Goal: Transaction & Acquisition: Purchase product/service

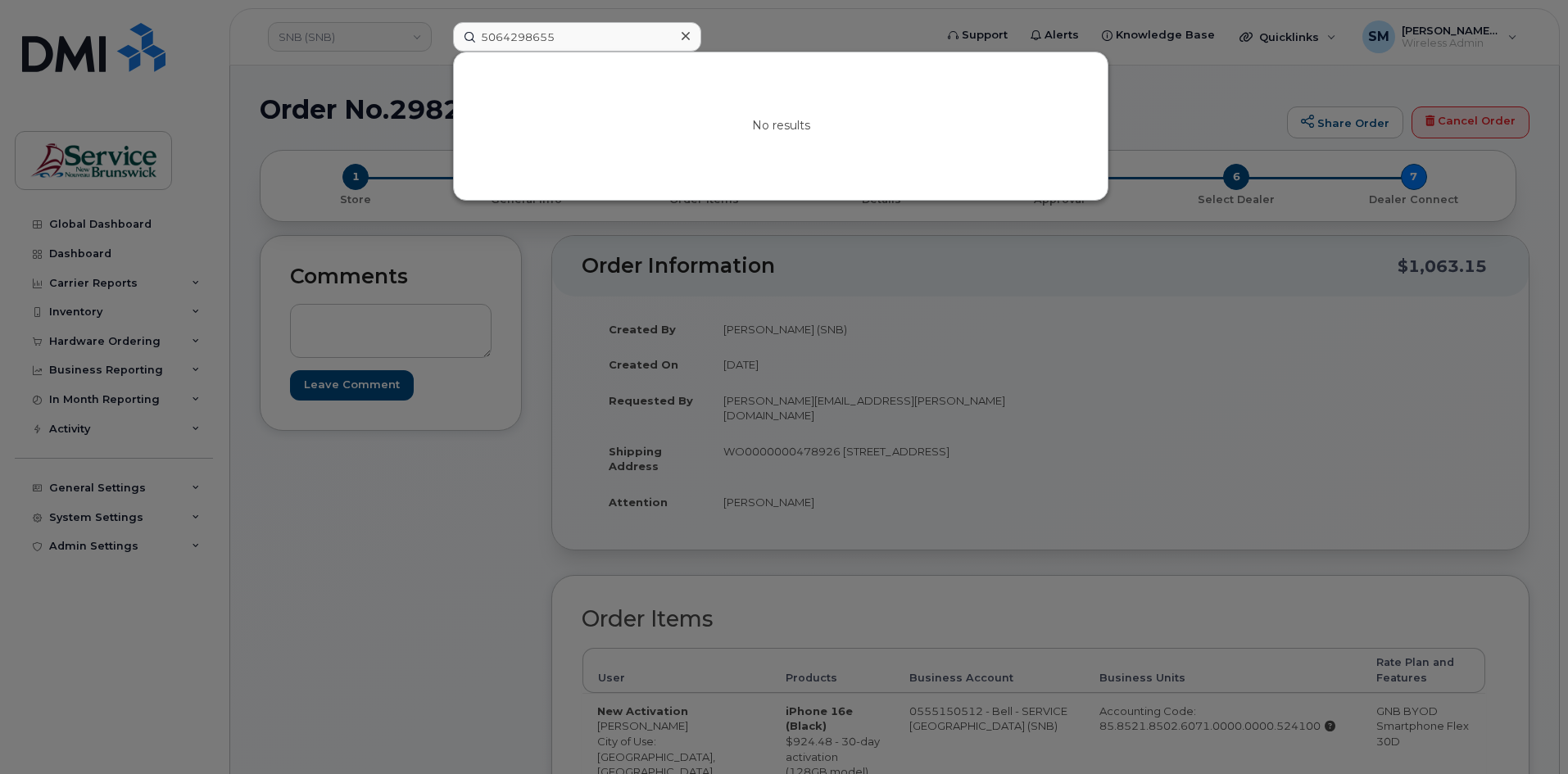
click at [500, 36] on input "5064298655" at bounding box center [577, 37] width 248 height 29
drag, startPoint x: 566, startPoint y: 34, endPoint x: 360, endPoint y: 34, distance: 206.0
click at [440, 34] on div "5066603191 No results" at bounding box center [688, 37] width 496 height 29
paste input "-336-7980"
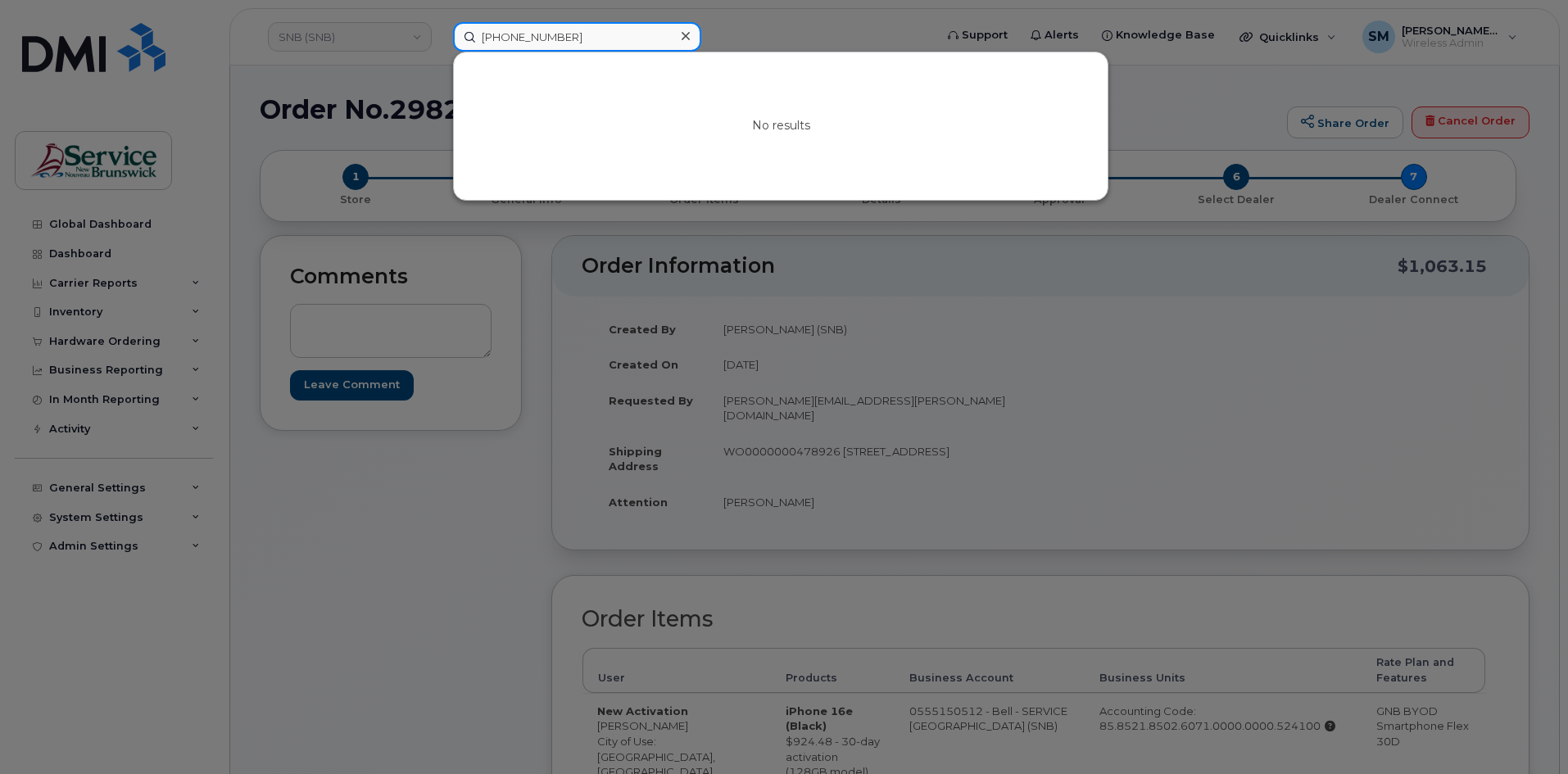
type input "506-336-7980"
click at [374, 32] on div at bounding box center [784, 387] width 1568 height 774
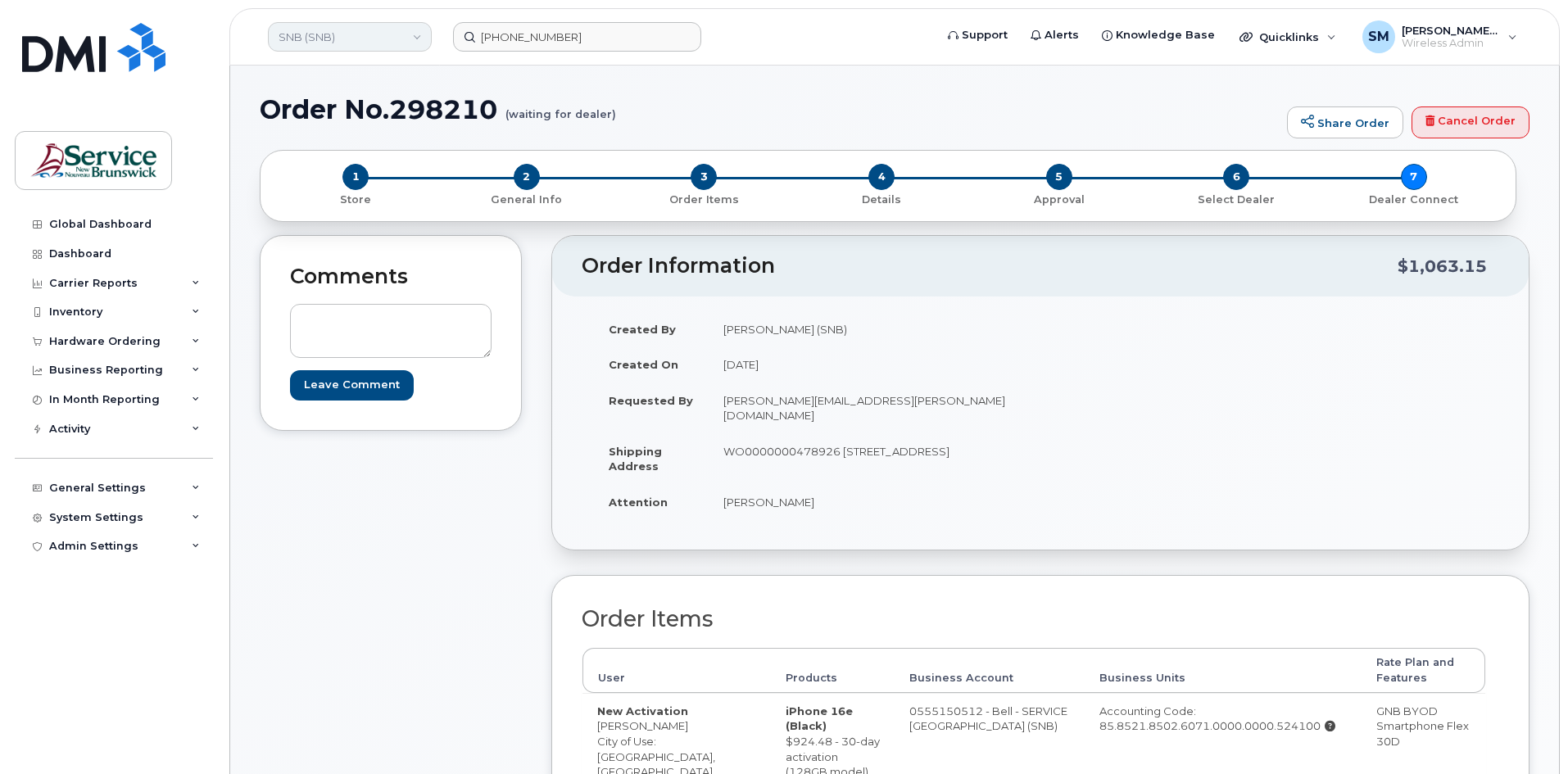
click at [378, 32] on link "SNB (SNB)" at bounding box center [350, 37] width 164 height 29
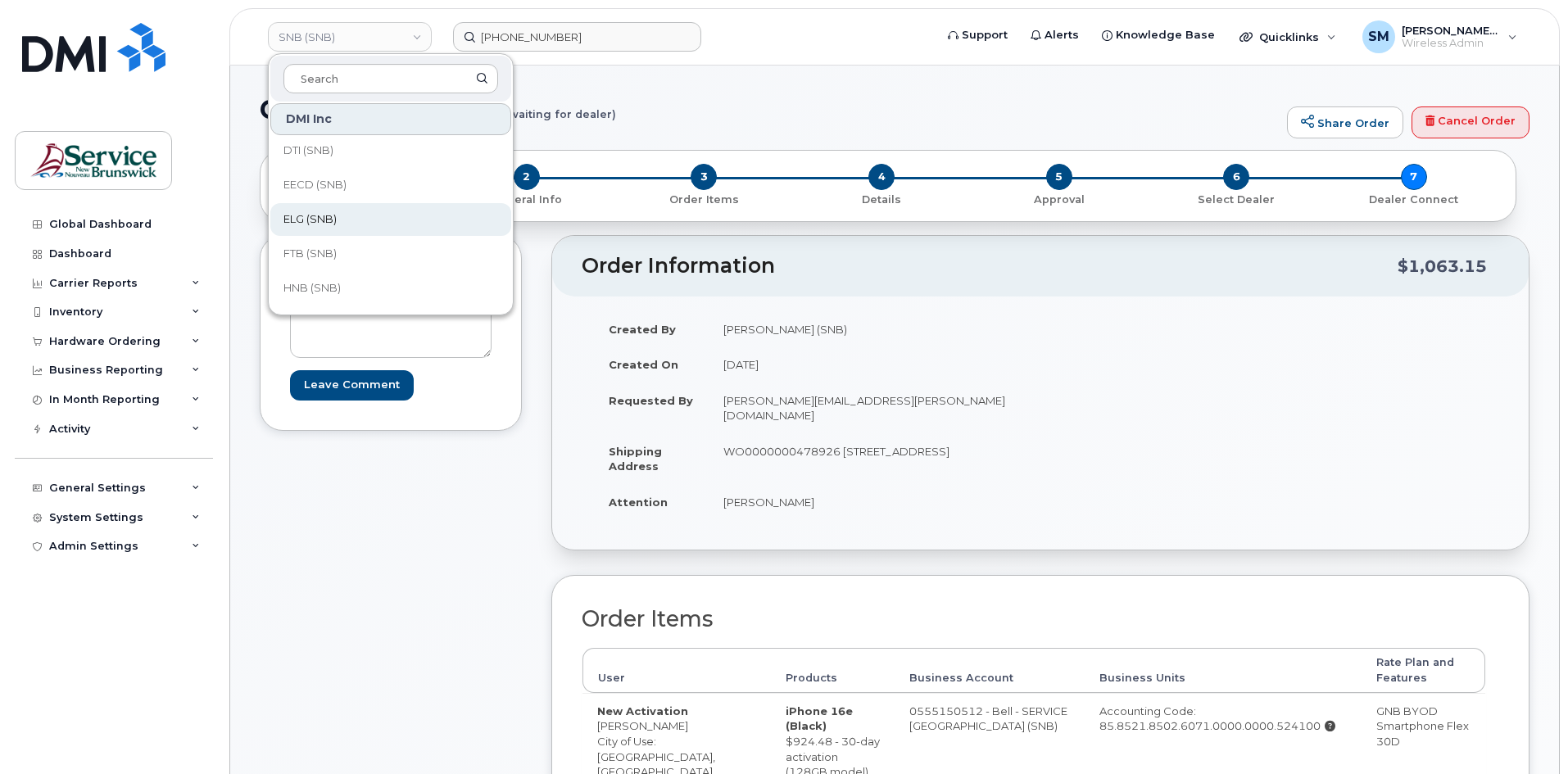
scroll to position [164, 0]
click at [362, 229] on span "JAG/DPS (SNB)" at bounding box center [323, 232] width 80 height 16
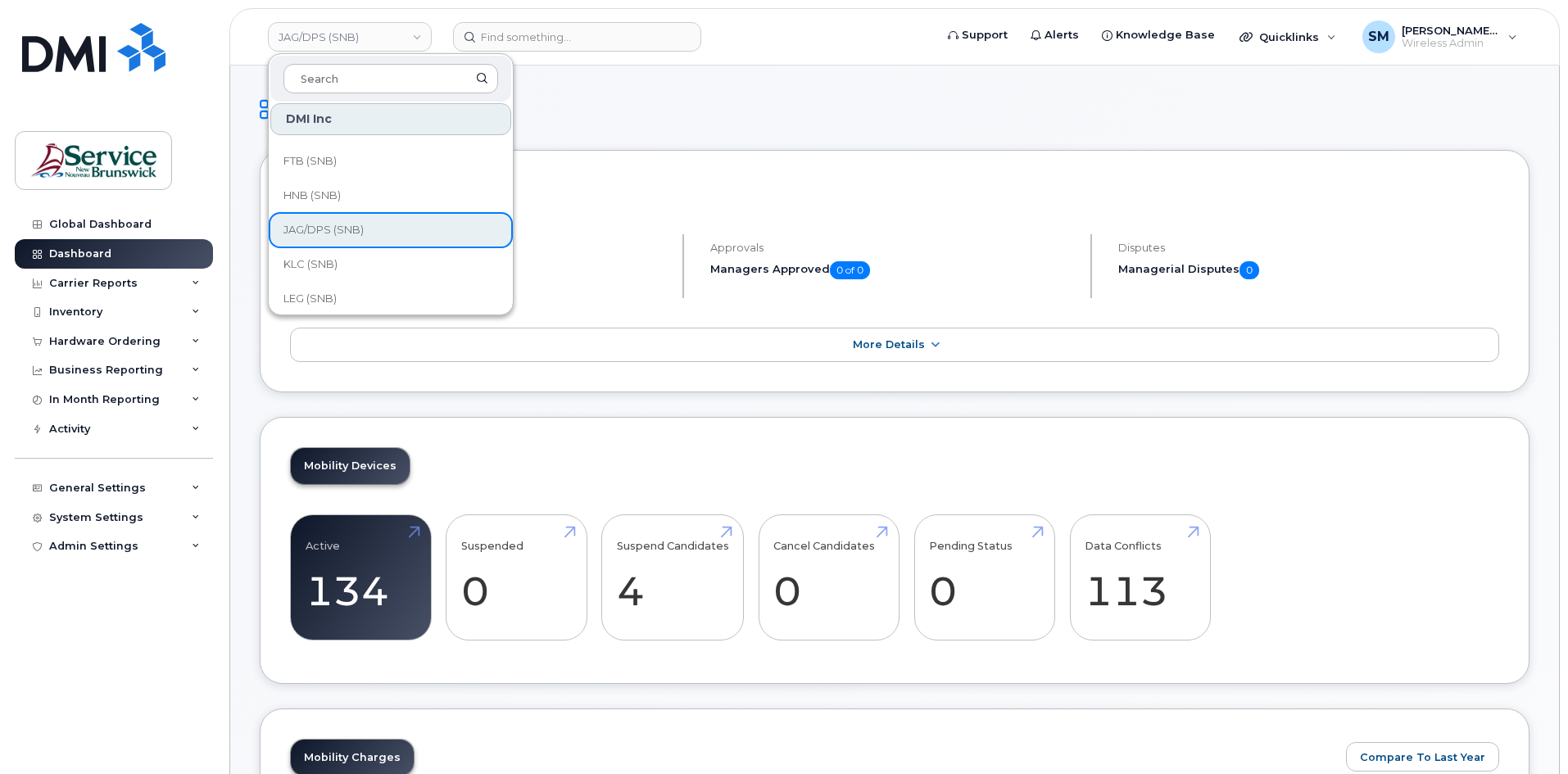
scroll to position [164, 0]
click at [334, 202] on span "HNB (SNB)" at bounding box center [312, 197] width 57 height 16
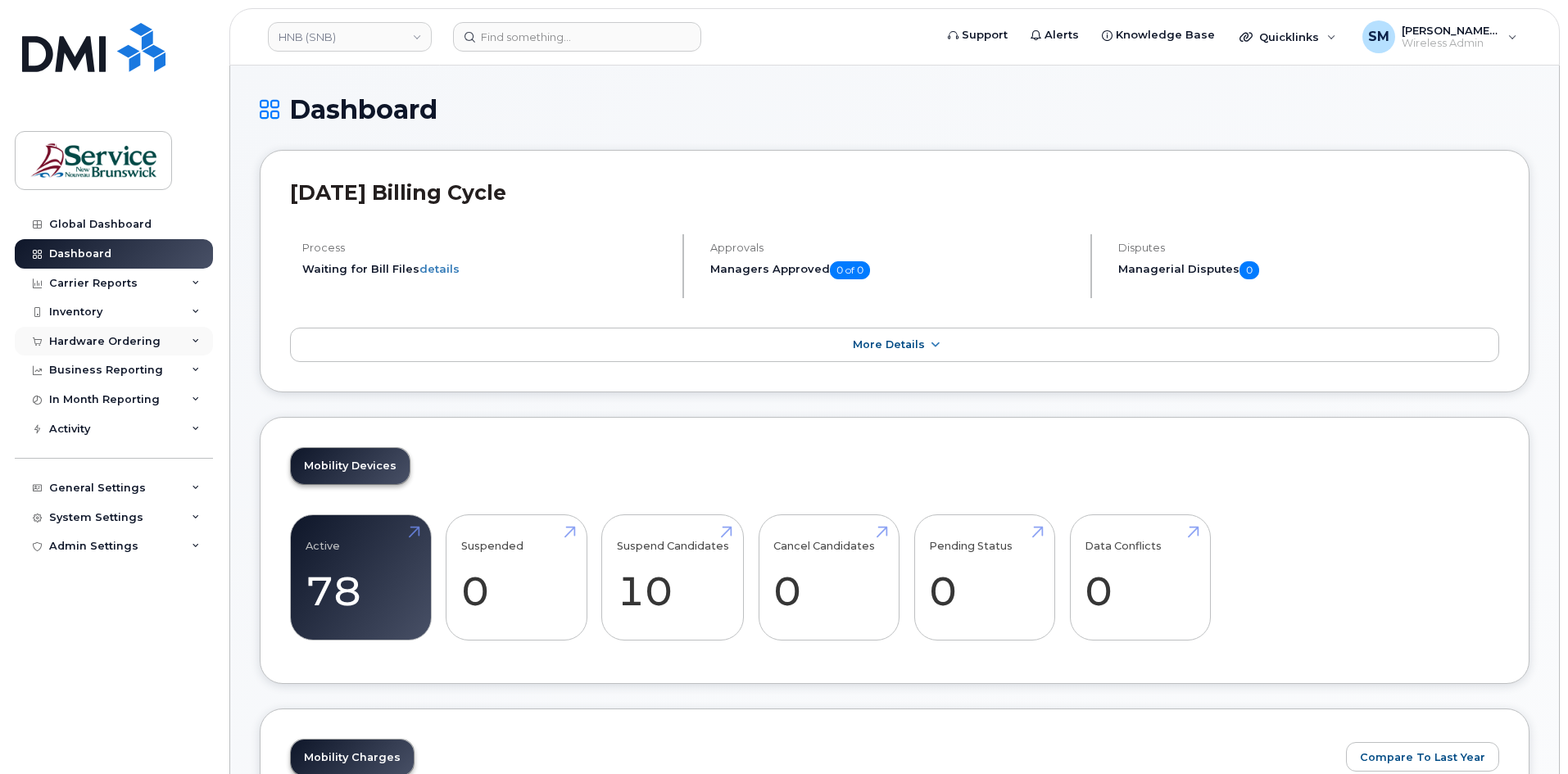
click at [117, 343] on div "Hardware Ordering" at bounding box center [105, 341] width 112 height 13
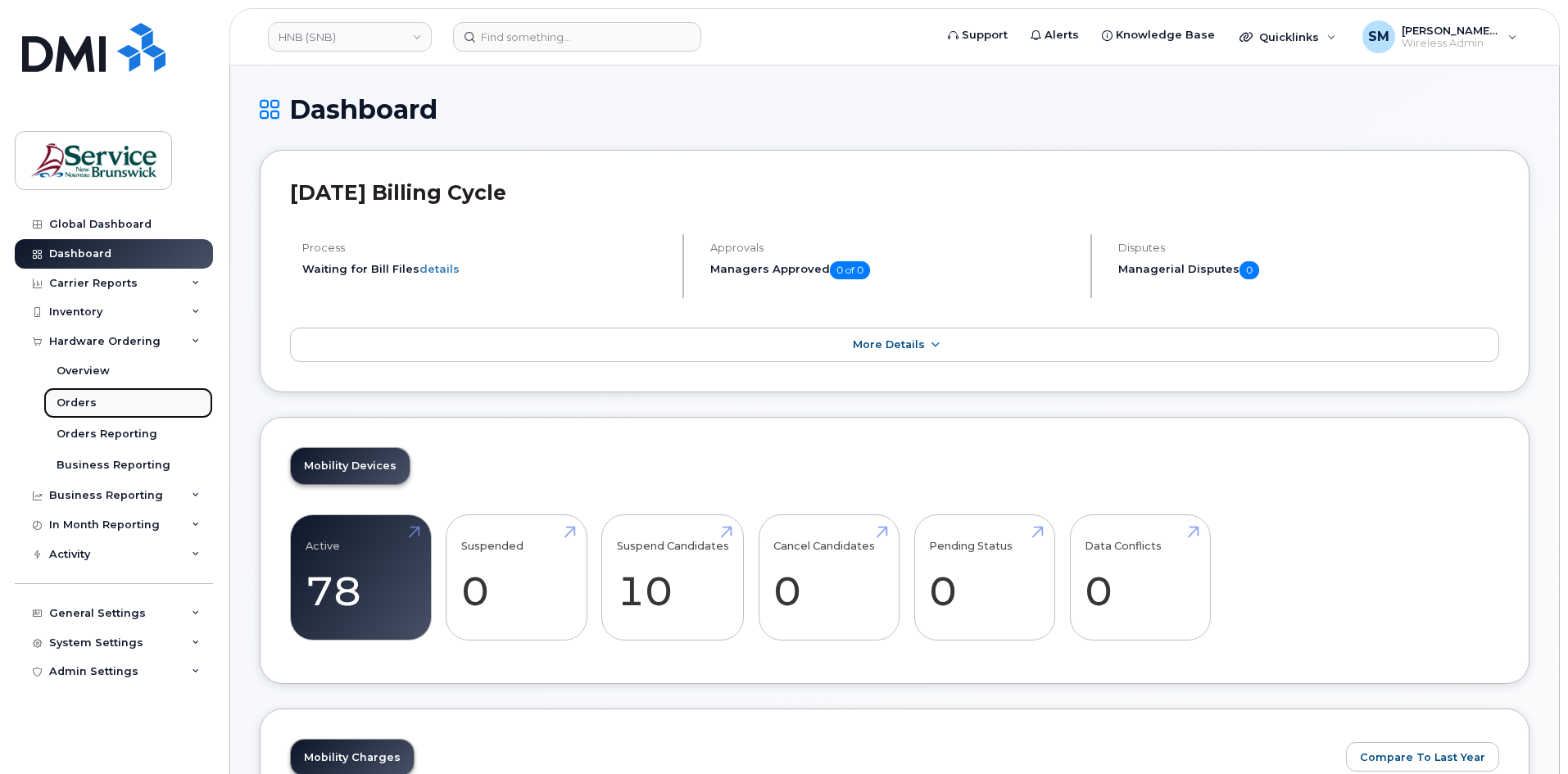
click at [103, 399] on link "Orders" at bounding box center [128, 403] width 169 height 31
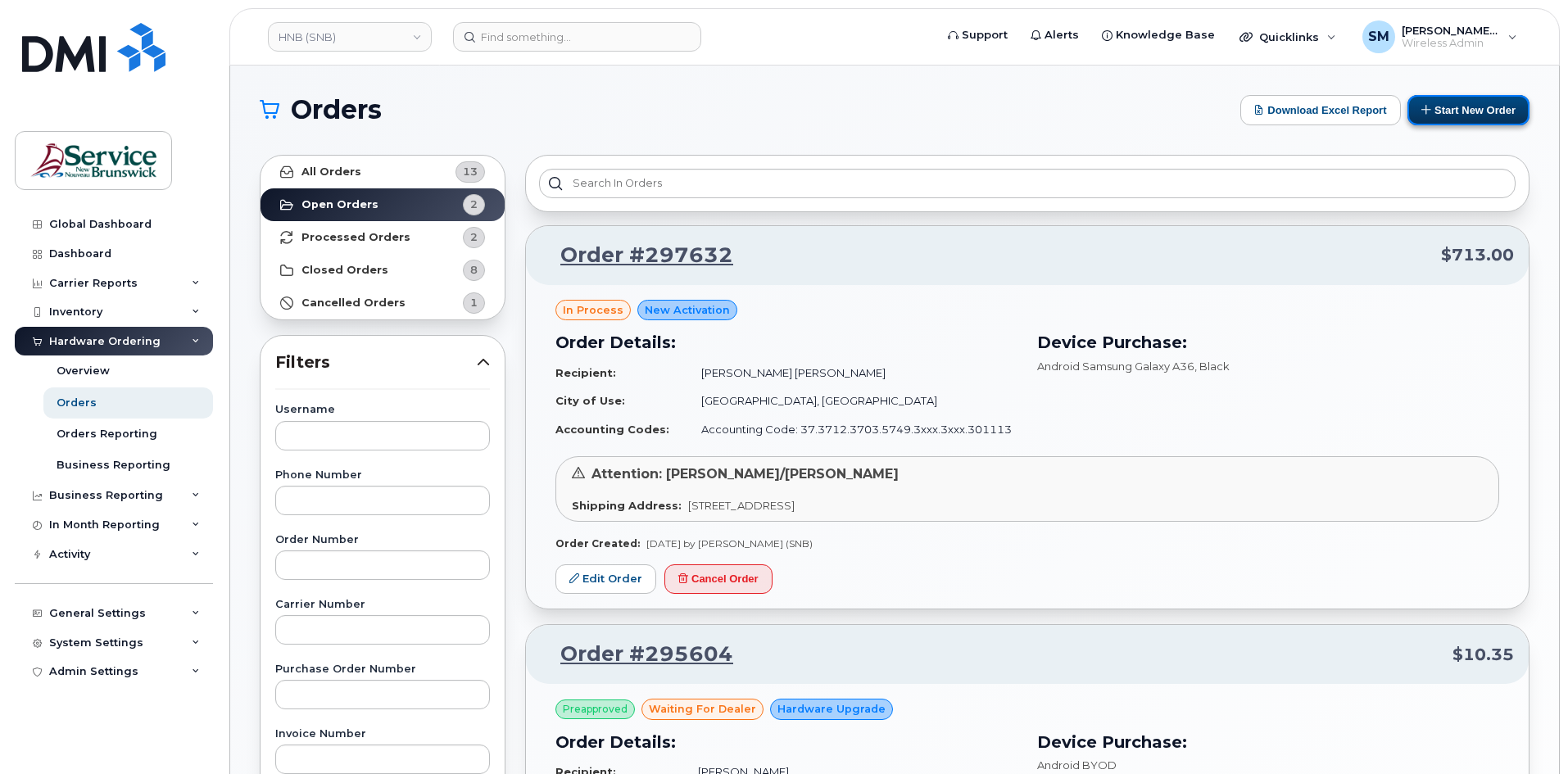
click at [1451, 115] on button "Start New Order" at bounding box center [1468, 110] width 122 height 30
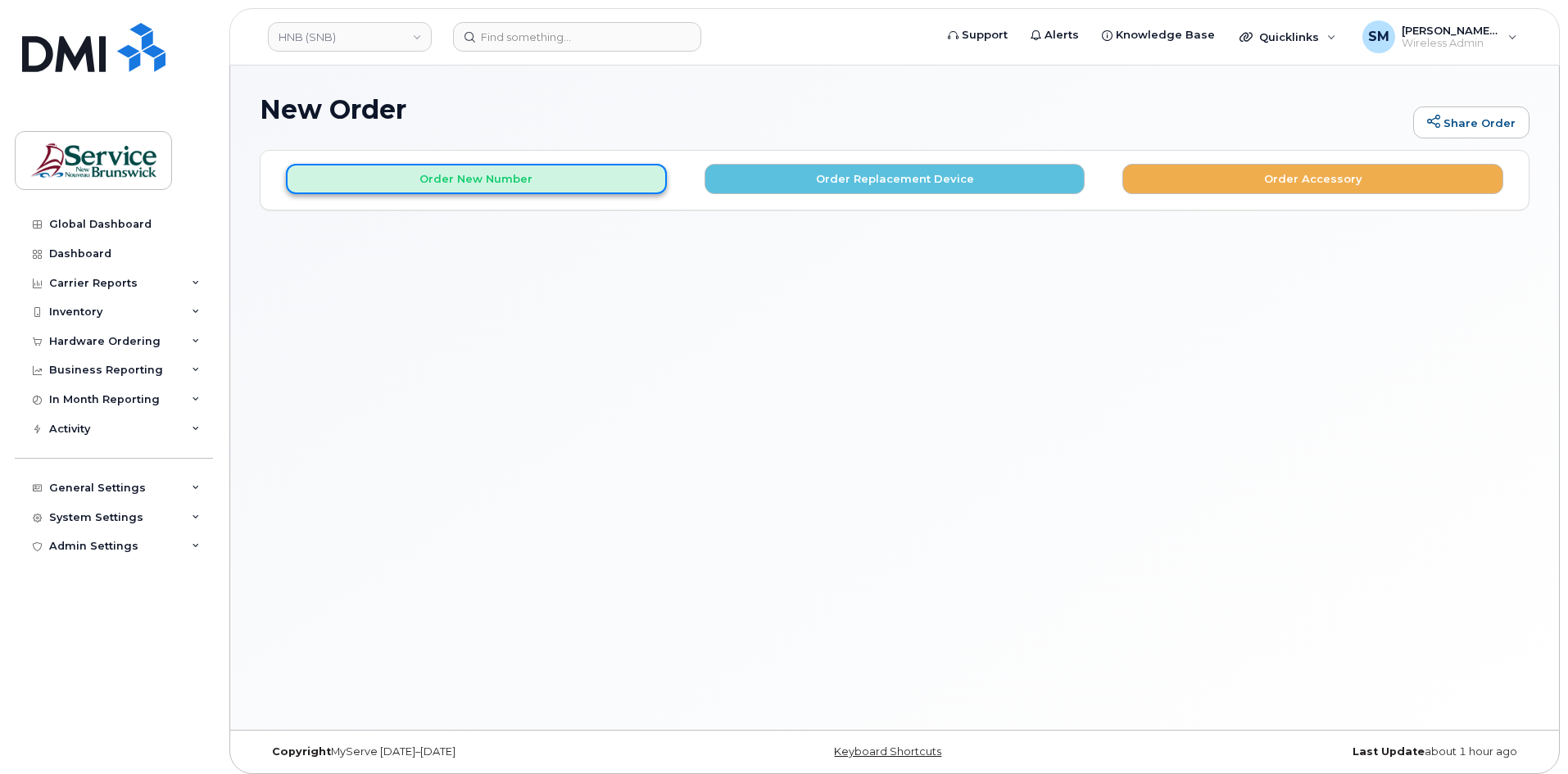
click at [626, 183] on button "Order New Number" at bounding box center [476, 179] width 381 height 30
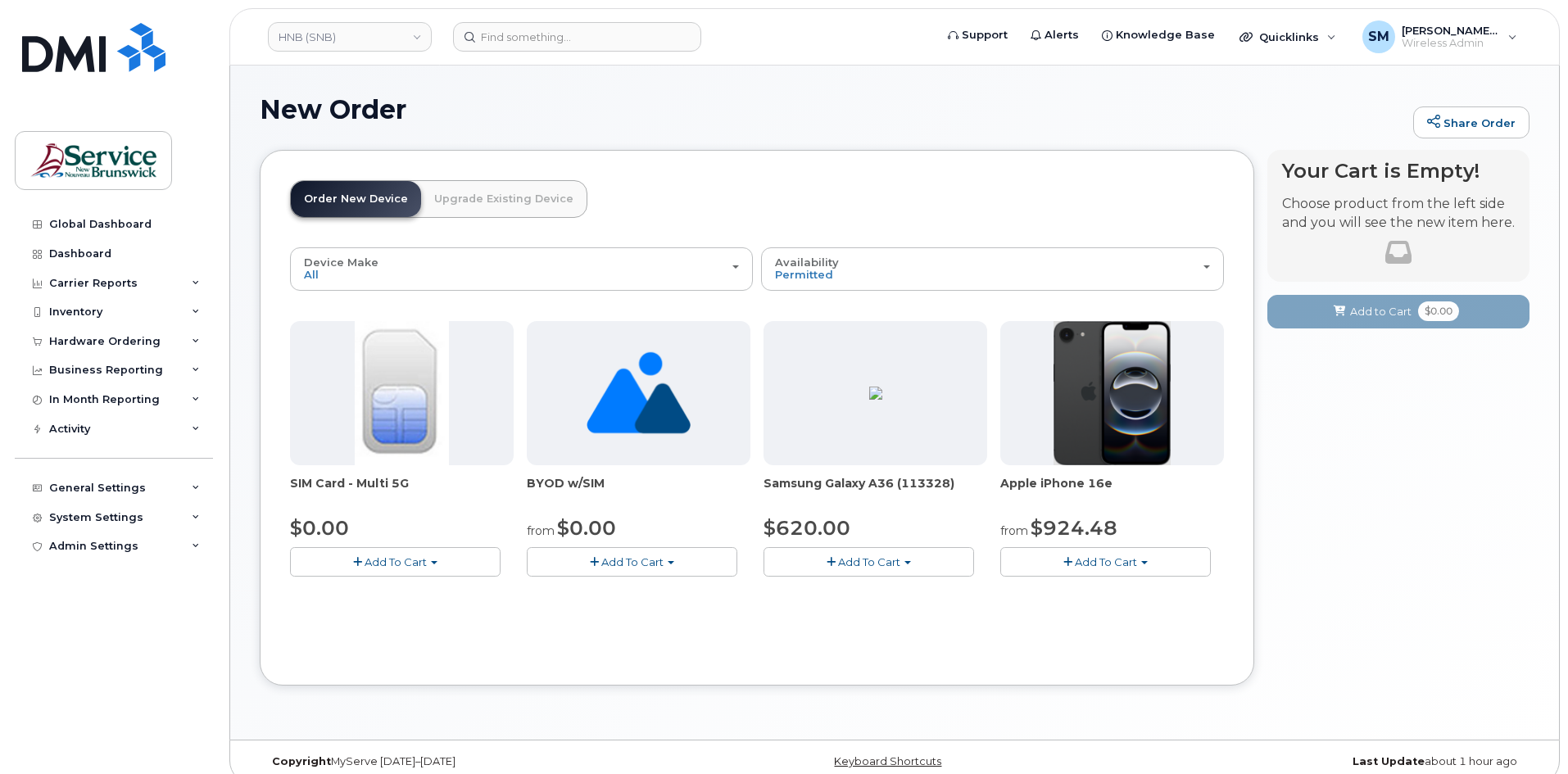
click at [1093, 555] on span "Add To Cart" at bounding box center [1106, 561] width 62 height 13
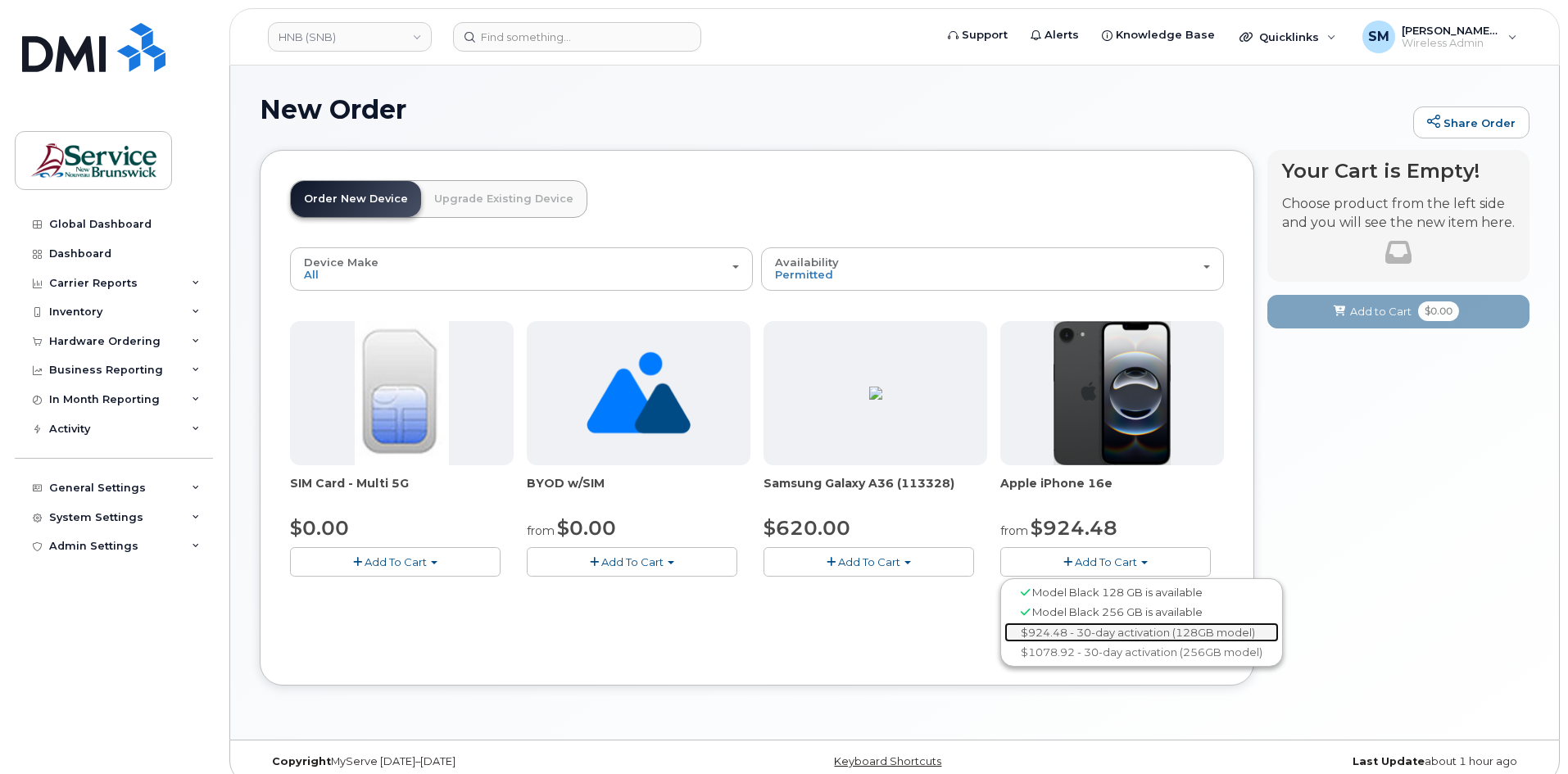
click at [1122, 628] on link "$924.48 - 30-day activation (128GB model)" at bounding box center [1141, 632] width 274 height 21
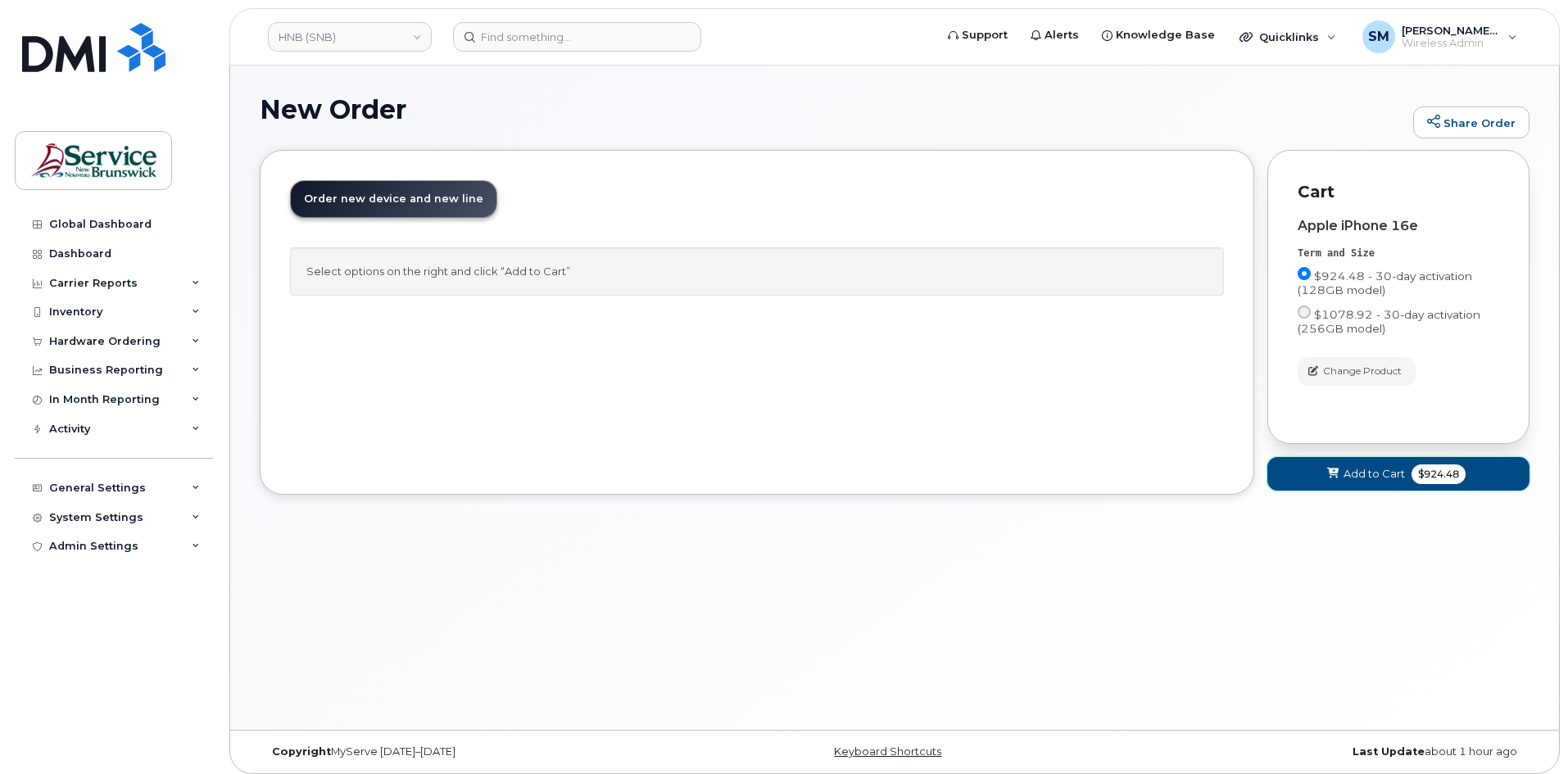
click at [1374, 472] on span "Add to Cart" at bounding box center [1374, 473] width 61 height 16
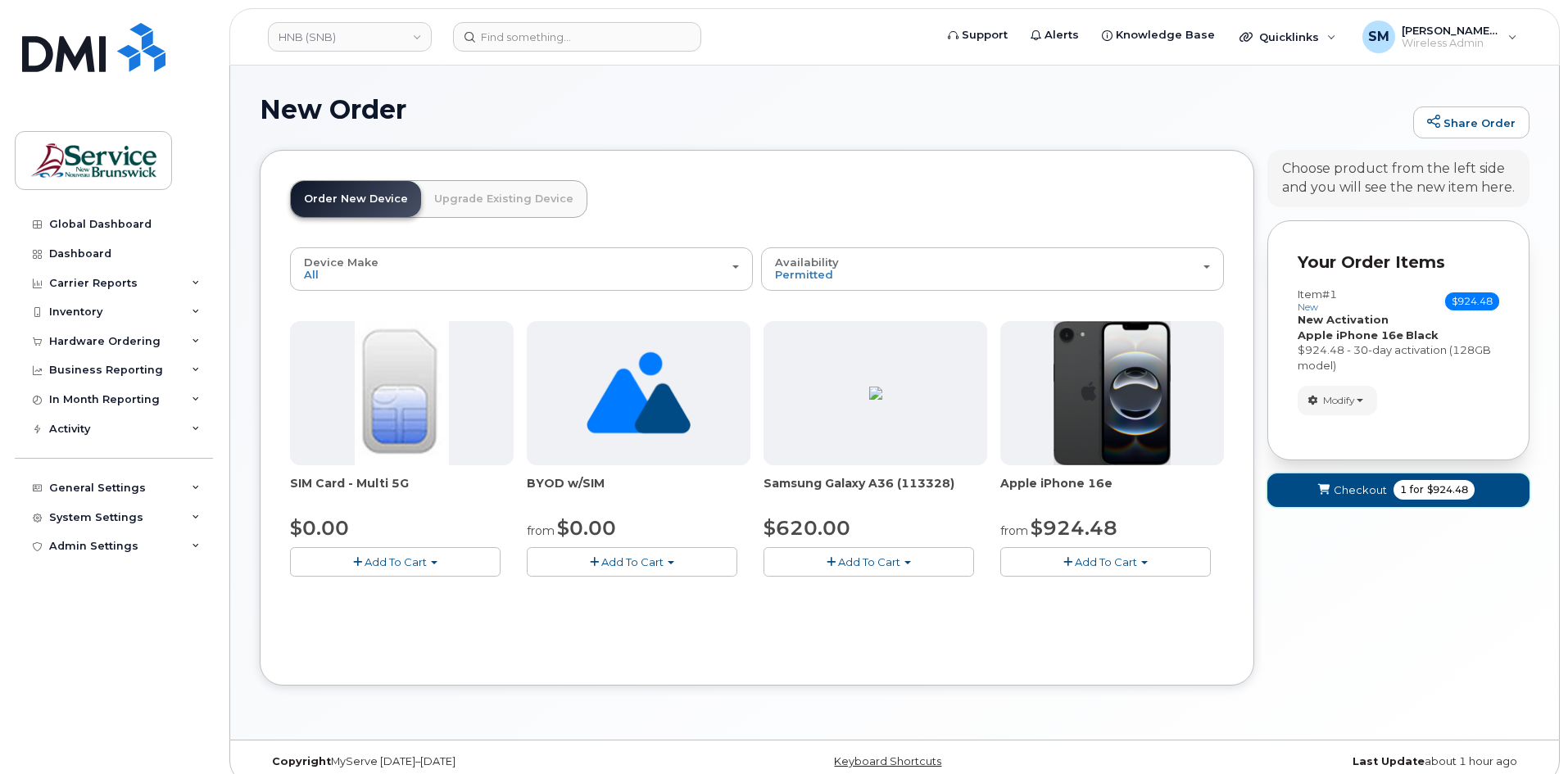
click at [1365, 491] on span "Checkout" at bounding box center [1361, 490] width 54 height 16
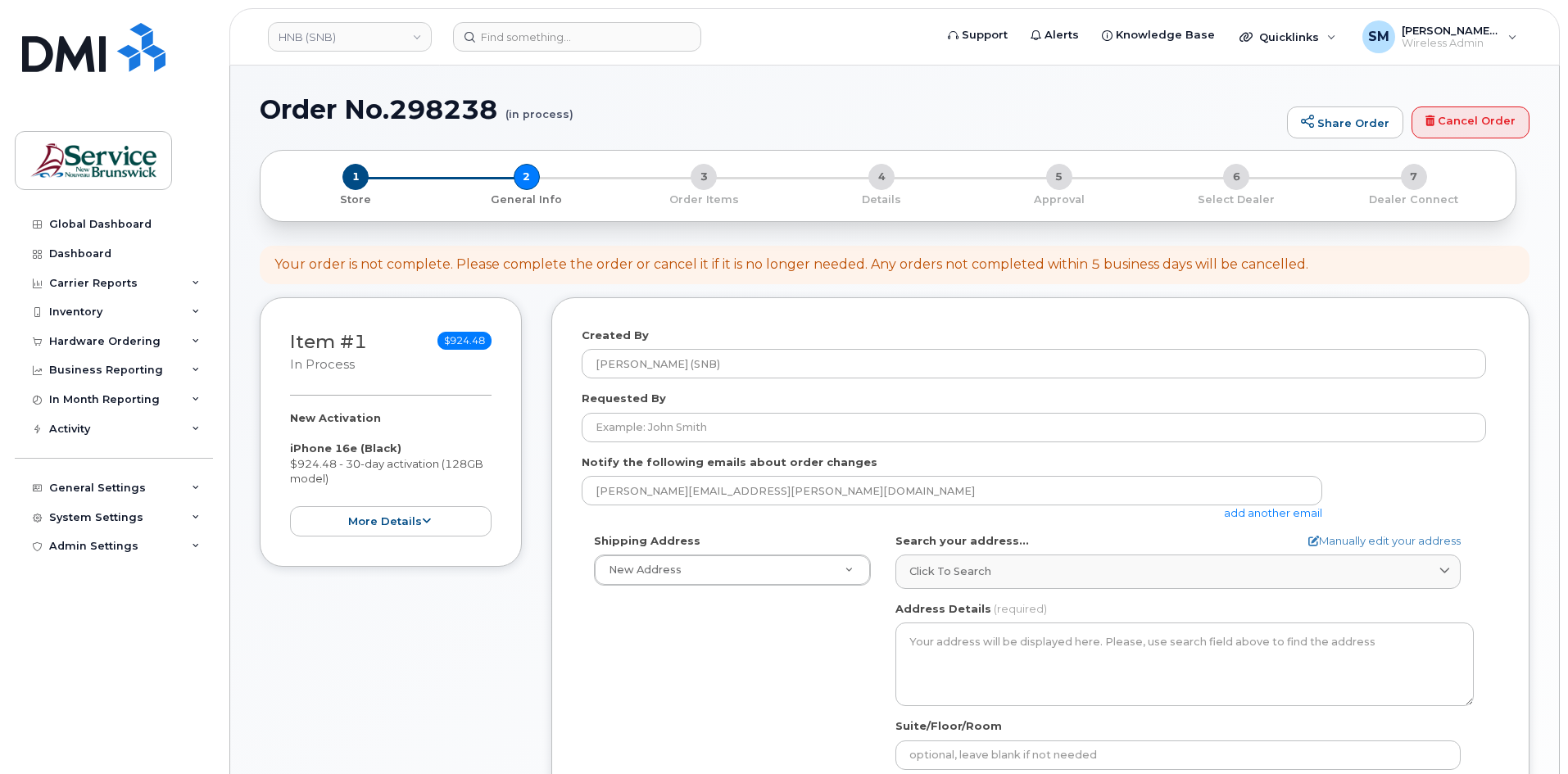
select select
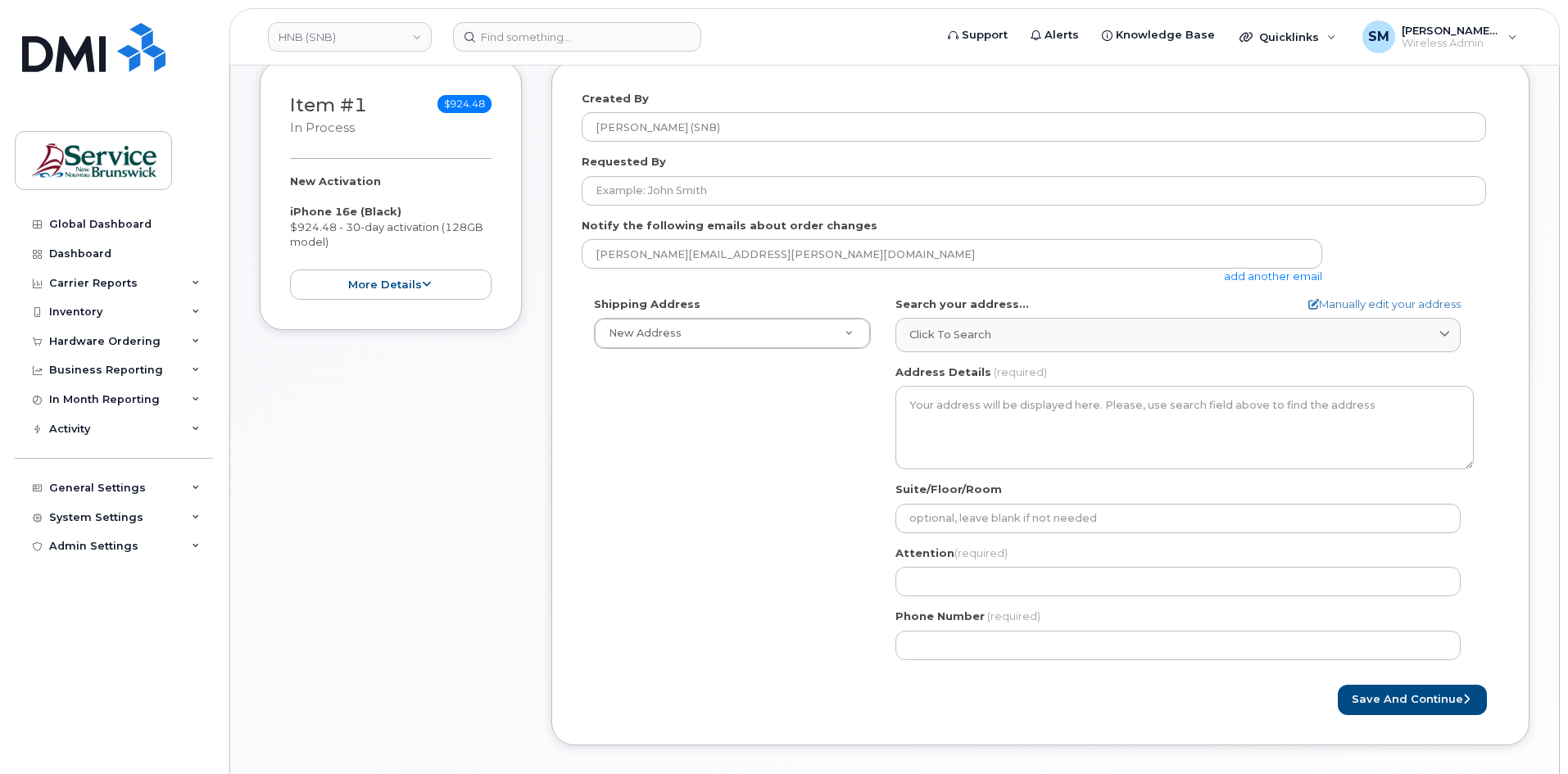
scroll to position [245, 0]
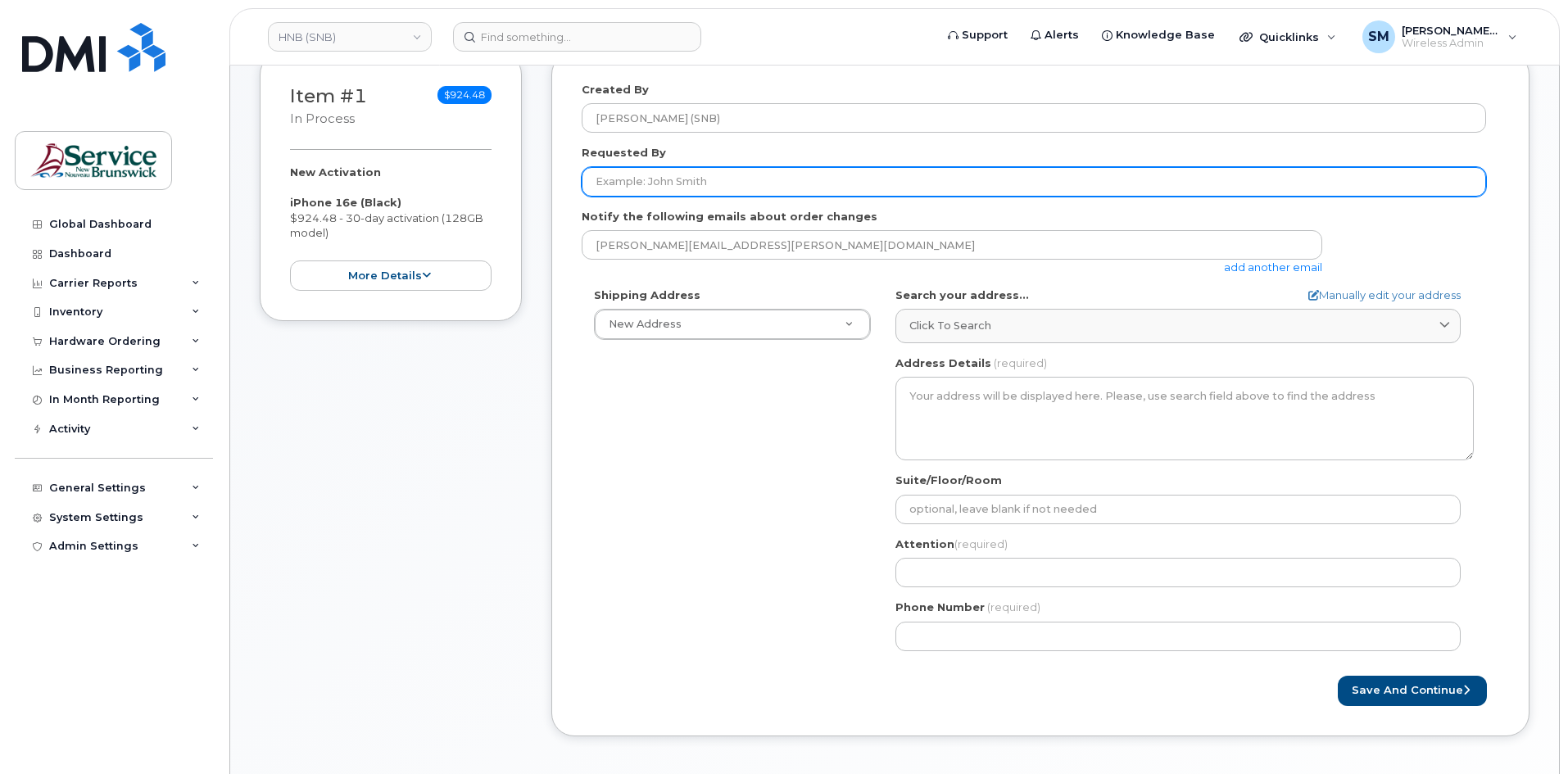
click at [762, 191] on input "Requested By" at bounding box center [1034, 181] width 904 height 29
paste input "[PERSON_NAME][EMAIL_ADDRESS][PERSON_NAME][DOMAIN_NAME]"
type input "Jean-Marc.Noel@gnb.ca"
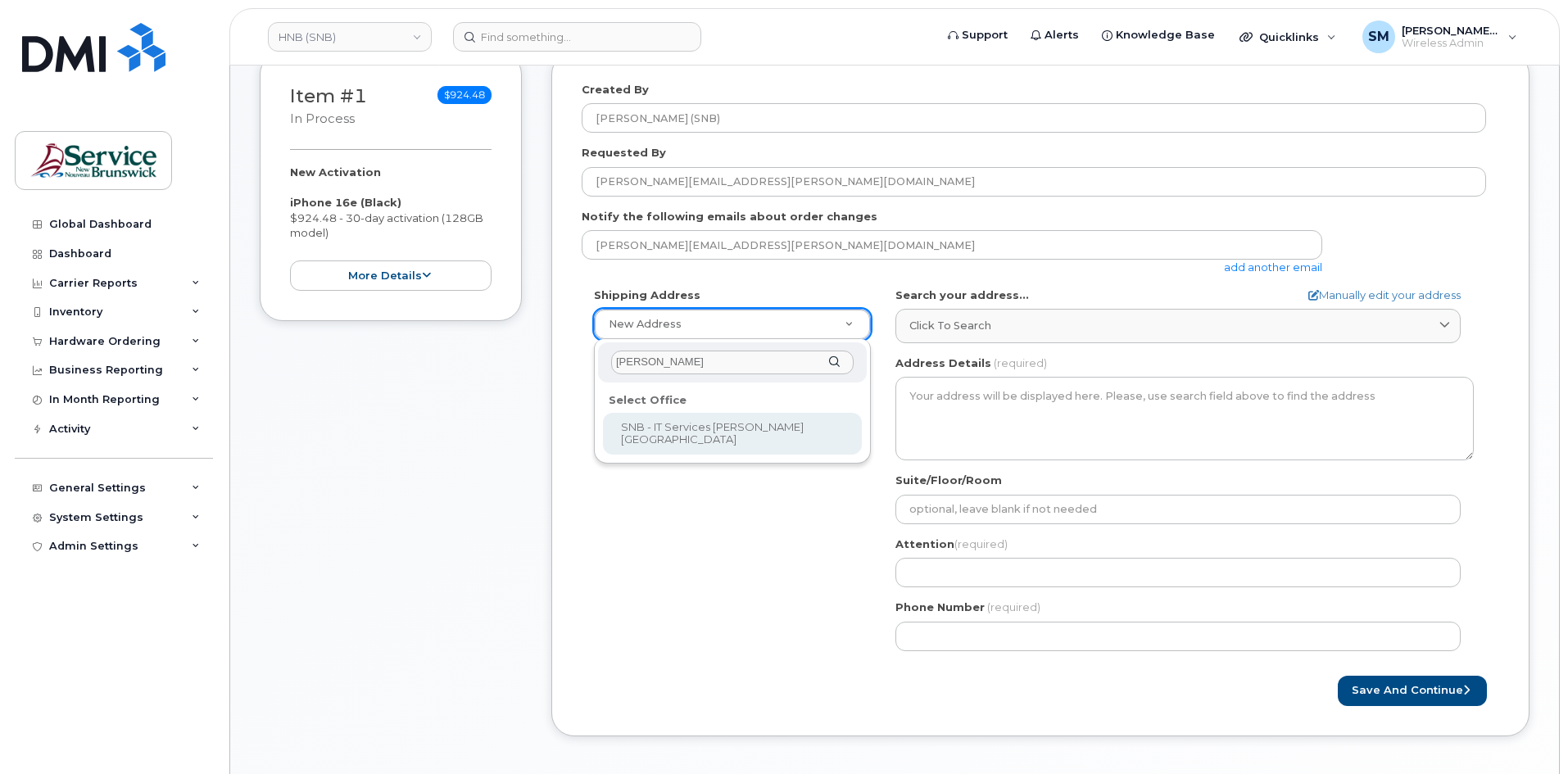
type input "jones"
select select
type textarea "[STREET_ADDRESS]"
type input "Fred Doiron/Jeff McIntyre/Vincent Hache/Sebastien Bernard"
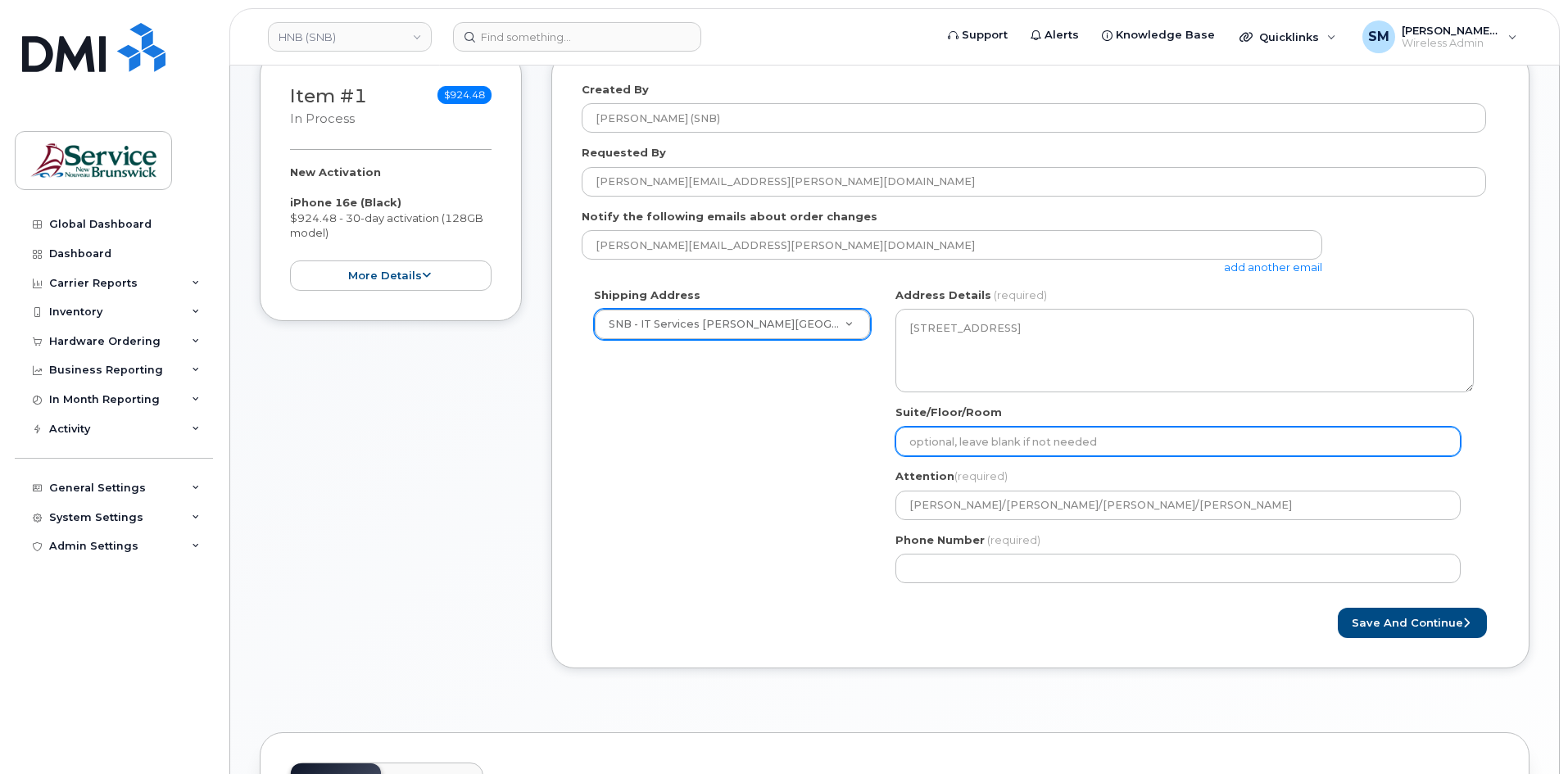
click at [1061, 442] on input "Suite/Floor/Room" at bounding box center [1178, 441] width 565 height 29
paste input "WO0000000479114"
select select
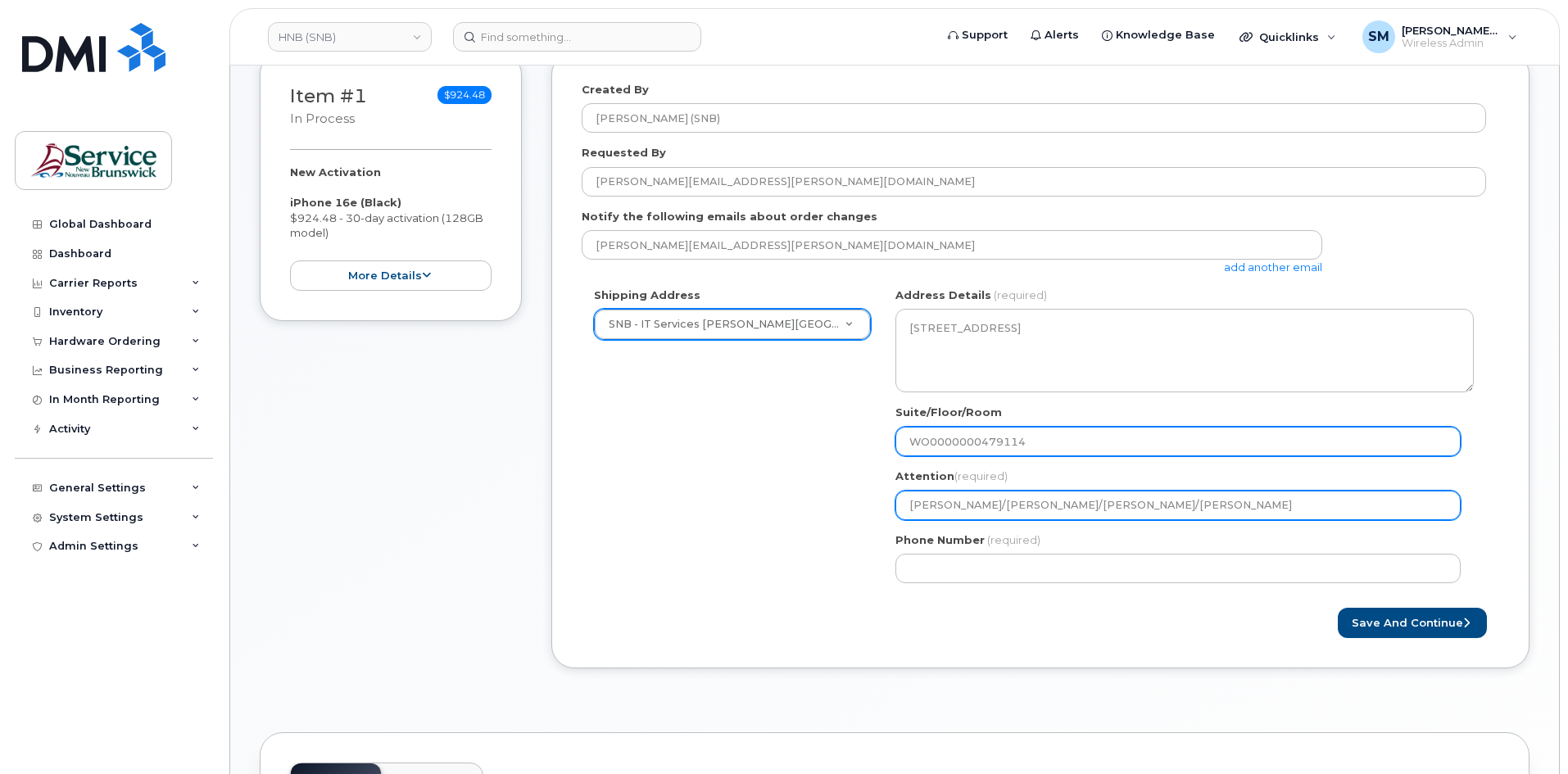
type input "WO0000000479114"
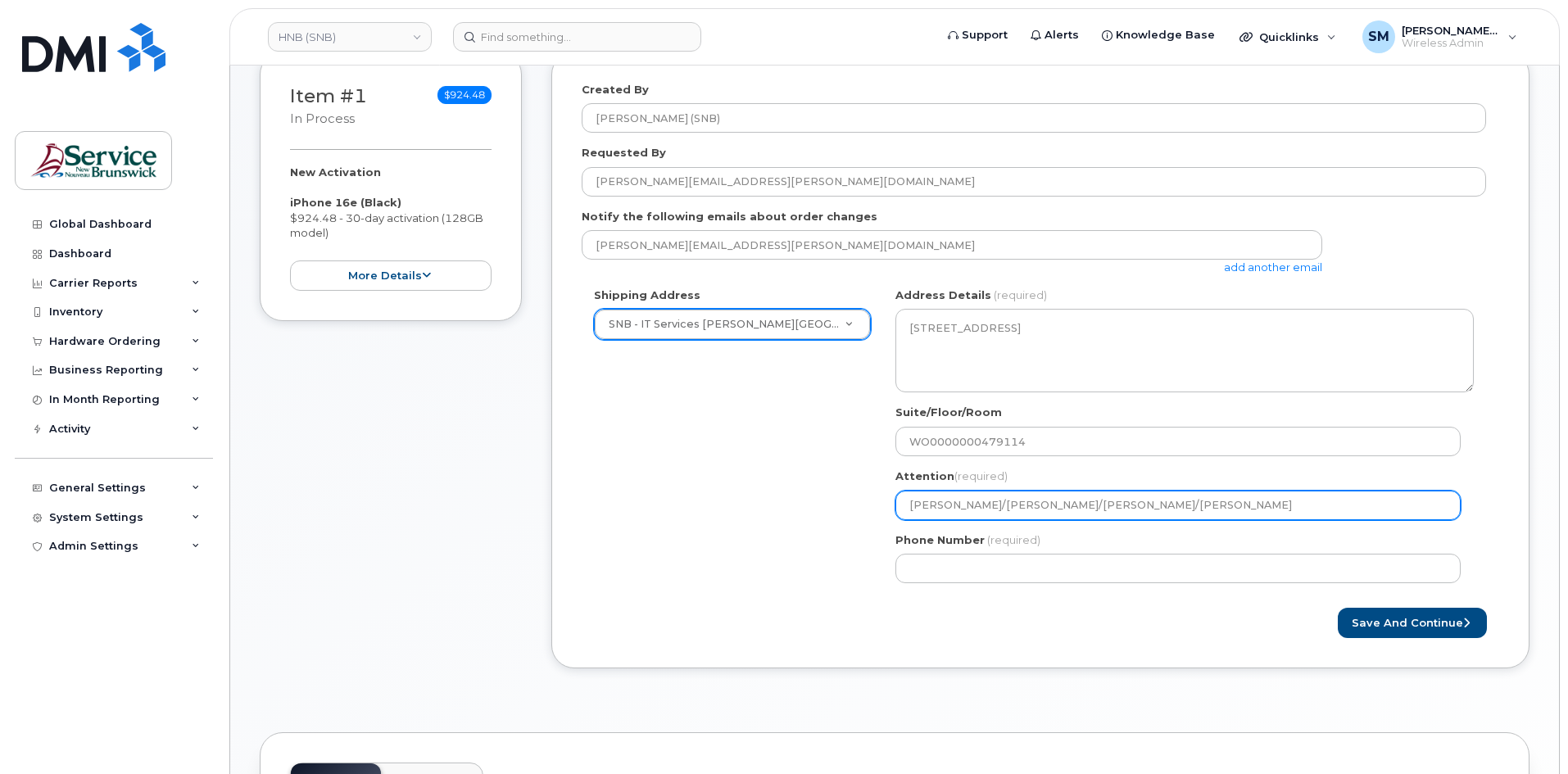
click at [1269, 504] on input "Fred Doiron/Jeff McIntyre/Vincent Hache/Sebastien Bernard" at bounding box center [1178, 505] width 565 height 29
drag, startPoint x: 1269, startPoint y: 504, endPoint x: 1069, endPoint y: 518, distance: 200.5
click at [1069, 518] on input "Fred Doiron/Jeff McIntyre/Vincent Hache/Sebastien Bernard" at bounding box center [1178, 505] width 565 height 29
select select
type input "Fred Doiron/Jeff McIntyre/"
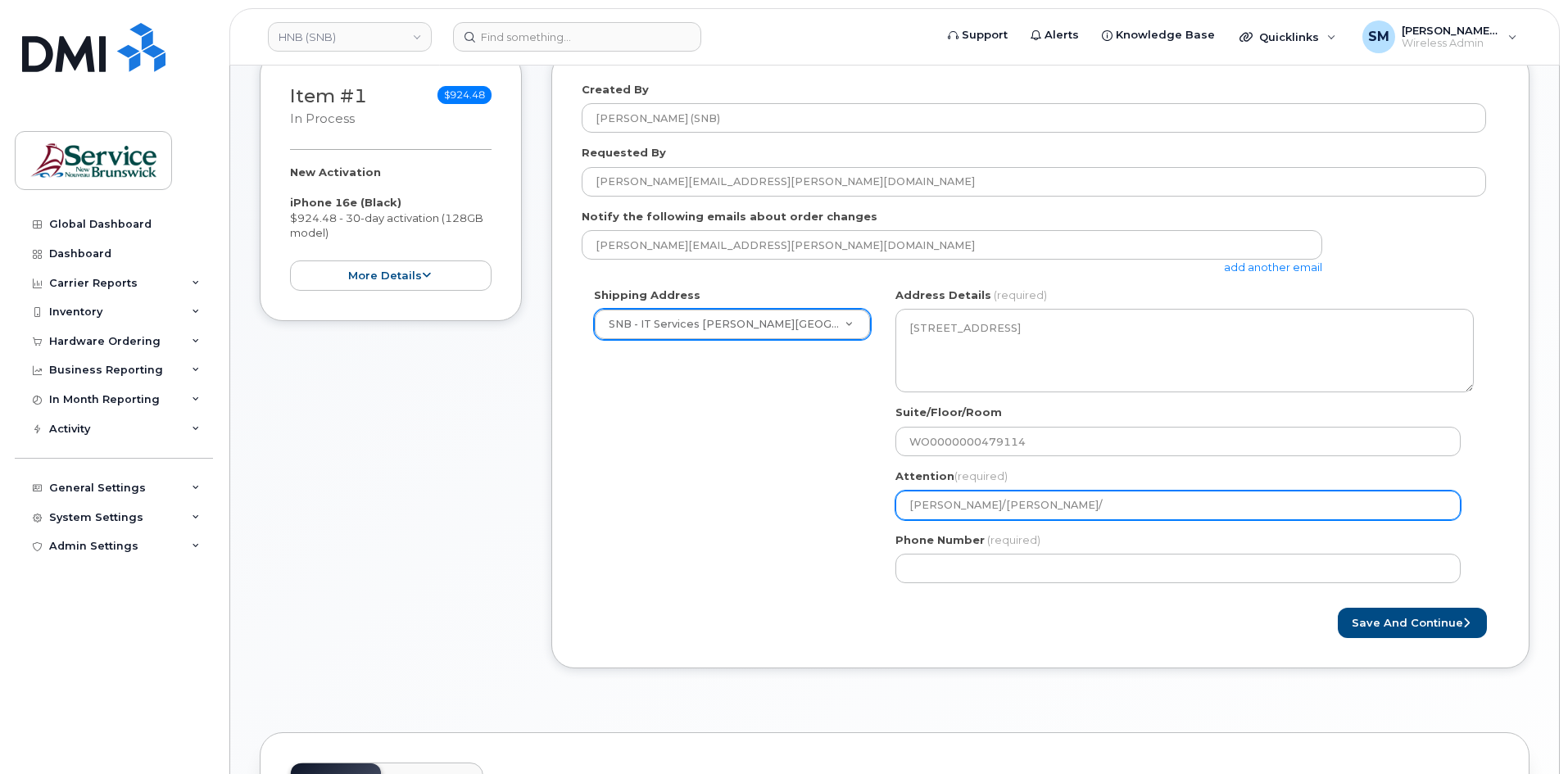
select select
type input "Fred Doiron/Jeff McIntyre"
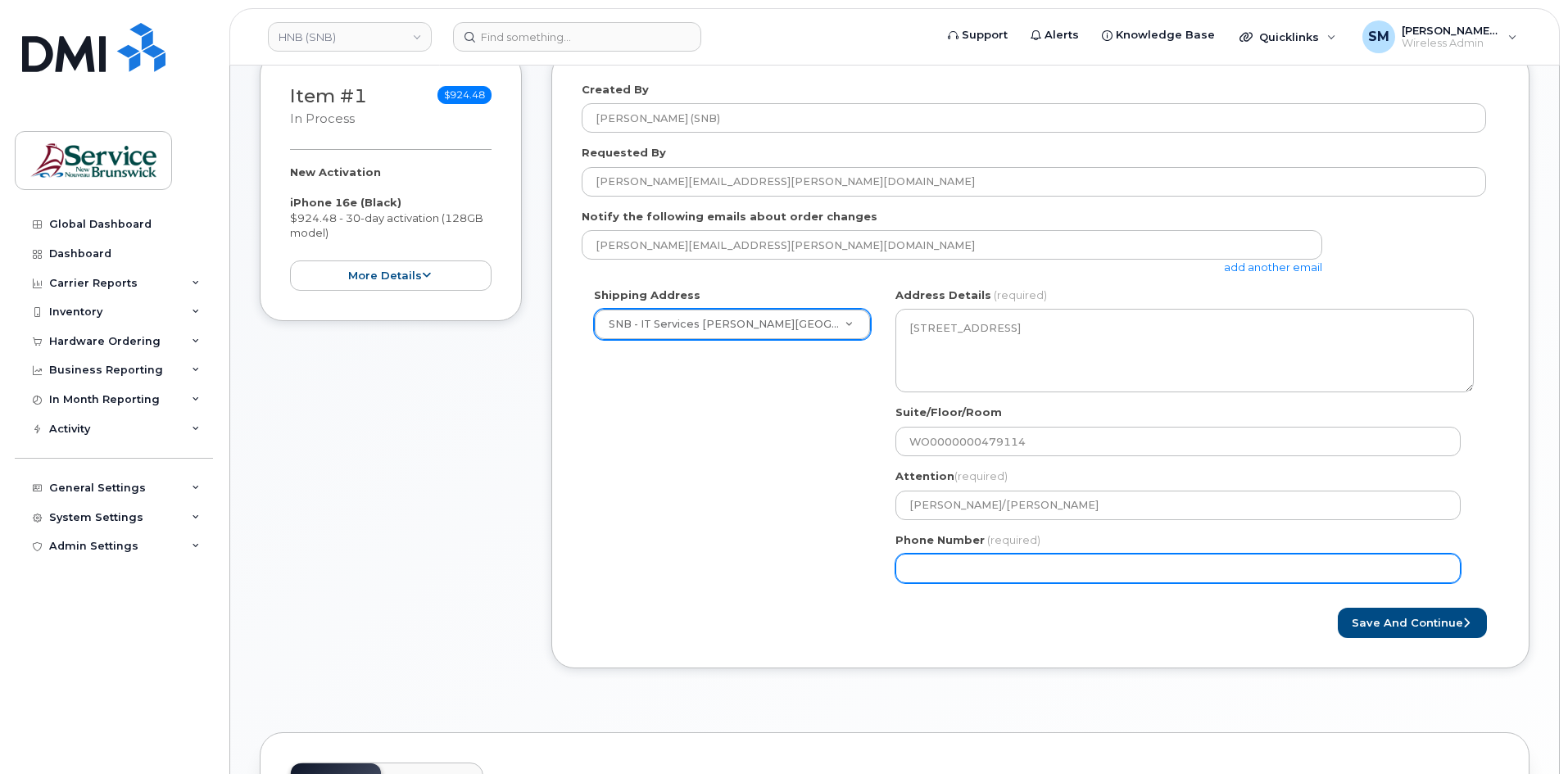
click at [1061, 562] on input "Phone Number" at bounding box center [1178, 568] width 565 height 29
select select
type input "506639633"
select select
type input "5066396338"
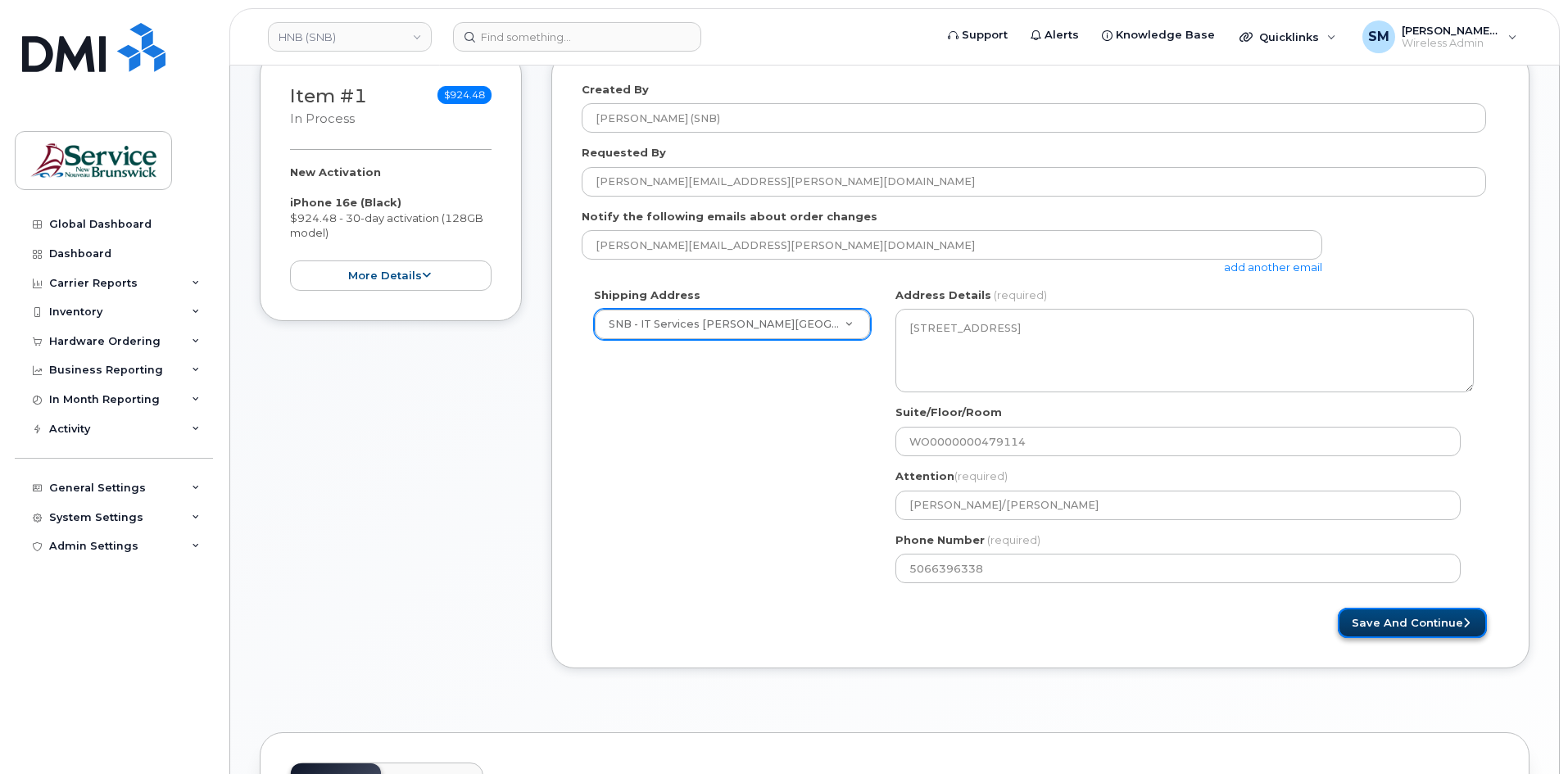
click at [1393, 630] on button "Save and Continue" at bounding box center [1412, 622] width 149 height 30
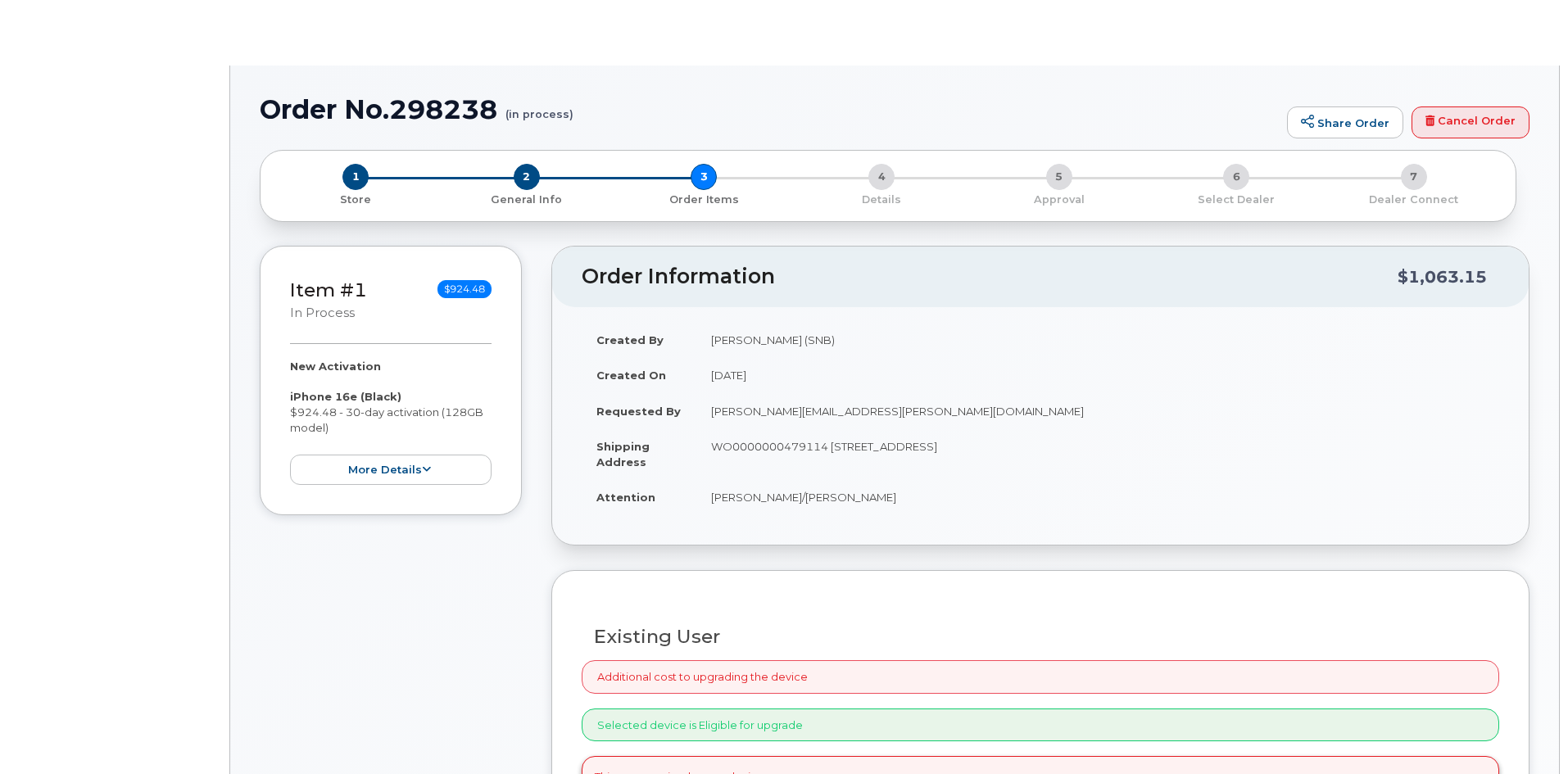
radio input "true"
select select
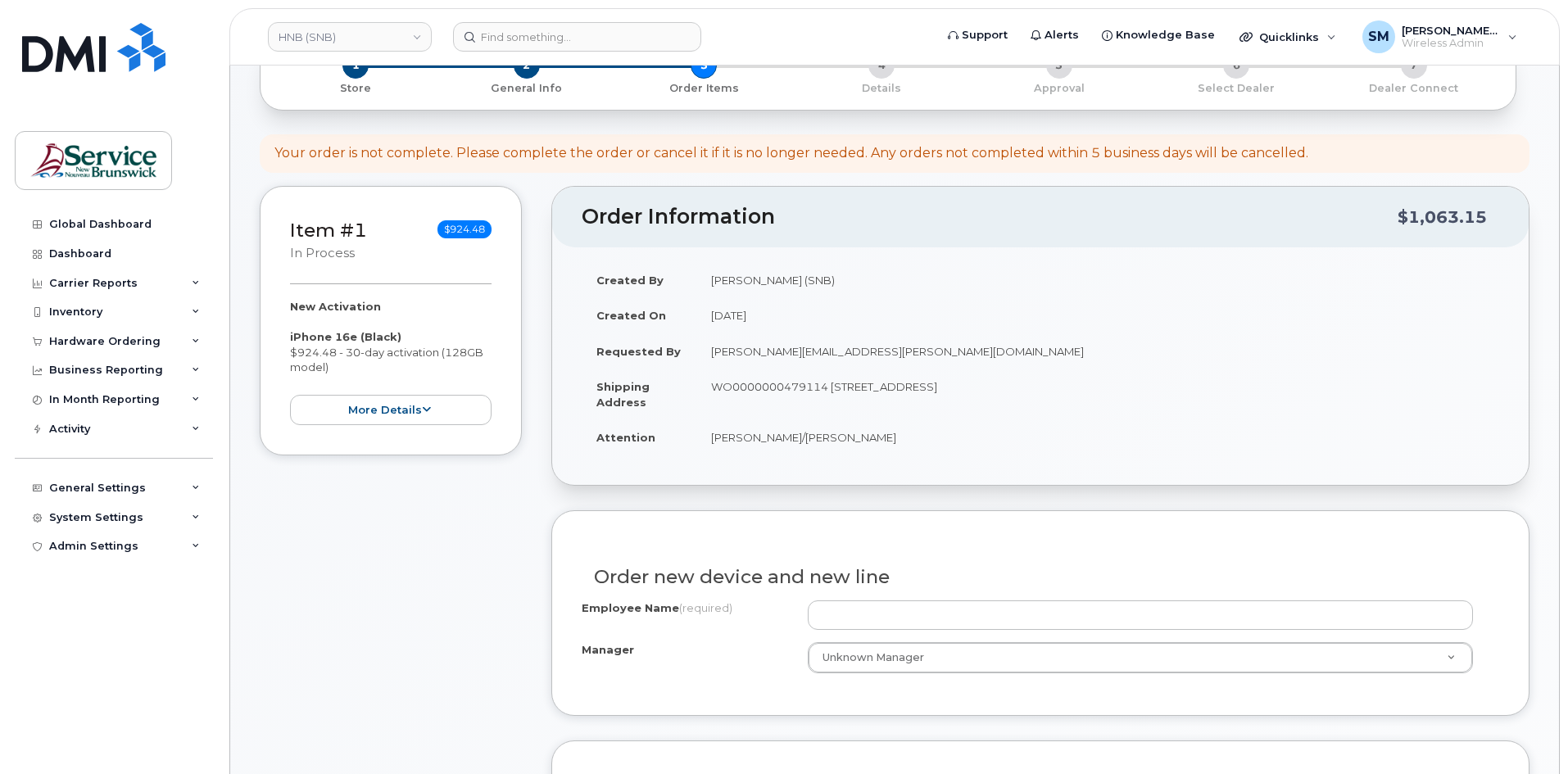
scroll to position [245, 0]
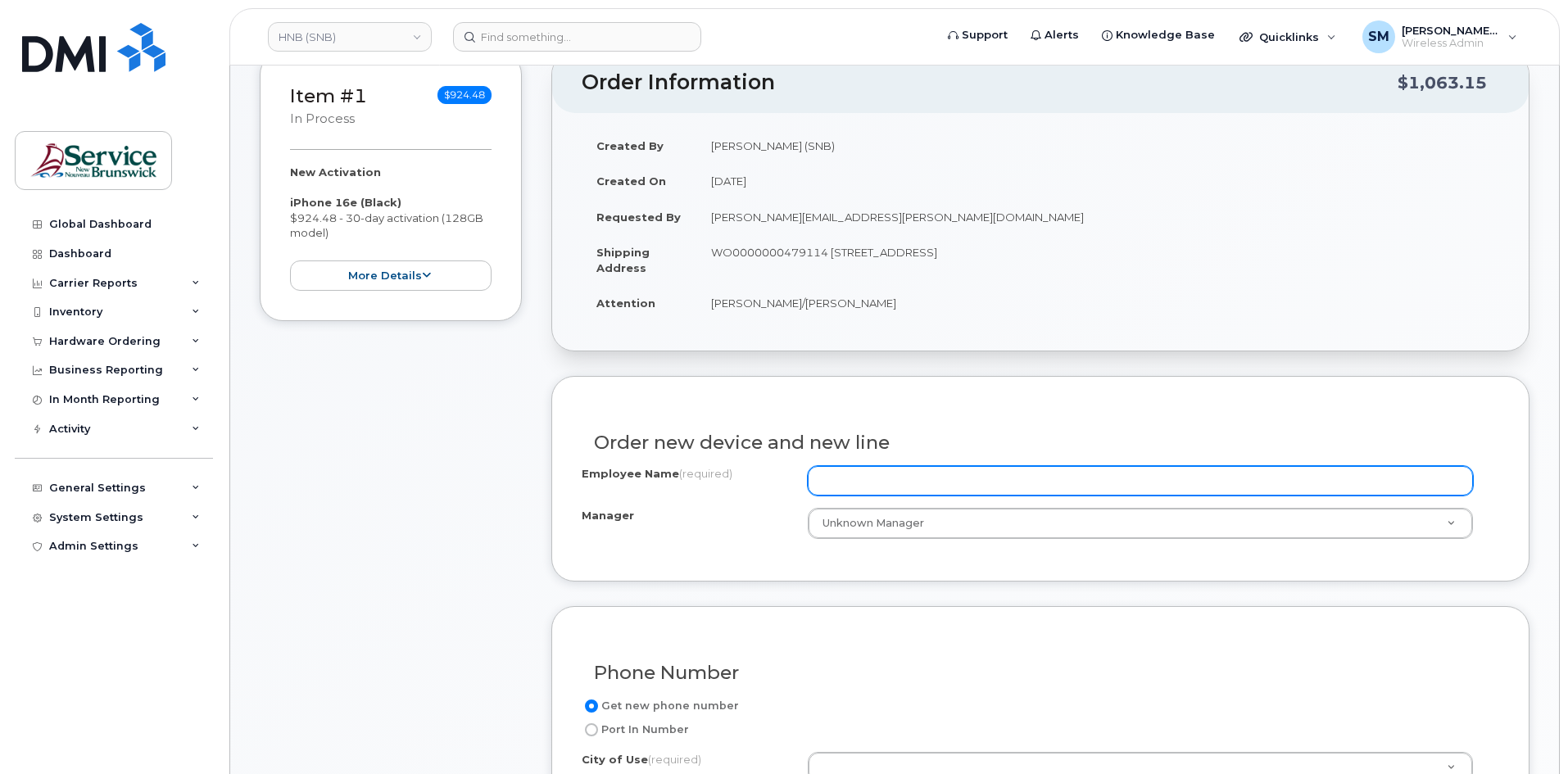
click at [953, 492] on input "Employee Name (required)" at bounding box center [1139, 480] width 665 height 29
paste input "Stefanie Kosarczyn"
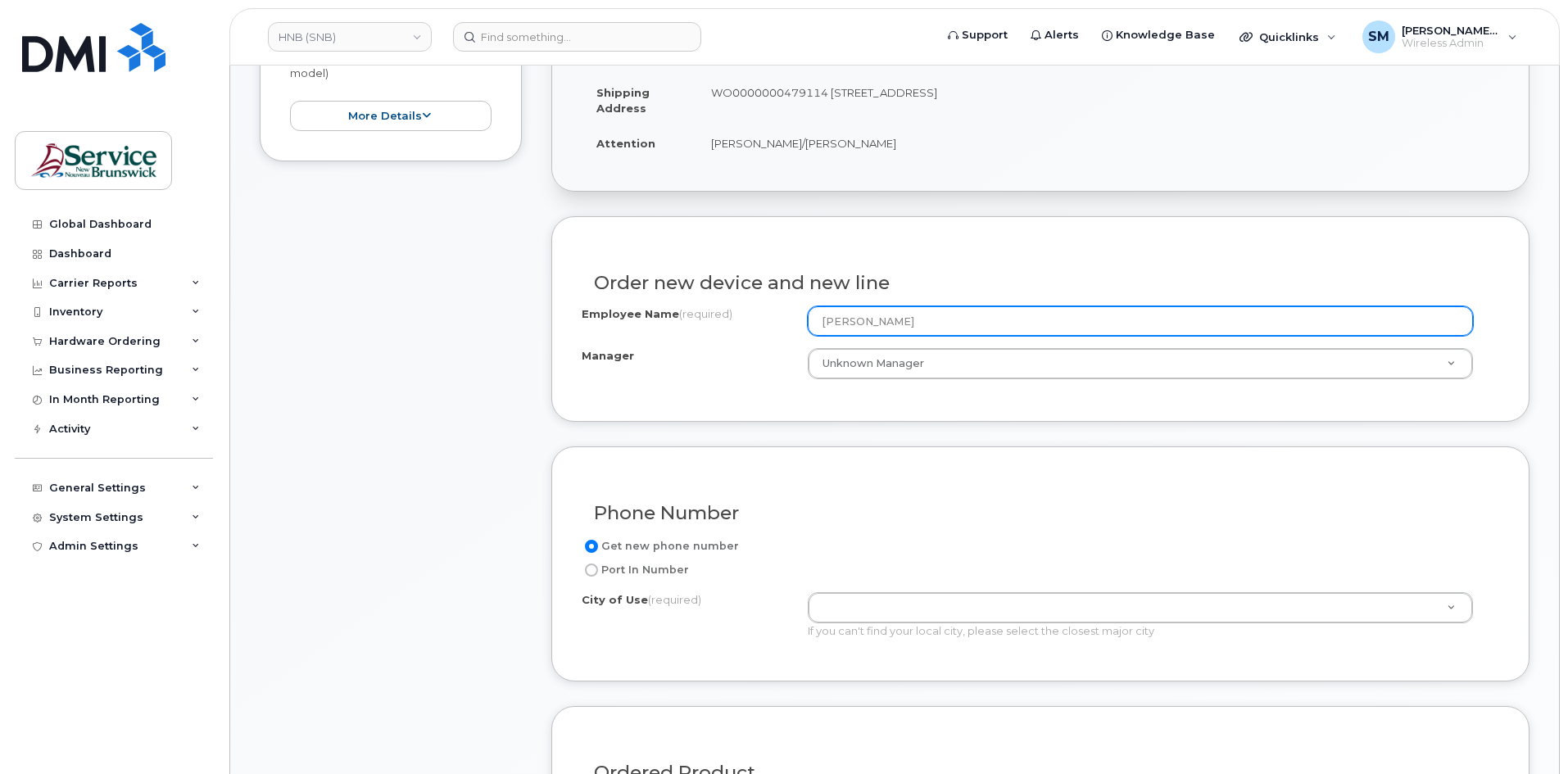
scroll to position [492, 0]
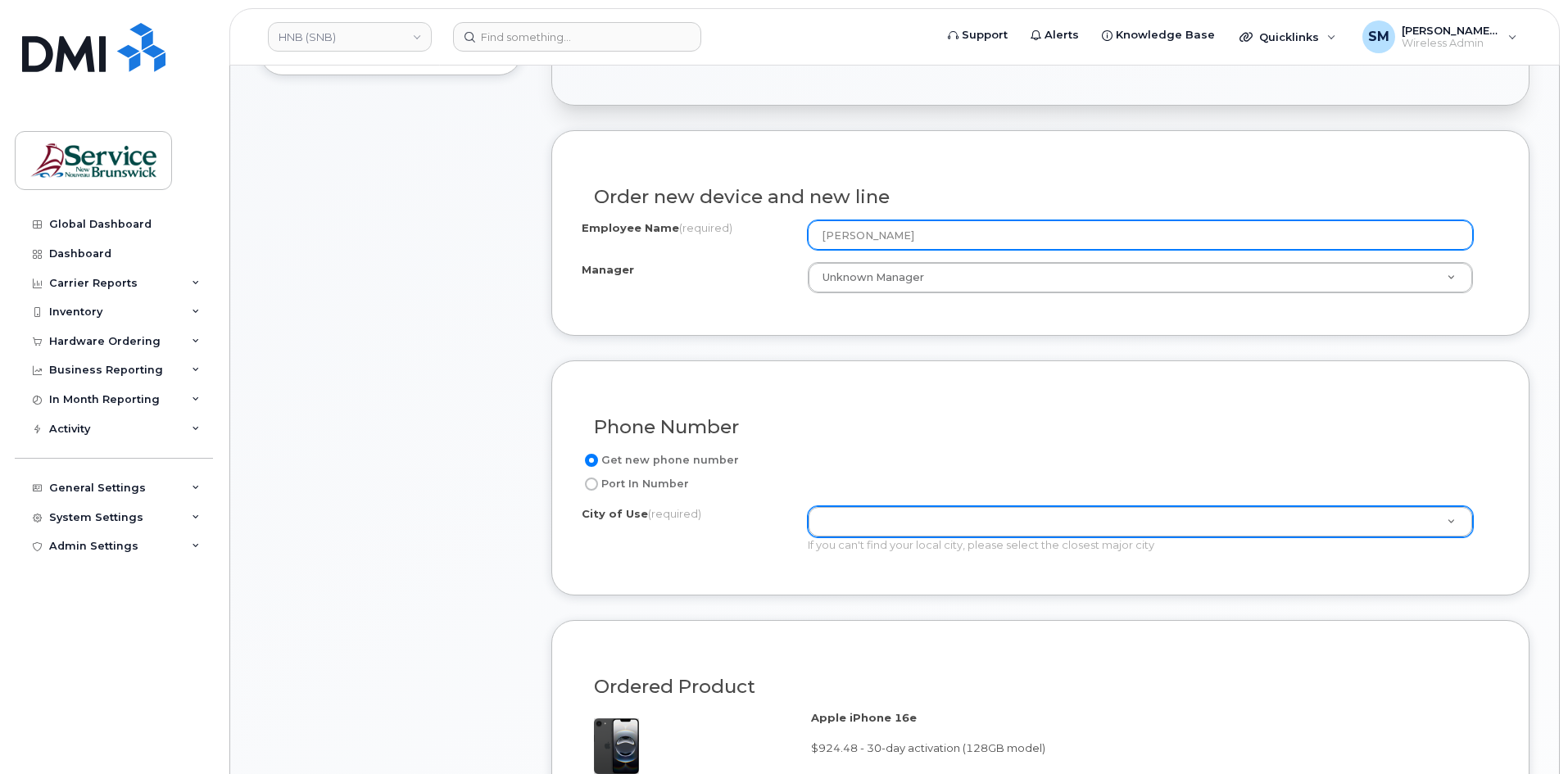
type input "Stefanie Kosarczyn"
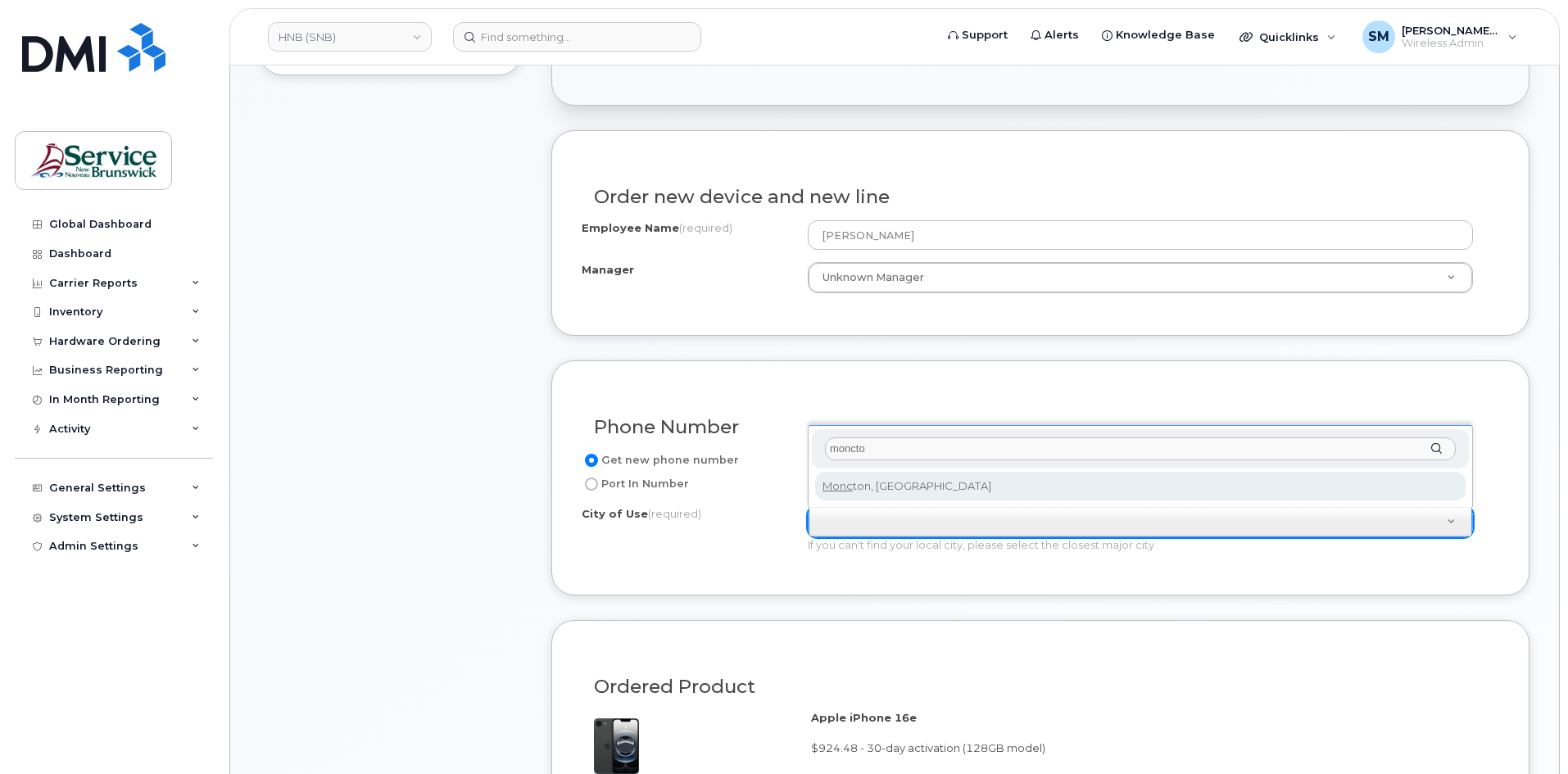
type input "moncton"
type input "1817"
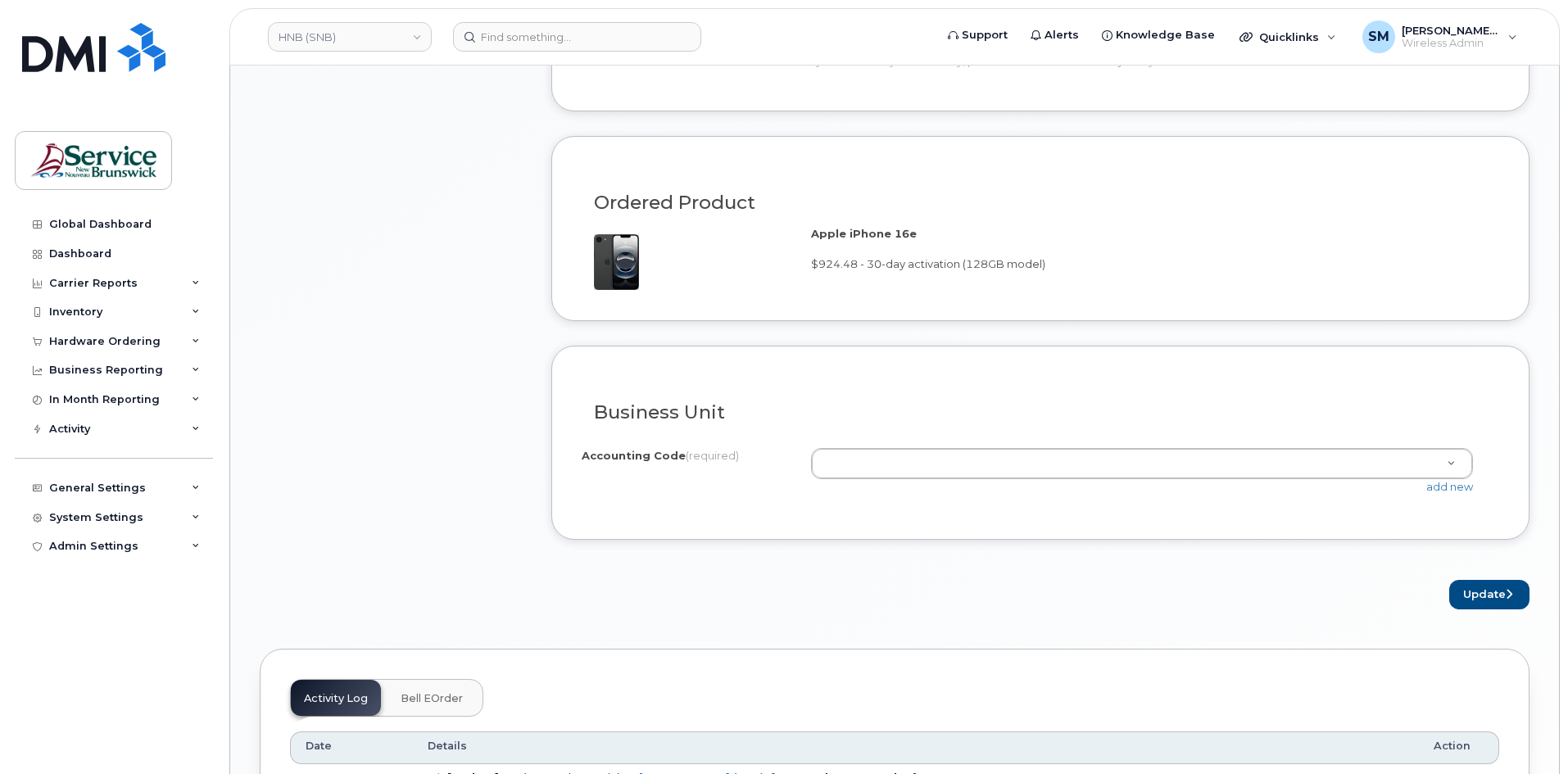
scroll to position [982, 0]
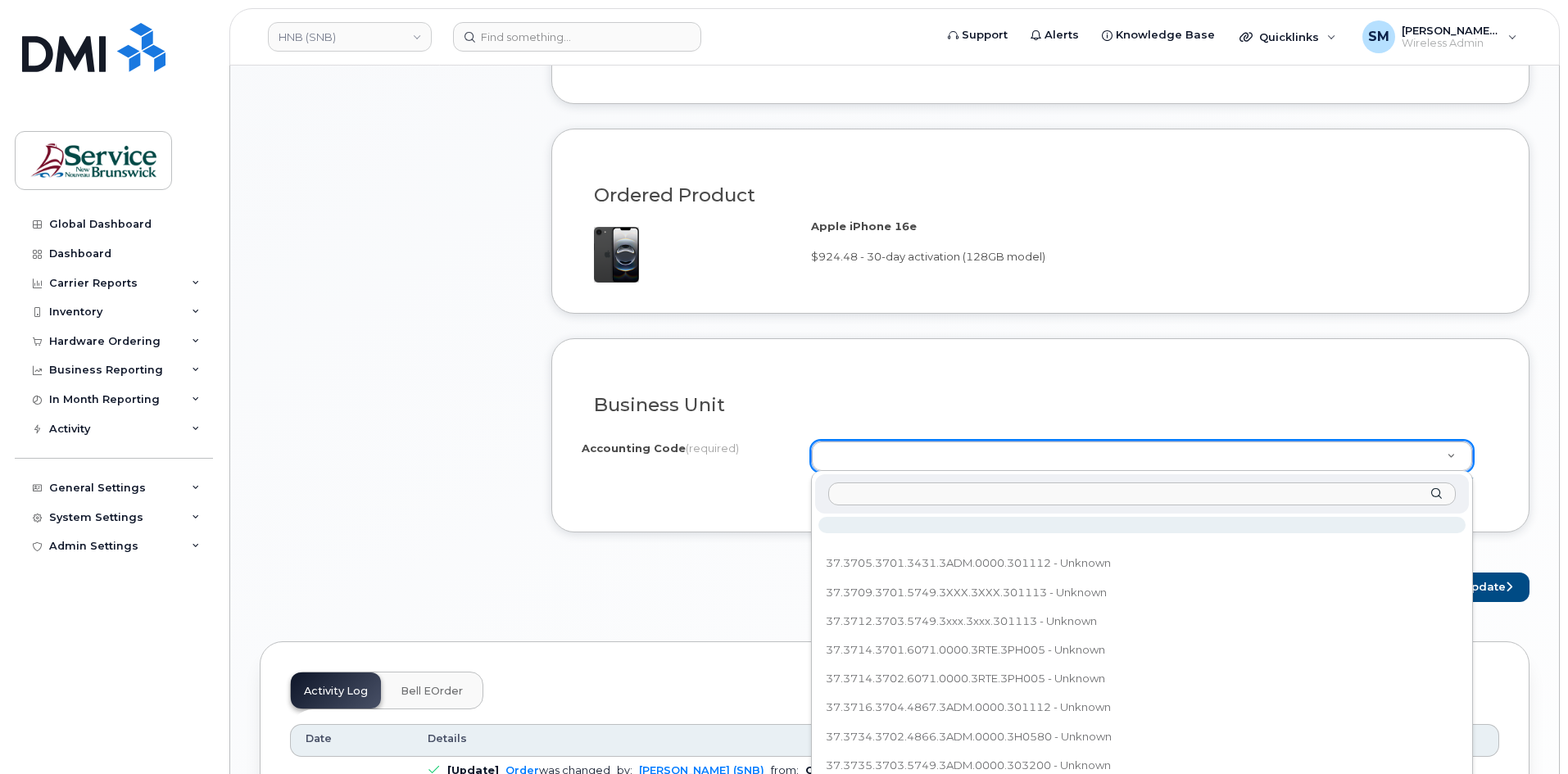
type input "37.5749.3703.3703.3xxx.3xxx.303200"
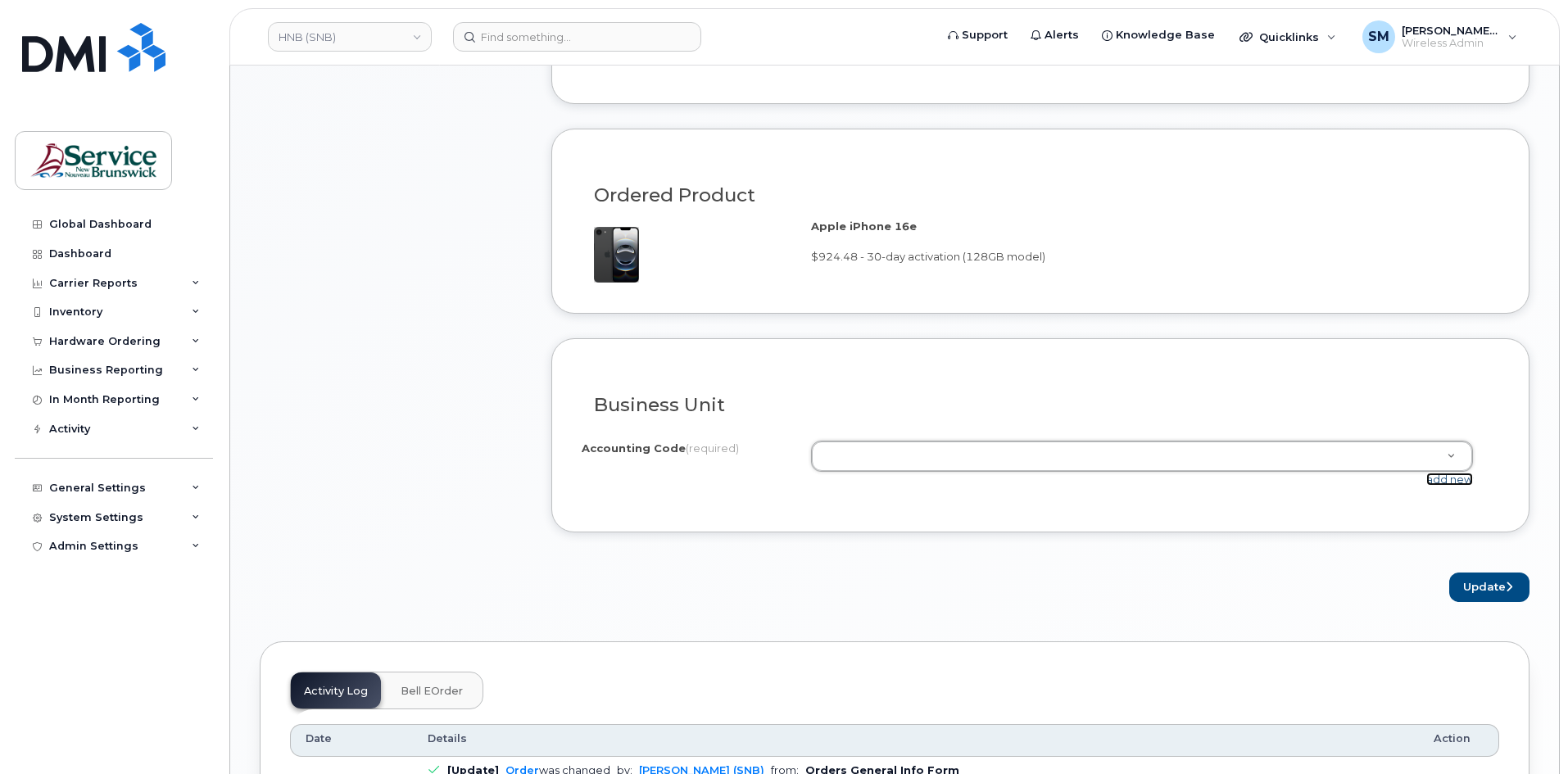
click at [1449, 480] on link "add new" at bounding box center [1450, 479] width 47 height 13
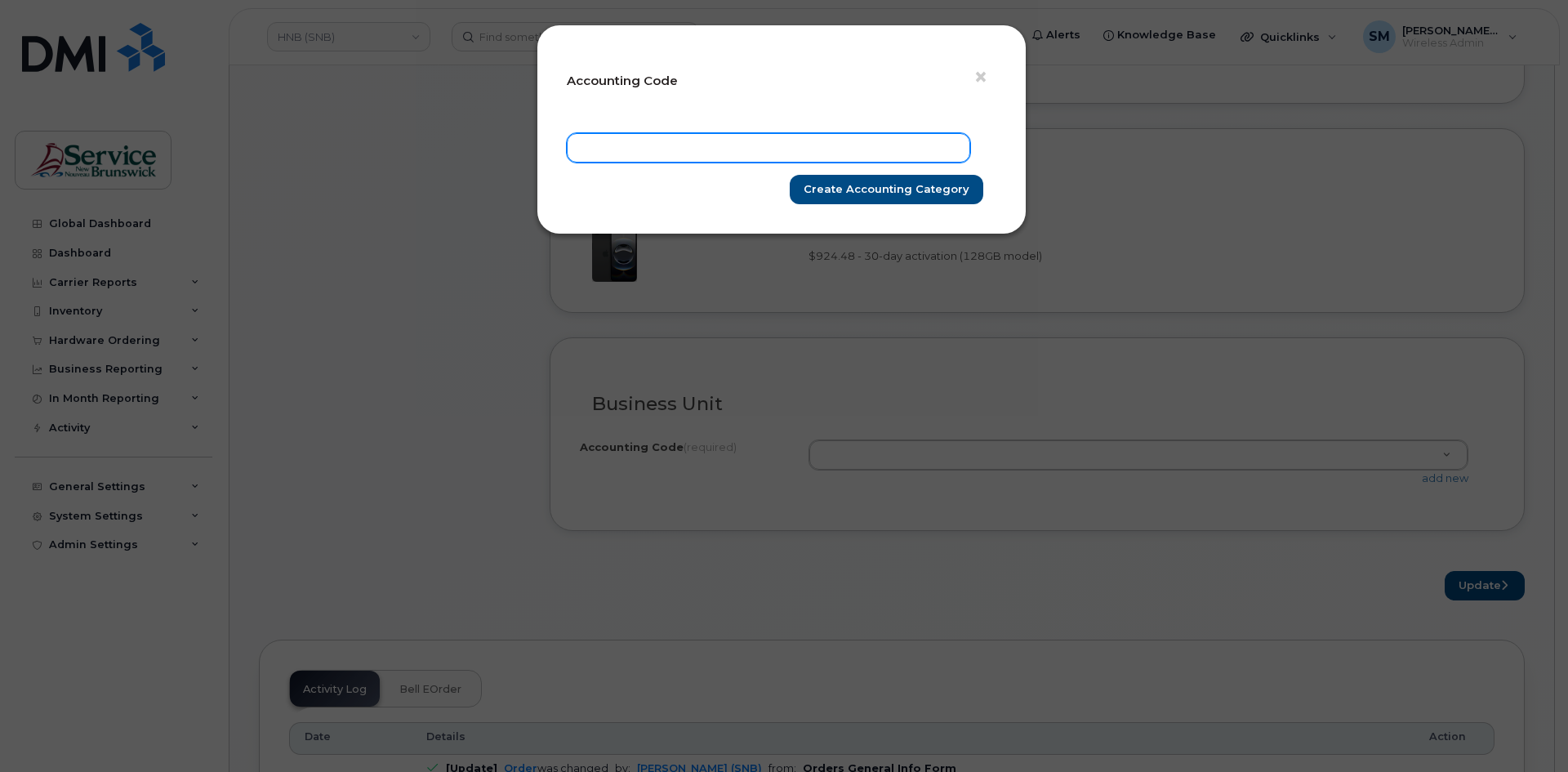
click at [772, 149] on input "text" at bounding box center [769, 147] width 403 height 29
paste input "37.5749.3703.3703.3xxx.3xxx.303200"
type input "37.5749.3703.3703.3xxx.3xxx.303200"
click at [863, 177] on input "Create Accounting category" at bounding box center [886, 190] width 194 height 30
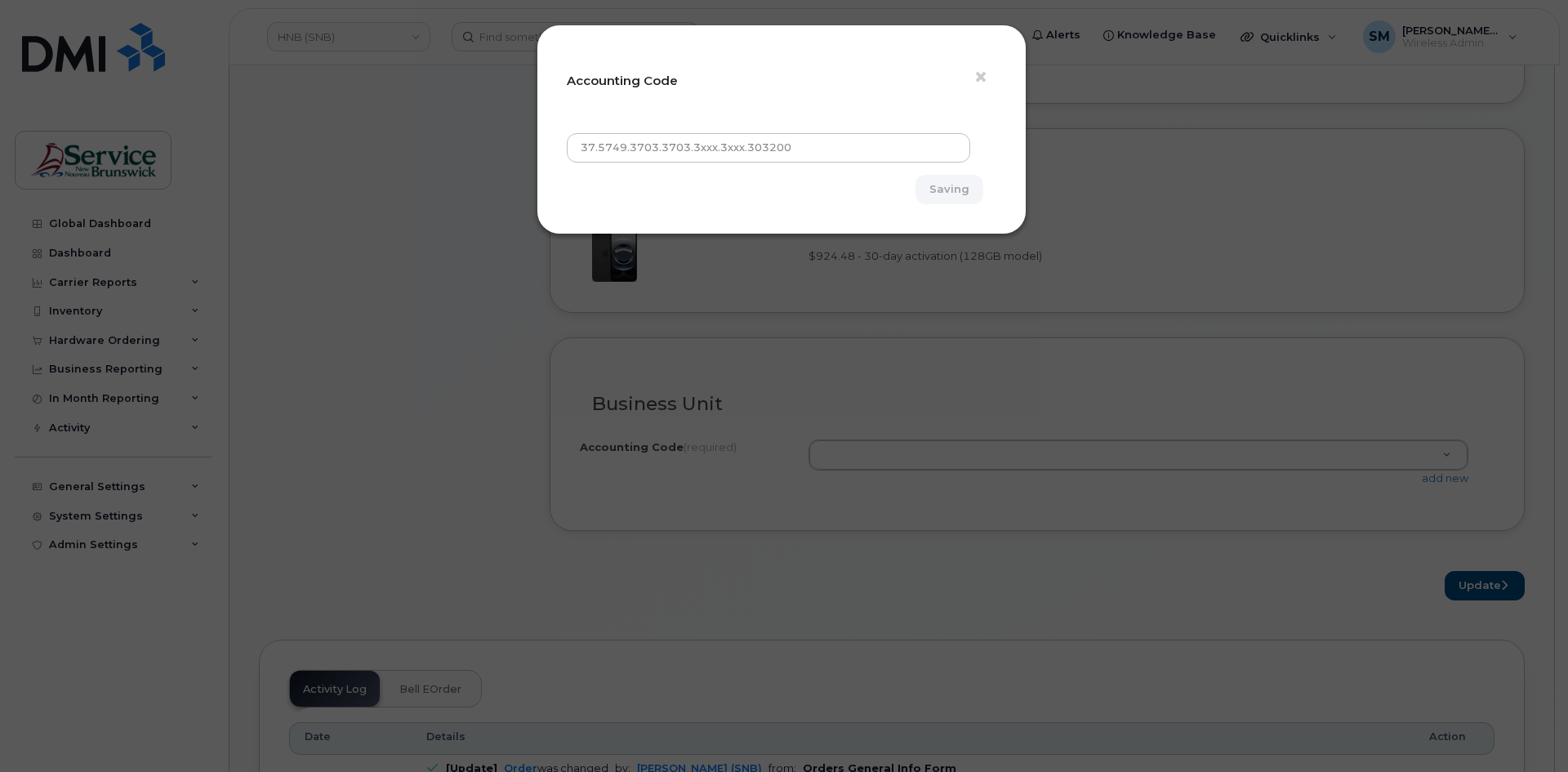
type input "Create Accounting category"
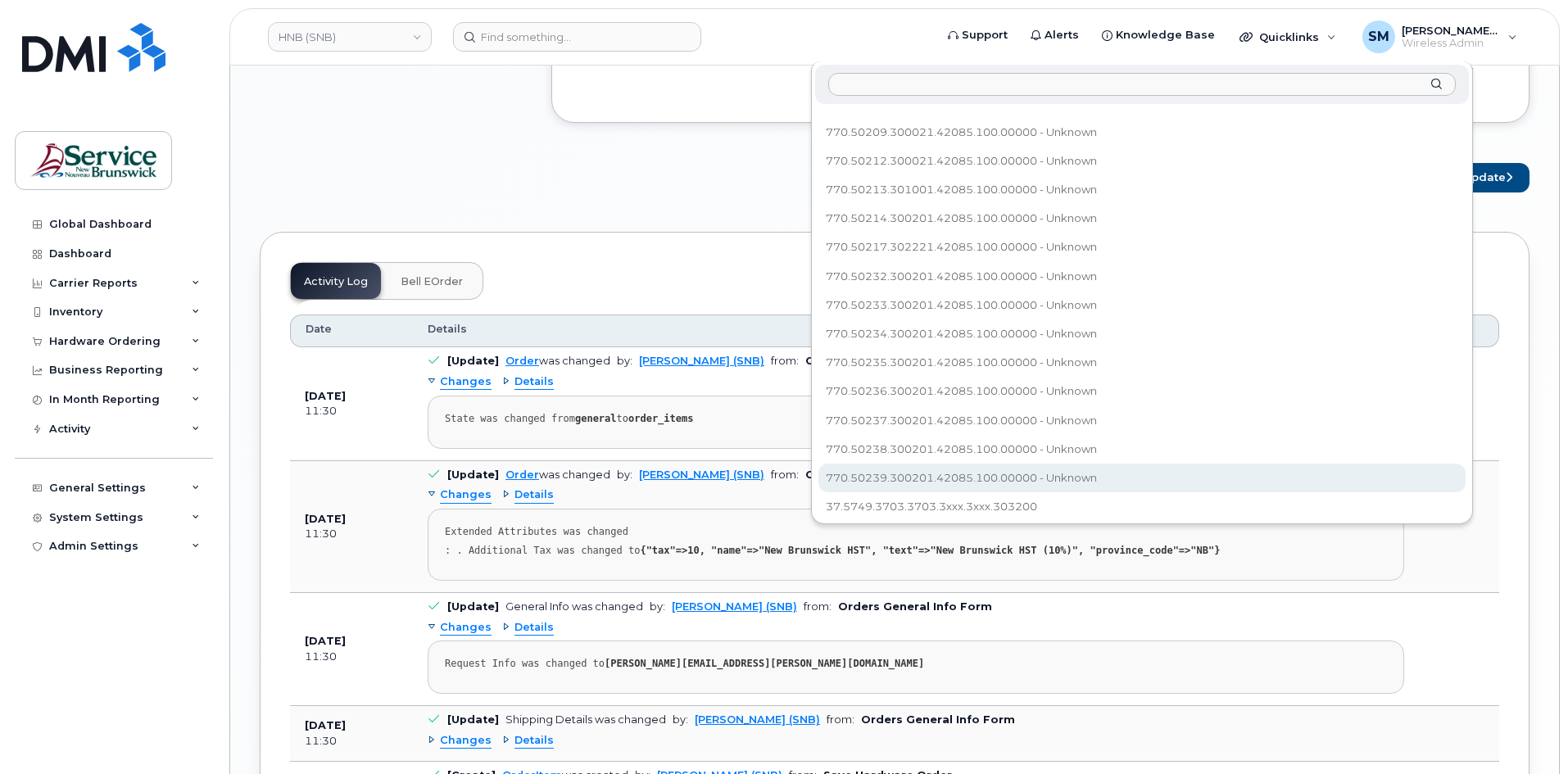
scroll to position [368, 0]
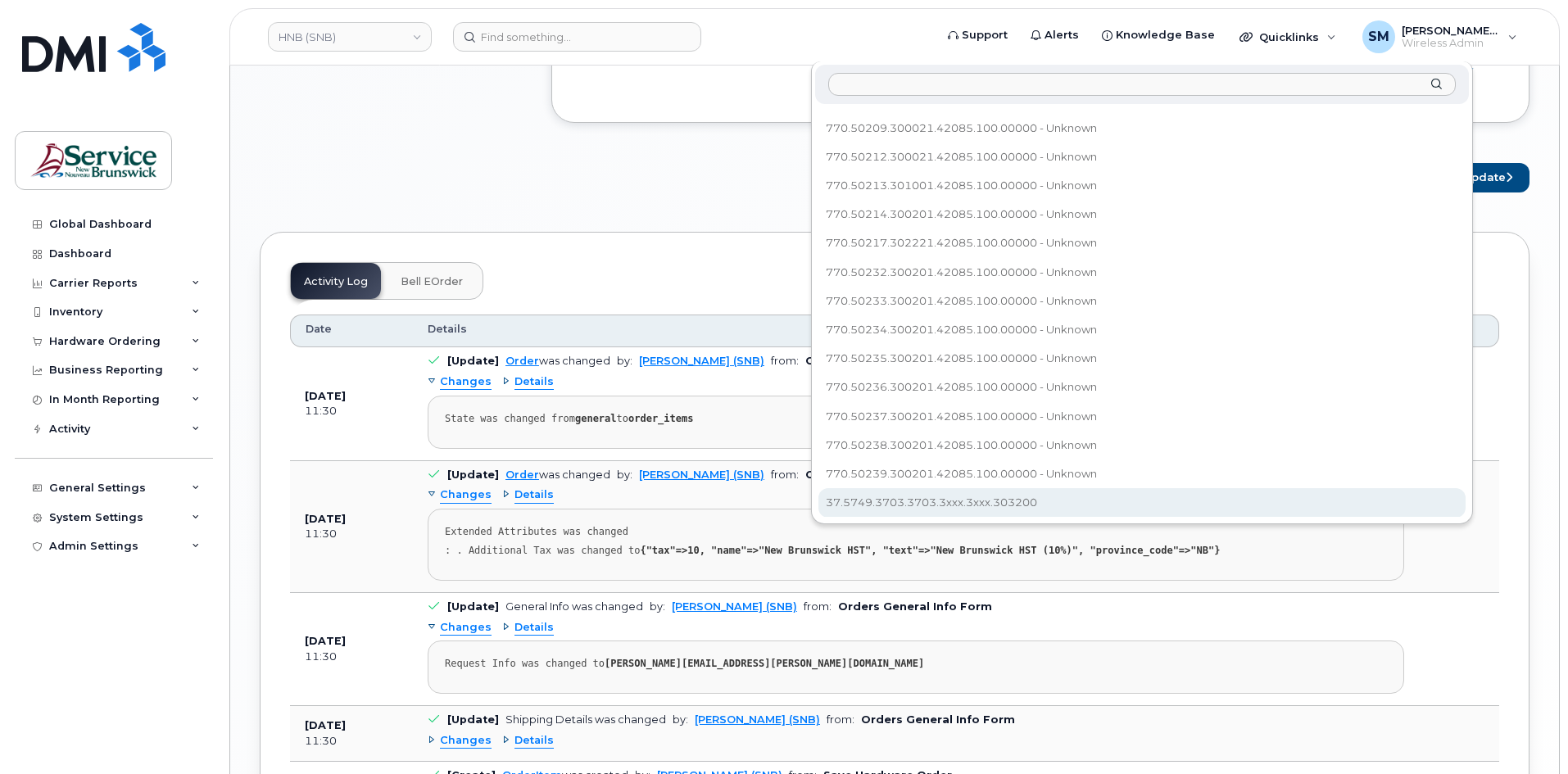
select select "37.5749.3703.3703.3xxx.3xxx.303200"
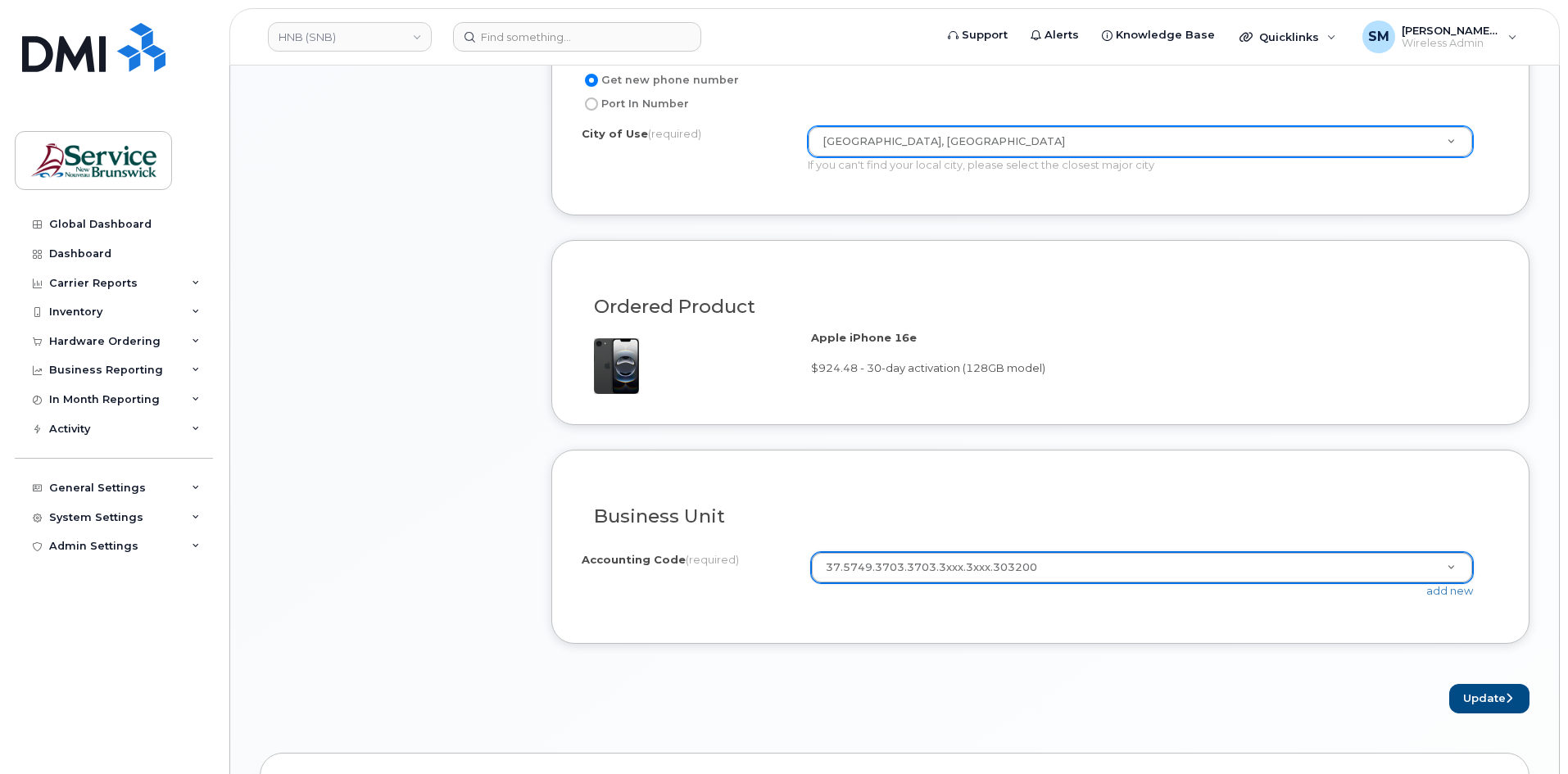
scroll to position [982, 0]
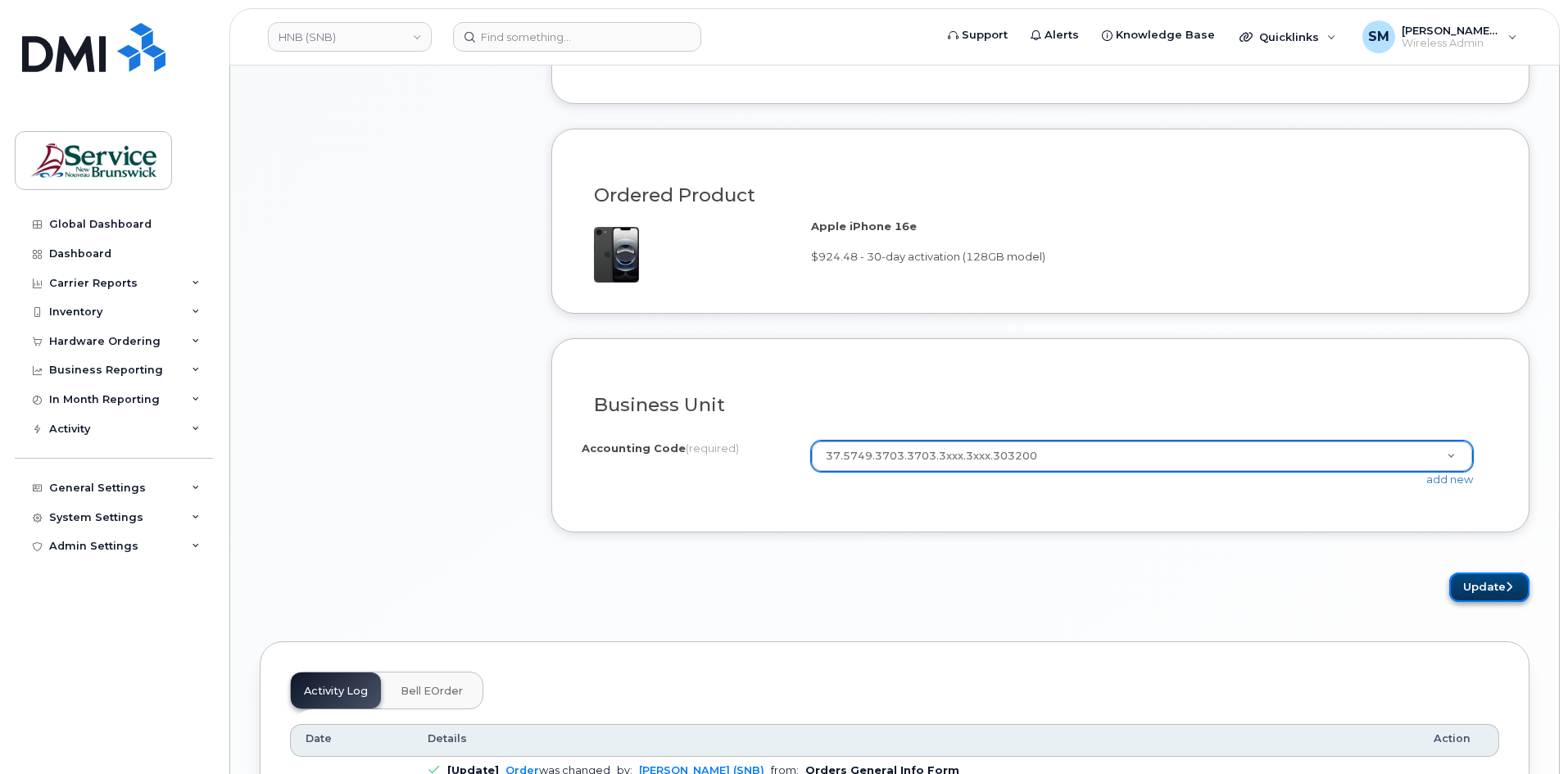
click at [1479, 584] on button "Update" at bounding box center [1488, 587] width 80 height 30
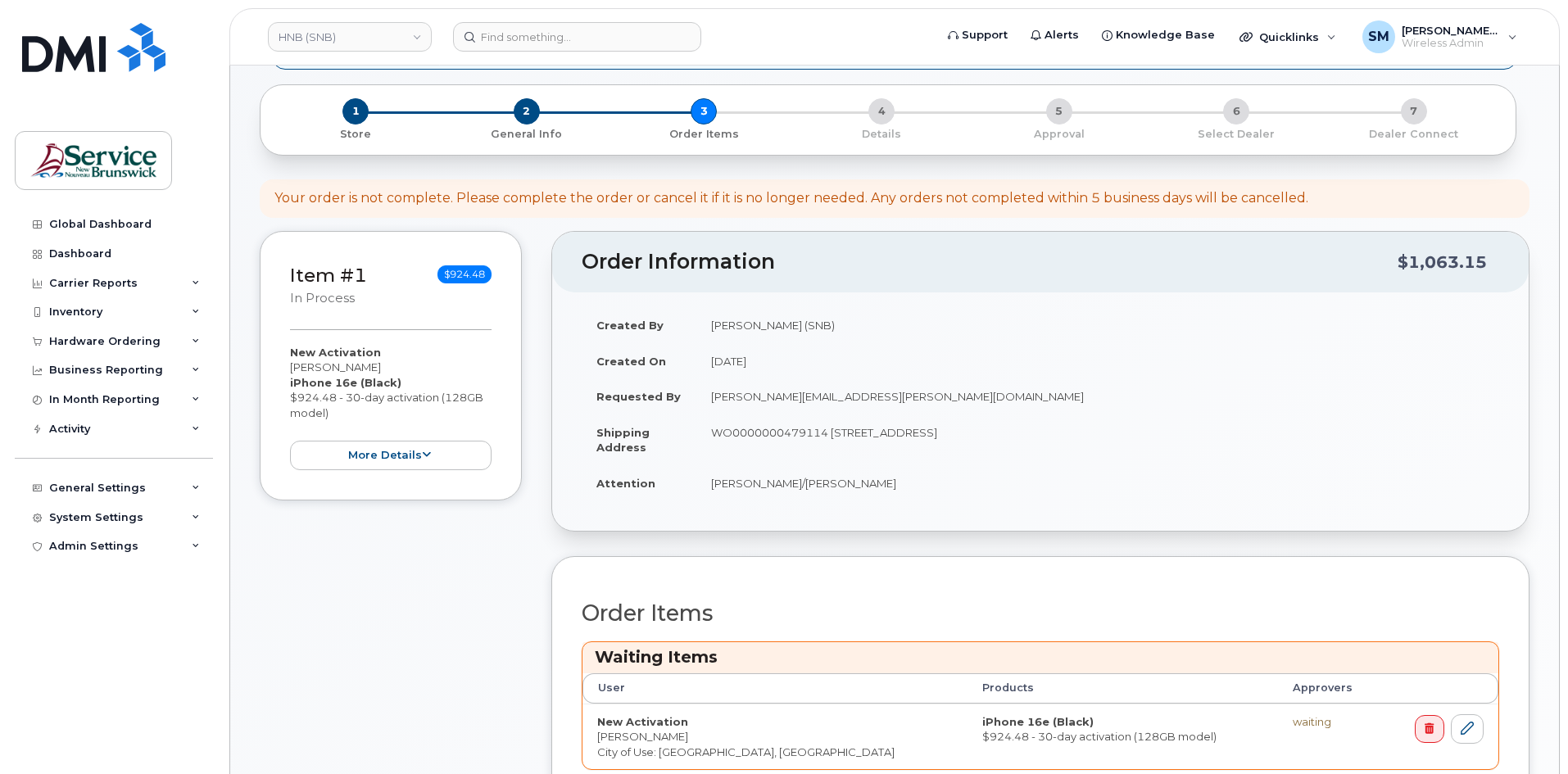
scroll to position [409, 0]
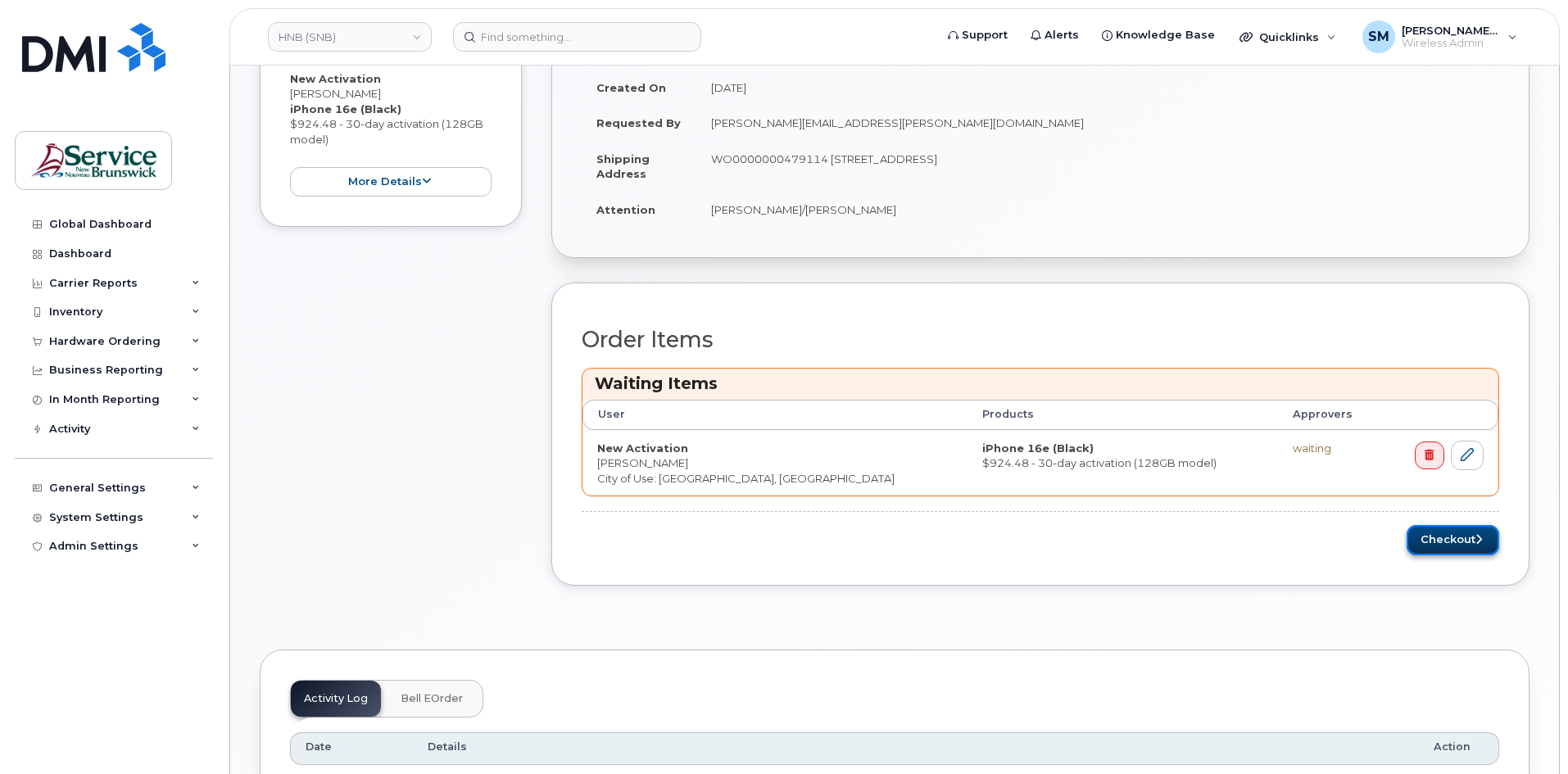
click at [1427, 549] on button "Checkout" at bounding box center [1452, 539] width 92 height 30
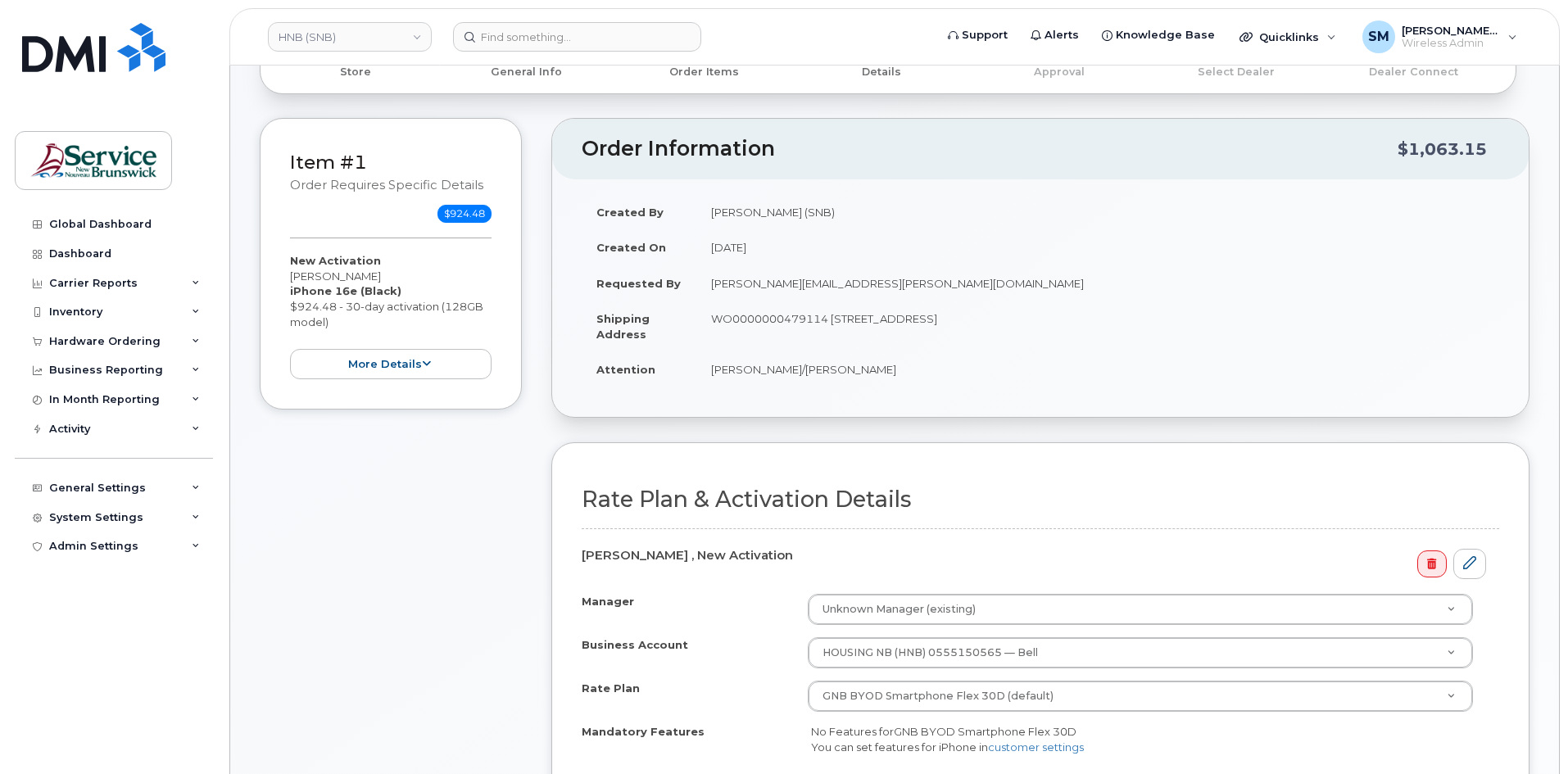
scroll to position [327, 0]
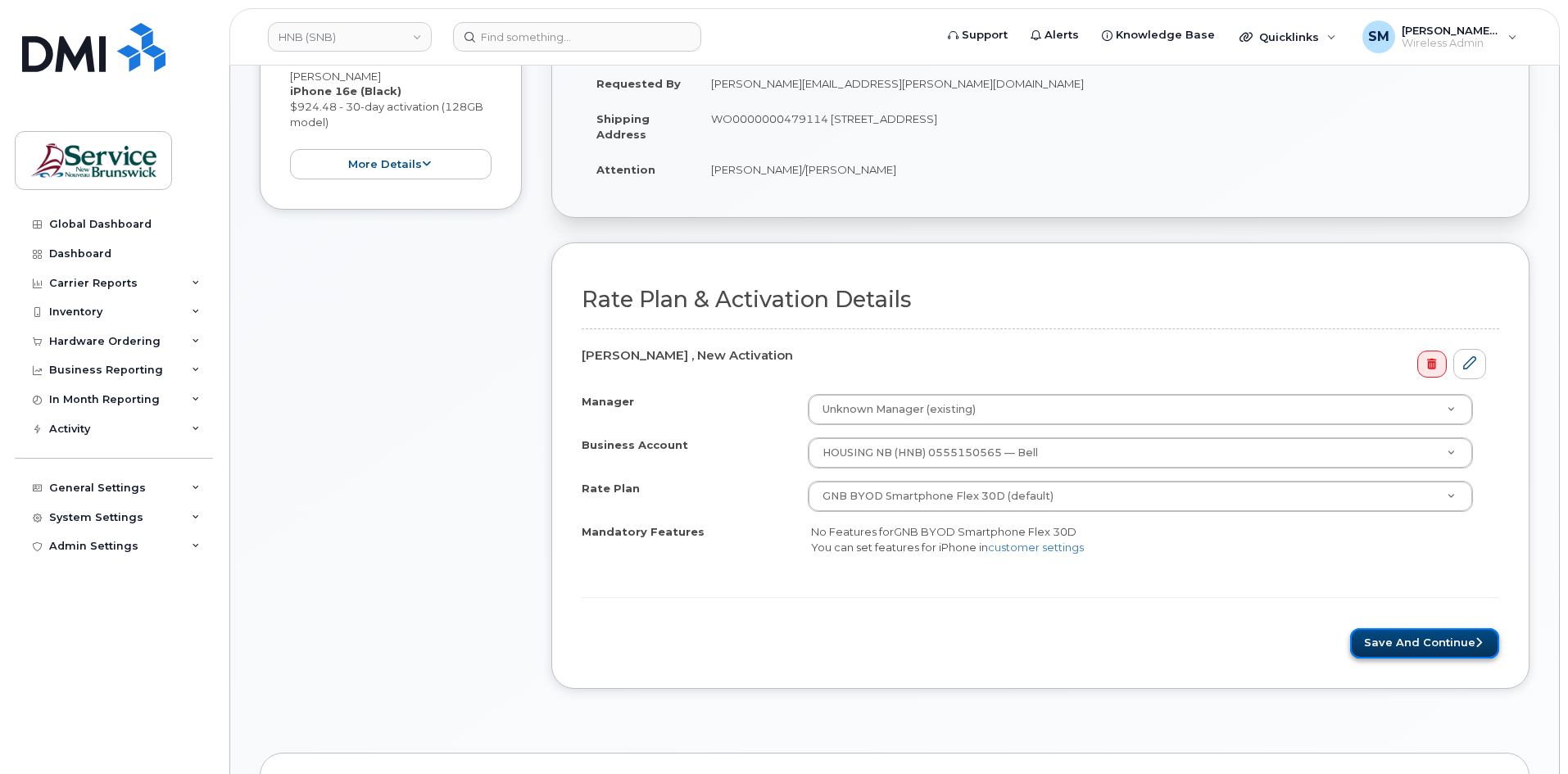
click at [1410, 650] on button "Save and Continue" at bounding box center [1425, 643] width 149 height 30
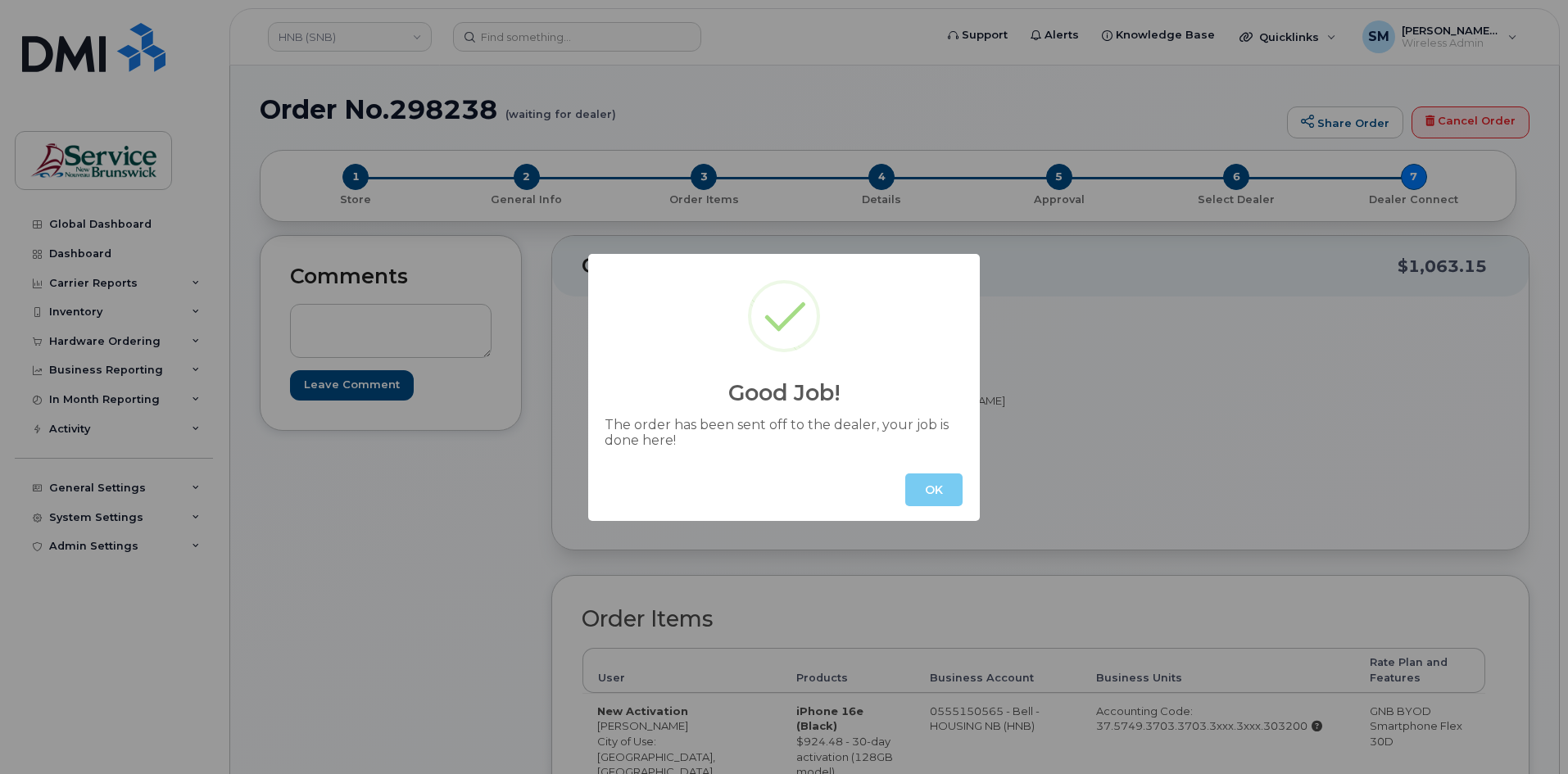
click at [924, 498] on button "OK" at bounding box center [934, 490] width 57 height 33
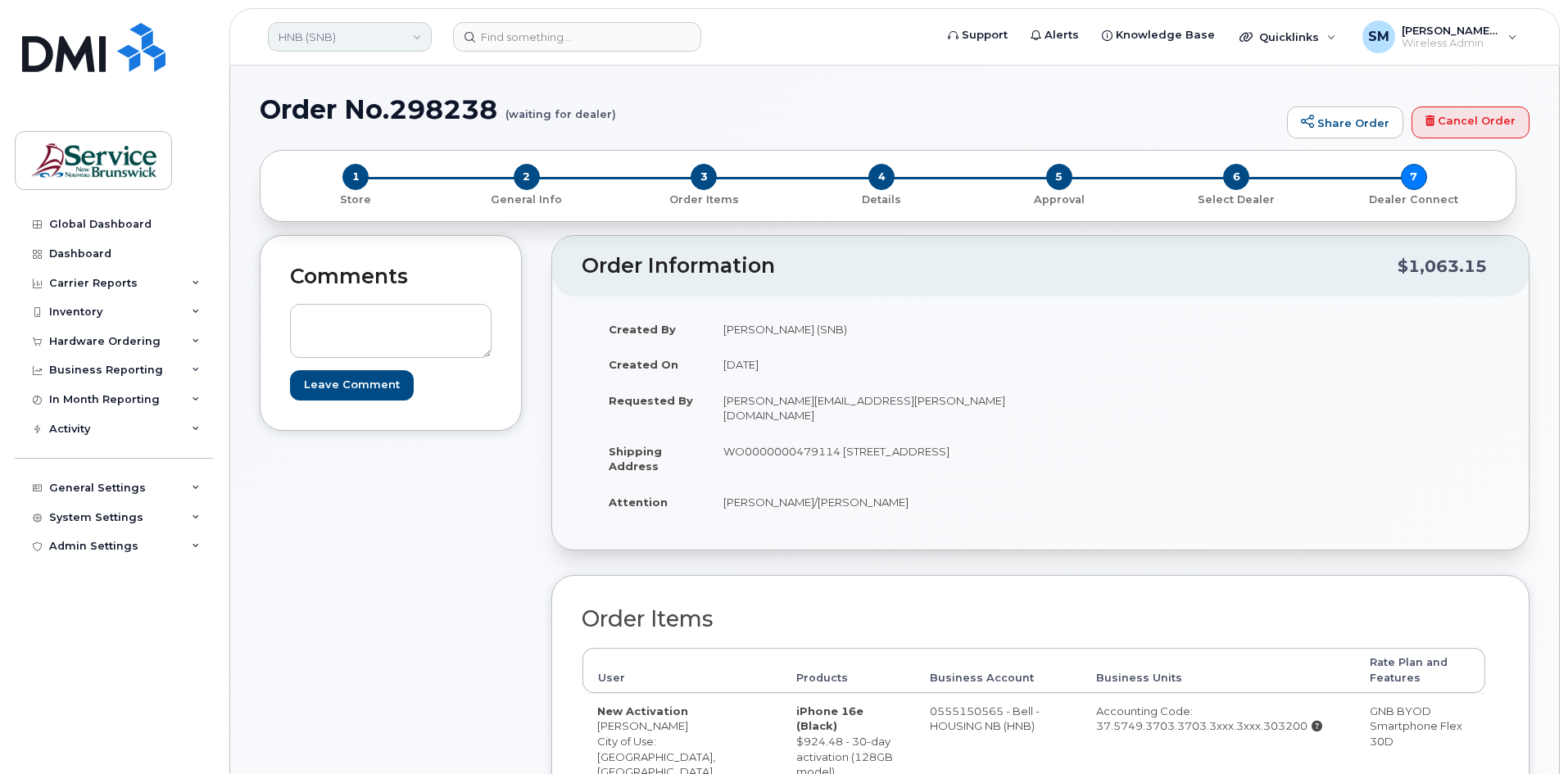
click at [367, 39] on link "HNB (SNB)" at bounding box center [350, 37] width 164 height 29
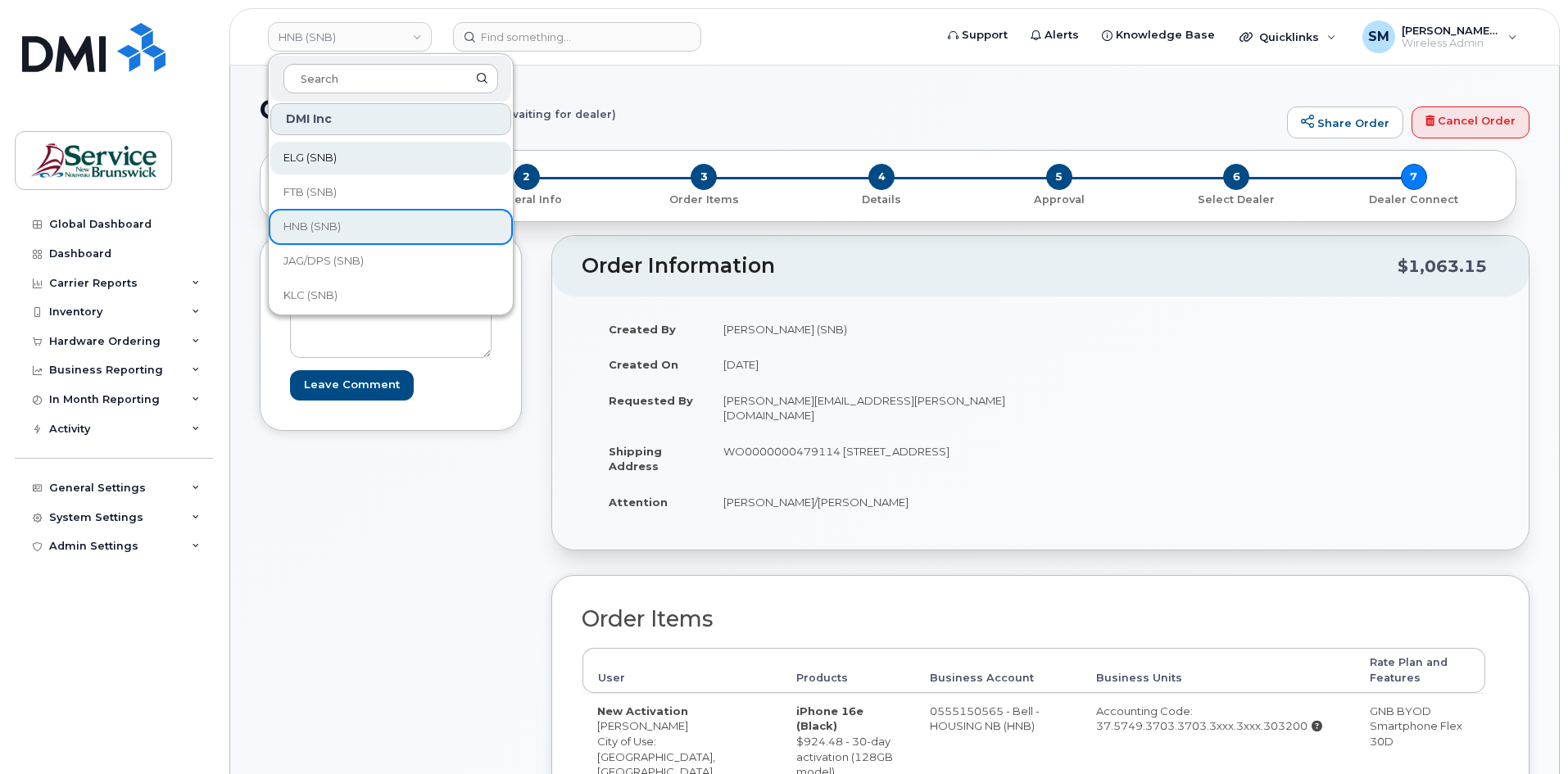
scroll to position [164, 0]
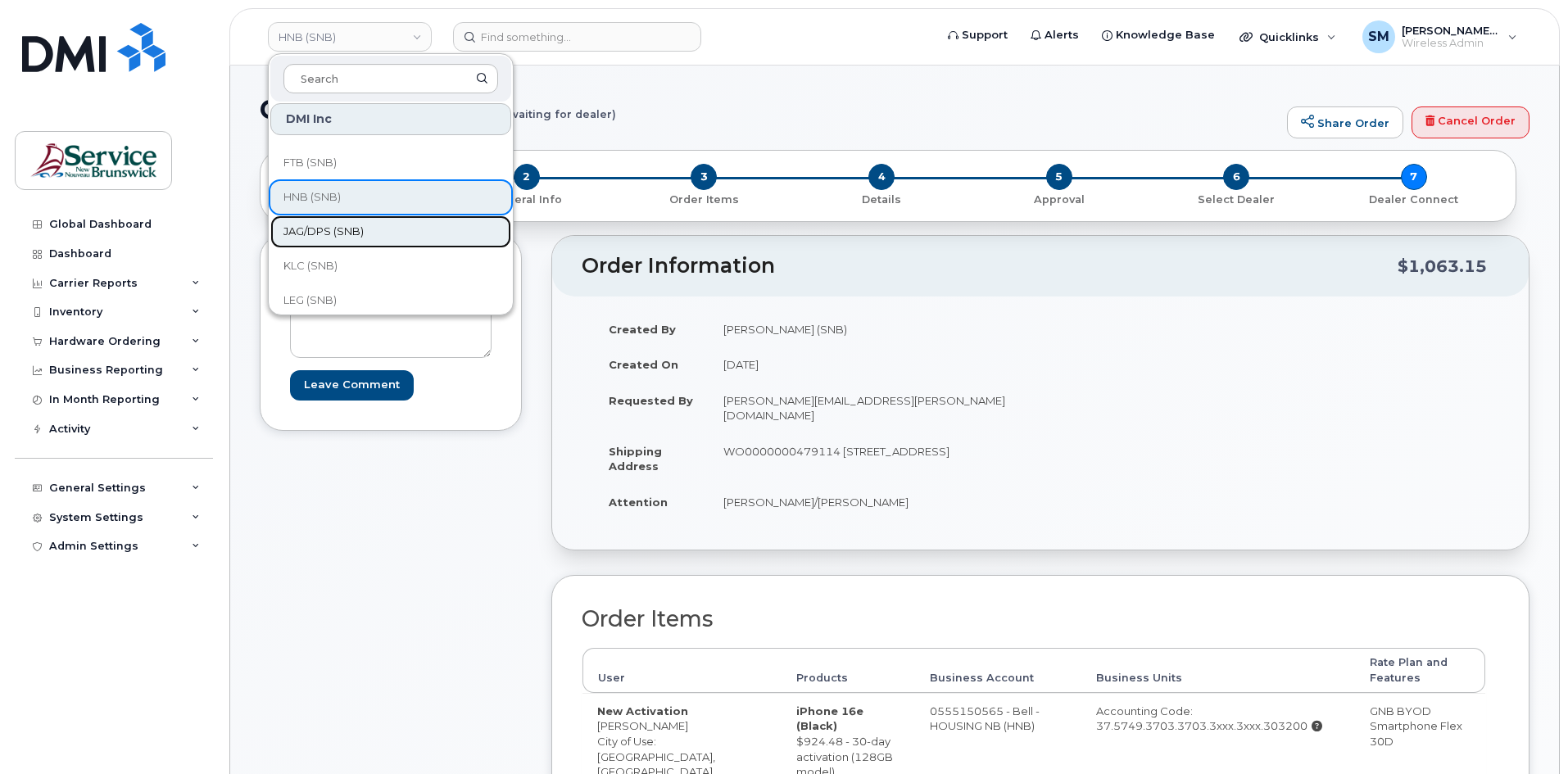
click at [331, 236] on span "JAG/DPS (SNB)" at bounding box center [323, 232] width 80 height 16
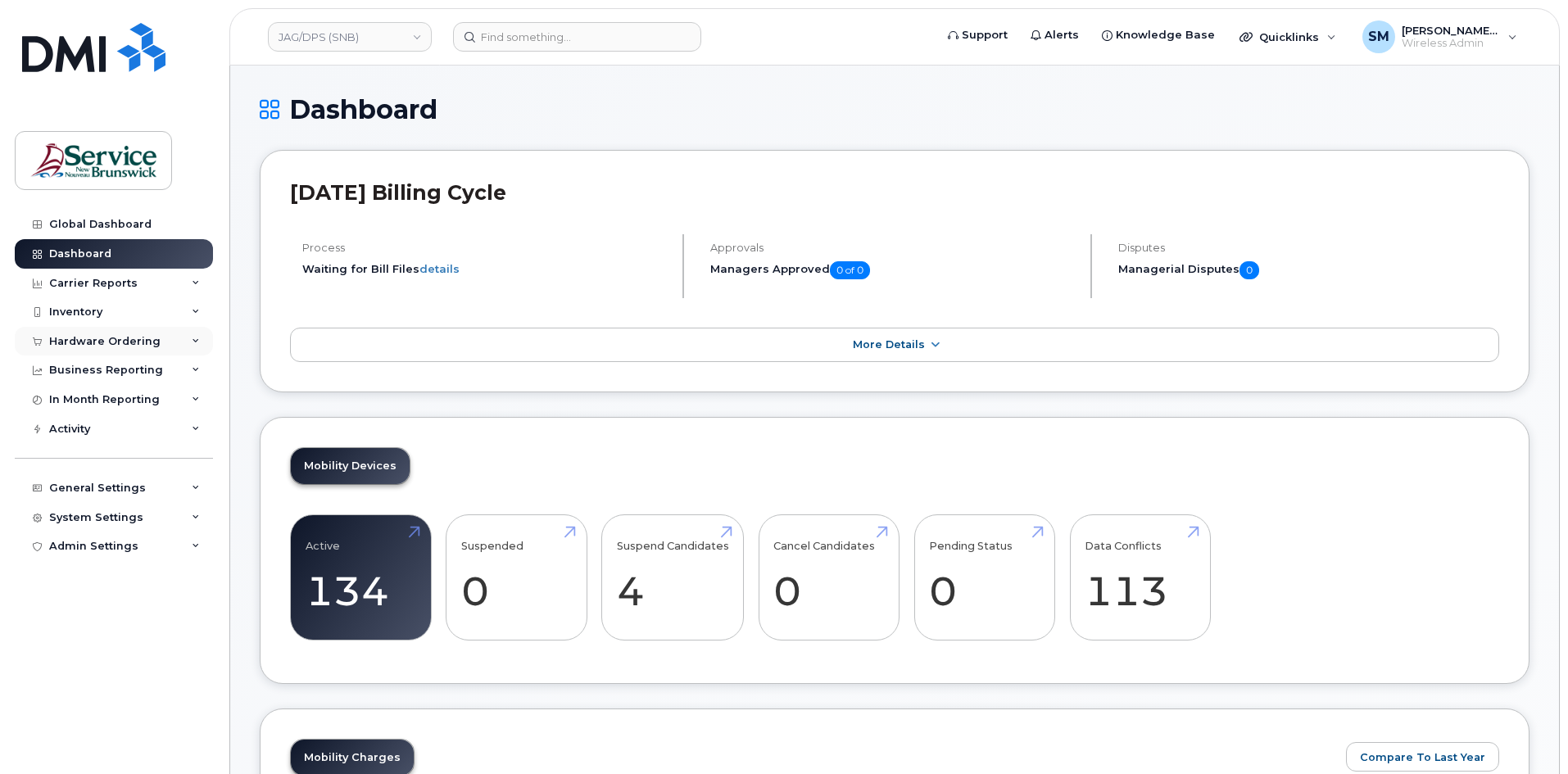
click at [100, 340] on div "Hardware Ordering" at bounding box center [105, 341] width 112 height 13
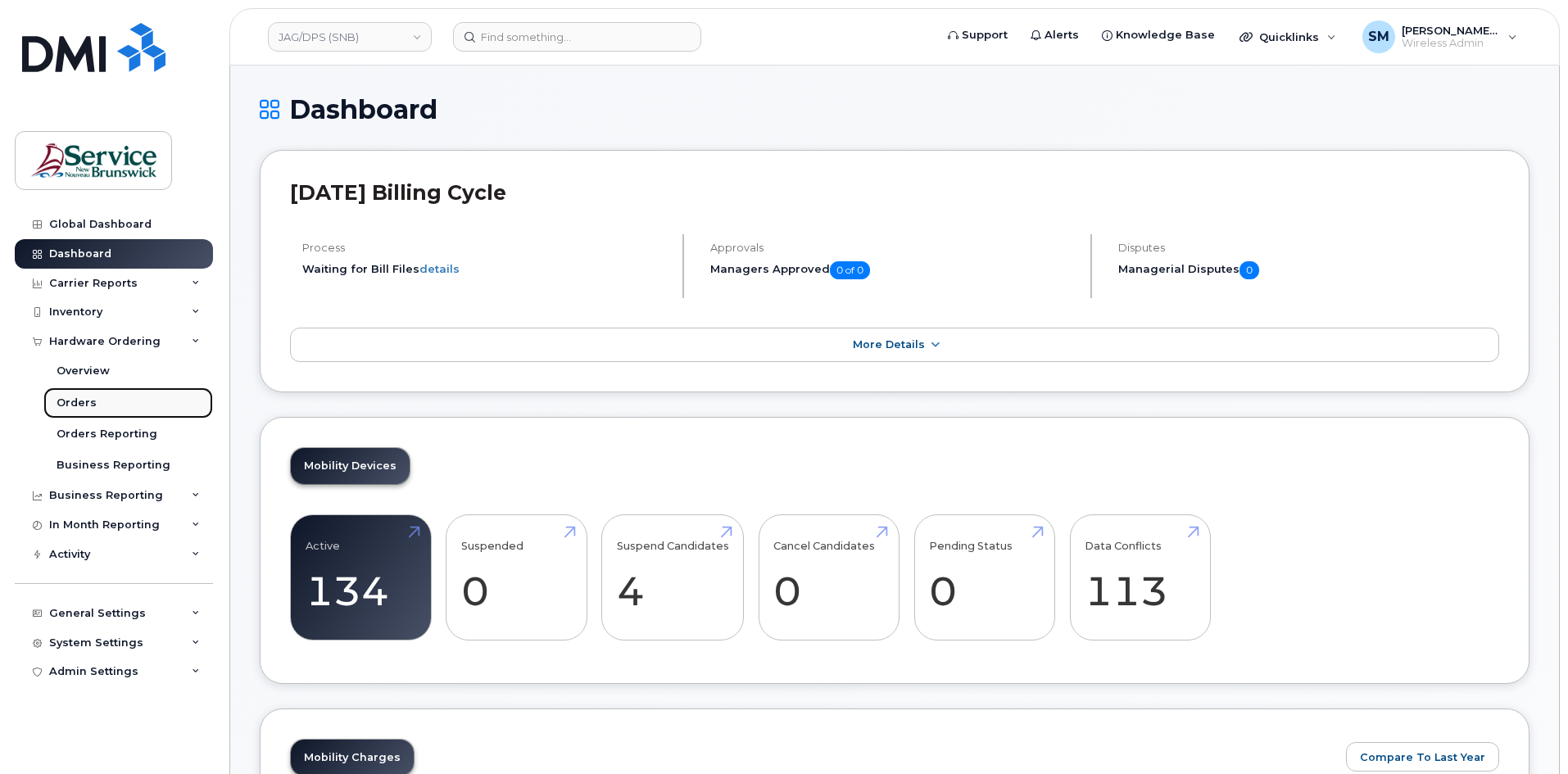
click at [81, 398] on div "Orders" at bounding box center [76, 403] width 40 height 15
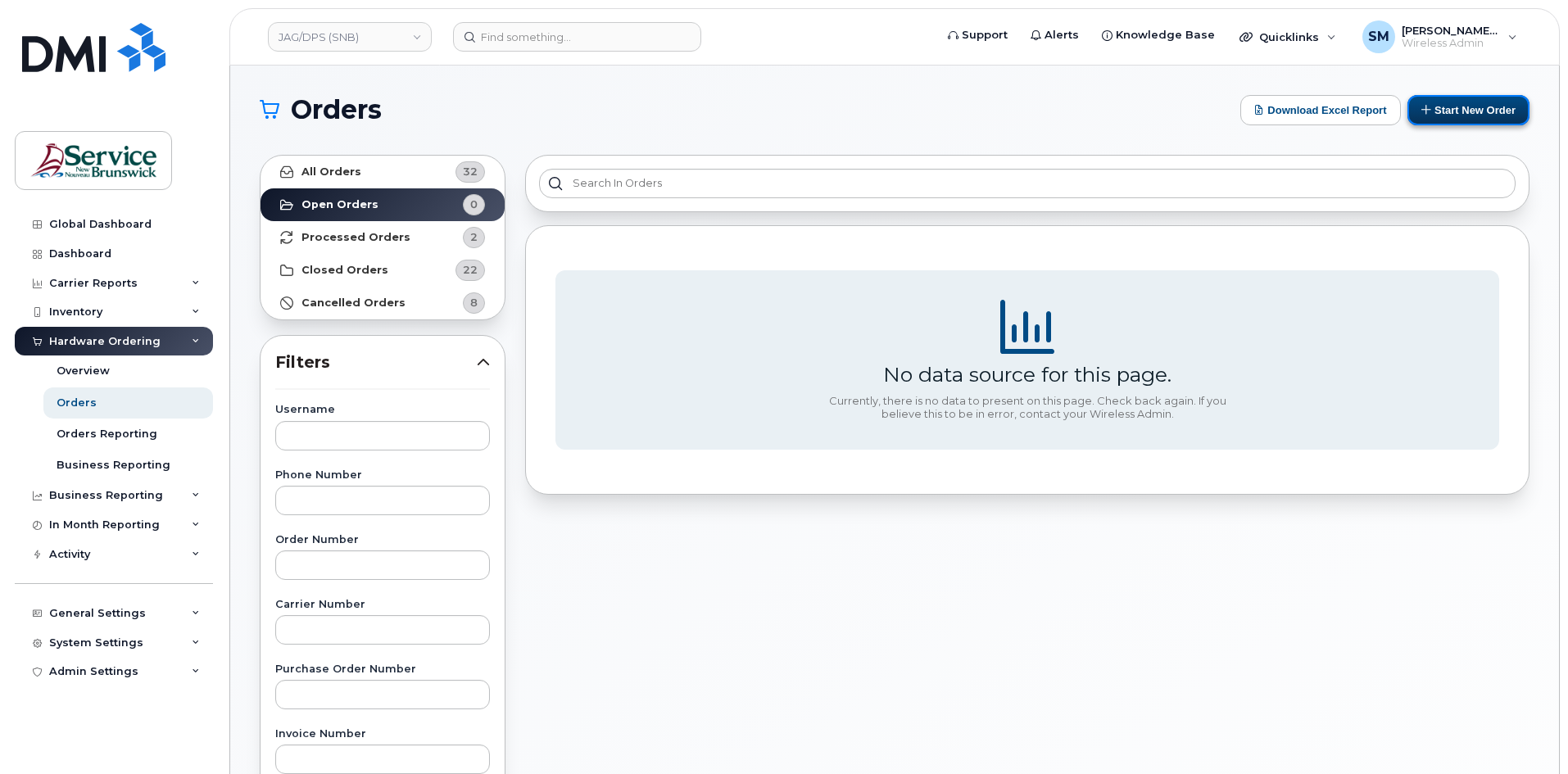
click at [1431, 109] on button "Start New Order" at bounding box center [1468, 110] width 122 height 30
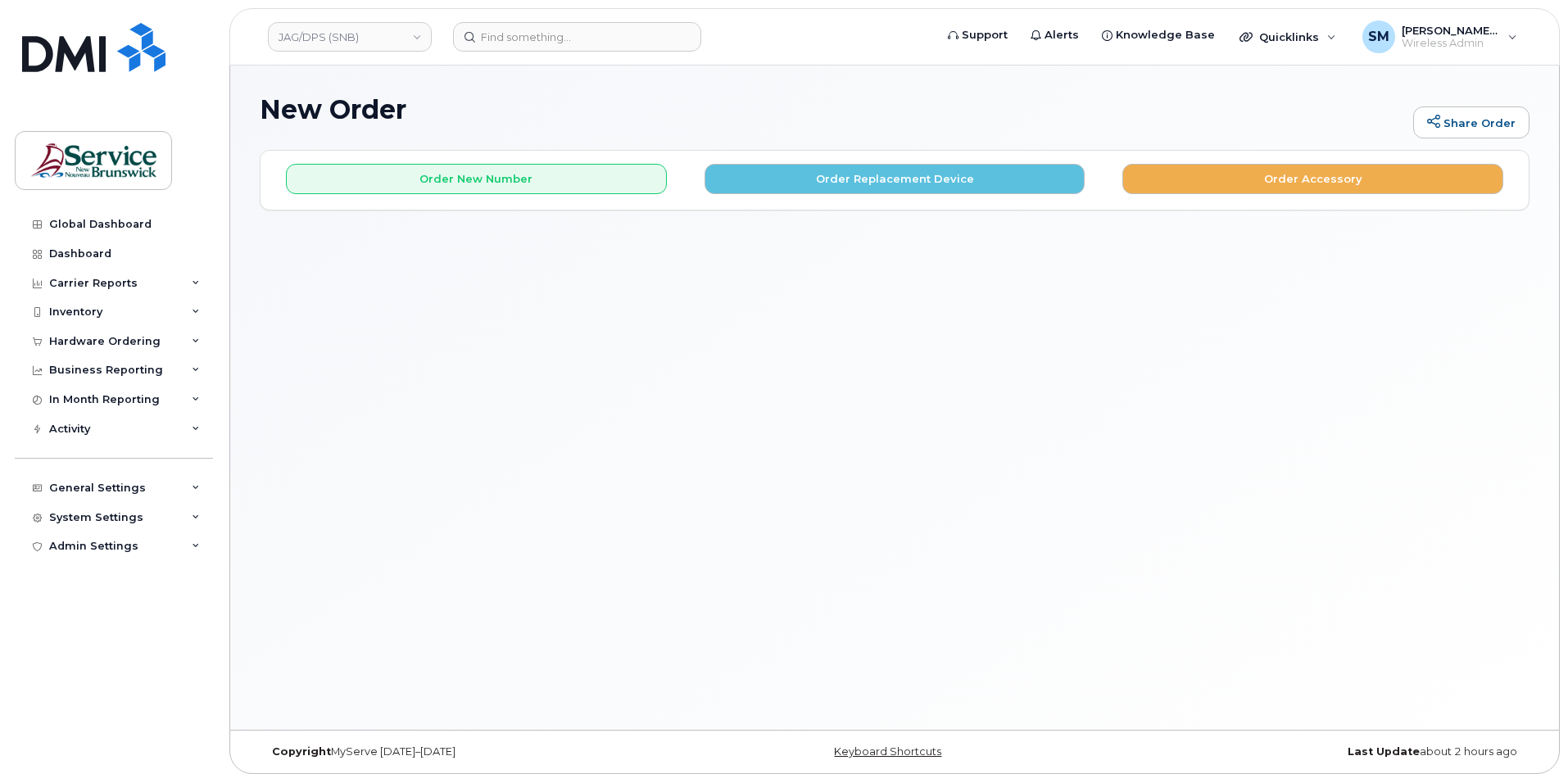
click at [532, 161] on div "Order New Number Order Replacement Device Order Accessory" at bounding box center [894, 172] width 1268 height 43
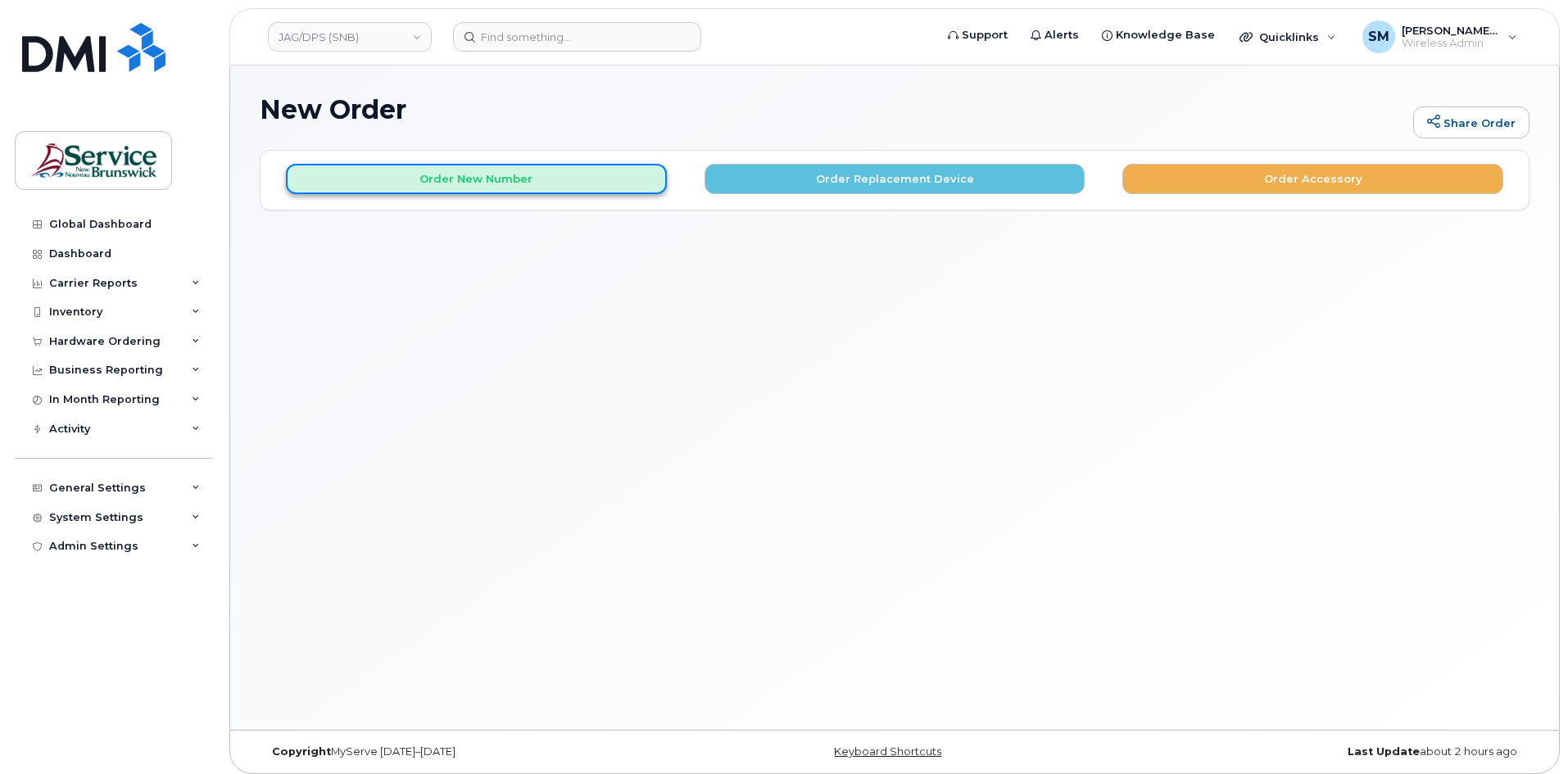
click at [512, 186] on button "Order New Number" at bounding box center [476, 179] width 381 height 30
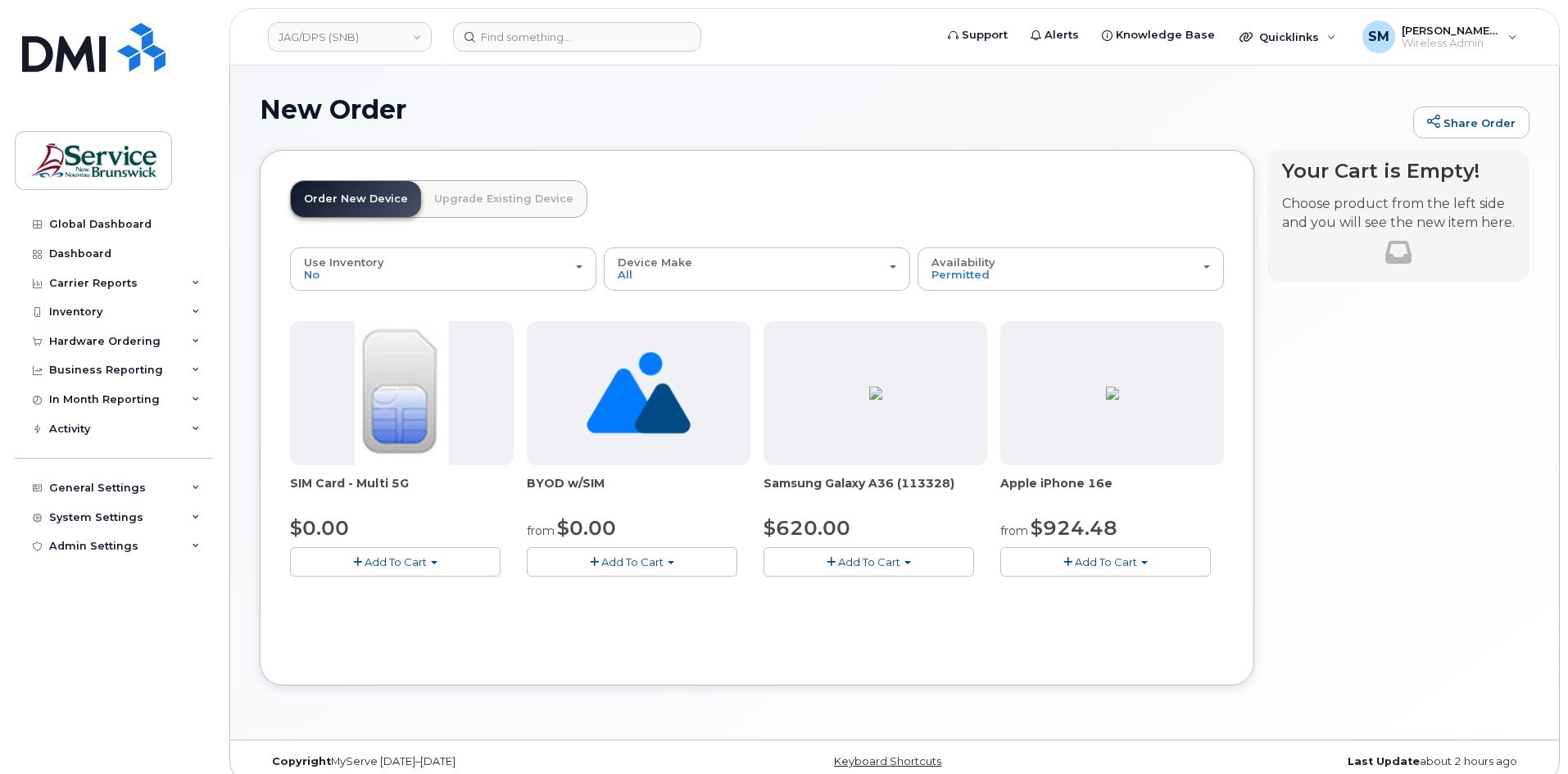
click at [1099, 552] on button "Add To Cart" at bounding box center [1106, 561] width 211 height 29
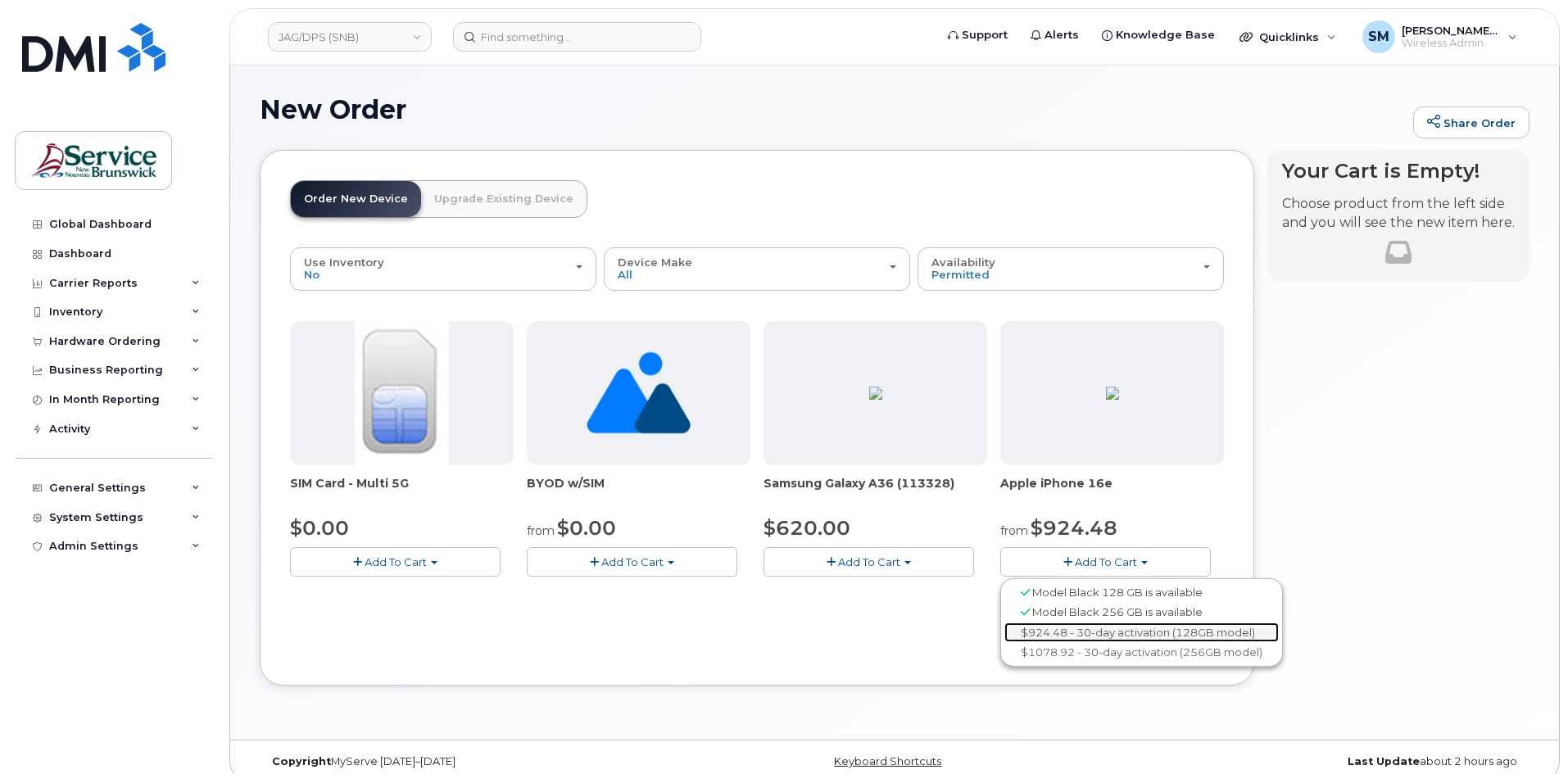
click at [1076, 638] on link "$924.48 - 30-day activation (128GB model)" at bounding box center [1141, 632] width 274 height 21
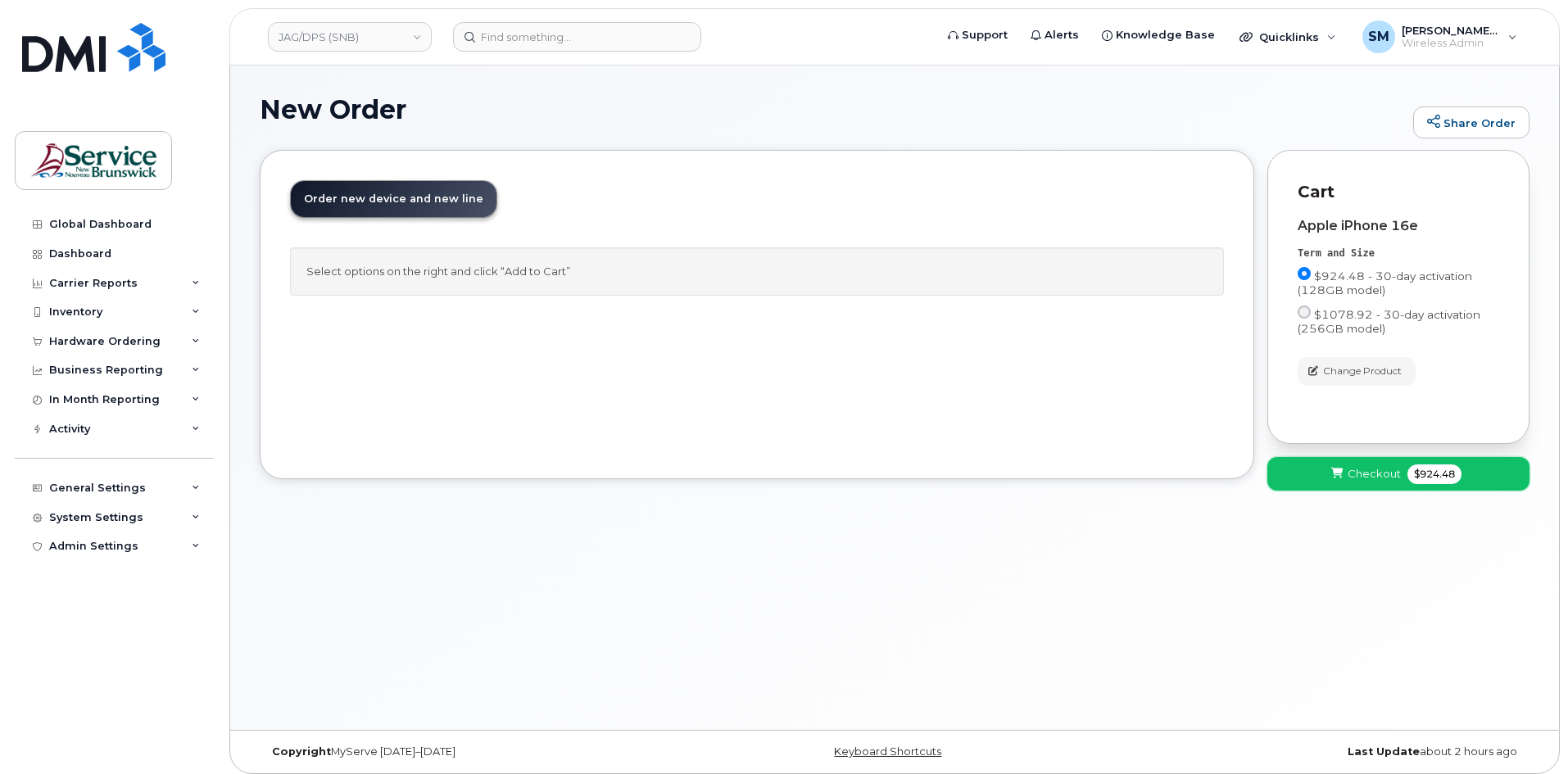
click at [1397, 466] on span "Checkout" at bounding box center [1374, 473] width 54 height 16
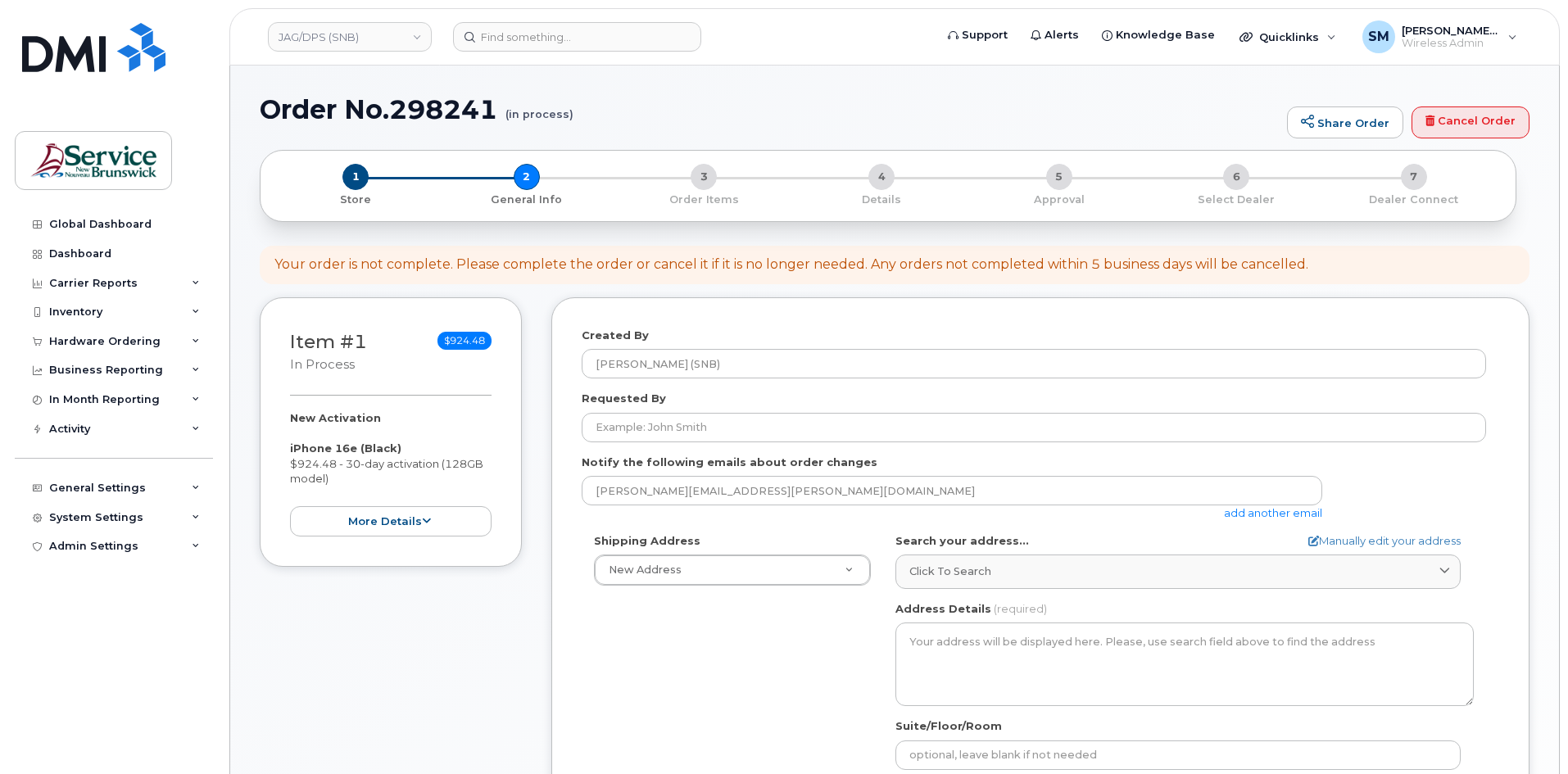
select select
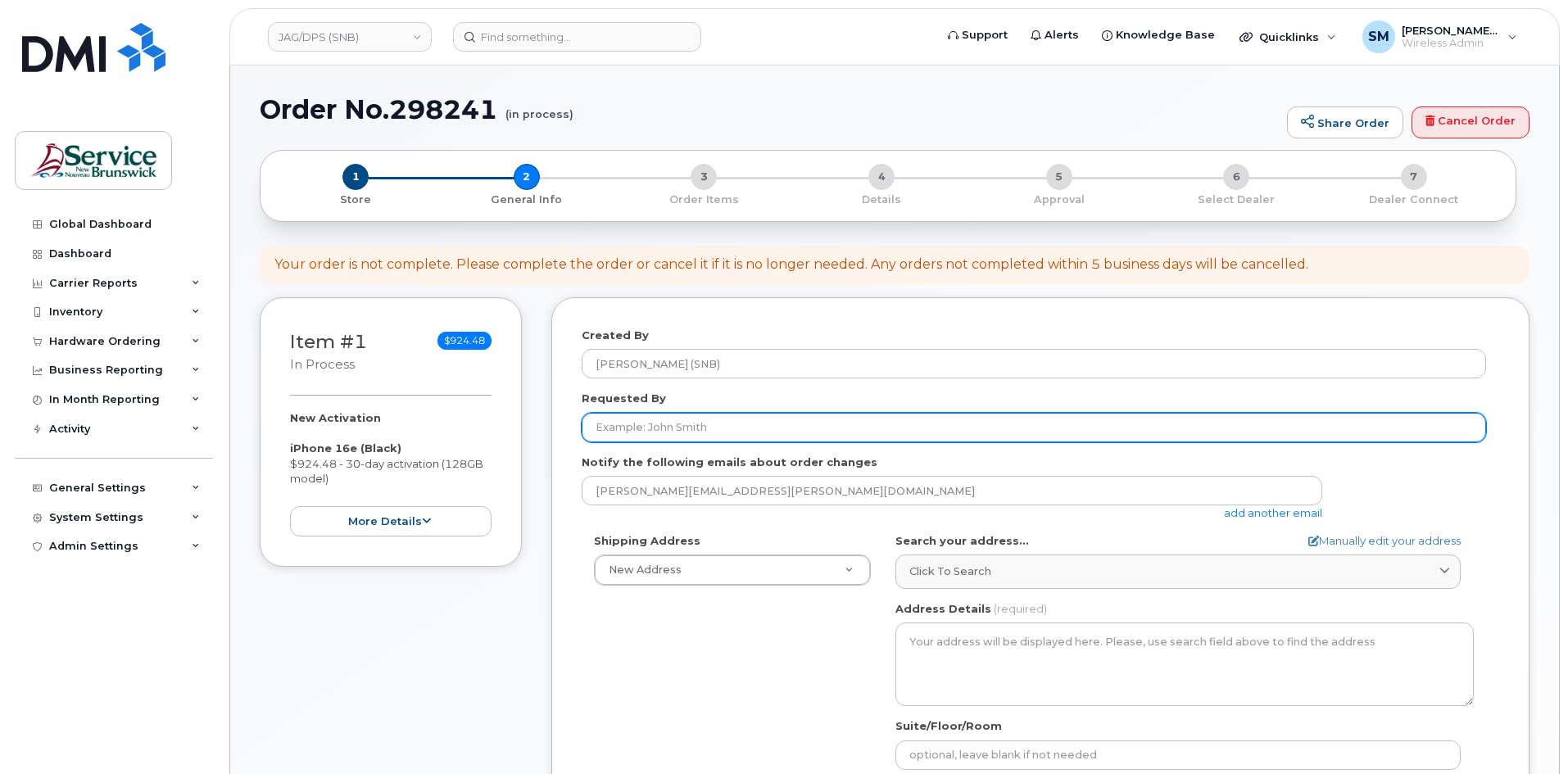
click at [711, 430] on input "Requested By" at bounding box center [1034, 428] width 904 height 29
paste input "[PERSON_NAME][EMAIL_ADDRESS][DOMAIN_NAME]"
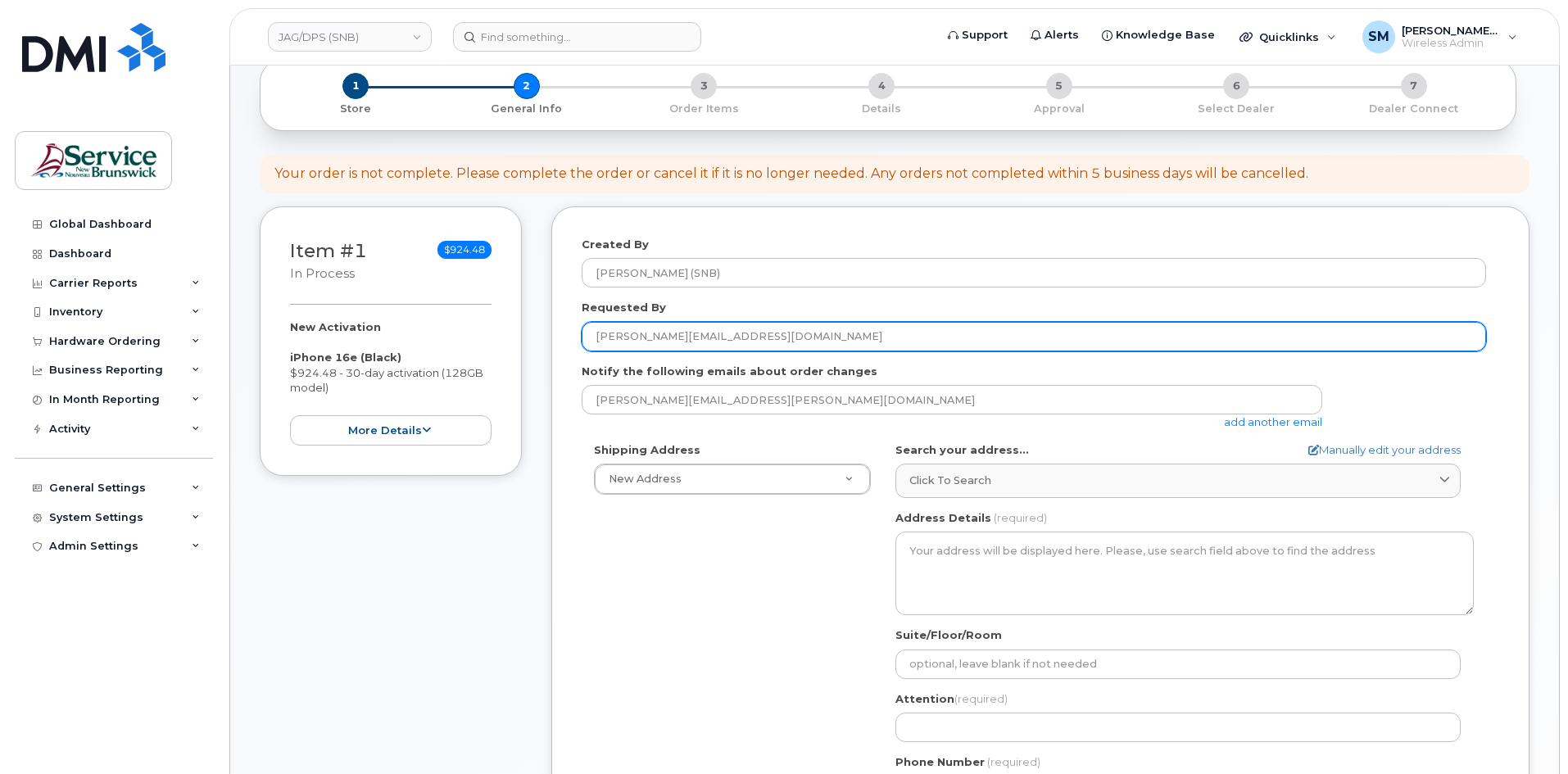
scroll to position [164, 0]
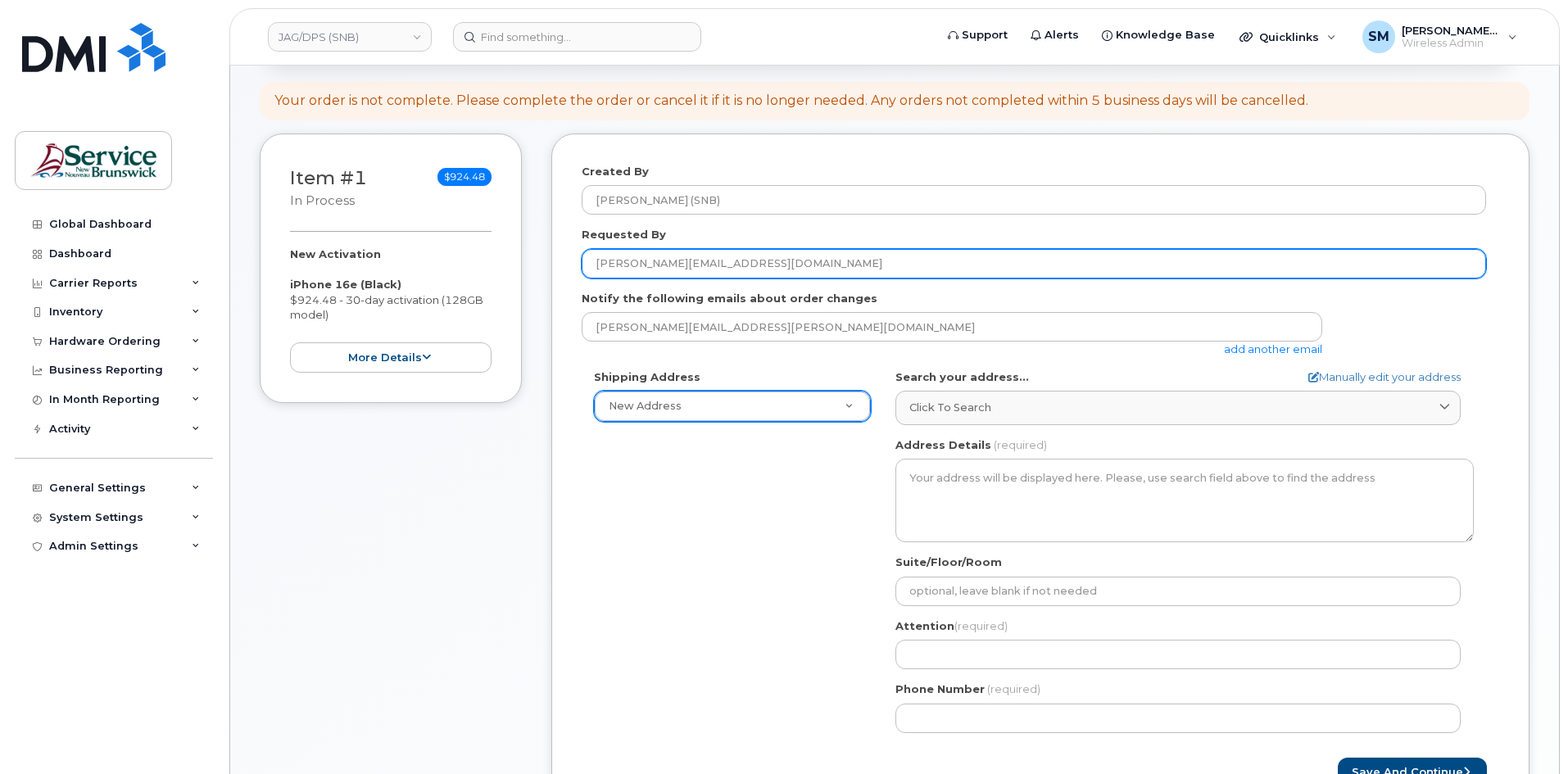
type input "[PERSON_NAME][EMAIL_ADDRESS][DOMAIN_NAME]"
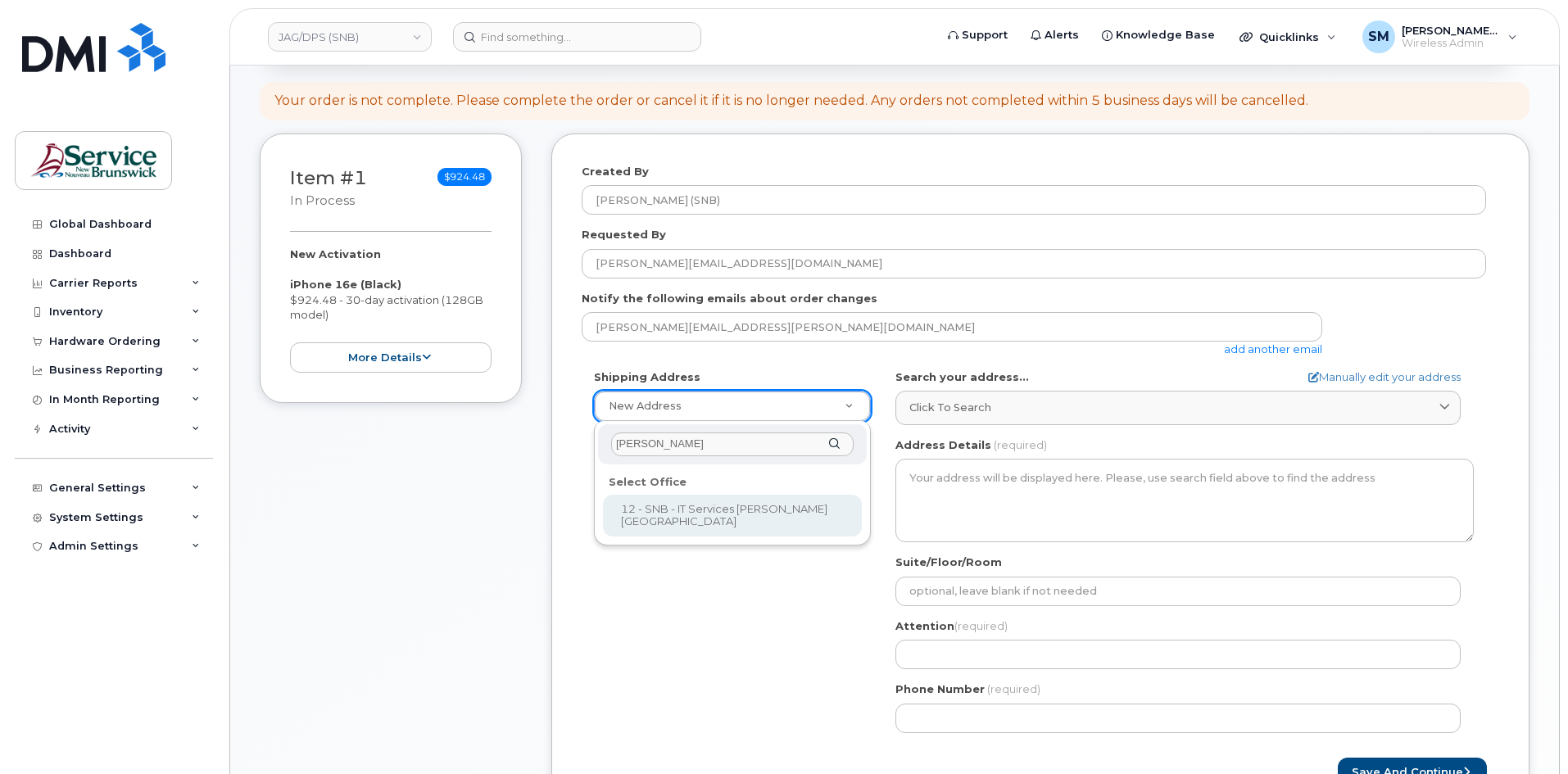
type input "[PERSON_NAME]"
select select
type textarea "[STREET_ADDRESS]"
type input "[PERSON_NAME]/[PERSON_NAME]"
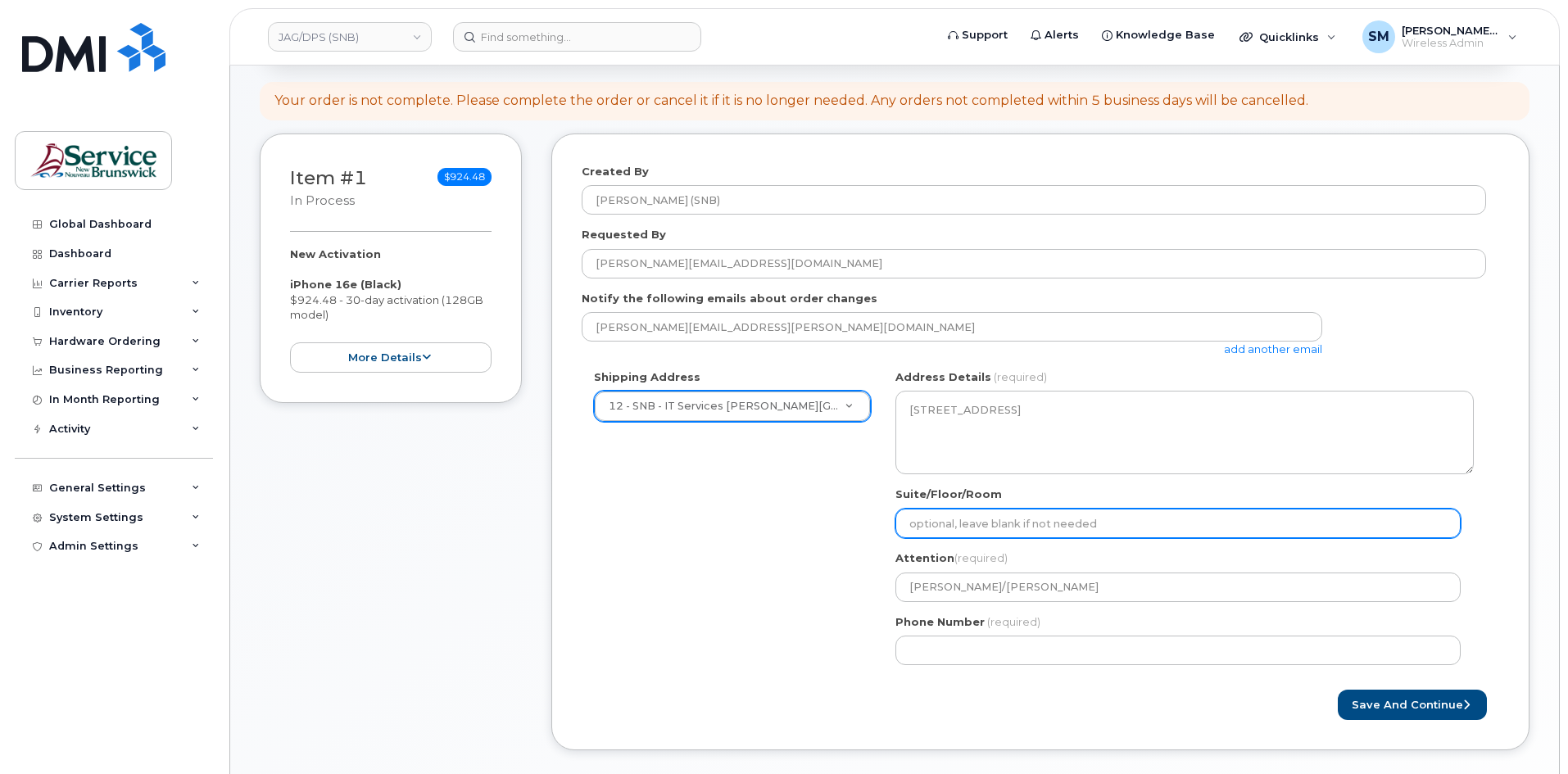
click at [1107, 511] on input "Suite/Floor/Room" at bounding box center [1178, 523] width 565 height 29
paste input "WO0000000479236"
select select
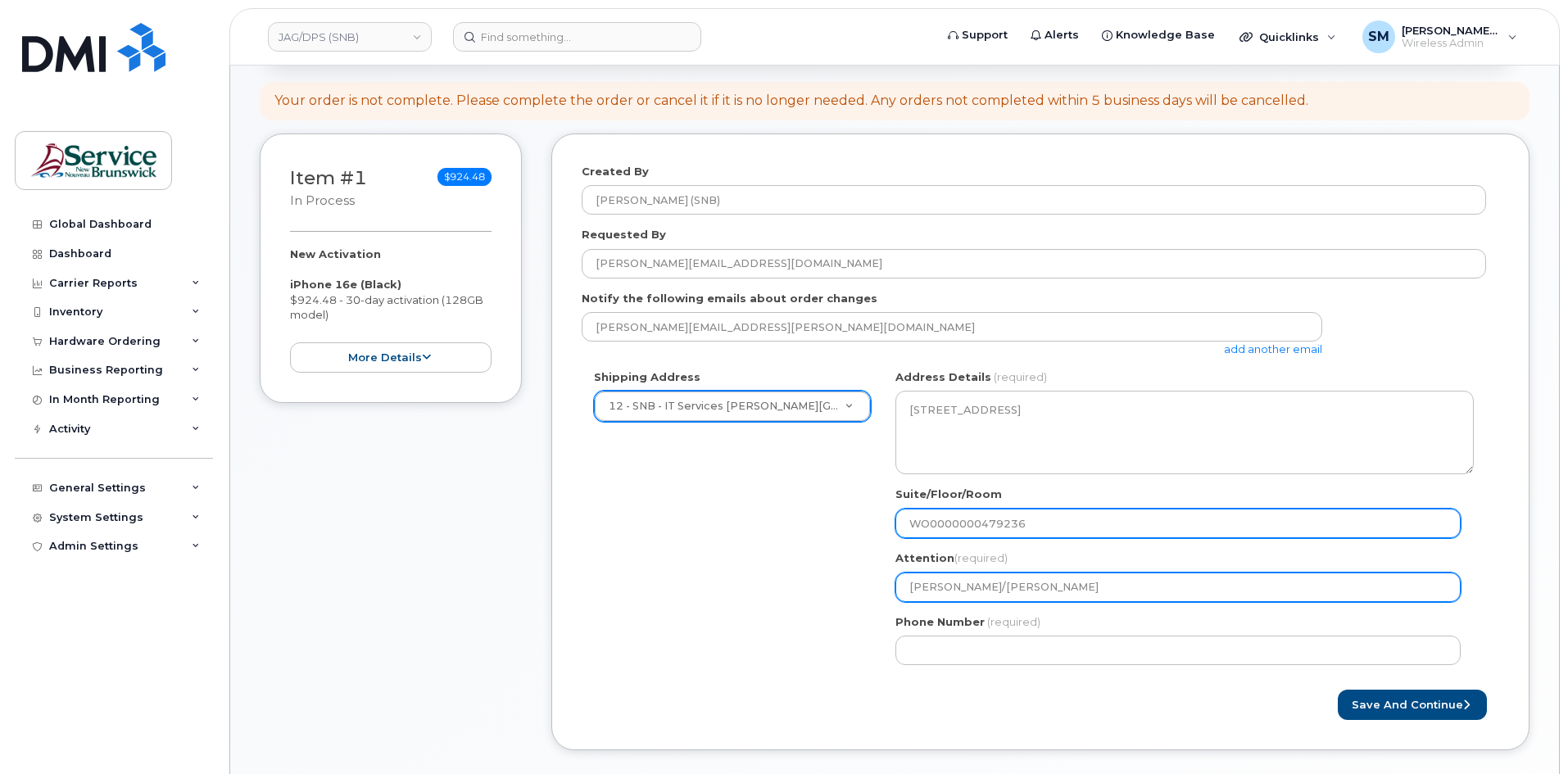
type input "WO0000000479236"
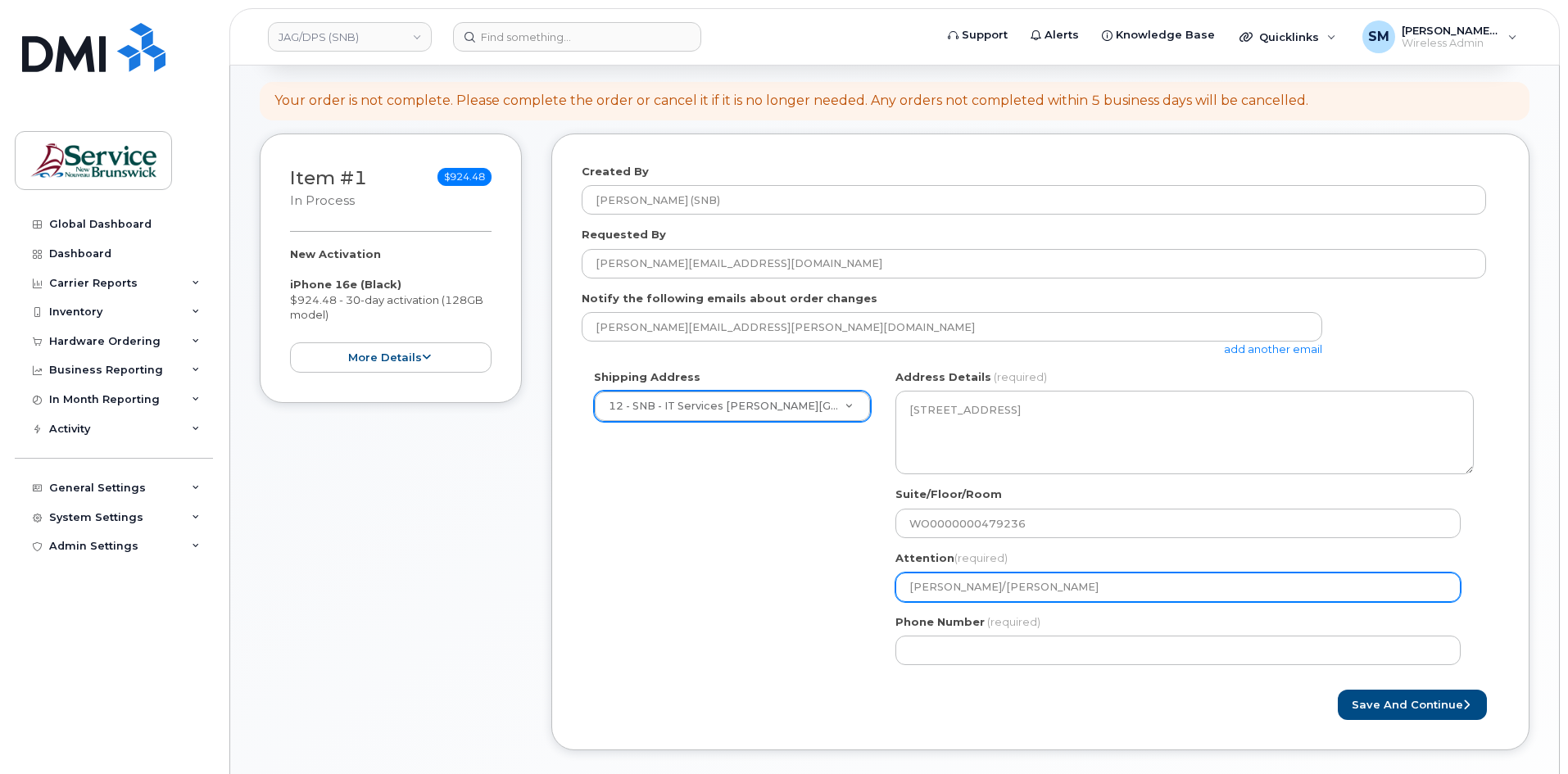
click at [1187, 592] on input "[PERSON_NAME]/[PERSON_NAME]" at bounding box center [1178, 587] width 565 height 29
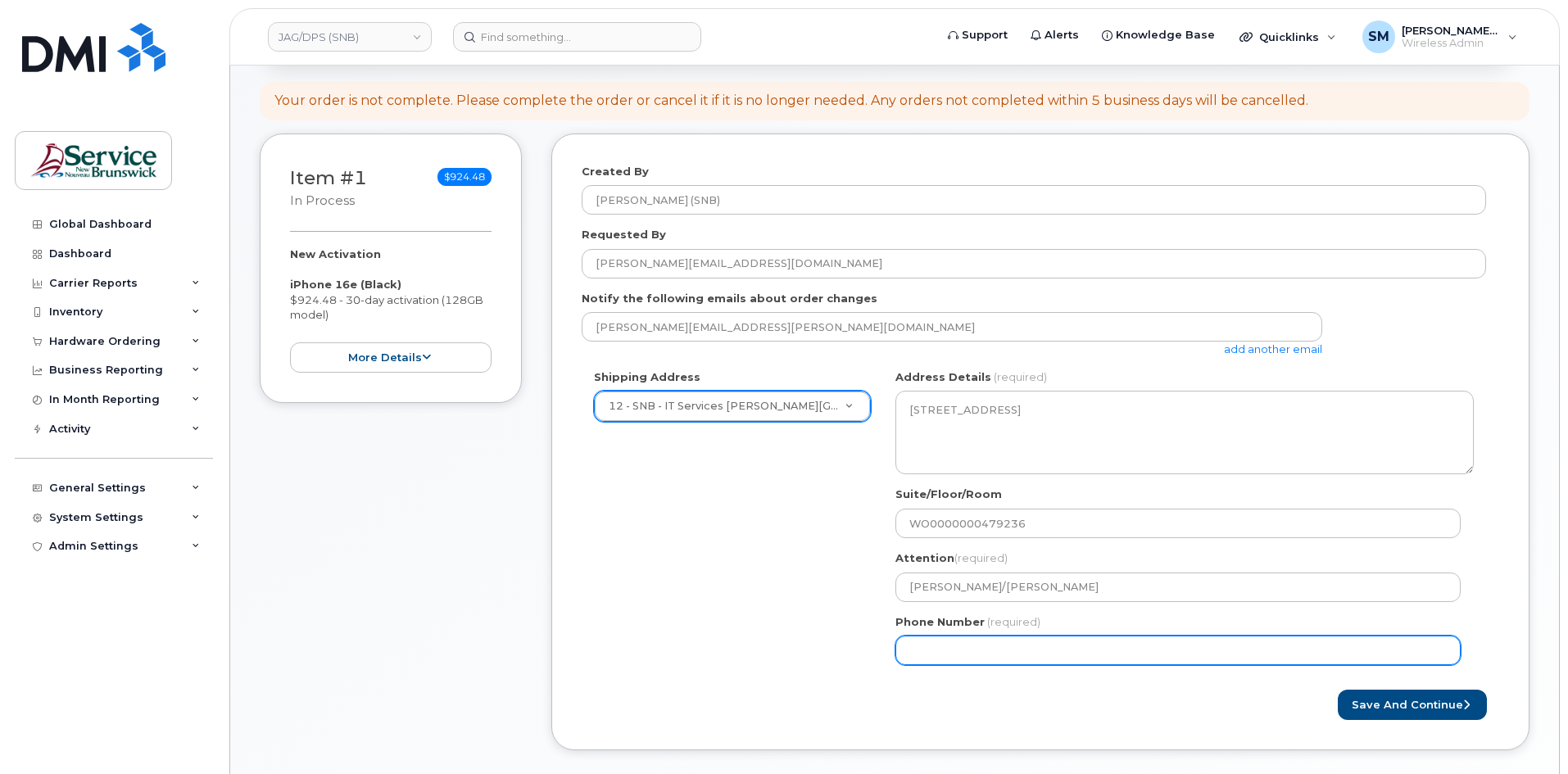
click at [1262, 637] on input "Phone Number" at bounding box center [1178, 650] width 565 height 29
select select
type input "506639633"
select select
type input "5066396338"
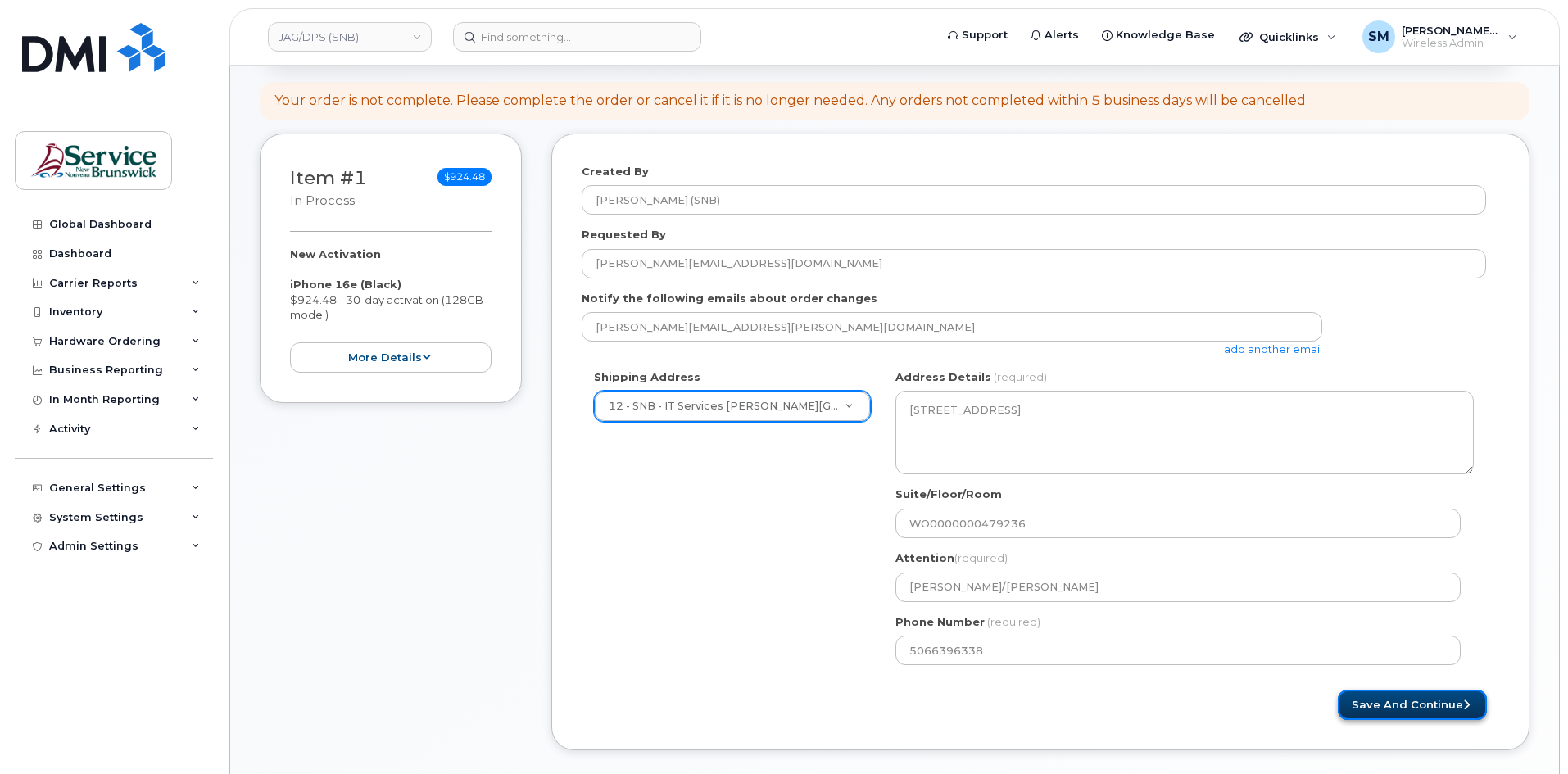
click at [1393, 700] on button "Save and Continue" at bounding box center [1412, 704] width 149 height 30
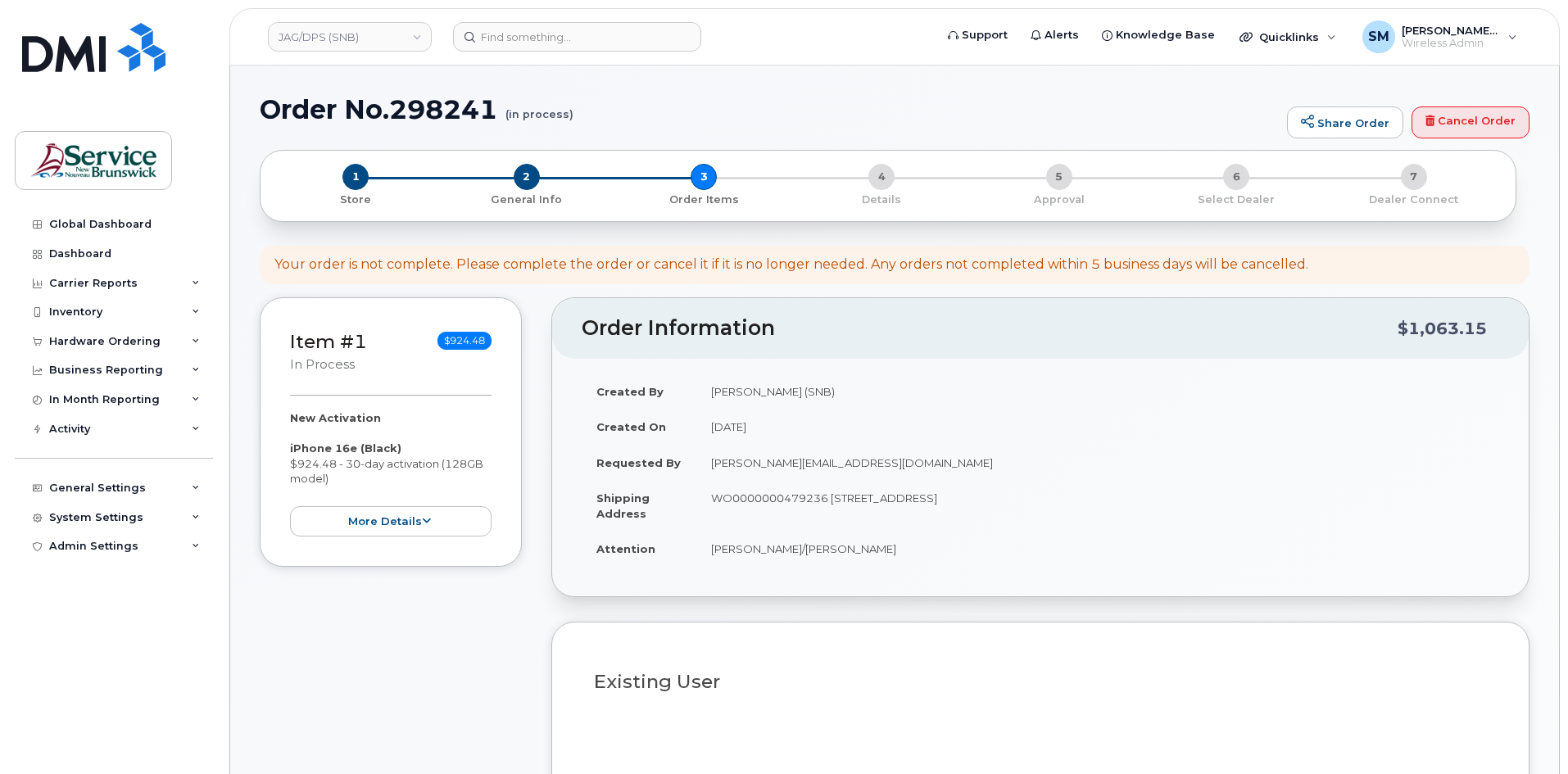
select select
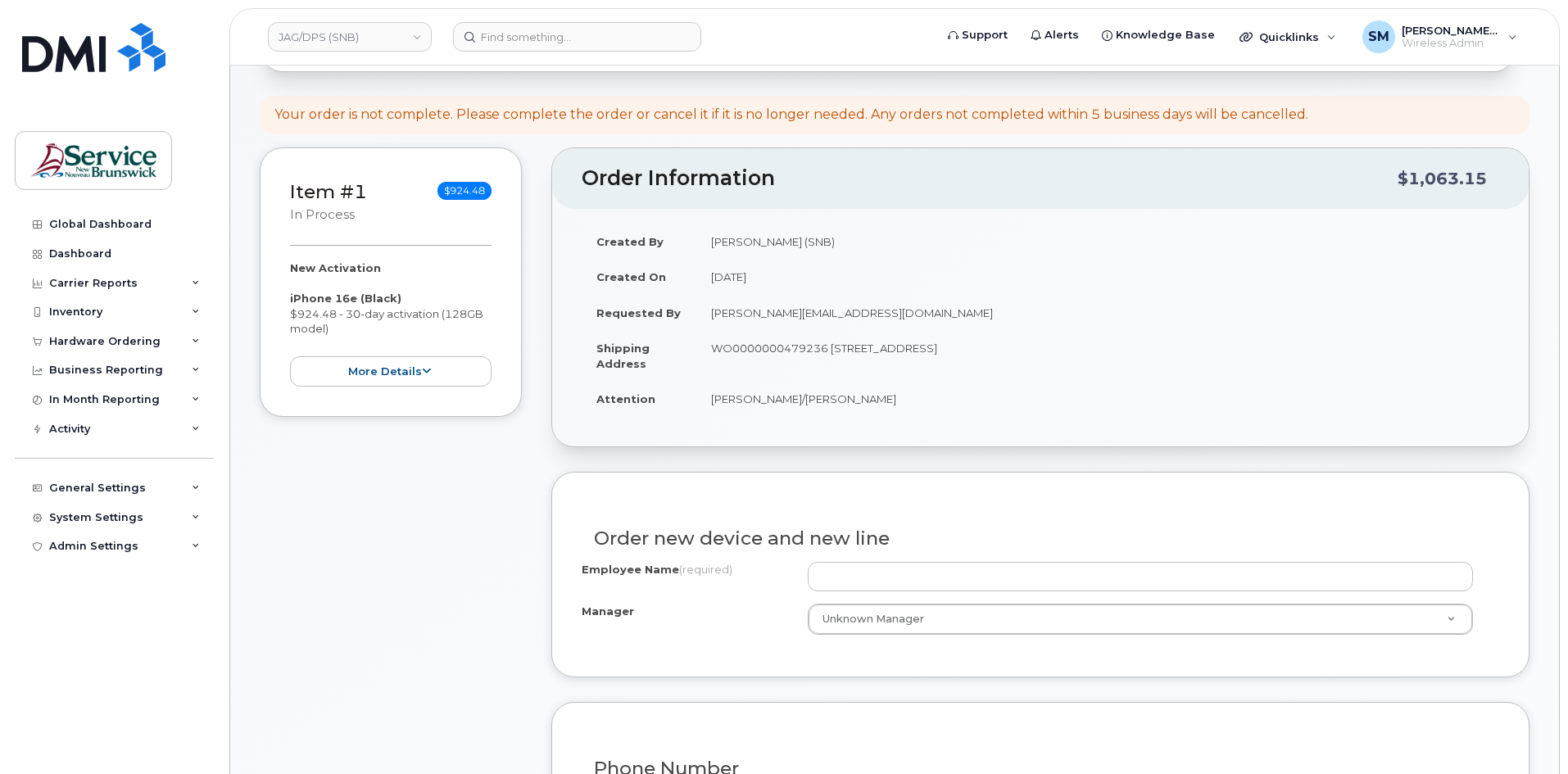
scroll to position [164, 0]
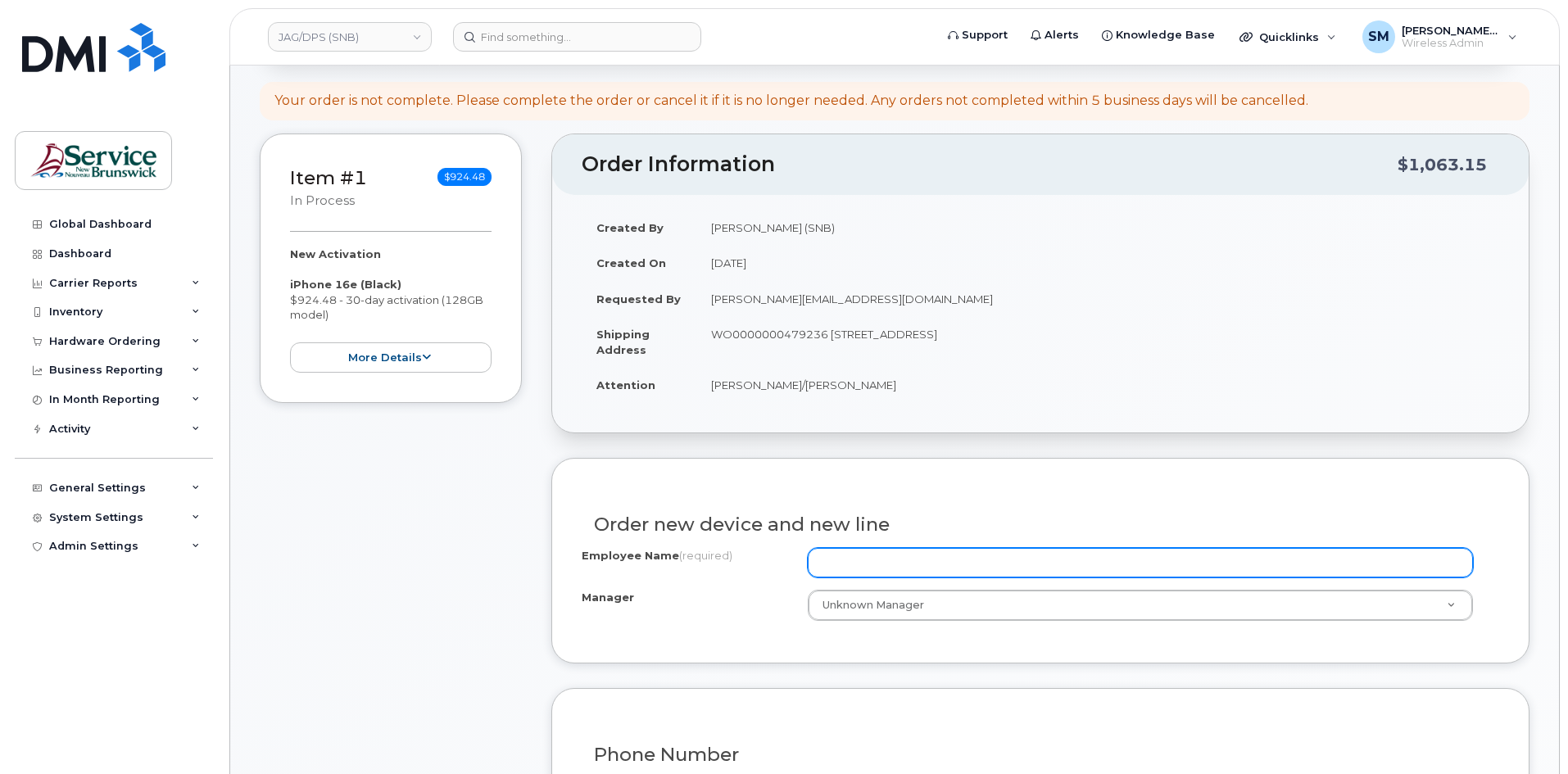
click at [918, 555] on input "Employee Name (required)" at bounding box center [1139, 562] width 665 height 29
paste input "[PERSON_NAME]"
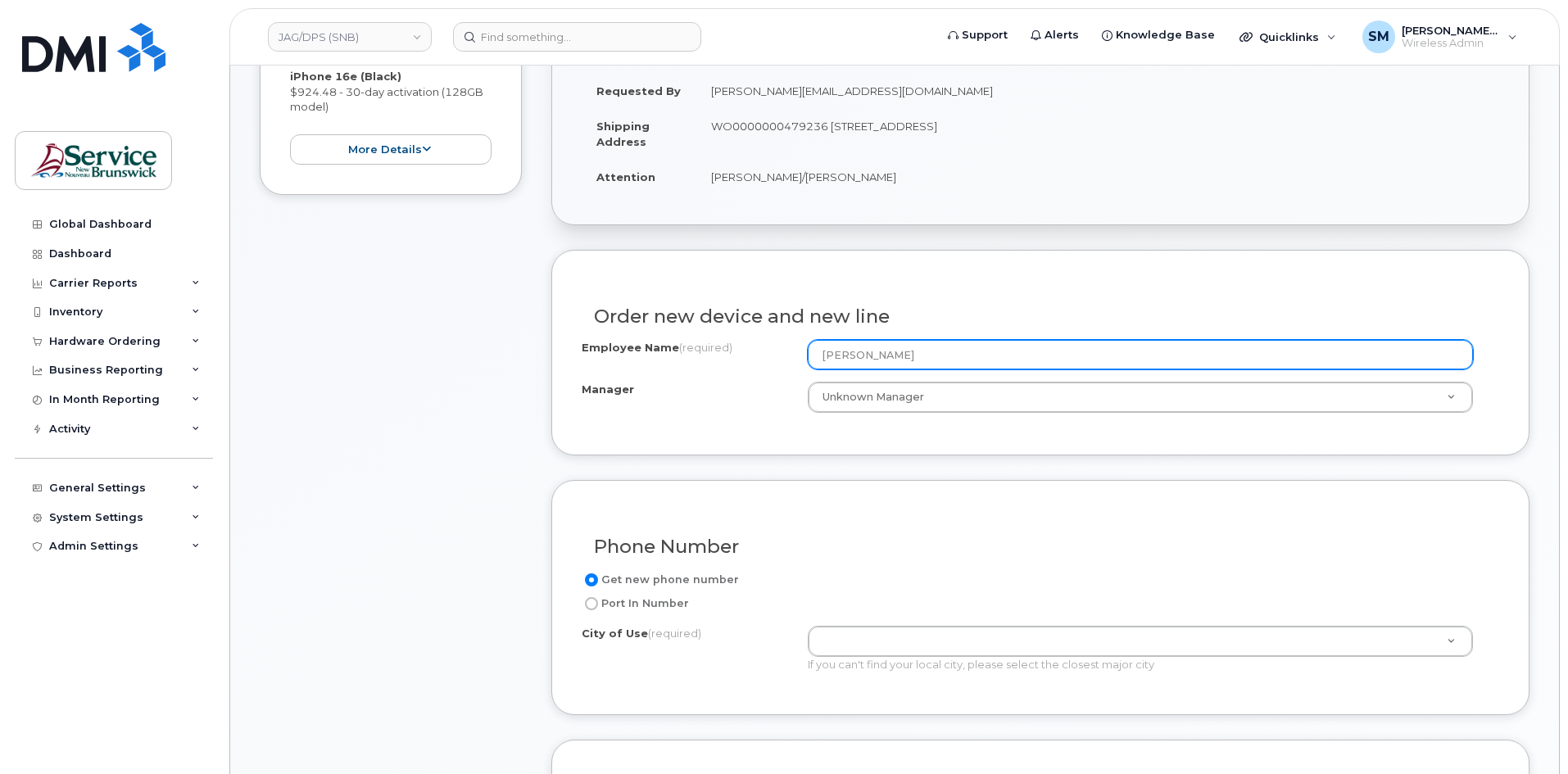
scroll to position [409, 0]
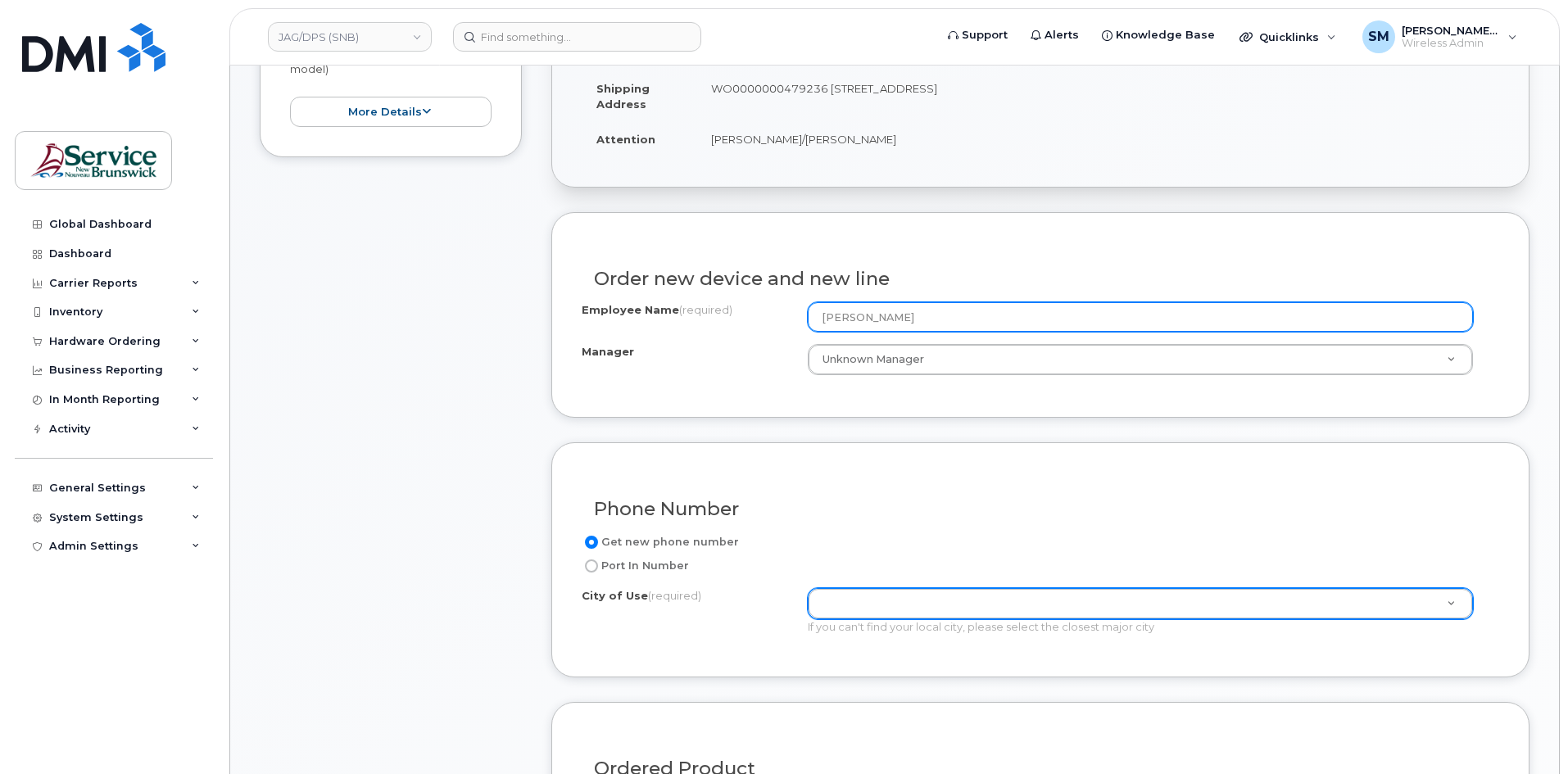
type input "[PERSON_NAME]"
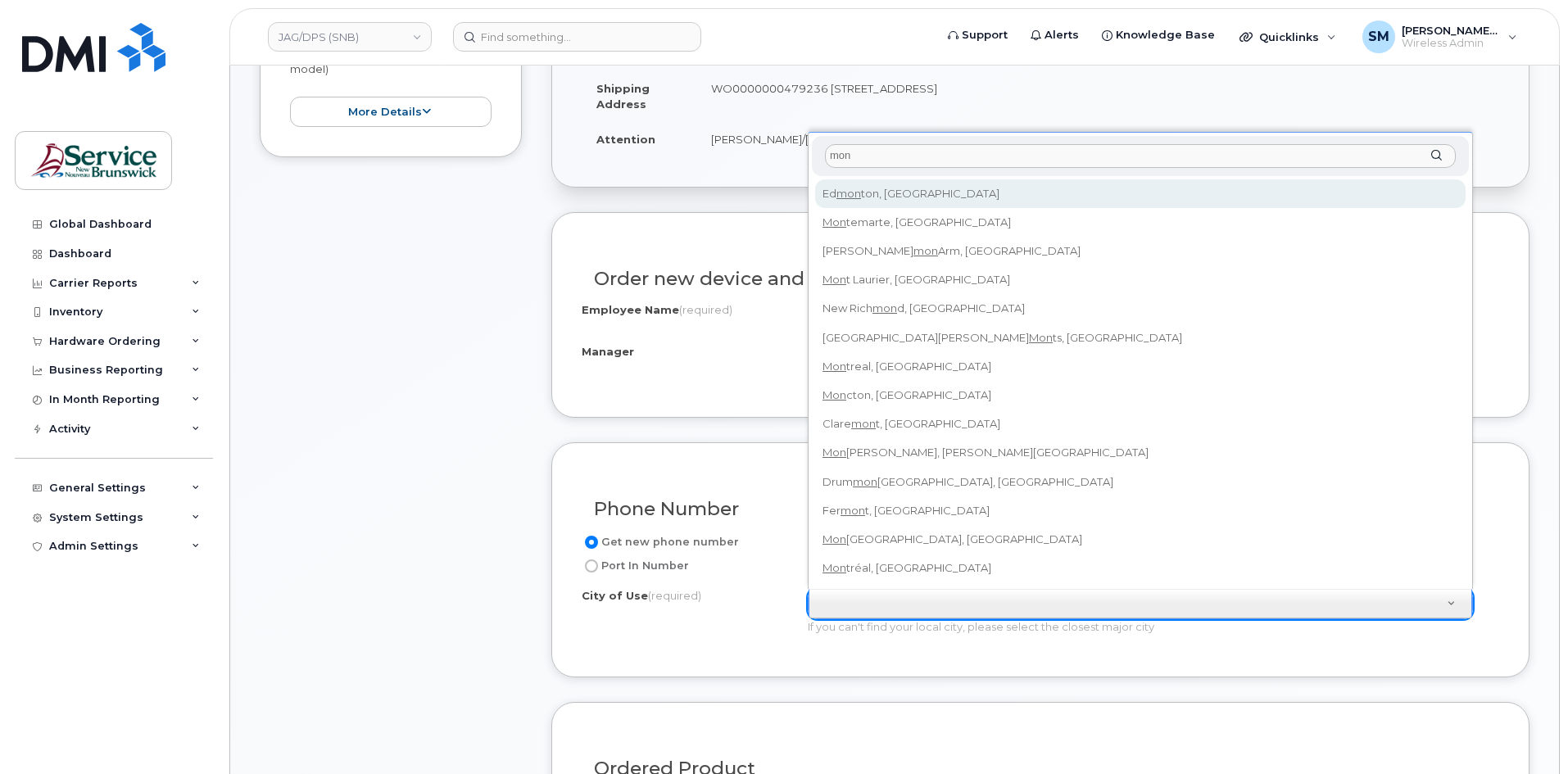
type input "monc"
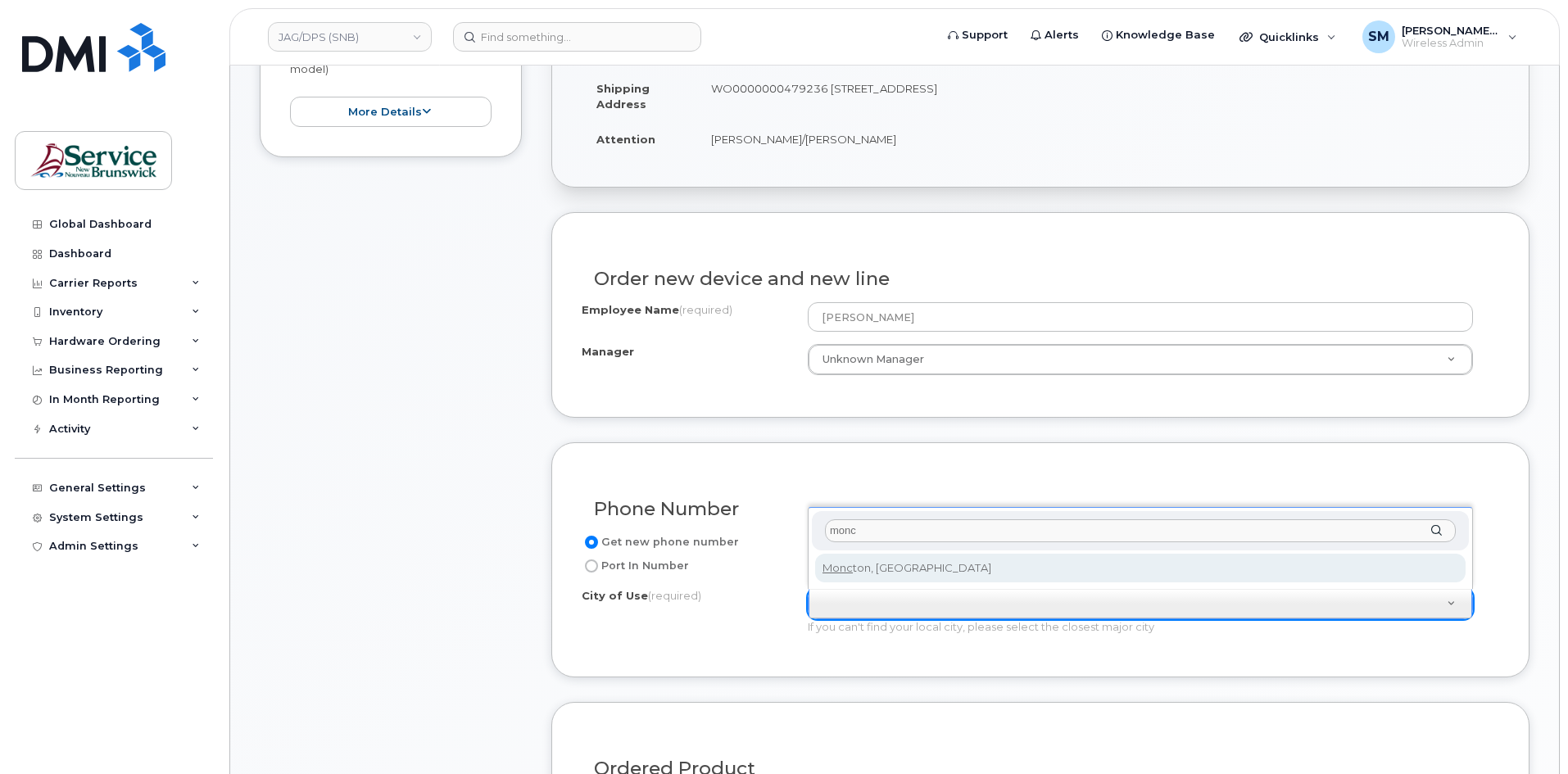
type input "1817"
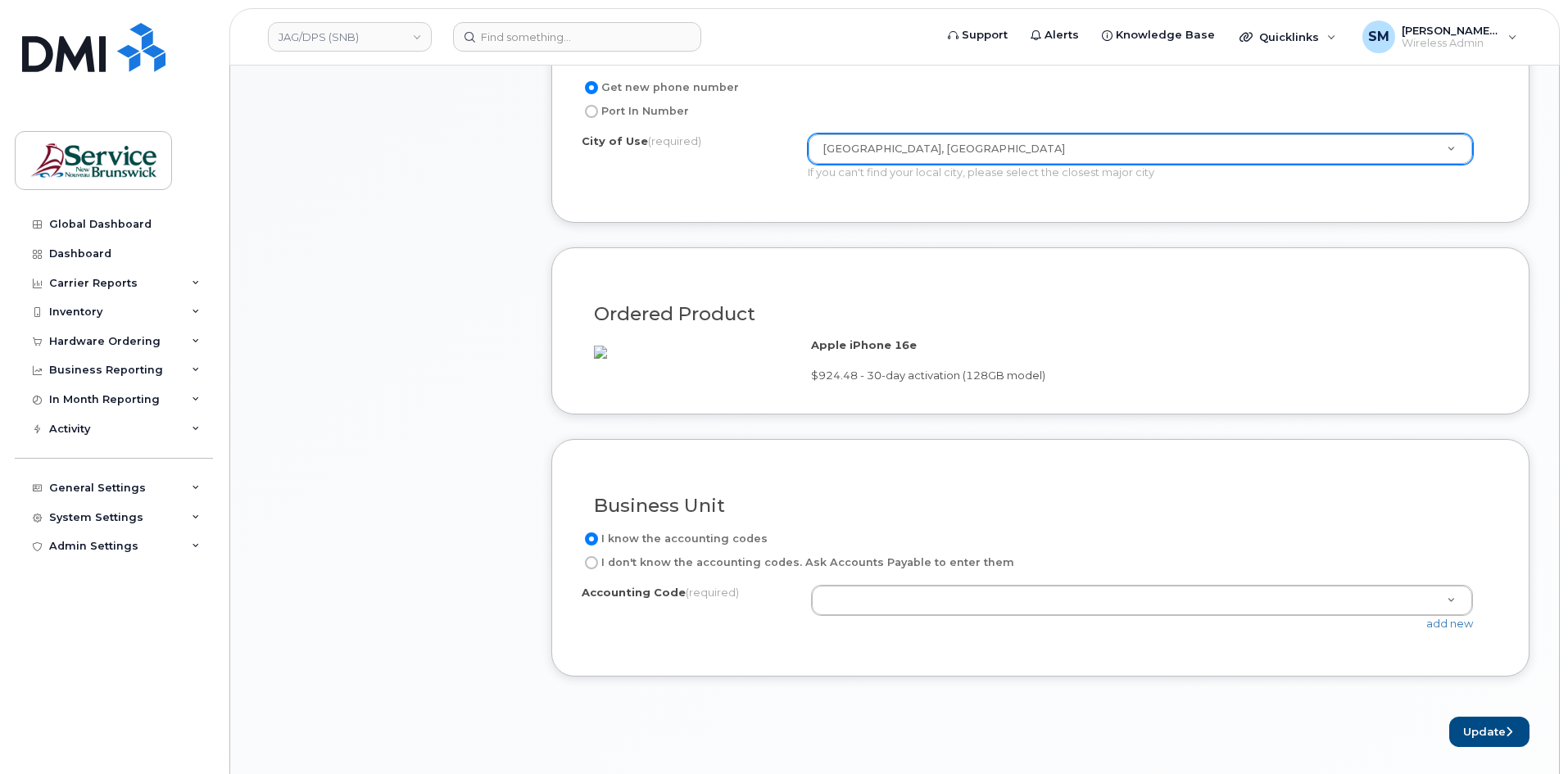
scroll to position [982, 0]
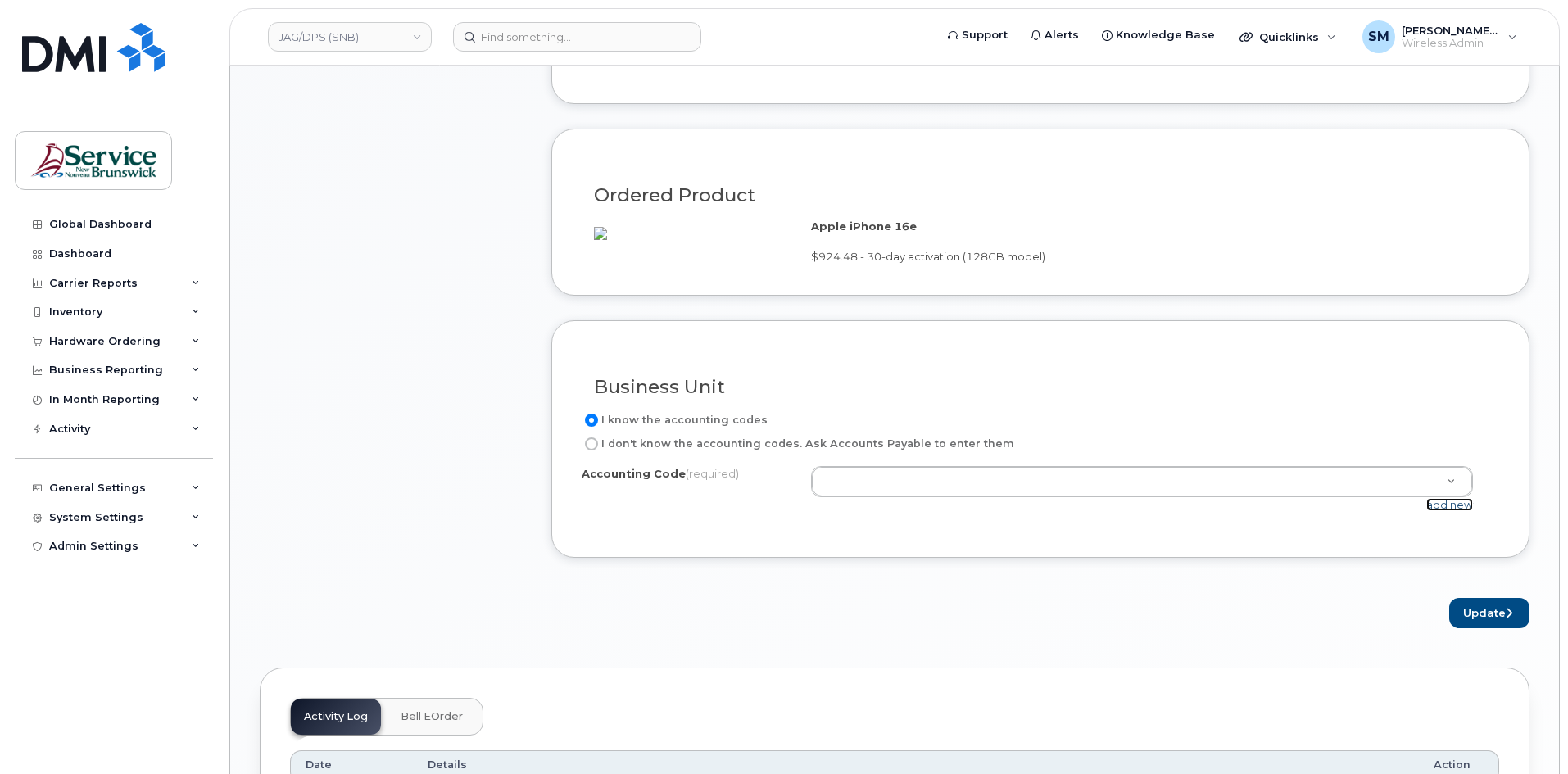
click at [1443, 511] on link "add new" at bounding box center [1450, 504] width 47 height 13
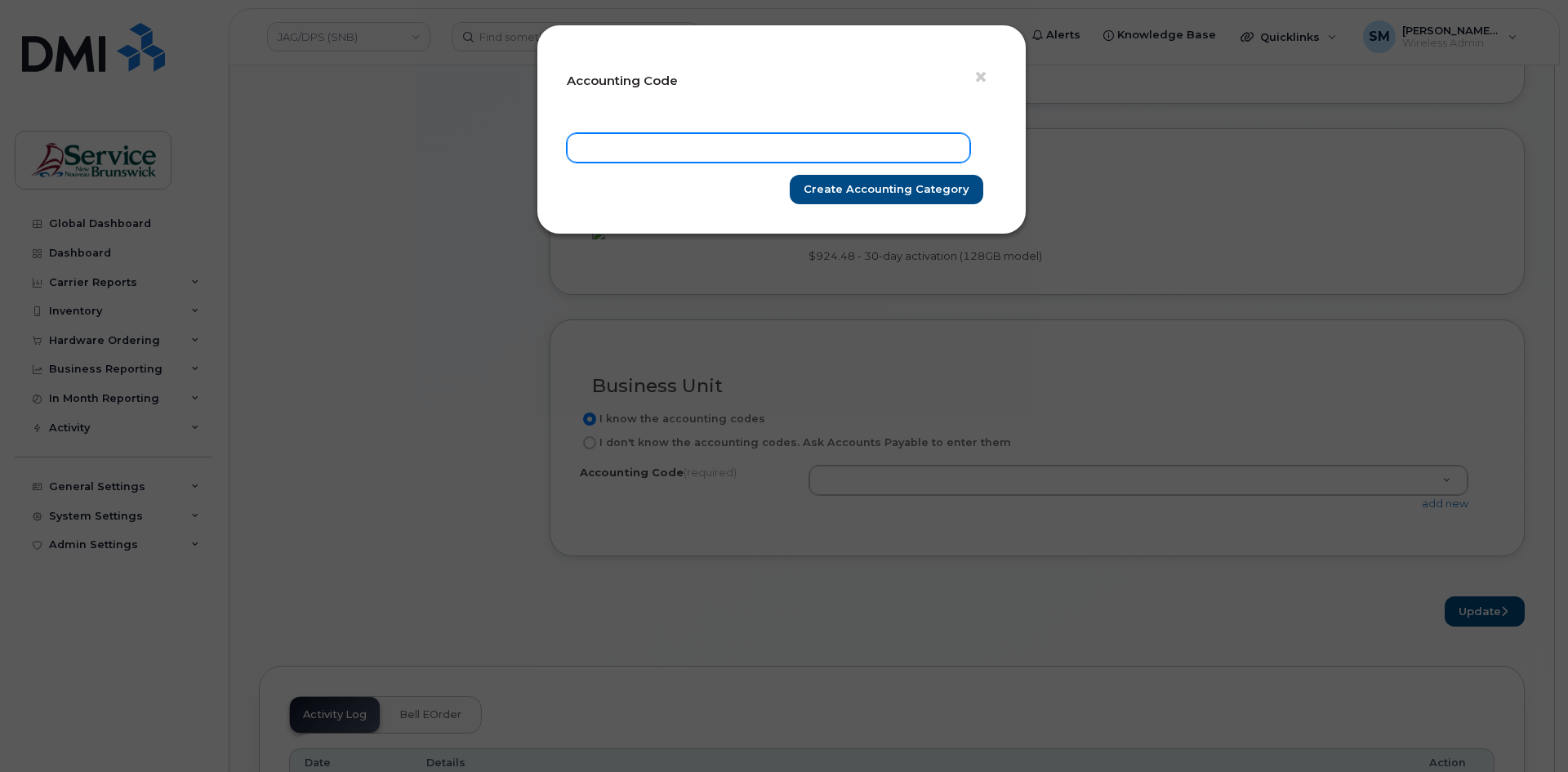
click at [833, 151] on input "text" at bounding box center [769, 147] width 403 height 29
paste input "78.7825.7804.6071.AJ05.0000.A23522"
type input "78.7825.7804.6071.AJ05.0000.A23522"
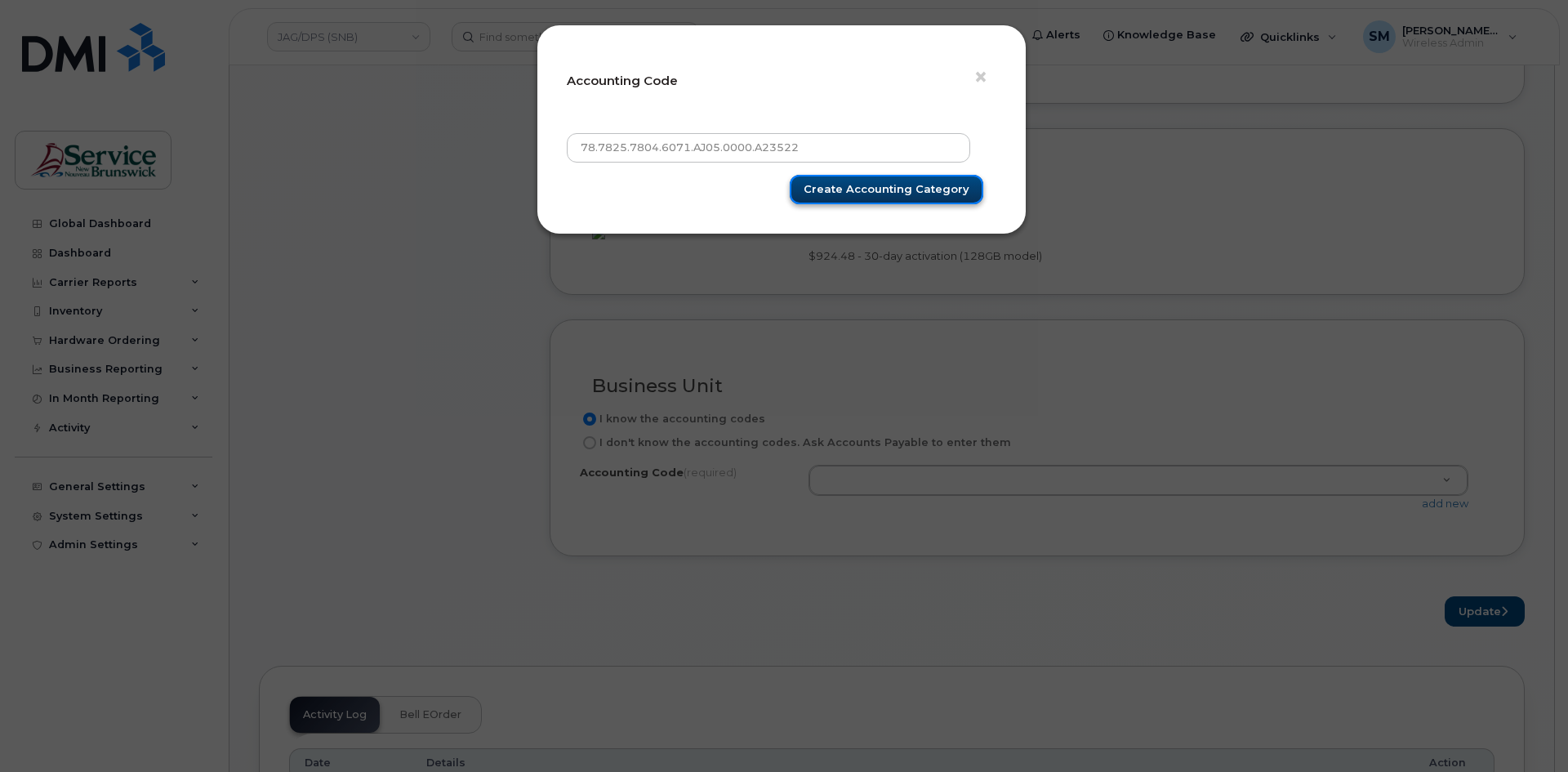
click at [897, 190] on input "Create Accounting category" at bounding box center [886, 190] width 194 height 30
type input "Create Accounting category"
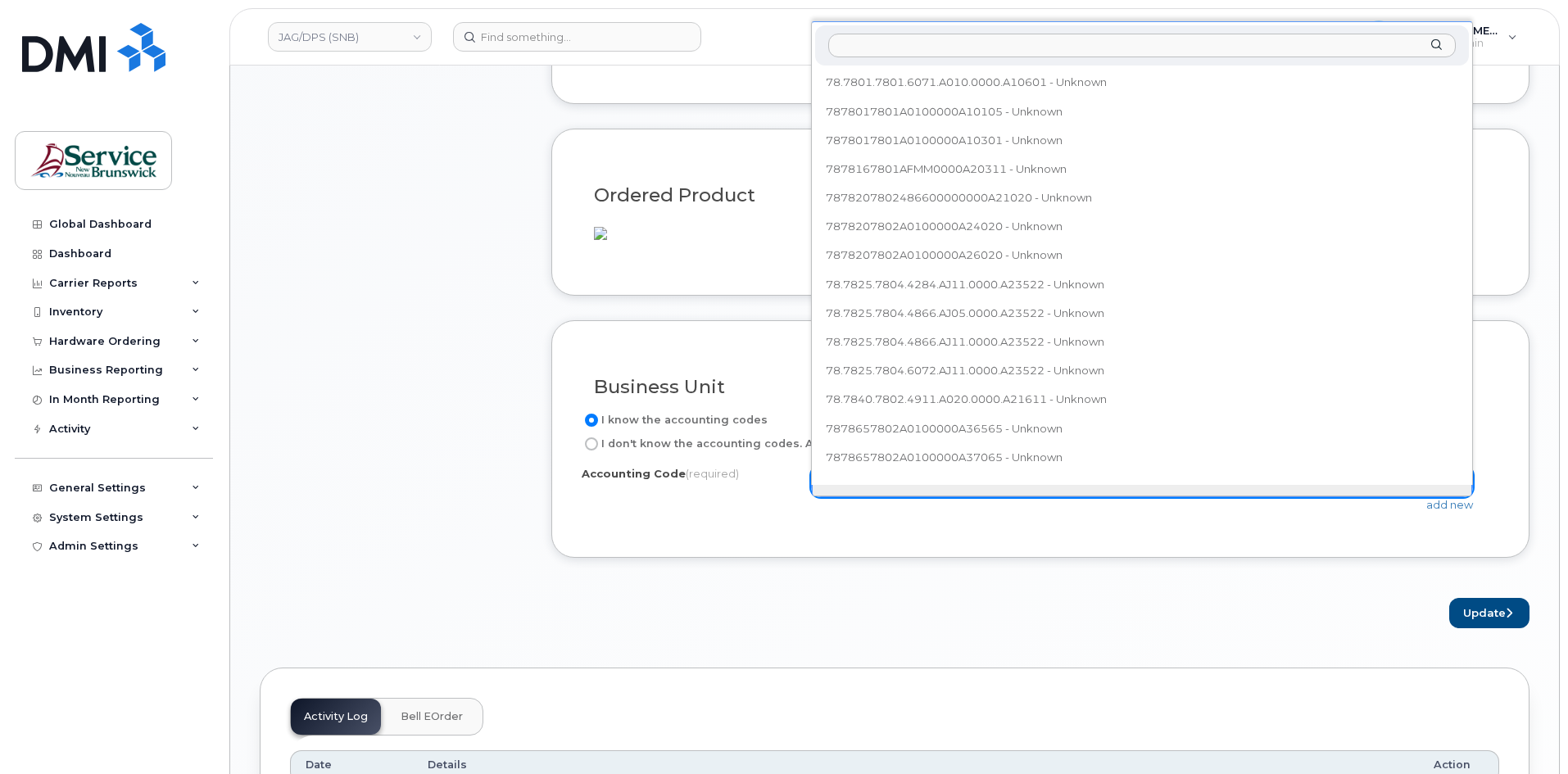
scroll to position [332, 0]
select select "78.7825.7804.6071.AJ05.0000.A23522"
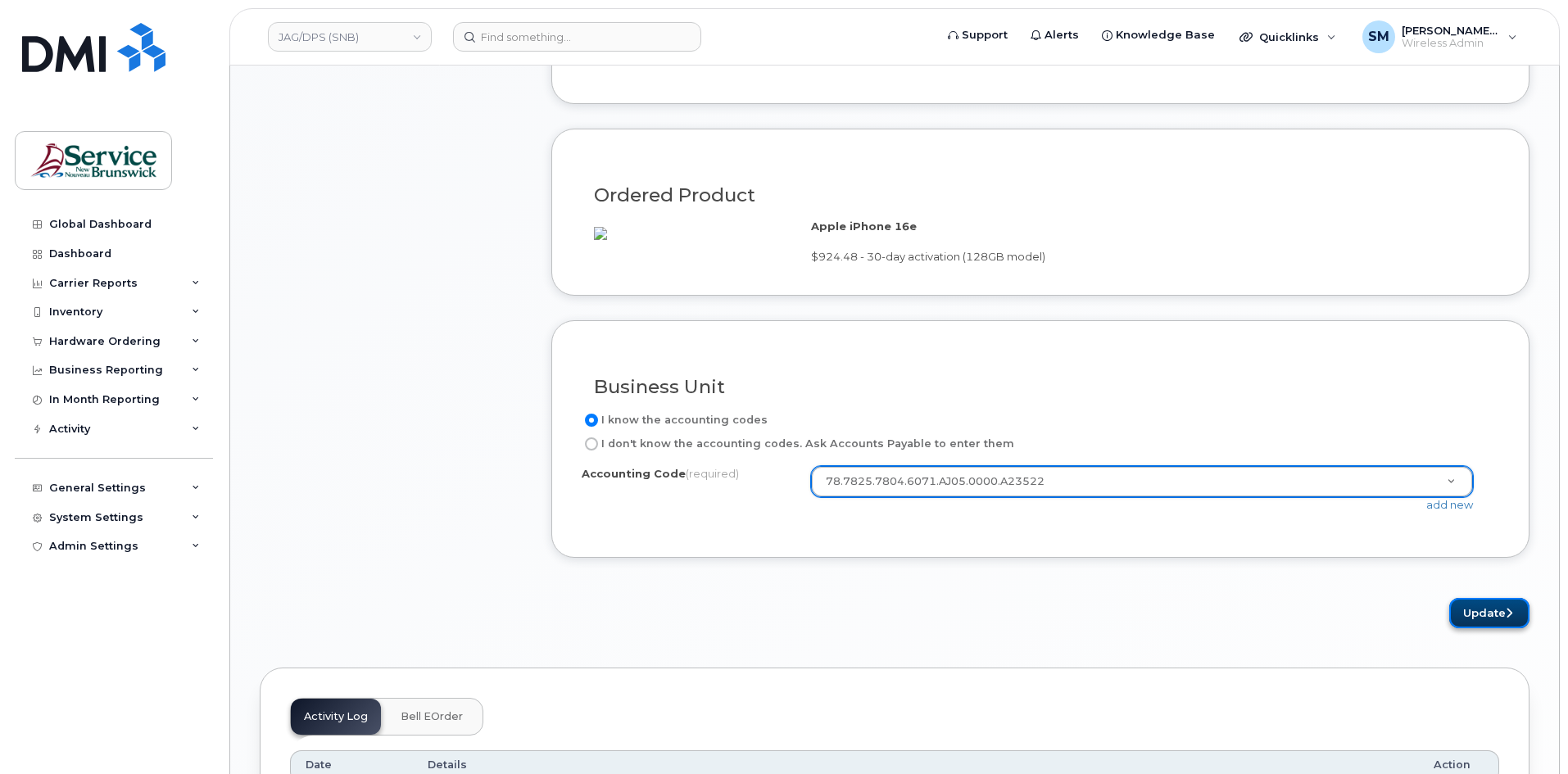
click at [1503, 623] on button "Update" at bounding box center [1488, 612] width 80 height 30
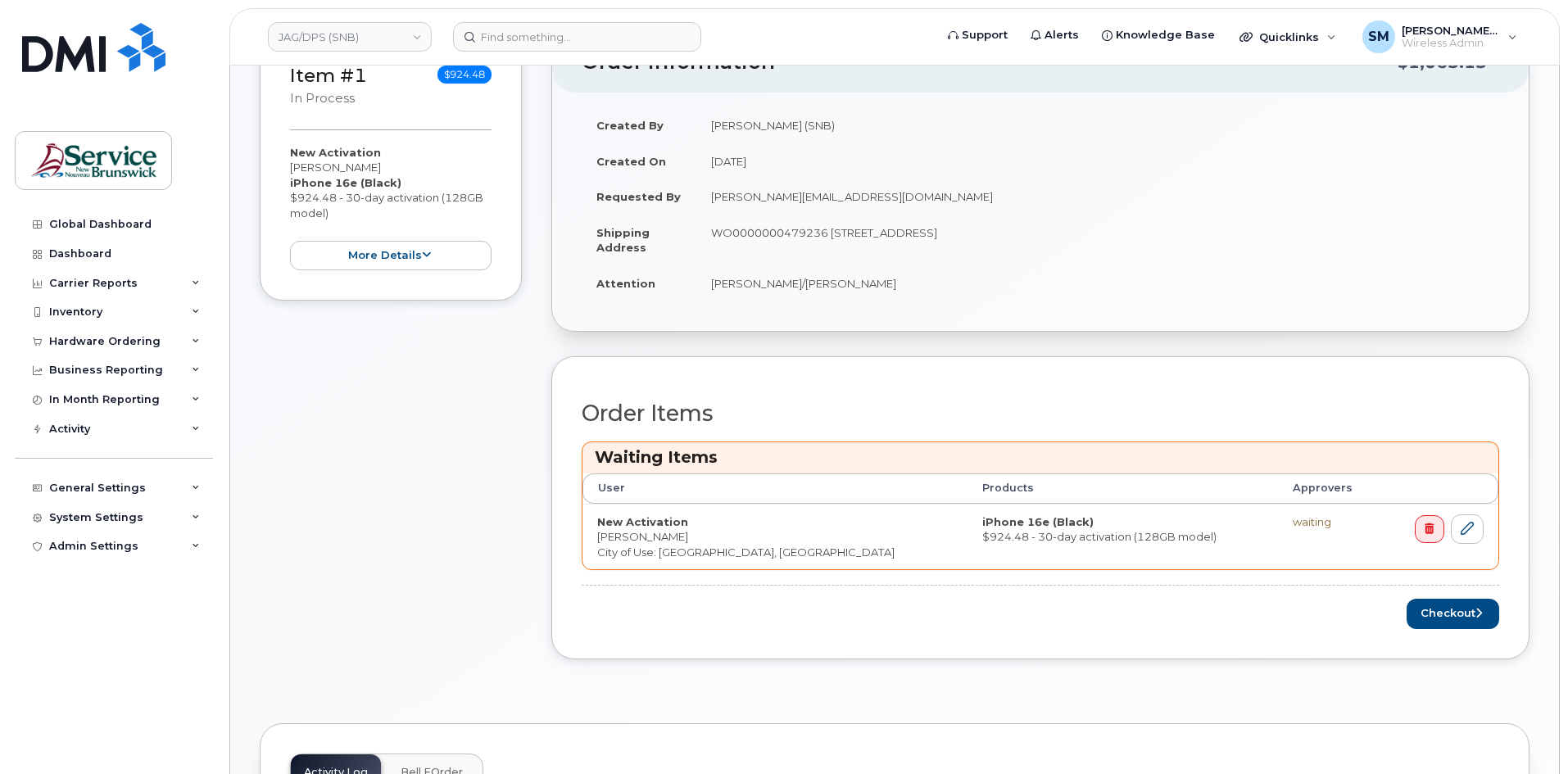
scroll to position [409, 0]
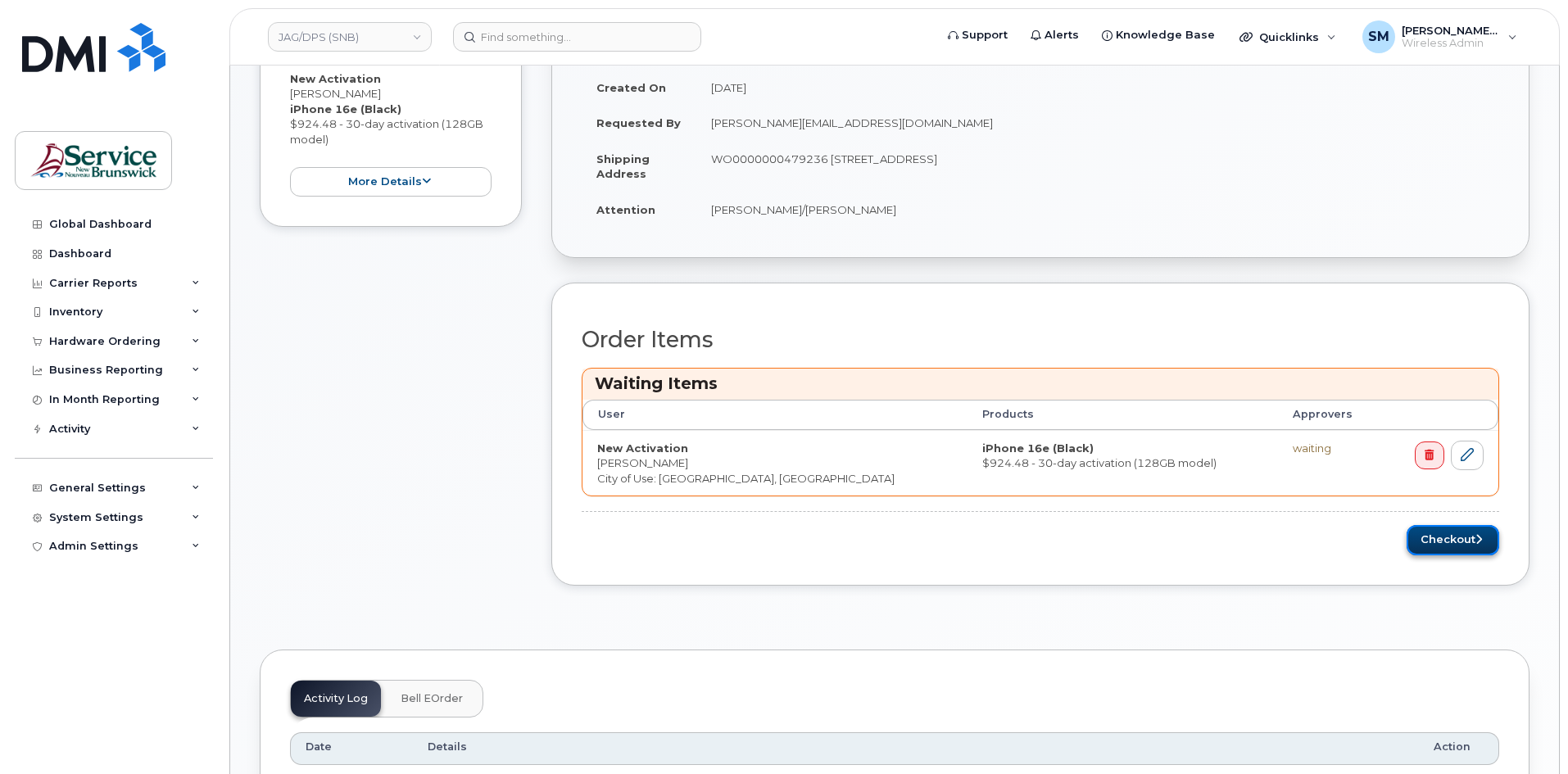
click at [1435, 540] on button "Checkout" at bounding box center [1452, 539] width 92 height 30
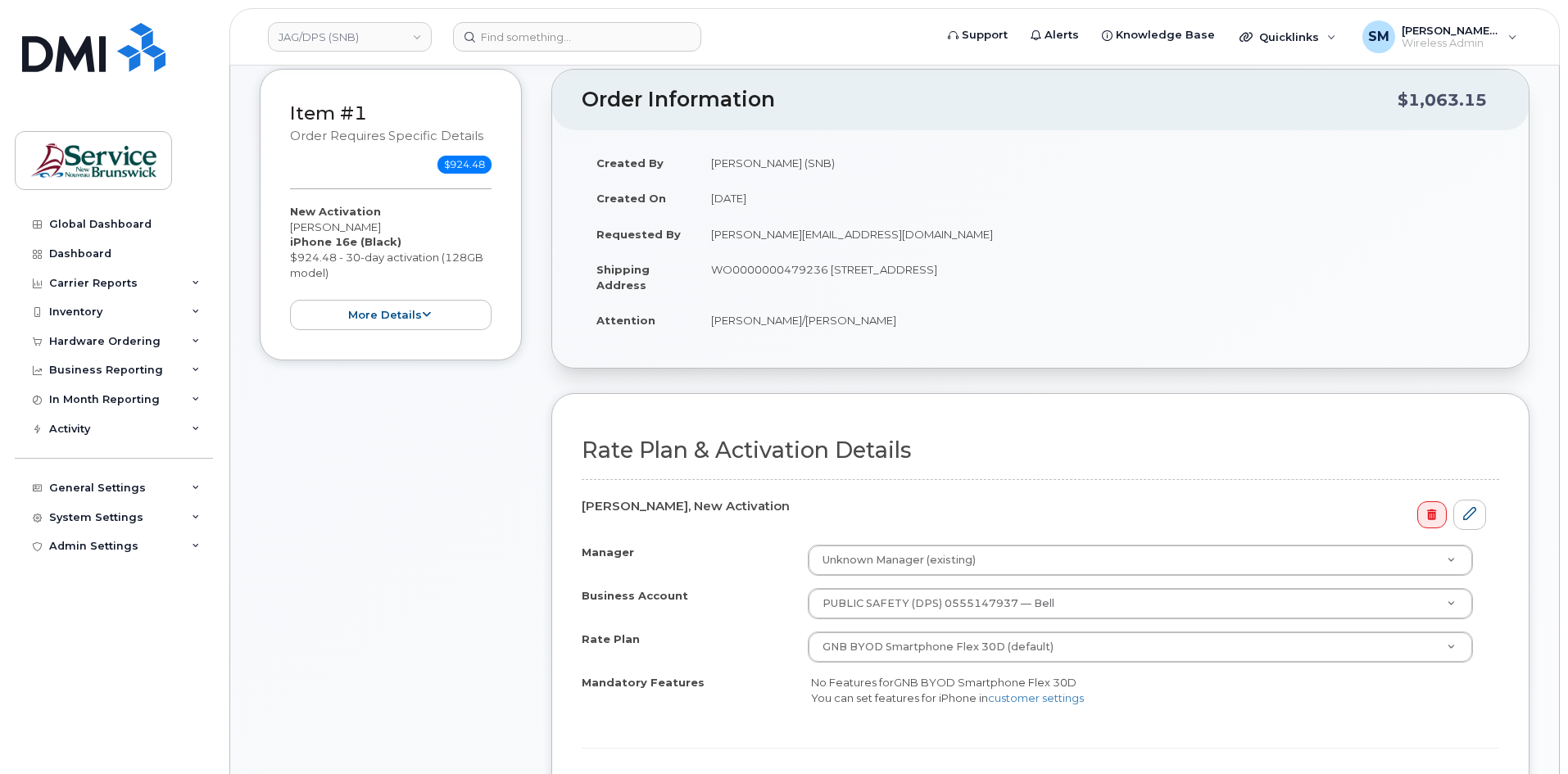
scroll to position [245, 0]
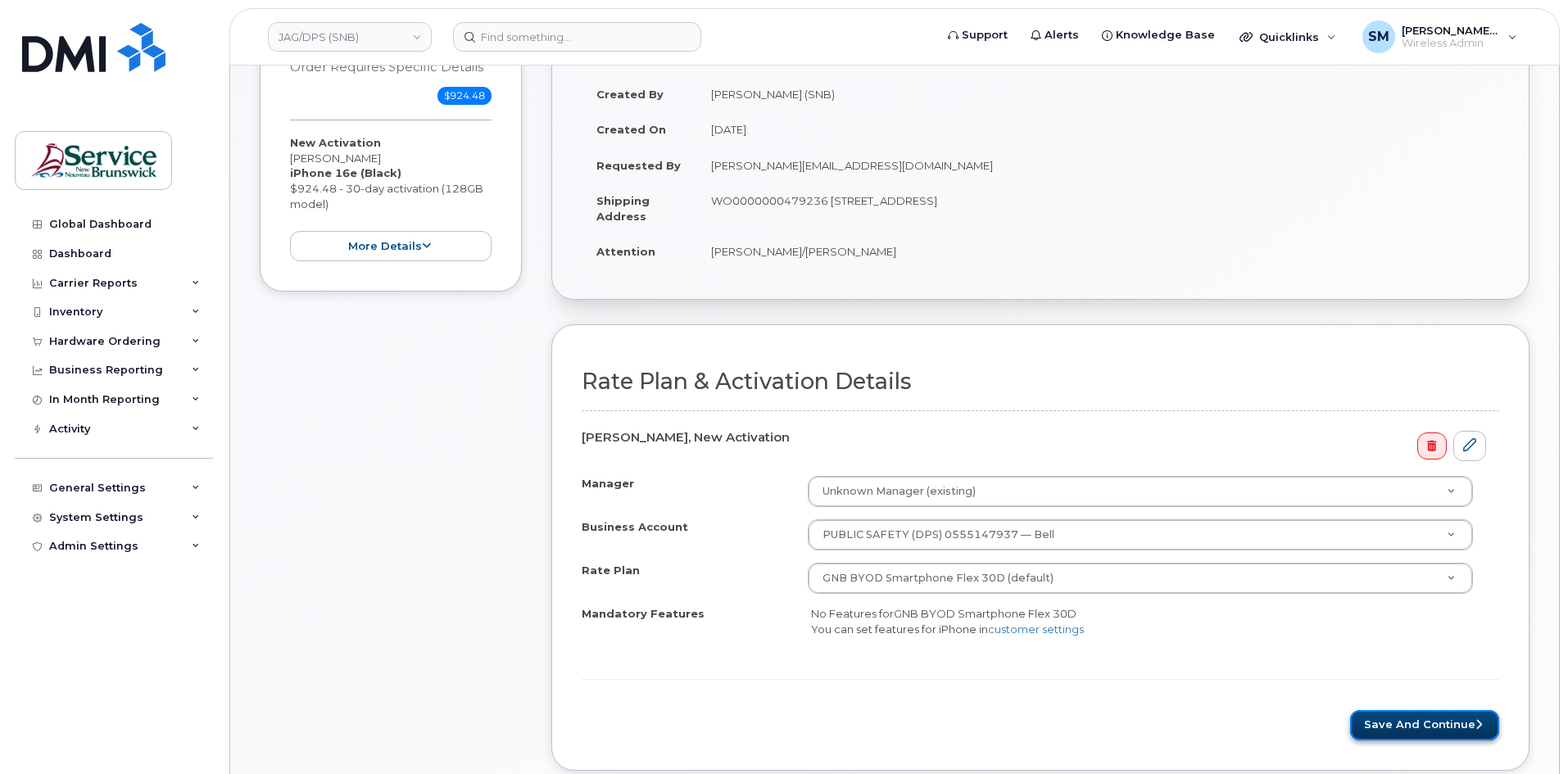
click at [1404, 727] on button "Save and Continue" at bounding box center [1425, 725] width 149 height 30
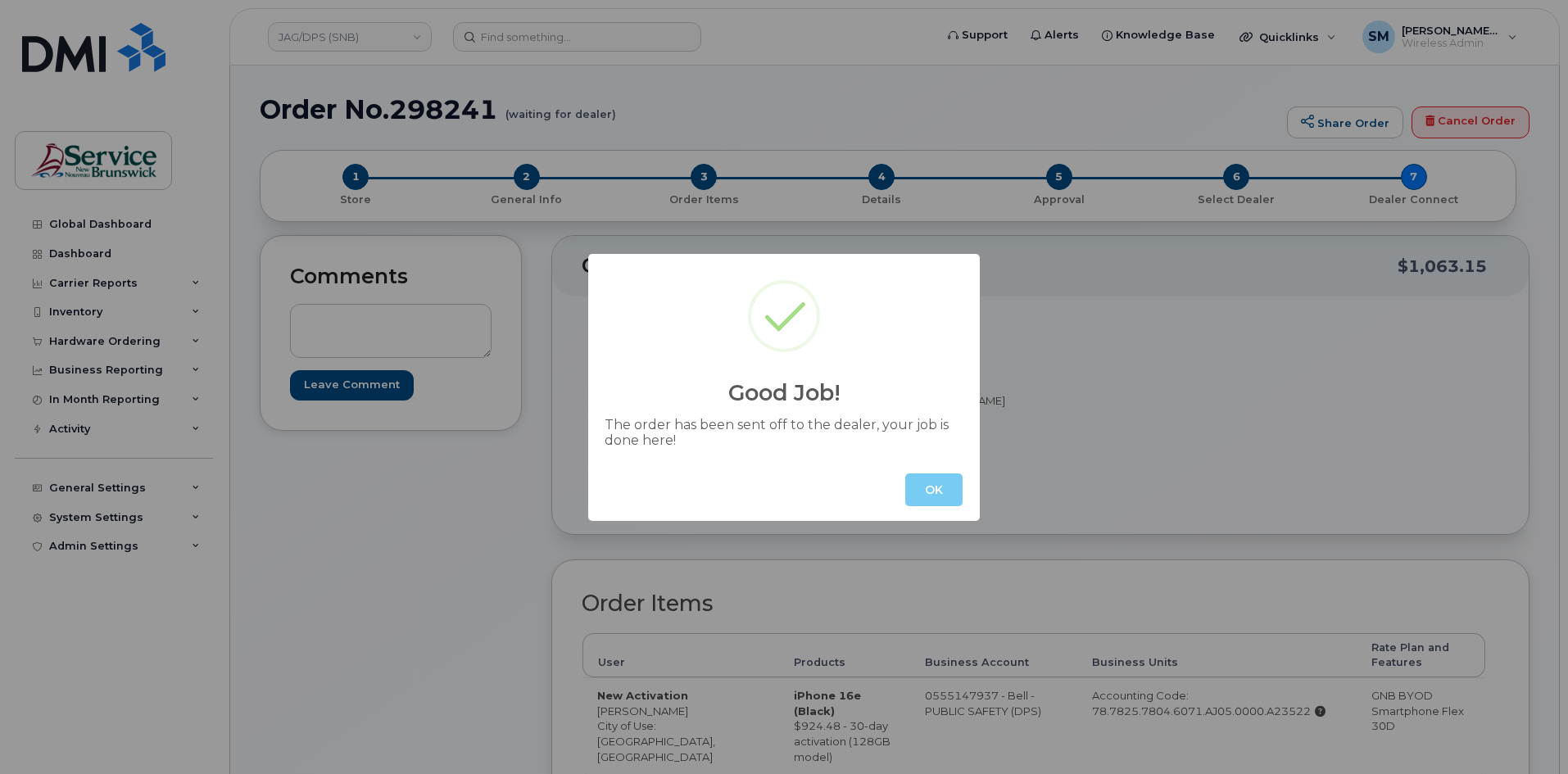
click at [931, 494] on button "OK" at bounding box center [934, 490] width 57 height 33
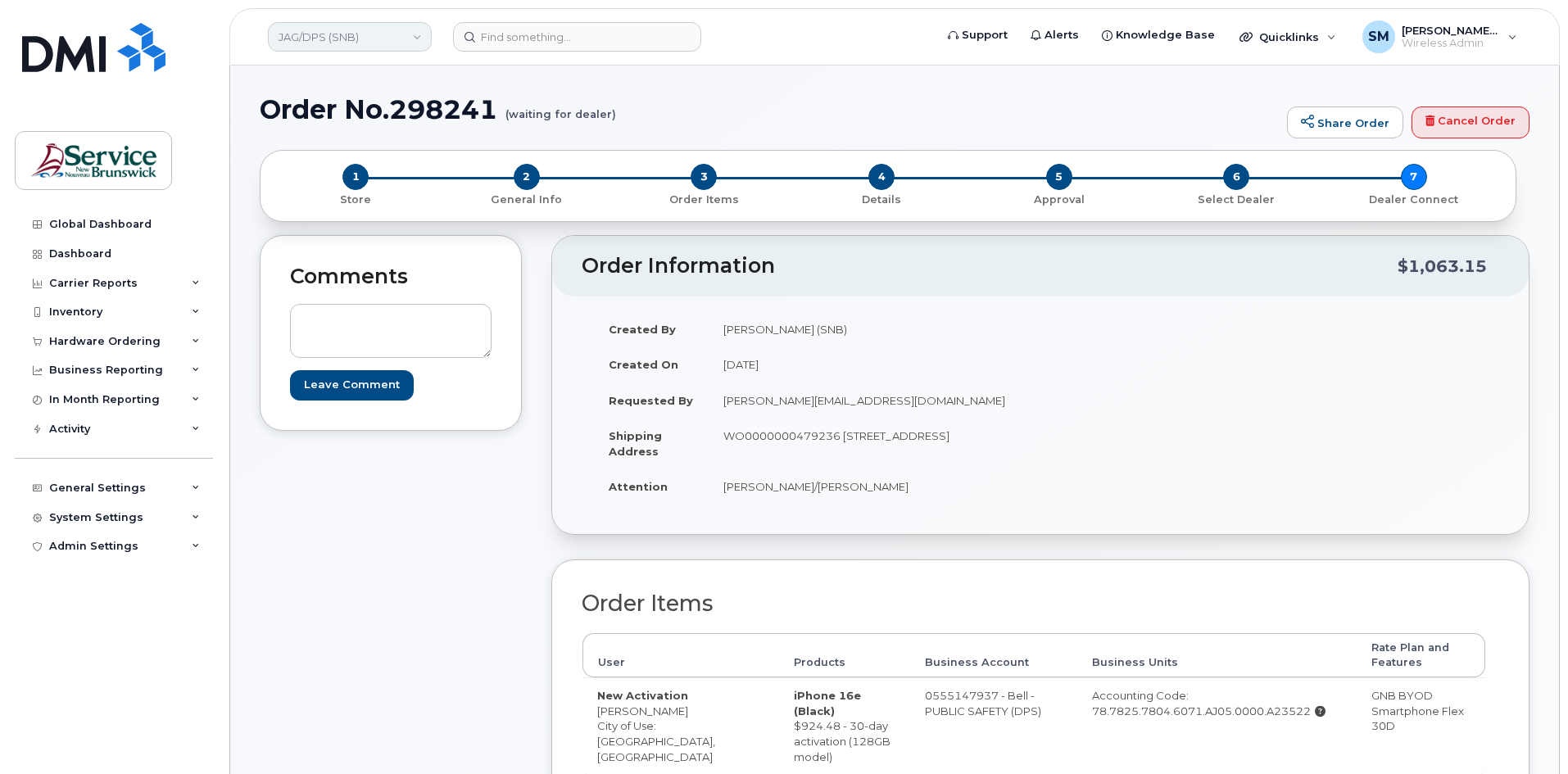
click at [336, 31] on link "JAG/DPS (SNB)" at bounding box center [350, 37] width 164 height 29
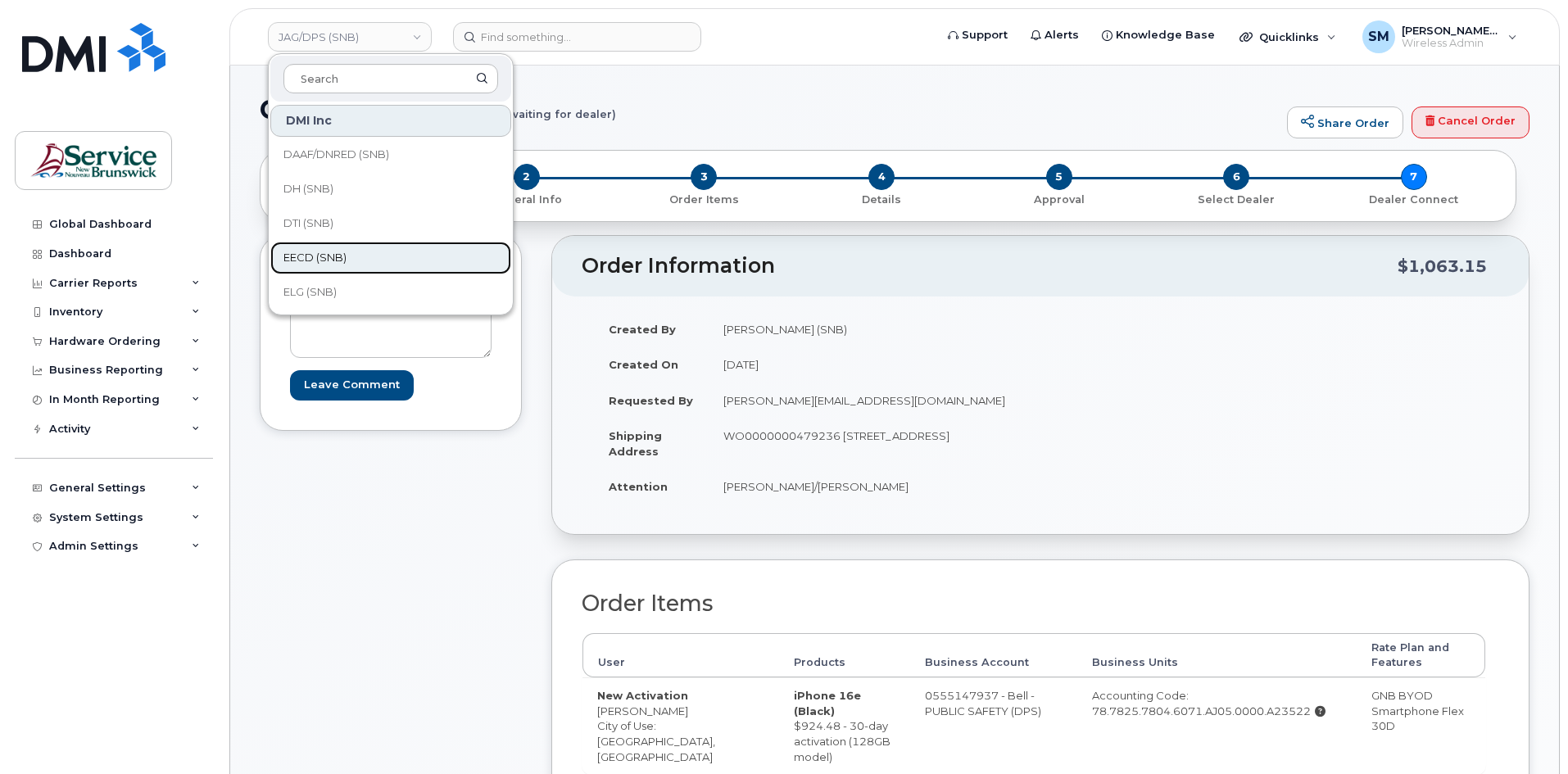
click at [348, 248] on link "EECD (SNB)" at bounding box center [391, 258] width 241 height 33
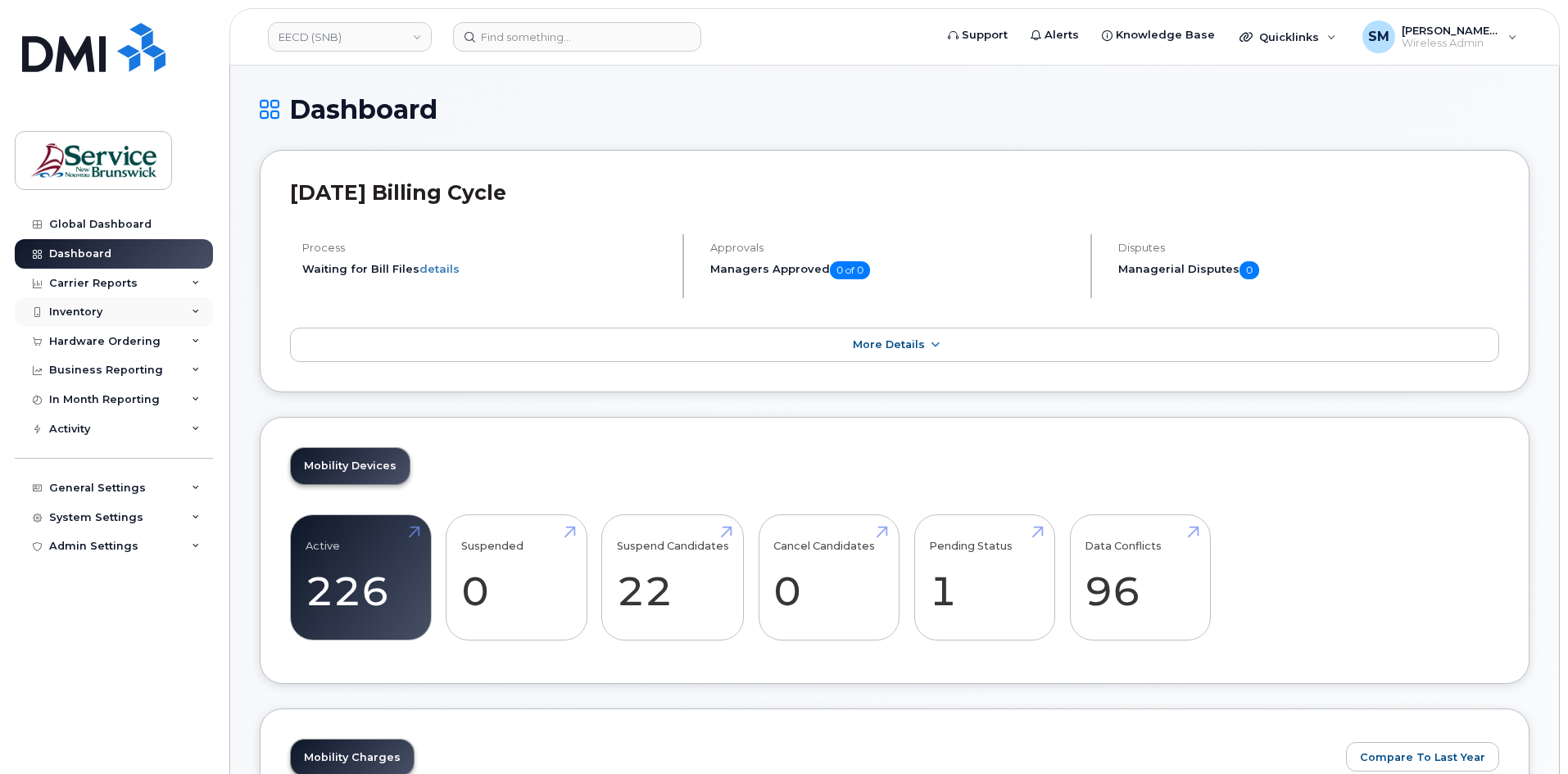
click at [104, 308] on div "Inventory" at bounding box center [113, 312] width 198 height 29
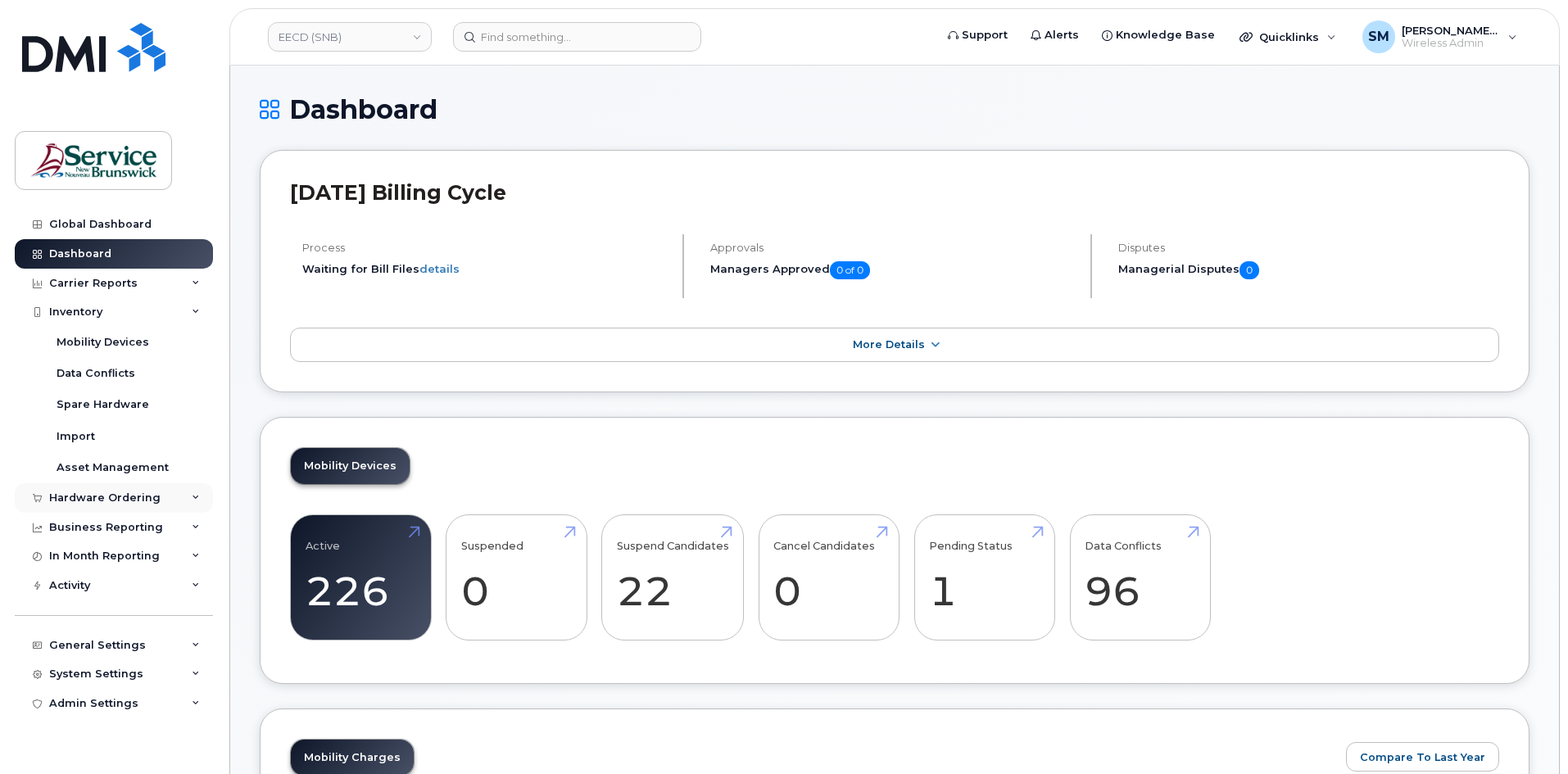
click at [86, 491] on div "Hardware Ordering" at bounding box center [113, 498] width 198 height 29
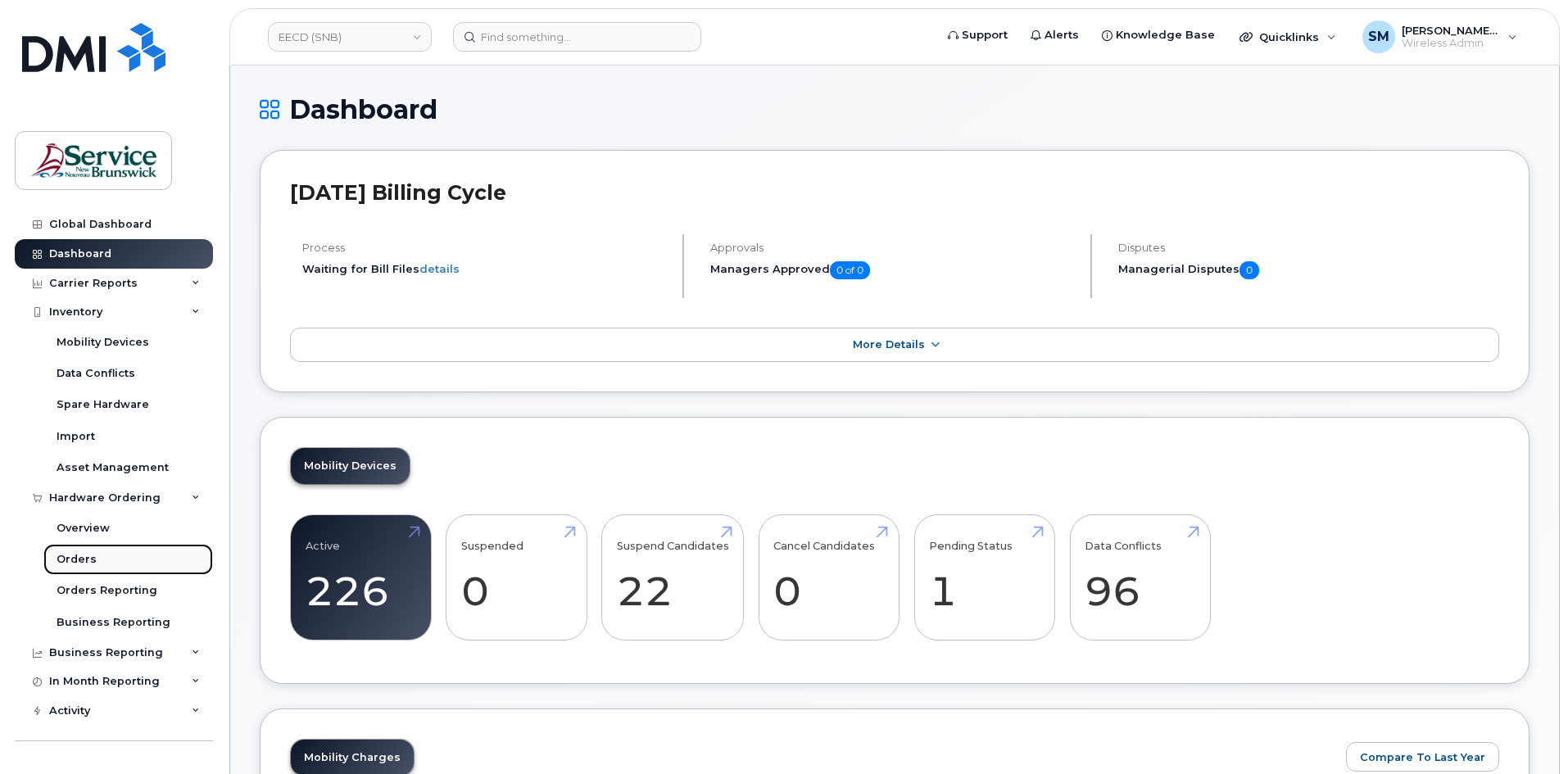
click at [70, 561] on div "Orders" at bounding box center [76, 559] width 40 height 15
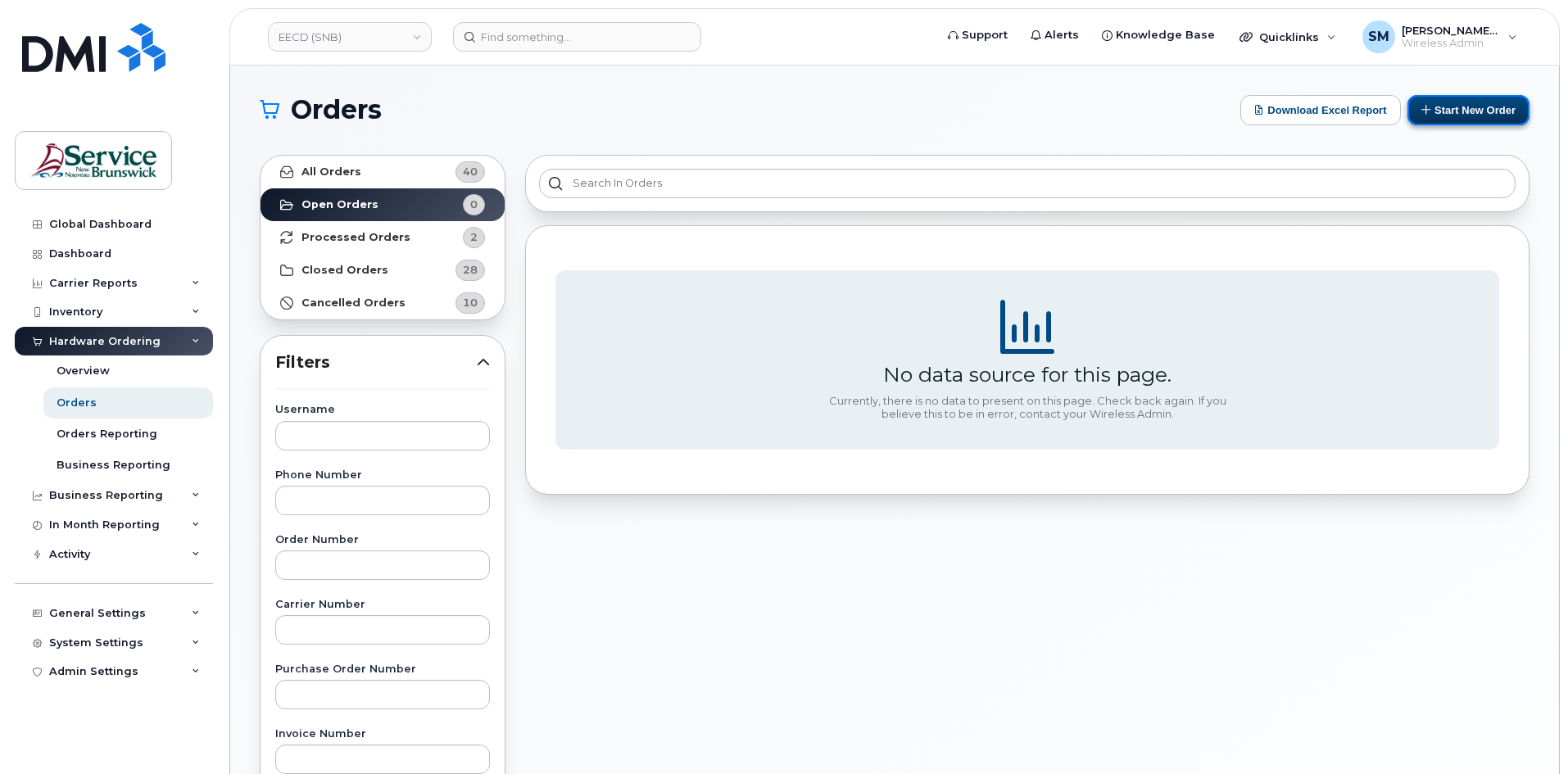
click at [1439, 106] on button "Start New Order" at bounding box center [1468, 110] width 122 height 30
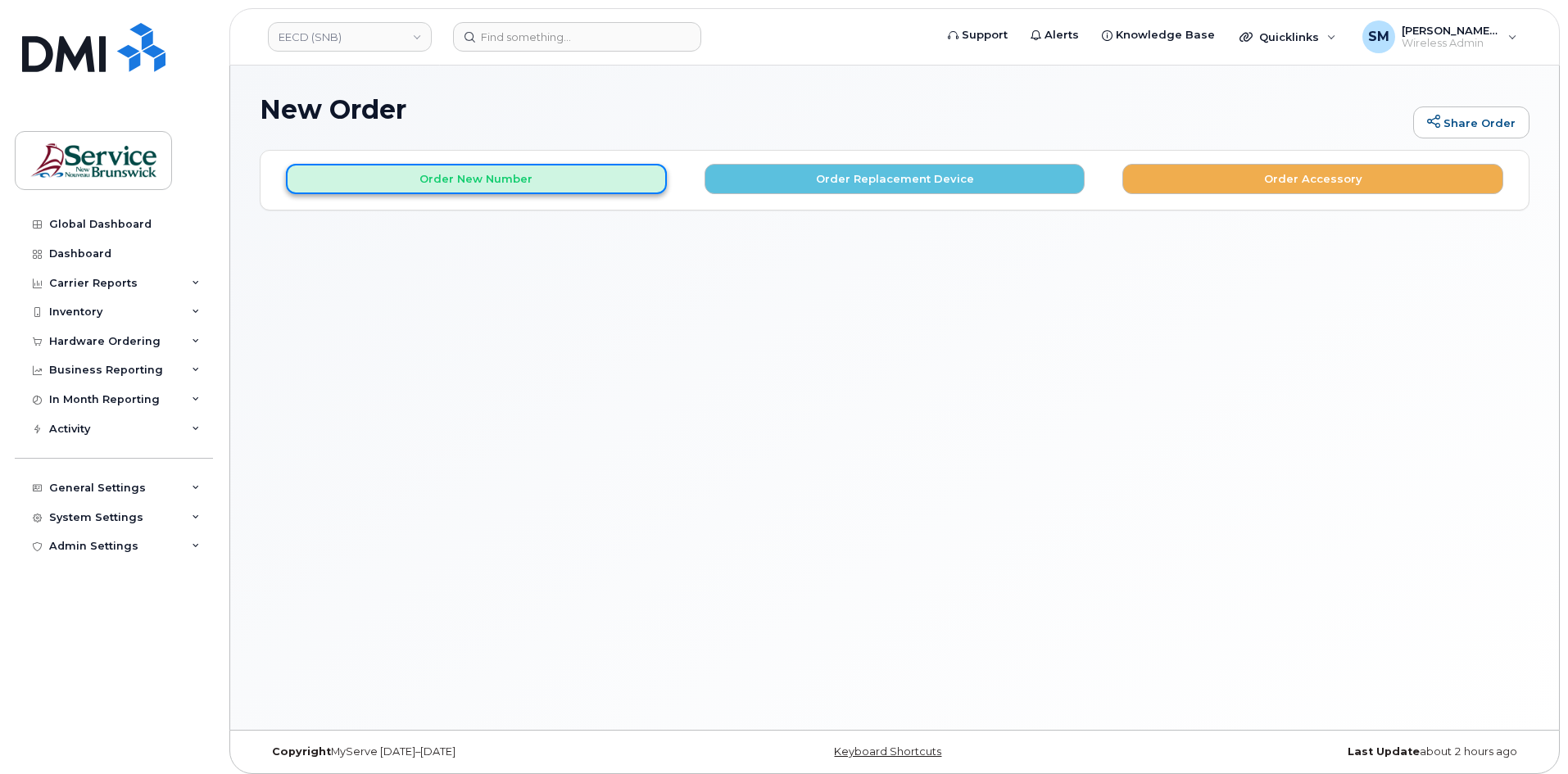
click at [496, 185] on button "Order New Number" at bounding box center [476, 179] width 381 height 30
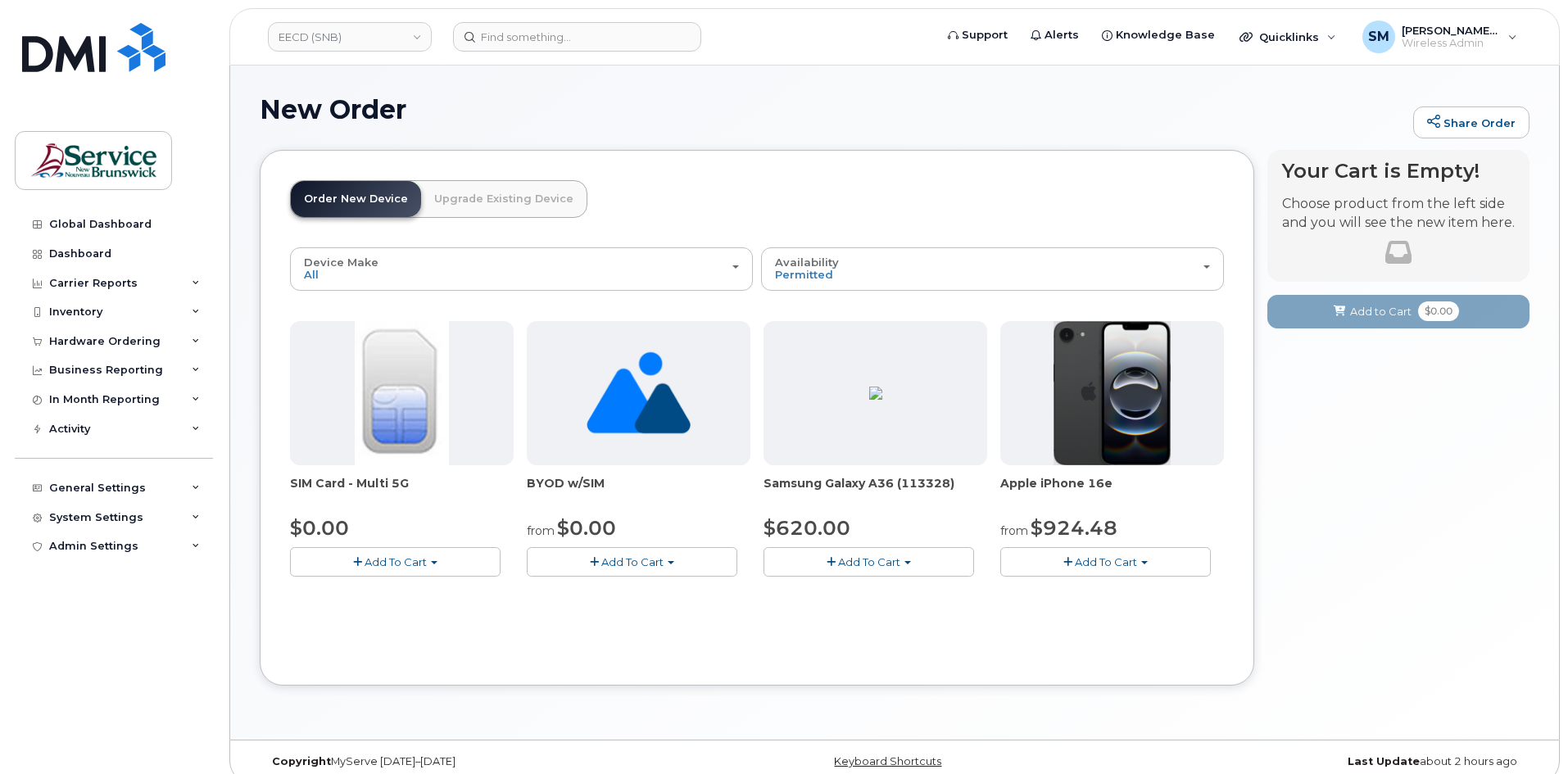
click at [621, 565] on span "Add To Cart" at bounding box center [633, 561] width 62 height 13
click at [642, 593] on link "$0.00 - New Activation" at bounding box center [615, 593] width 169 height 21
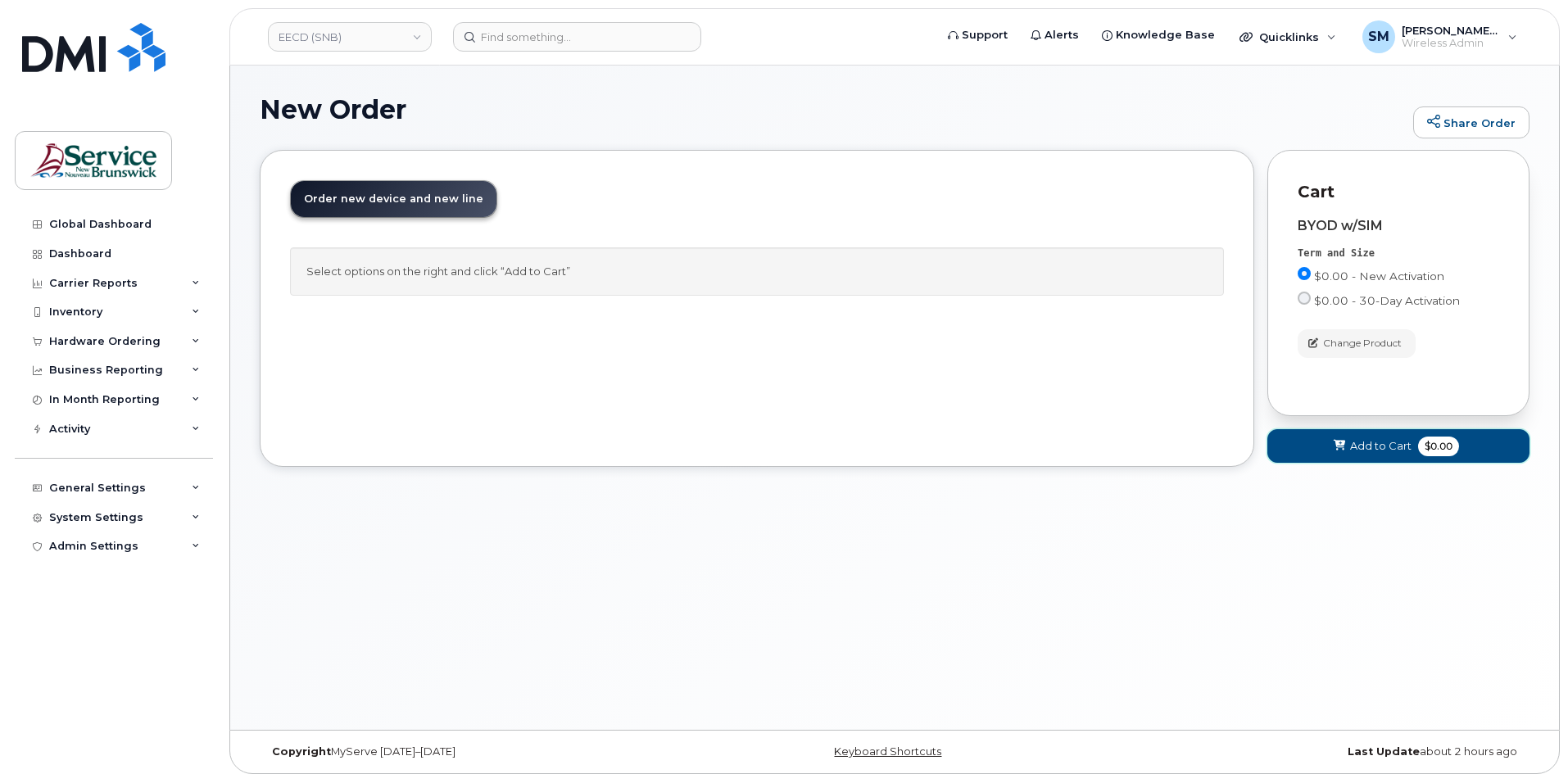
click at [1368, 445] on span "Add to Cart" at bounding box center [1380, 446] width 61 height 16
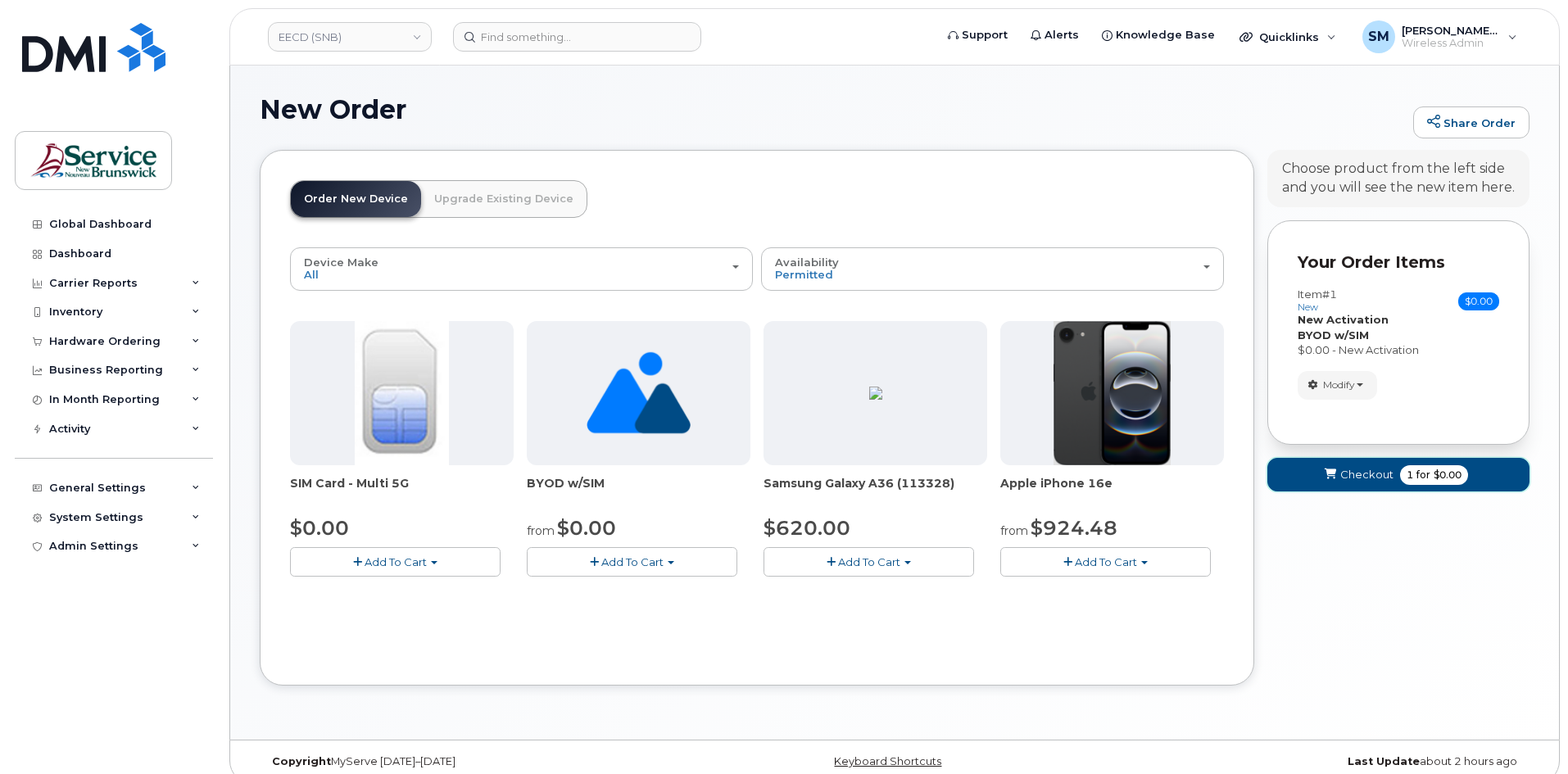
click at [1358, 475] on span "Checkout" at bounding box center [1367, 474] width 54 height 16
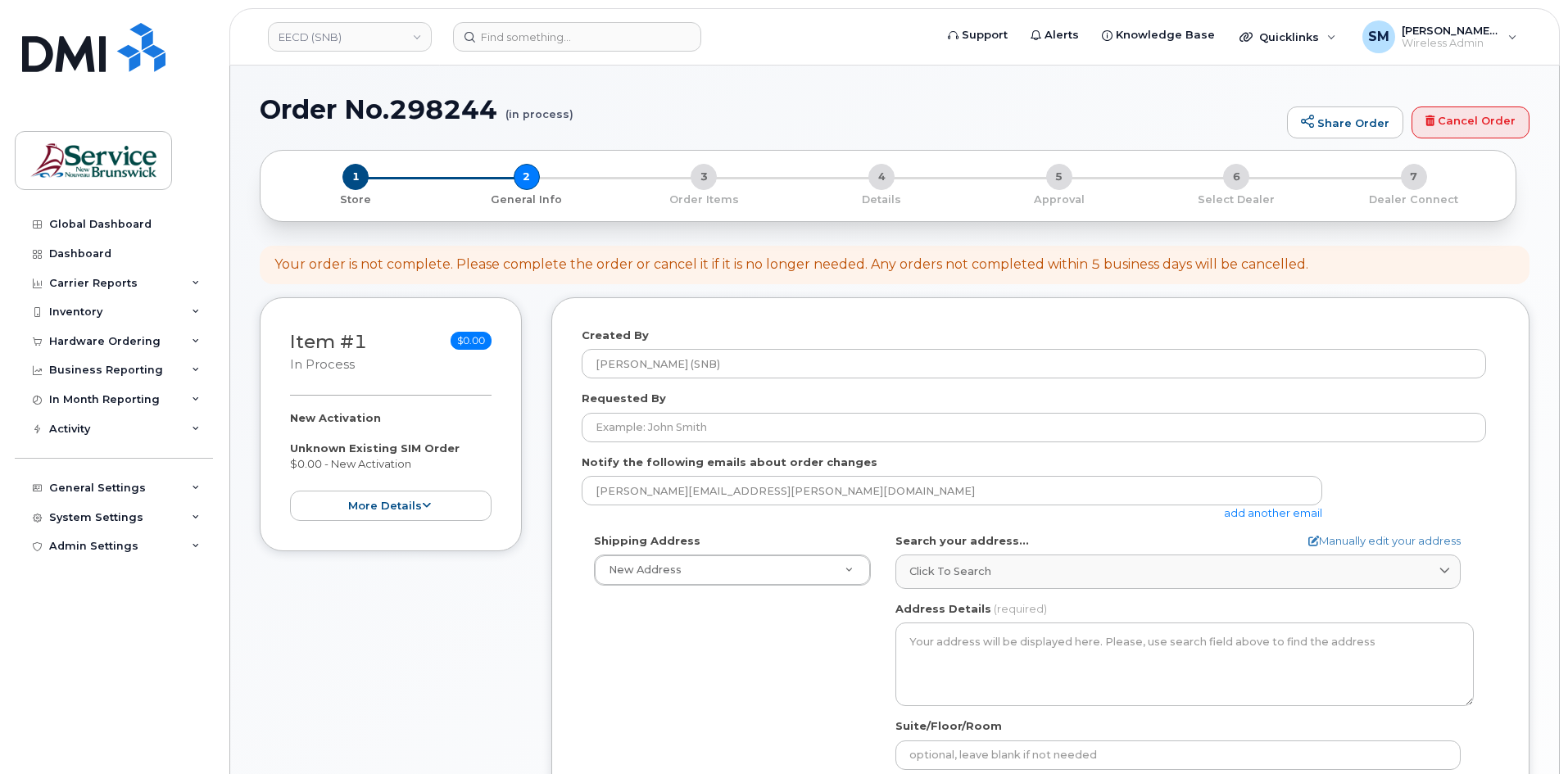
select select
click at [368, 171] on div "1 Store" at bounding box center [356, 186] width 164 height 43
click at [364, 181] on span "1" at bounding box center [355, 177] width 26 height 26
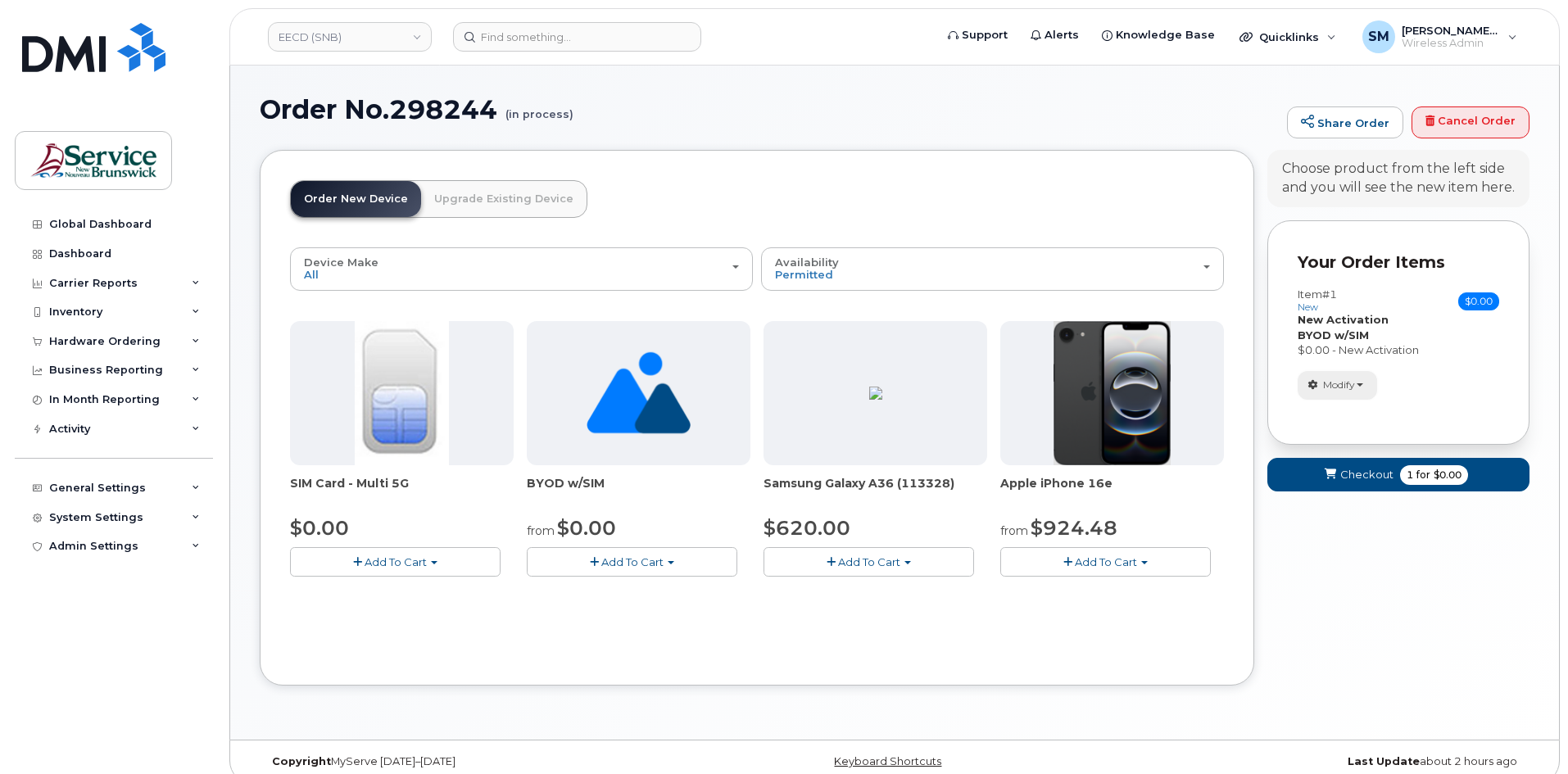
click at [1362, 386] on span "button" at bounding box center [1360, 384] width 7 height 3
click at [1354, 455] on span "Remove" at bounding box center [1342, 459] width 54 height 12
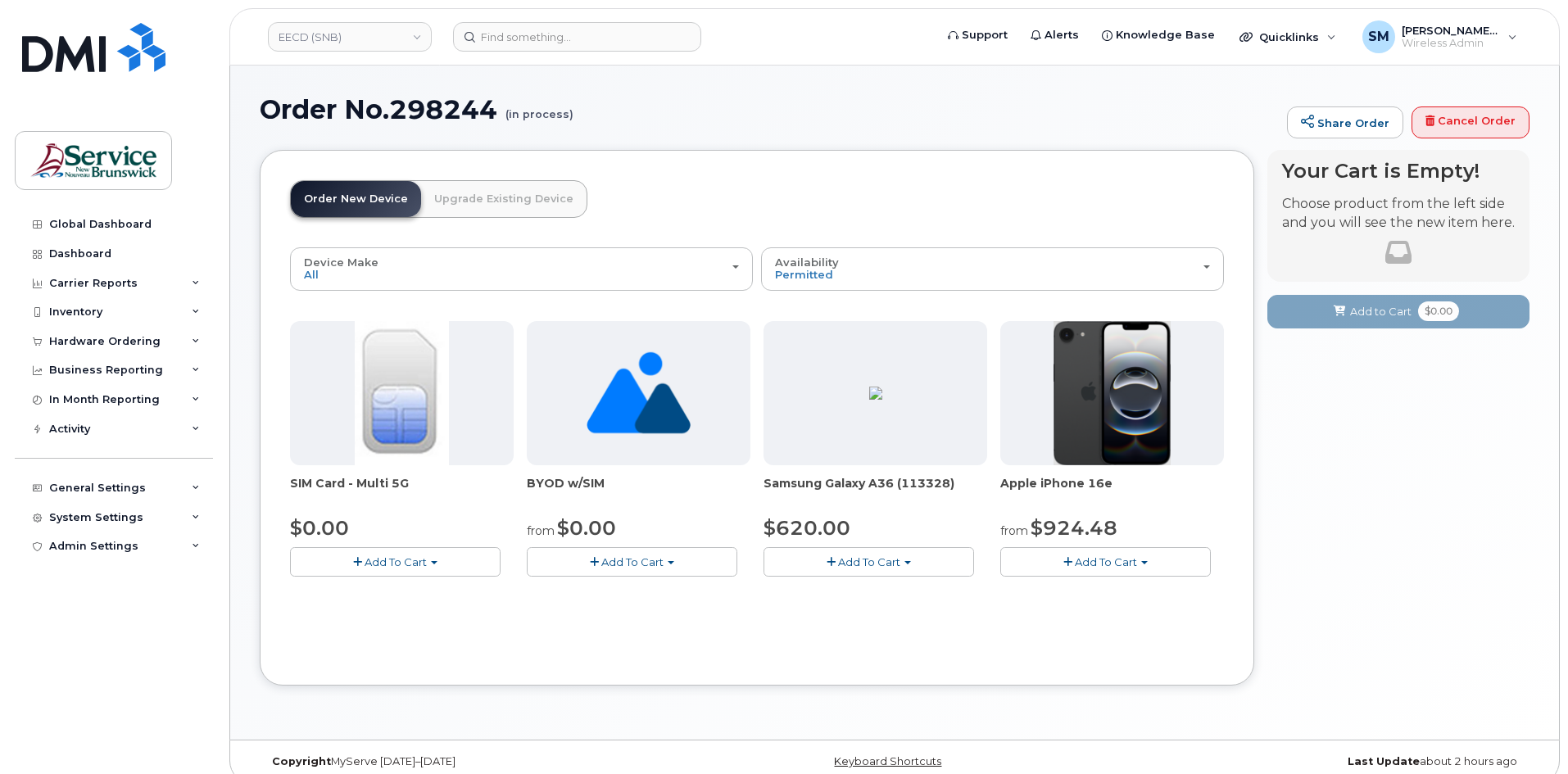
click at [462, 568] on button "Add To Cart" at bounding box center [395, 561] width 211 height 29
click at [382, 587] on link "$0.00 - New Activation" at bounding box center [372, 593] width 156 height 21
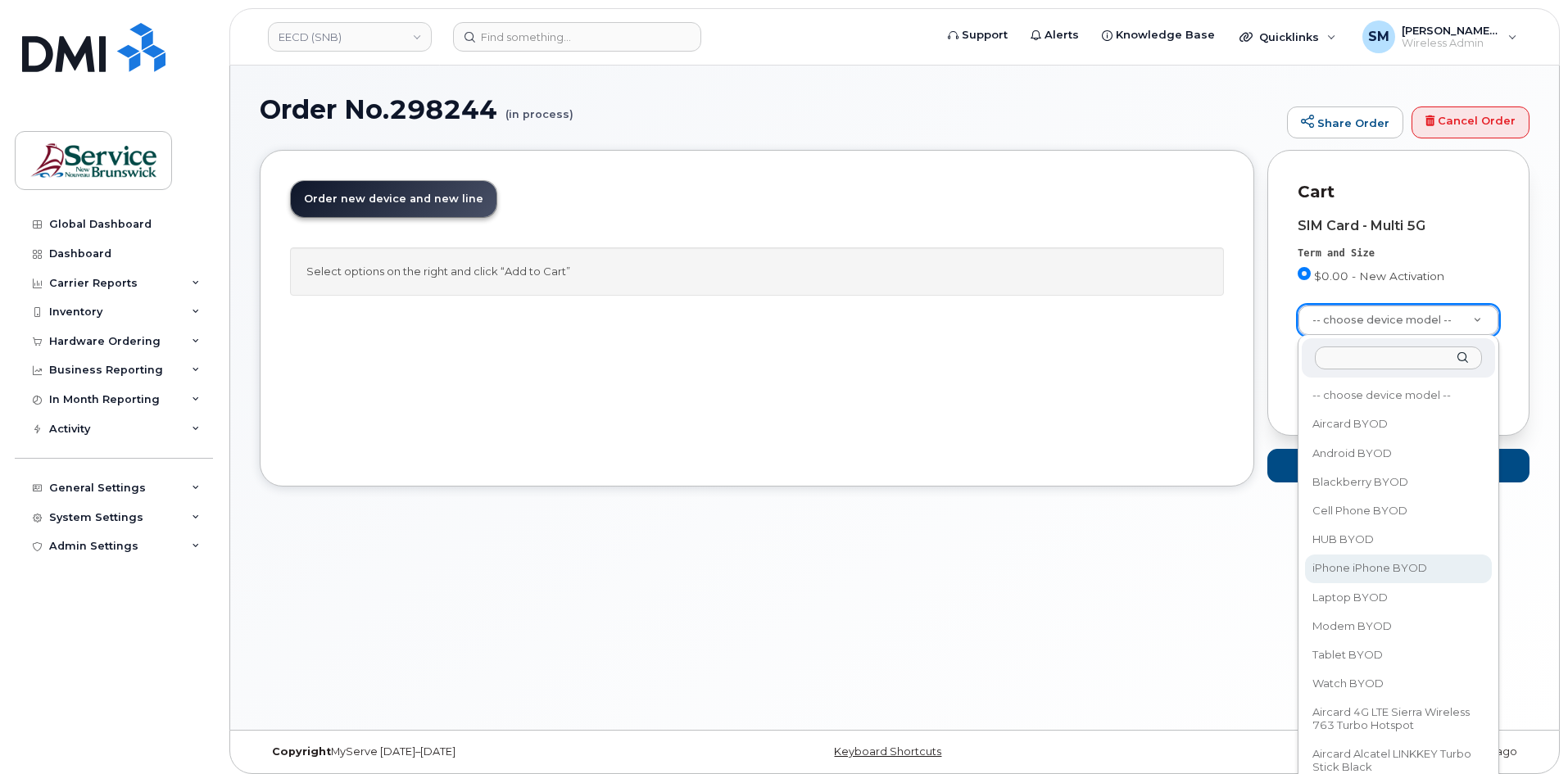
select select "2421"
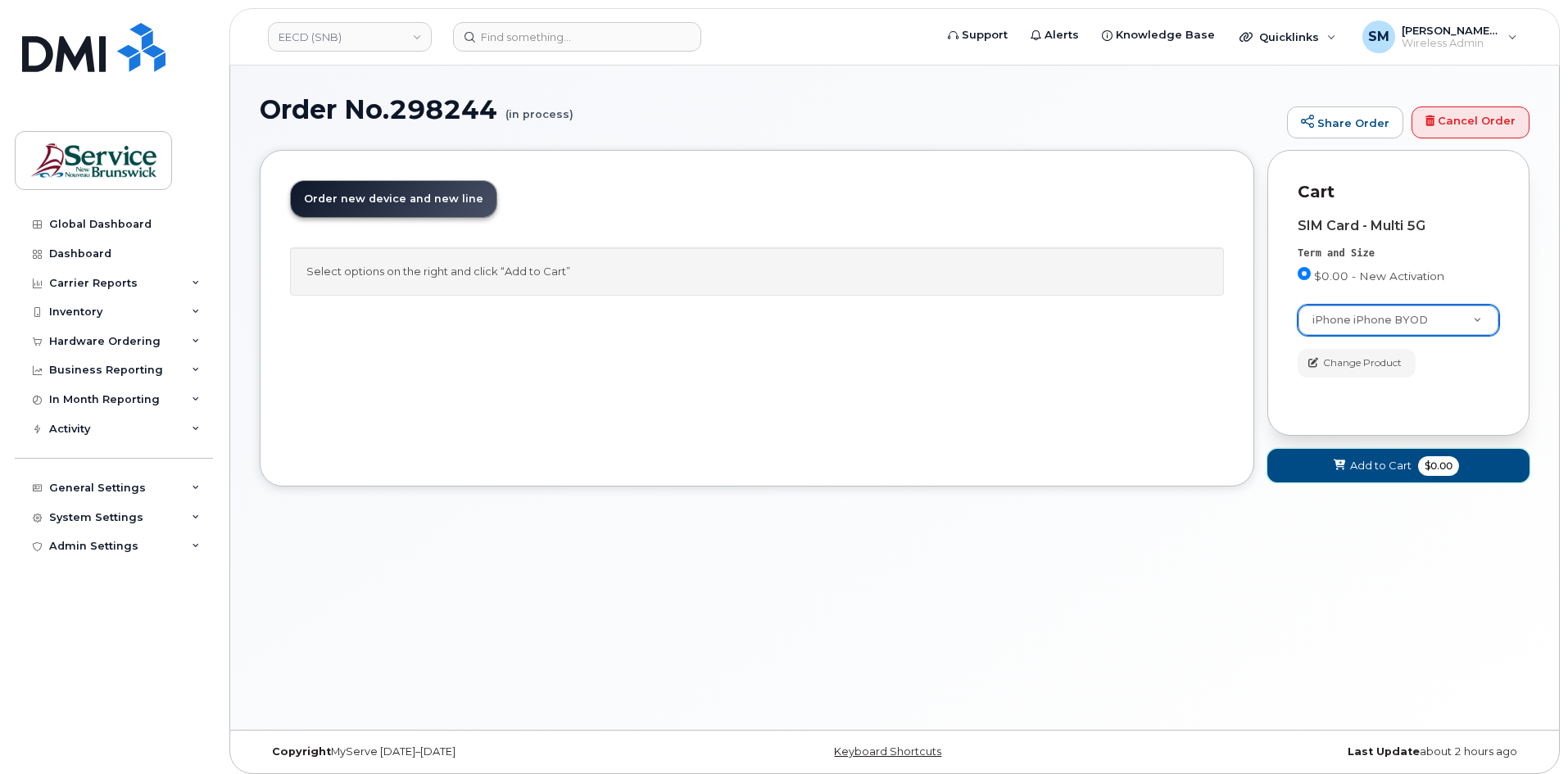
click at [1360, 465] on span "Add to Cart" at bounding box center [1380, 466] width 61 height 16
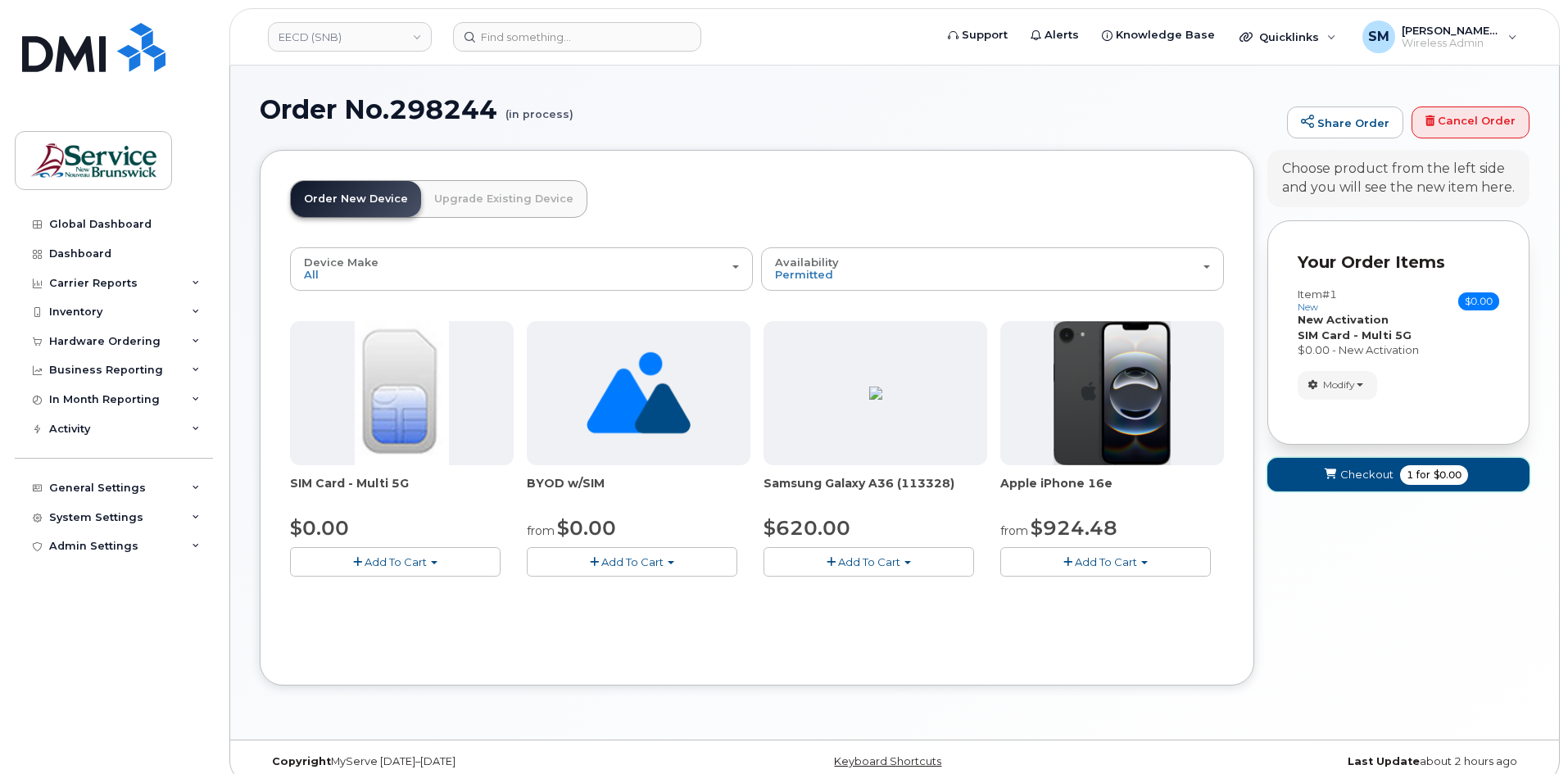
click at [1337, 470] on span "submit" at bounding box center [1330, 474] width 16 height 16
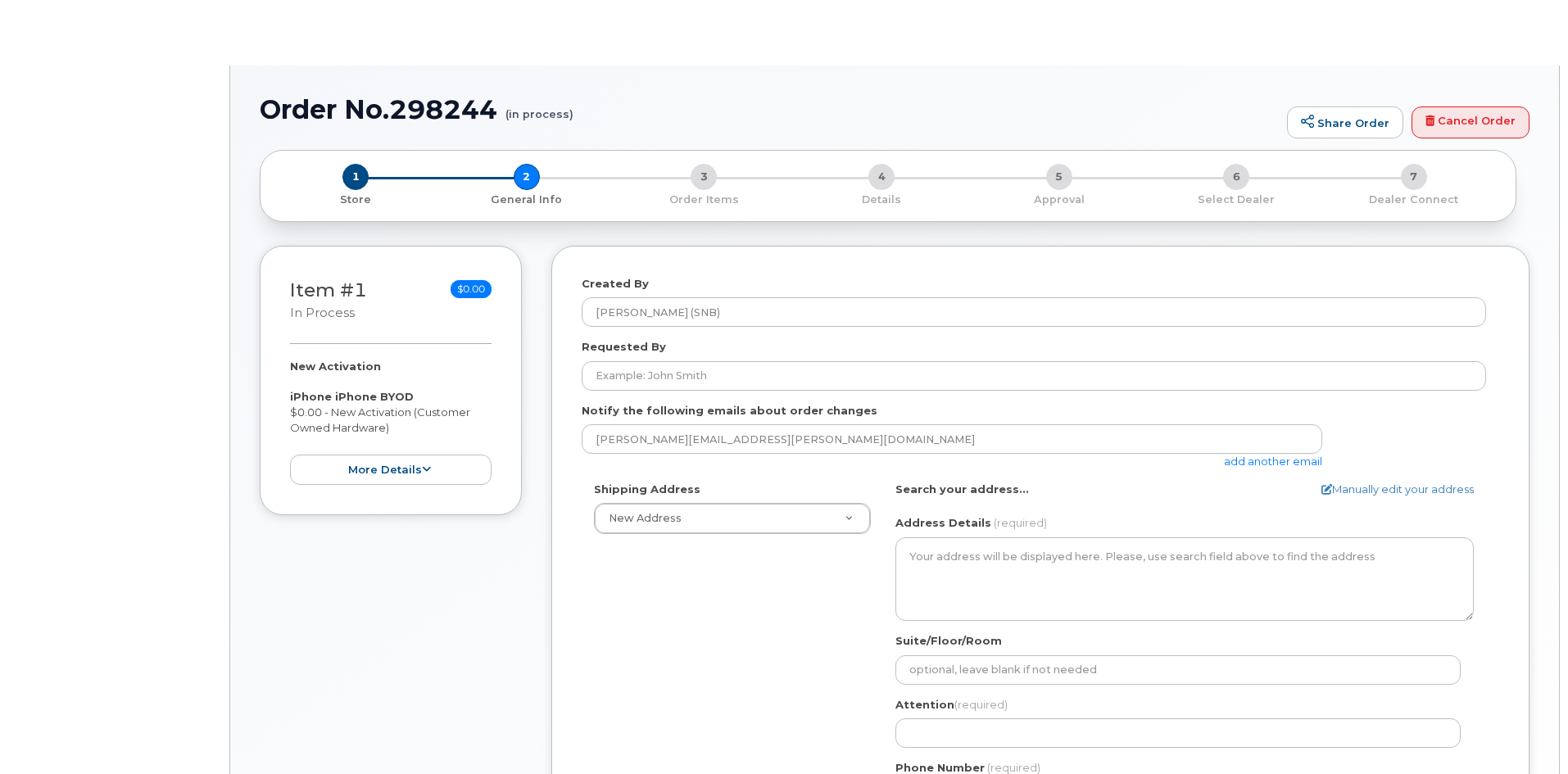
select select
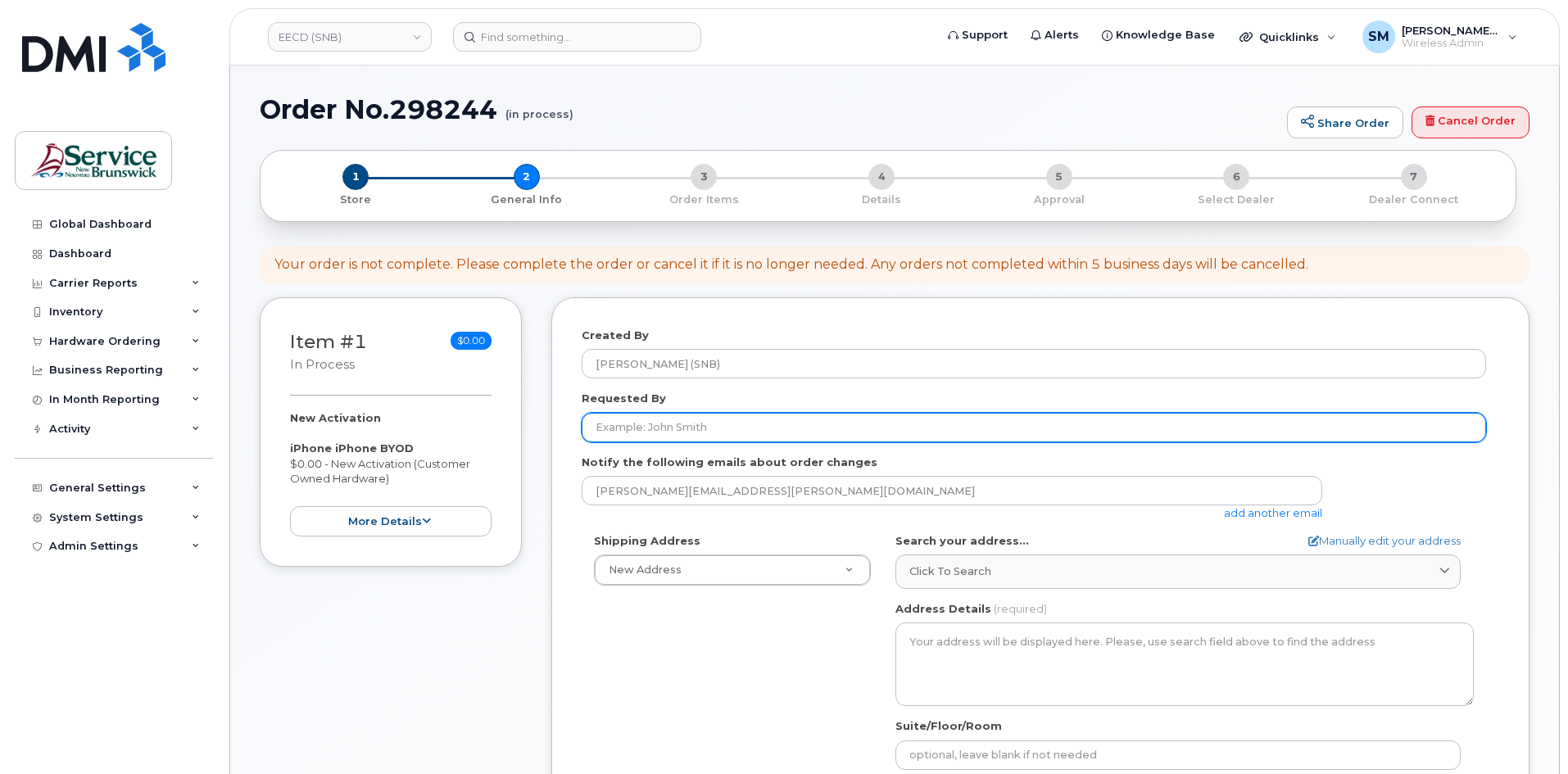
click at [778, 426] on input "Requested By" at bounding box center [1034, 428] width 904 height 29
paste input "[PERSON_NAME][EMAIL_ADDRESS][PERSON_NAME][DOMAIN_NAME]"
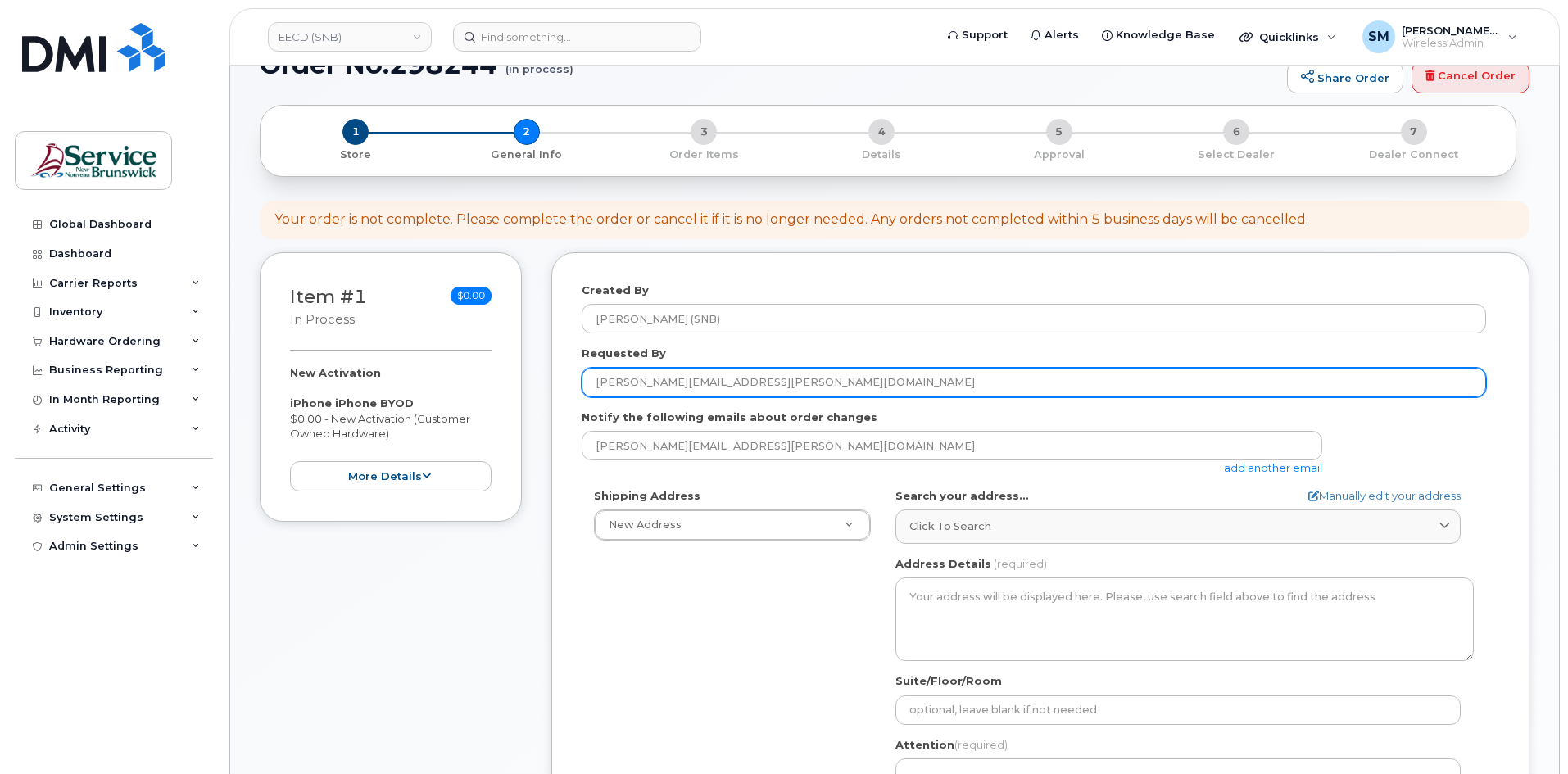
scroll to position [164, 0]
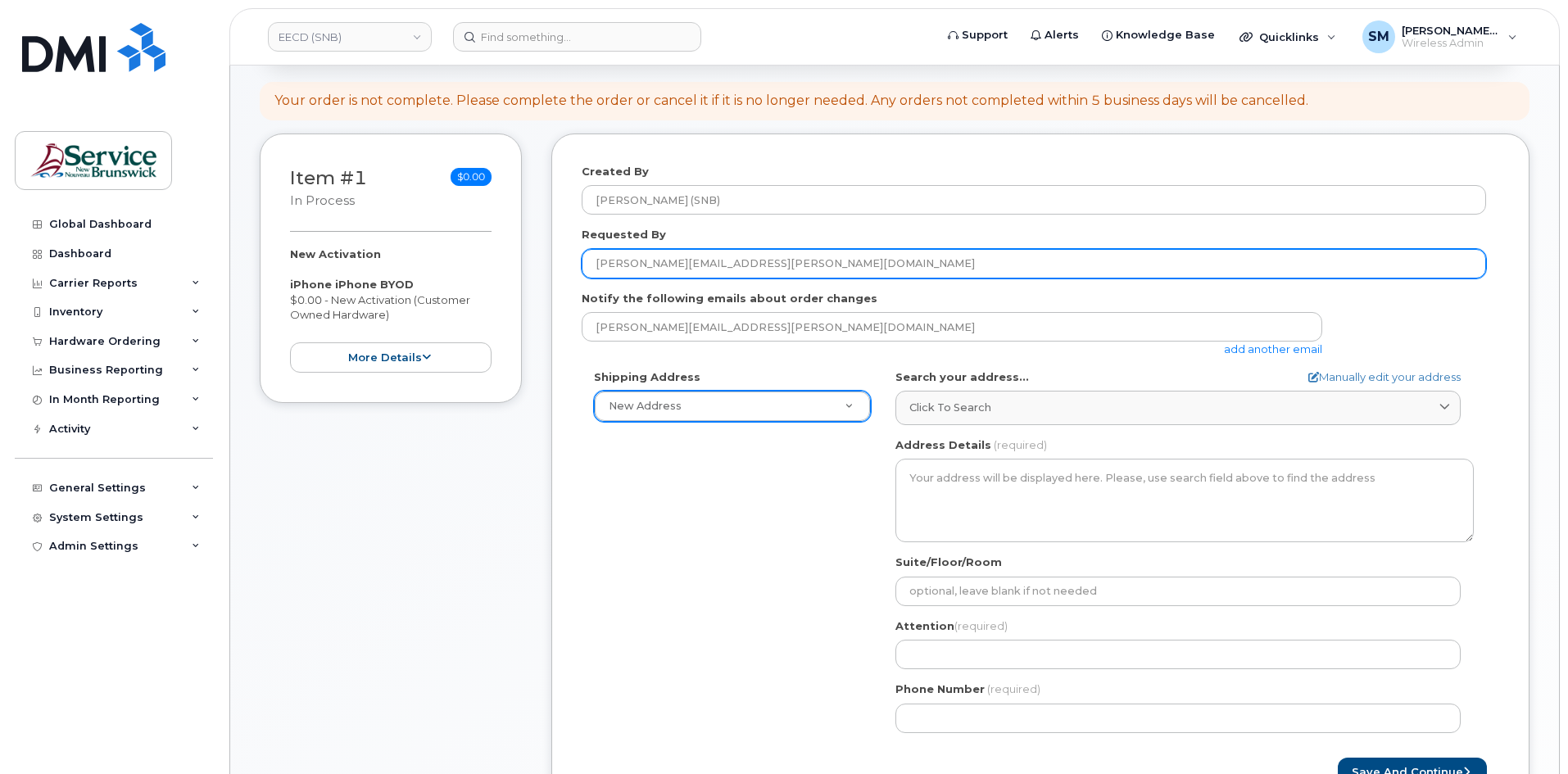
type input "[PERSON_NAME][EMAIL_ADDRESS][PERSON_NAME][DOMAIN_NAME]"
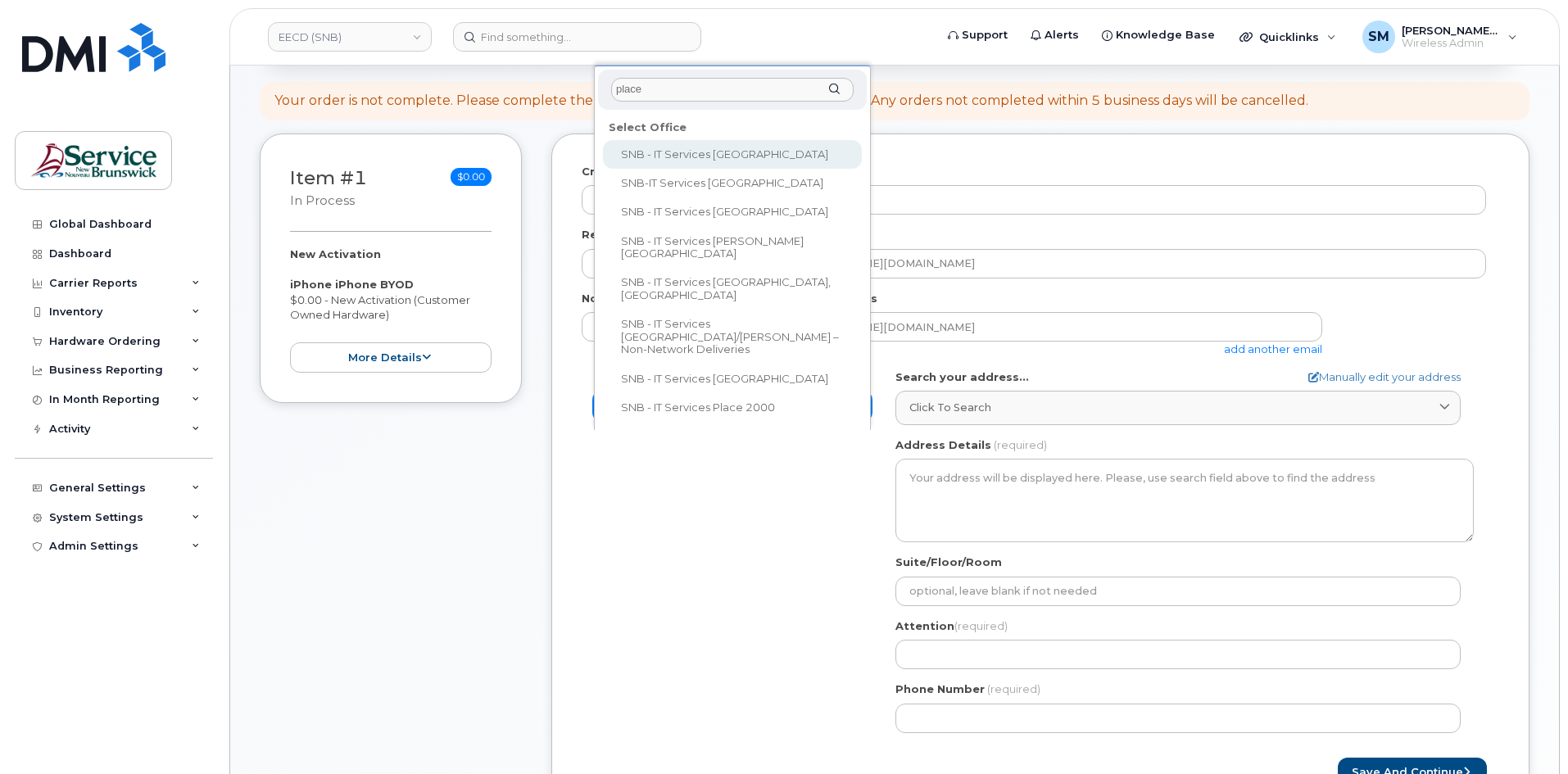
type input "place"
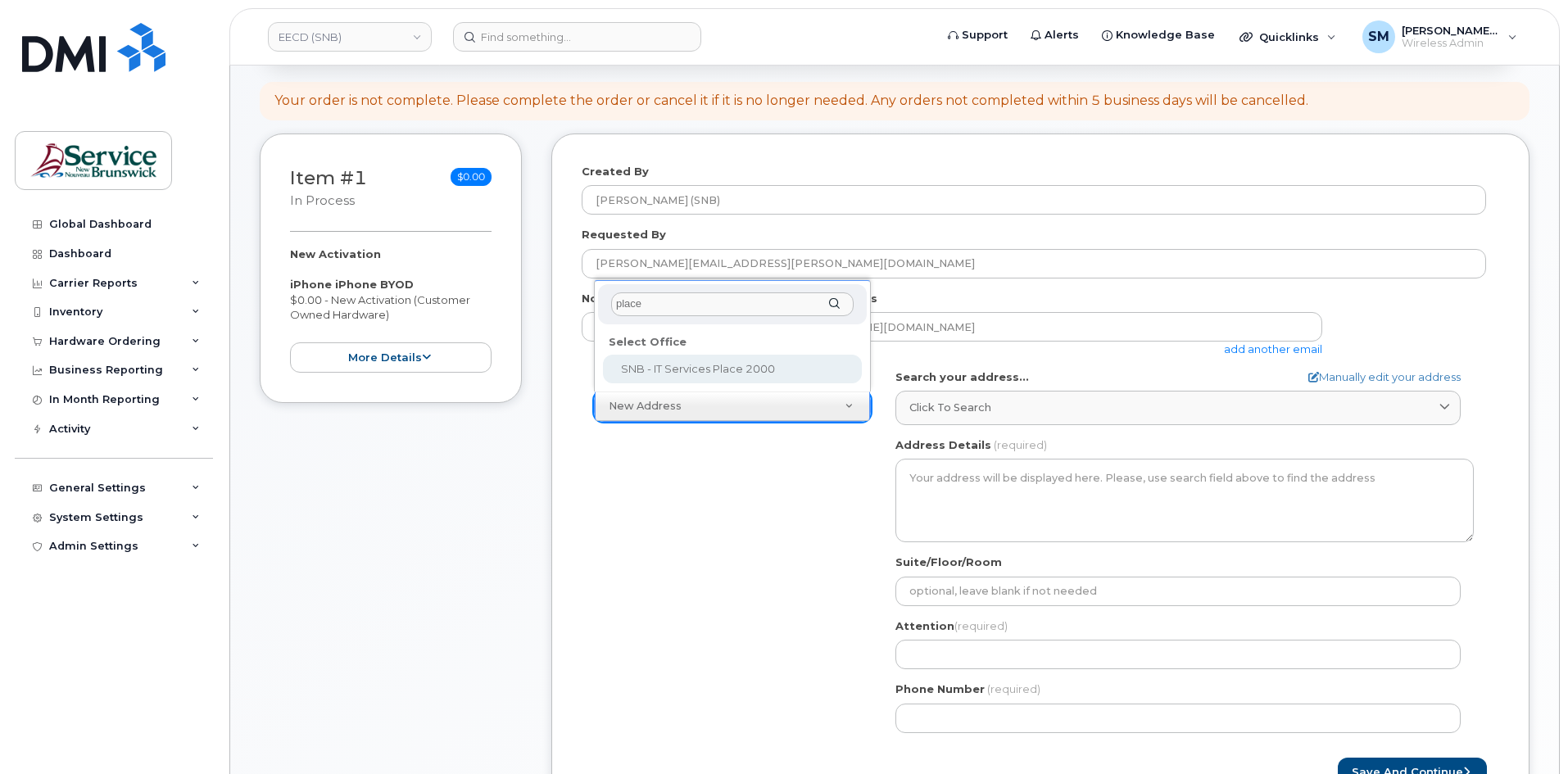
select select
type textarea "[STREET_ADDRESS]"
type input "[PERSON_NAME]"
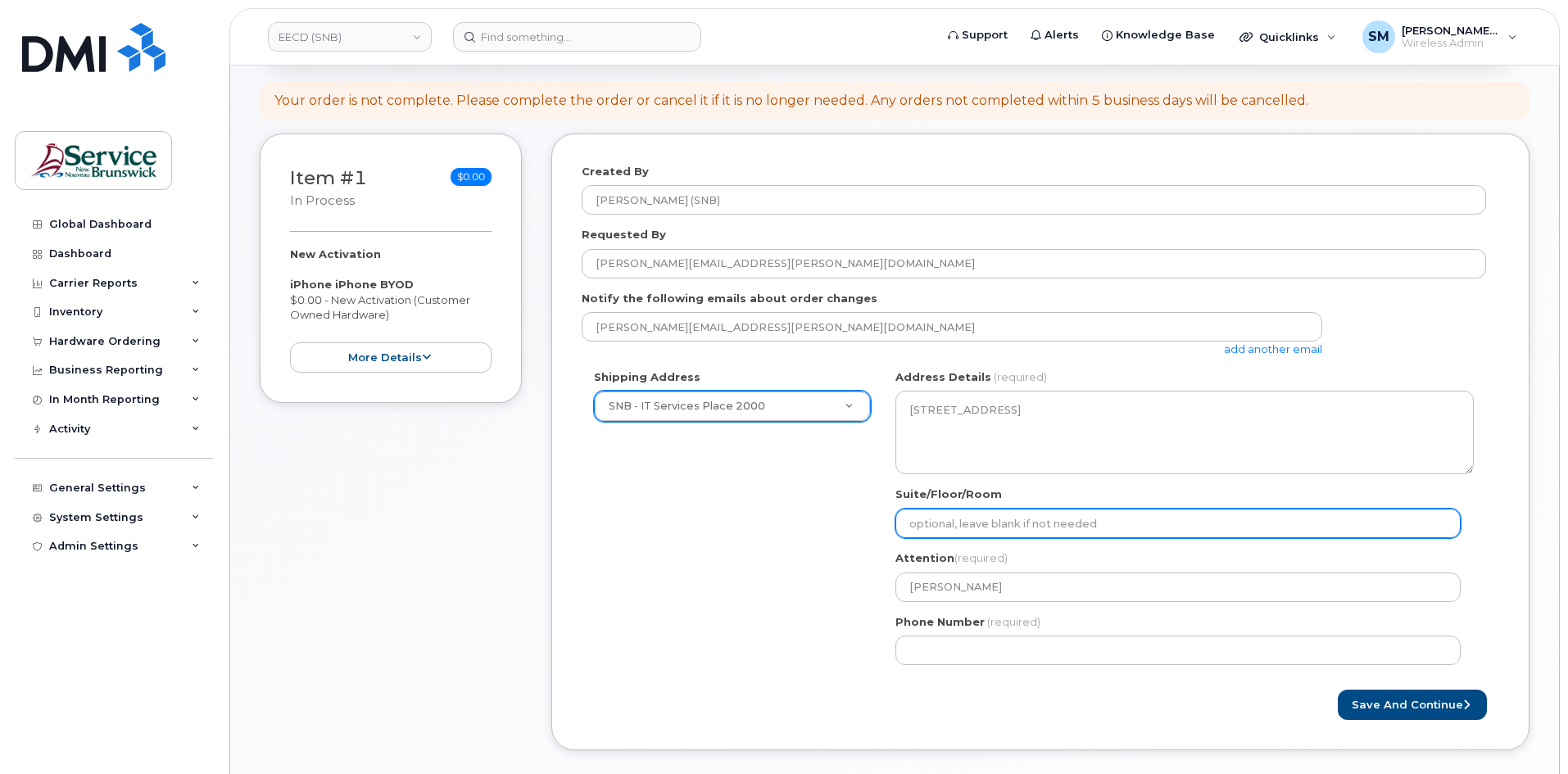
click at [982, 521] on input "Suite/Floor/Room" at bounding box center [1178, 523] width 565 height 29
paste input "WO0000000479308"
select select
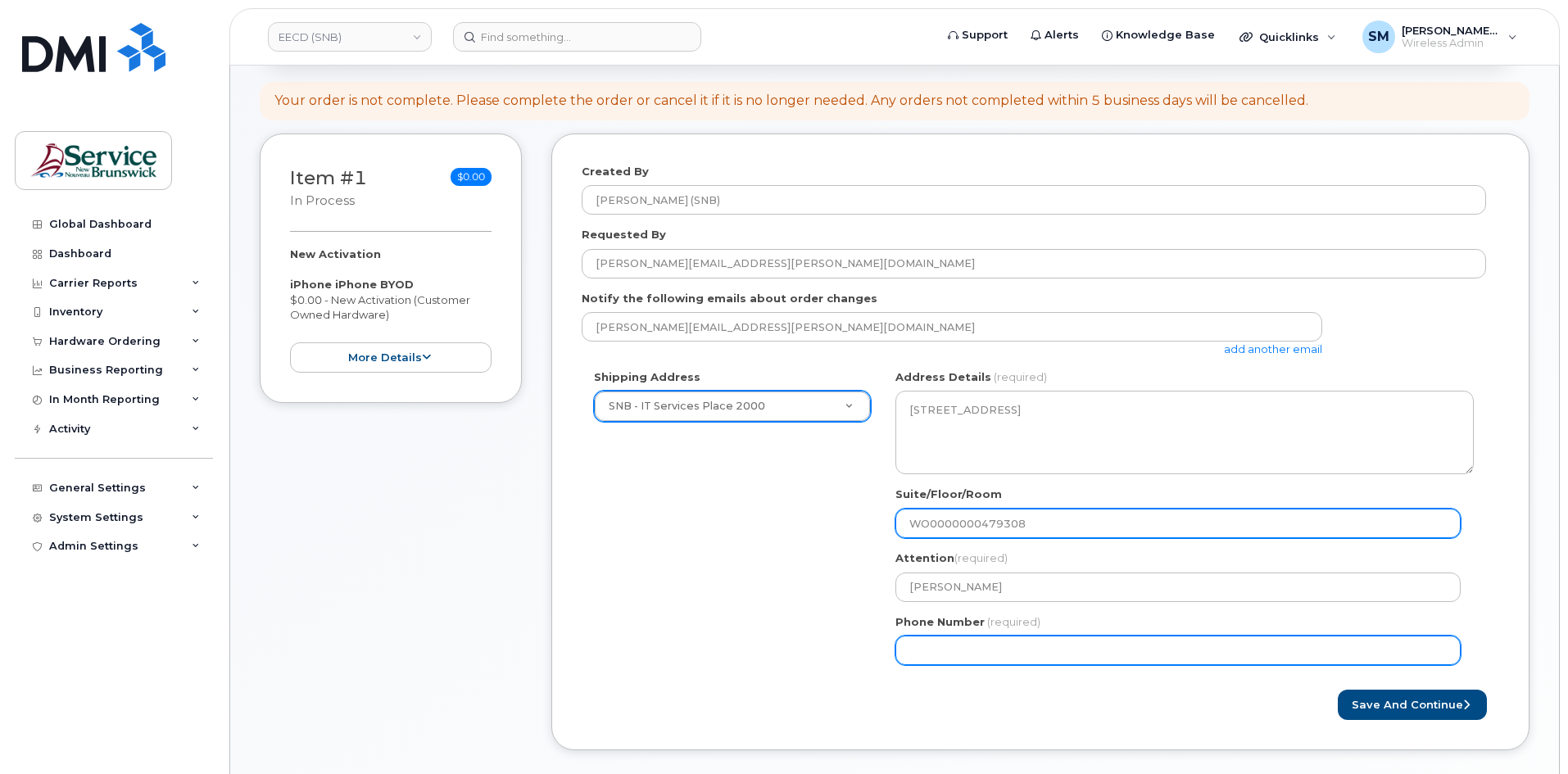
type input "WO0000000479308"
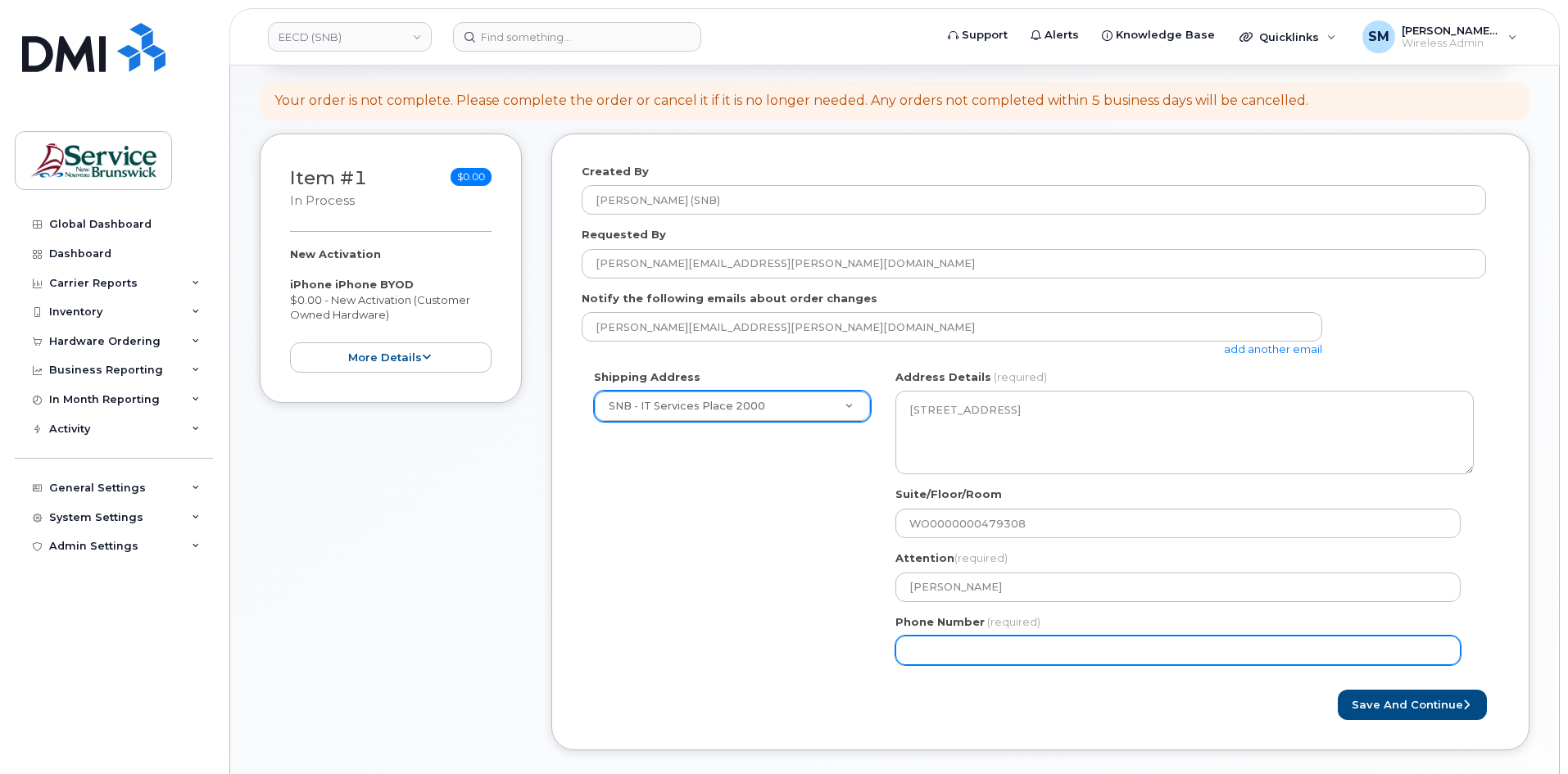
click at [947, 649] on input "Phone Number" at bounding box center [1178, 650] width 565 height 29
select select
type input "506639633"
select select
type input "5066396338"
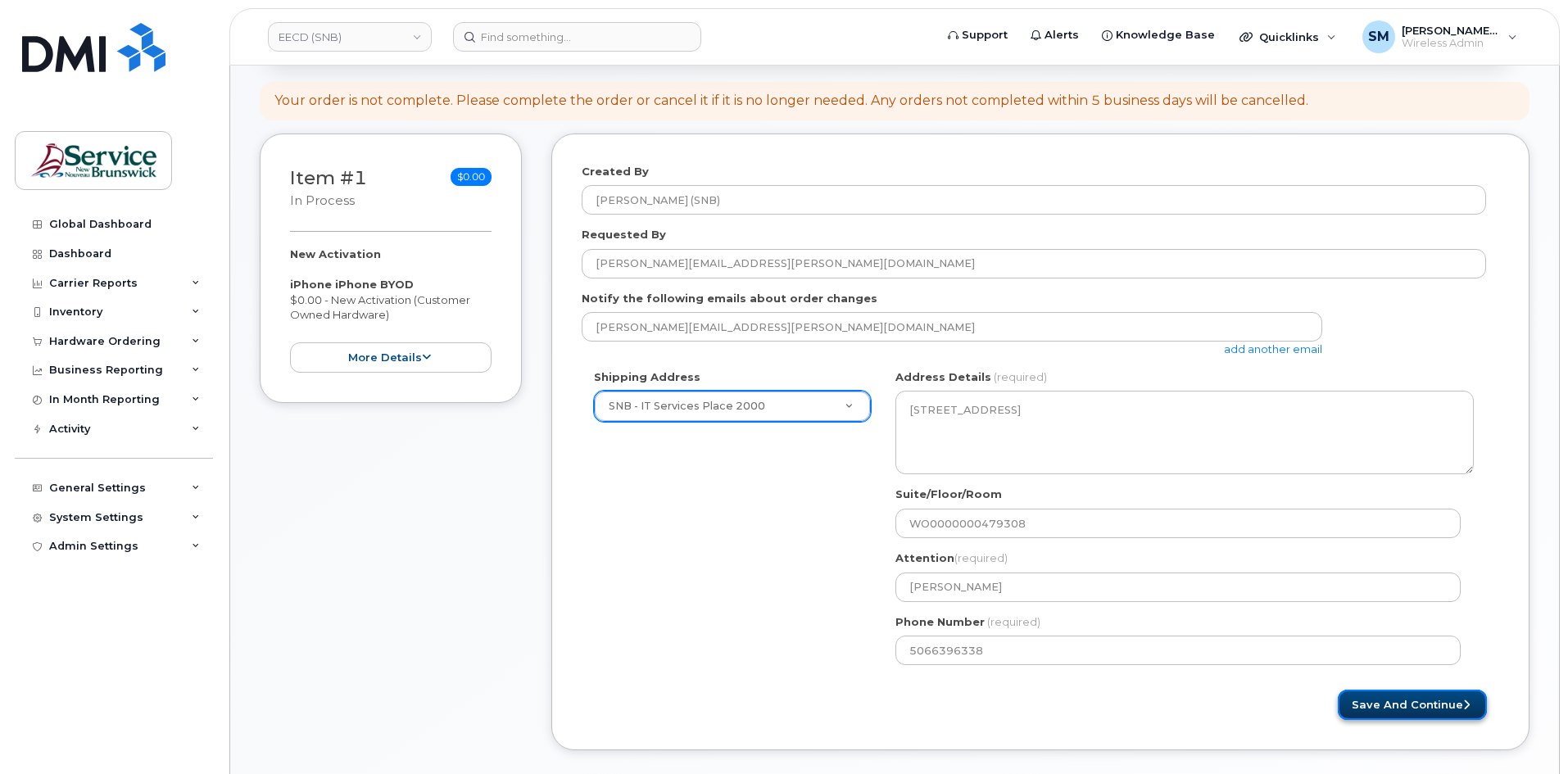
click at [1368, 697] on button "Save and Continue" at bounding box center [1412, 704] width 149 height 30
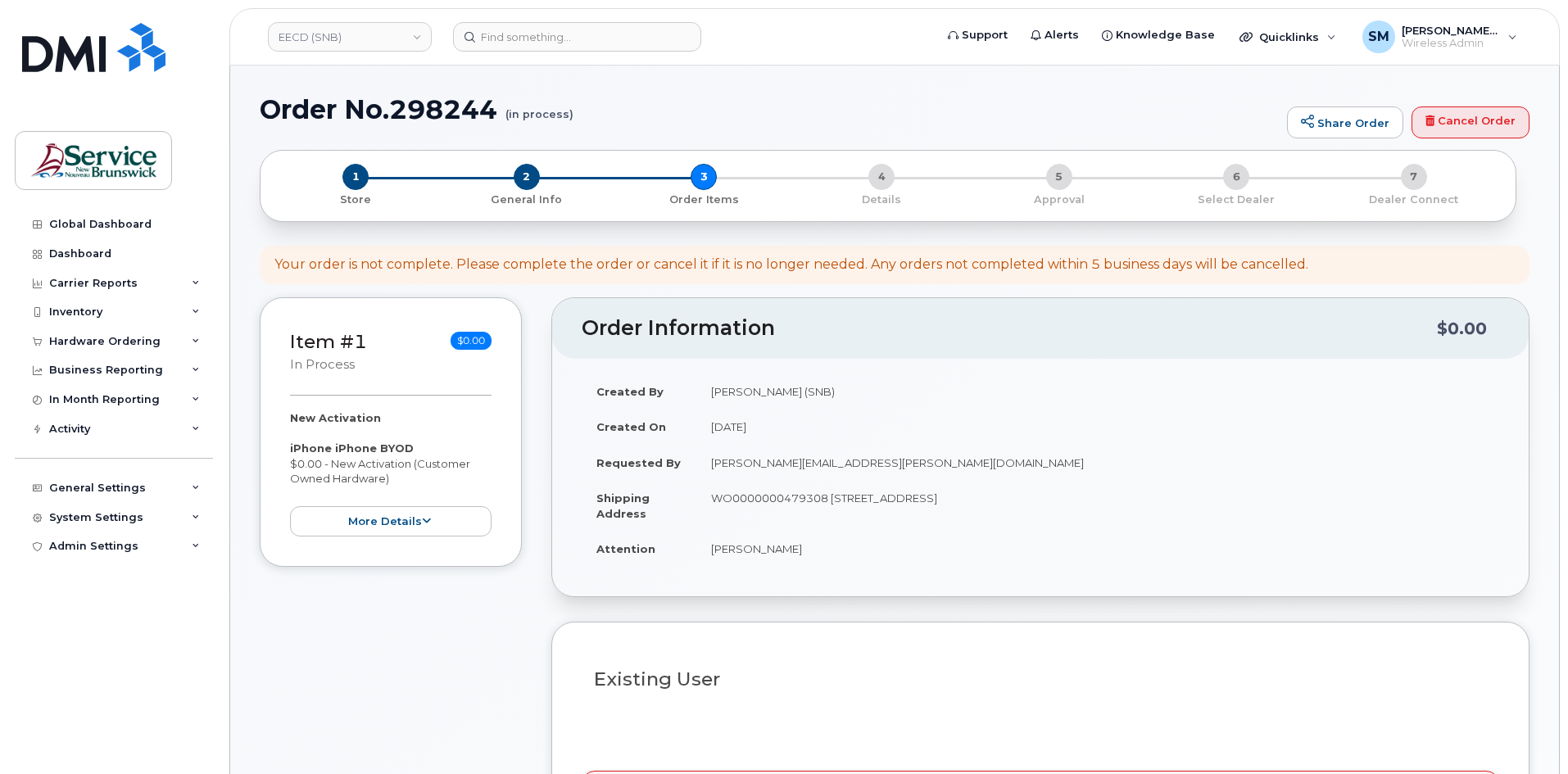
select select
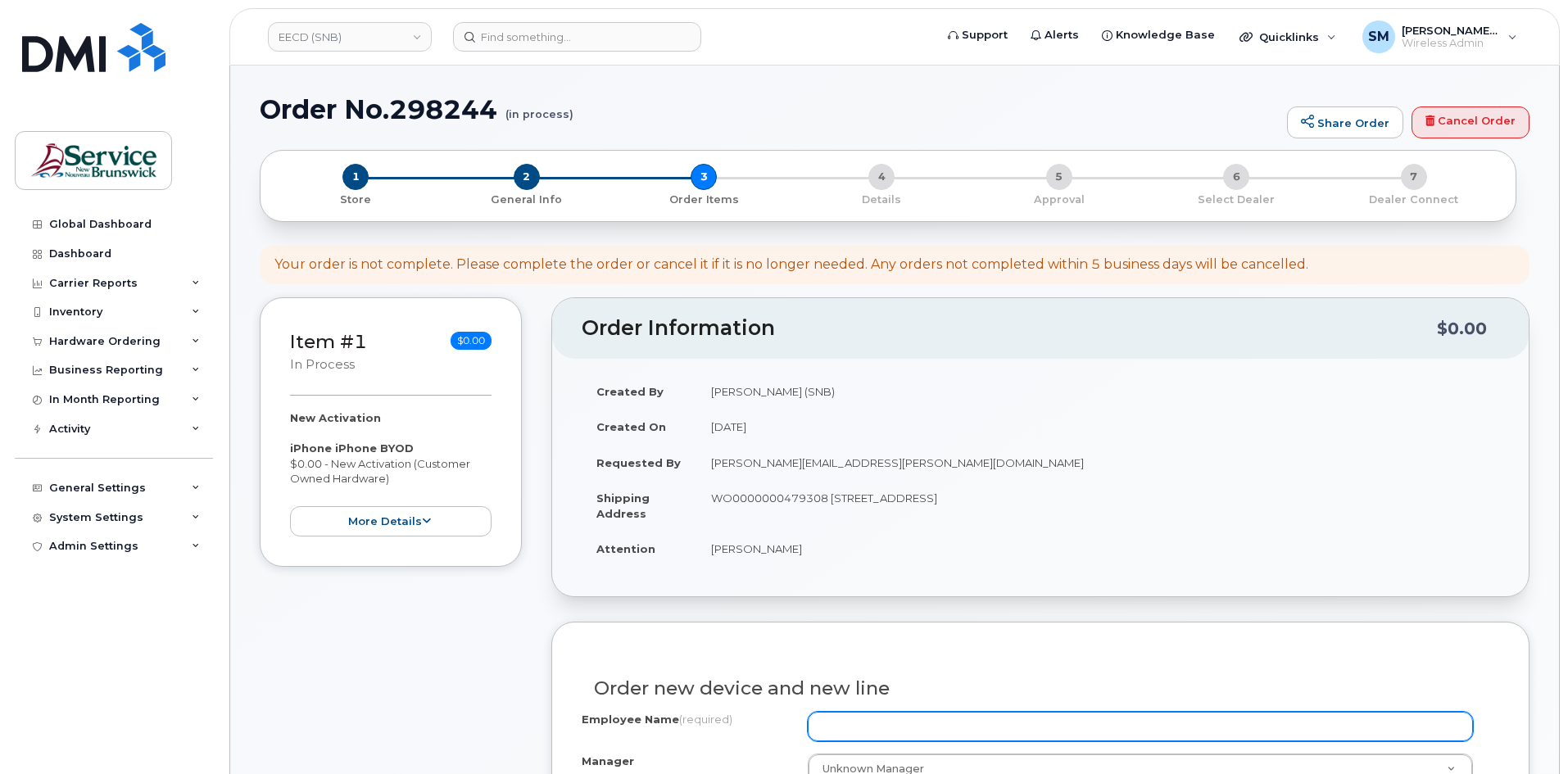
drag, startPoint x: 857, startPoint y: 729, endPoint x: 904, endPoint y: 704, distance: 53.2
click at [857, 729] on input "Employee Name (required)" at bounding box center [1139, 726] width 665 height 29
paste input "[PERSON_NAME]"
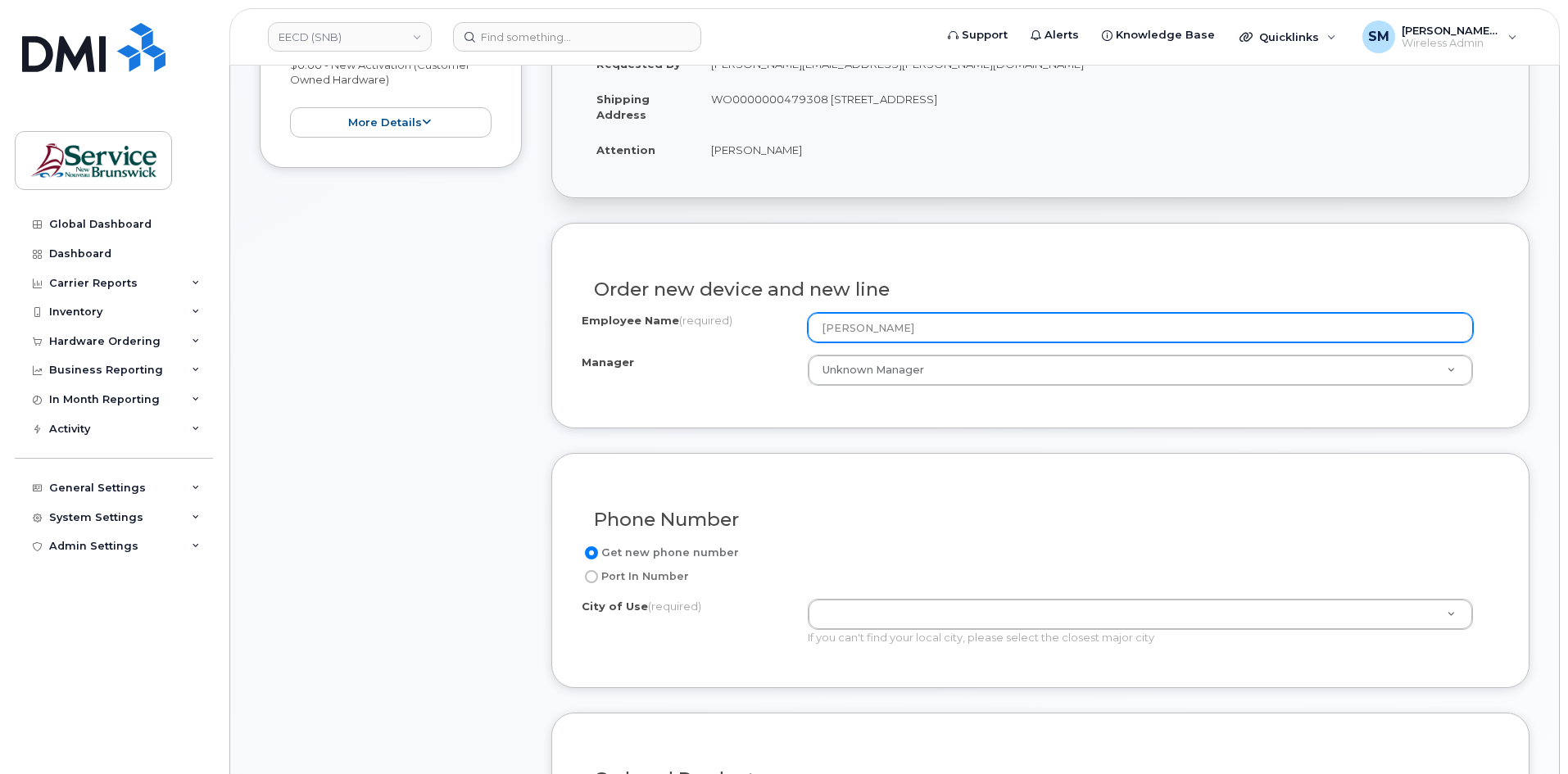
scroll to position [492, 0]
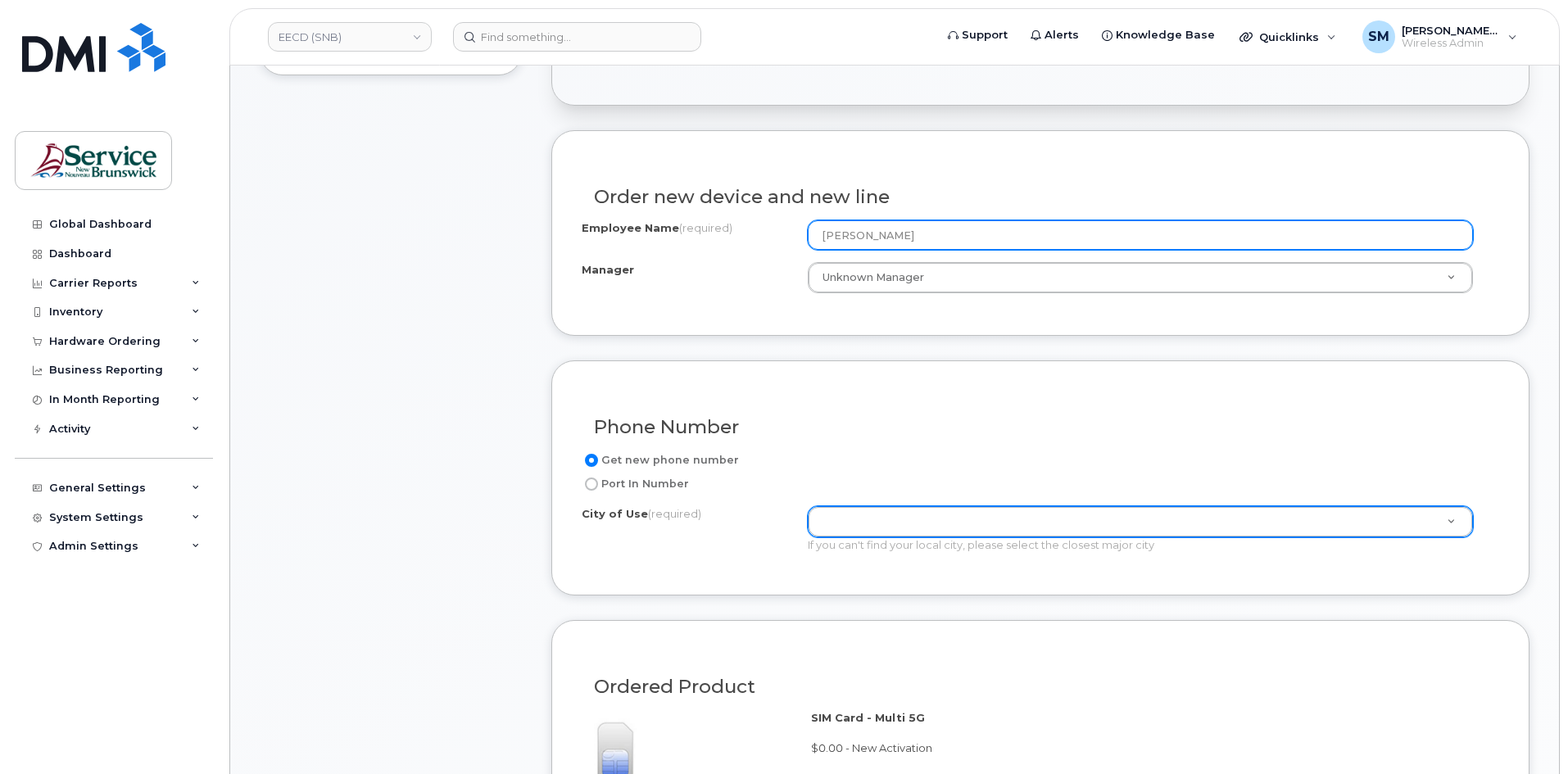
type input "[PERSON_NAME]"
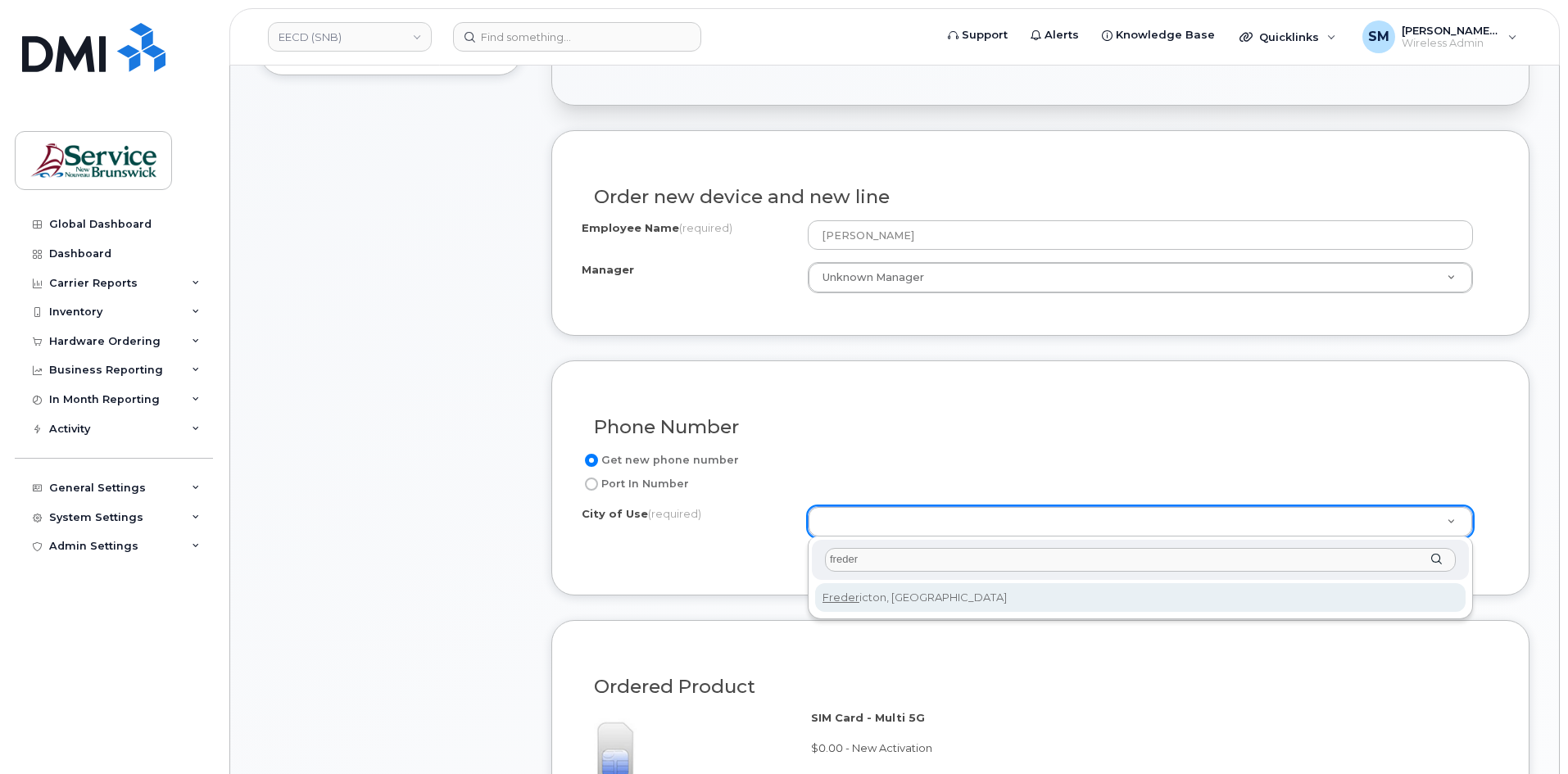
type input "freder"
type input "1578"
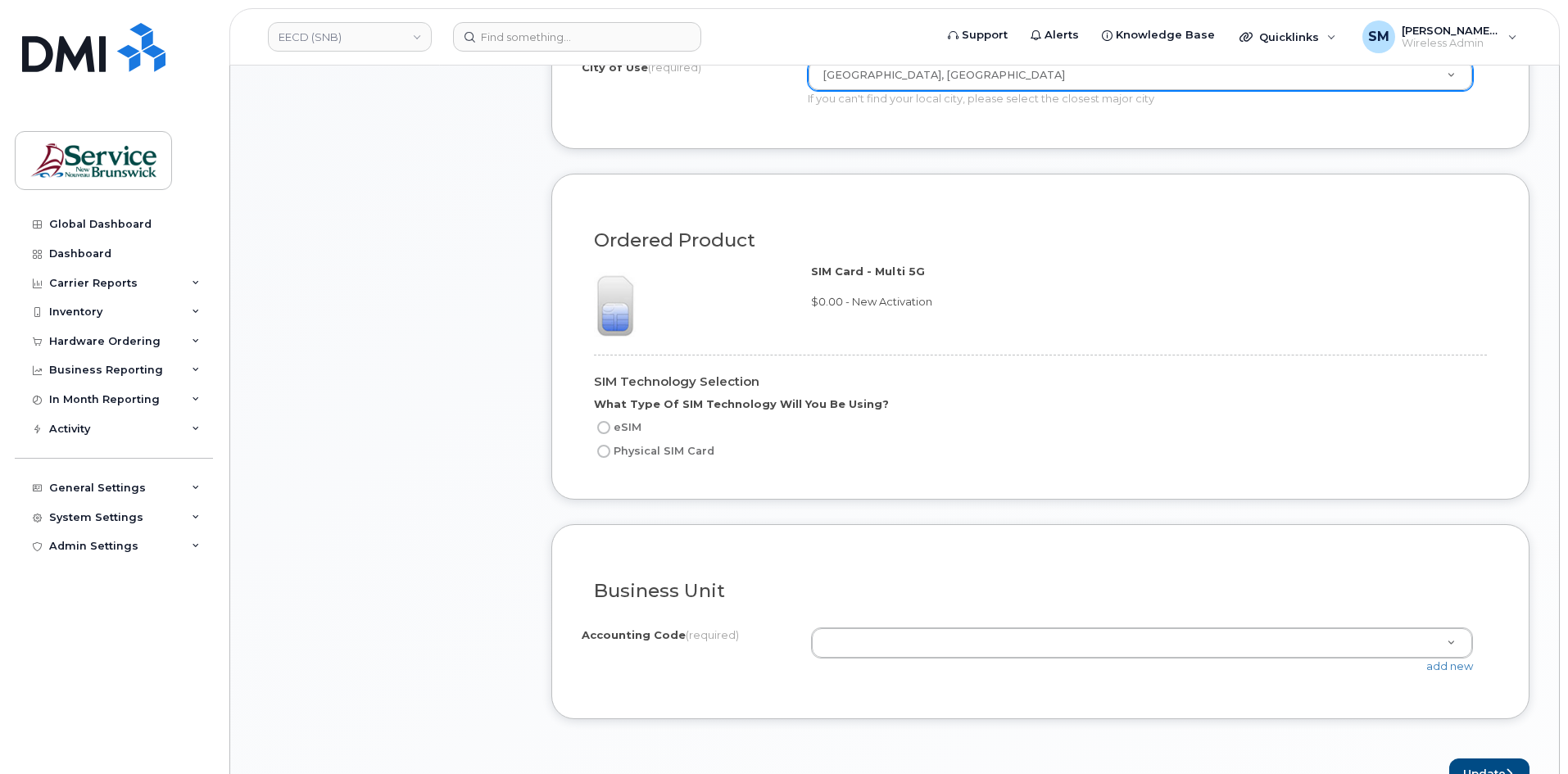
scroll to position [982, 0]
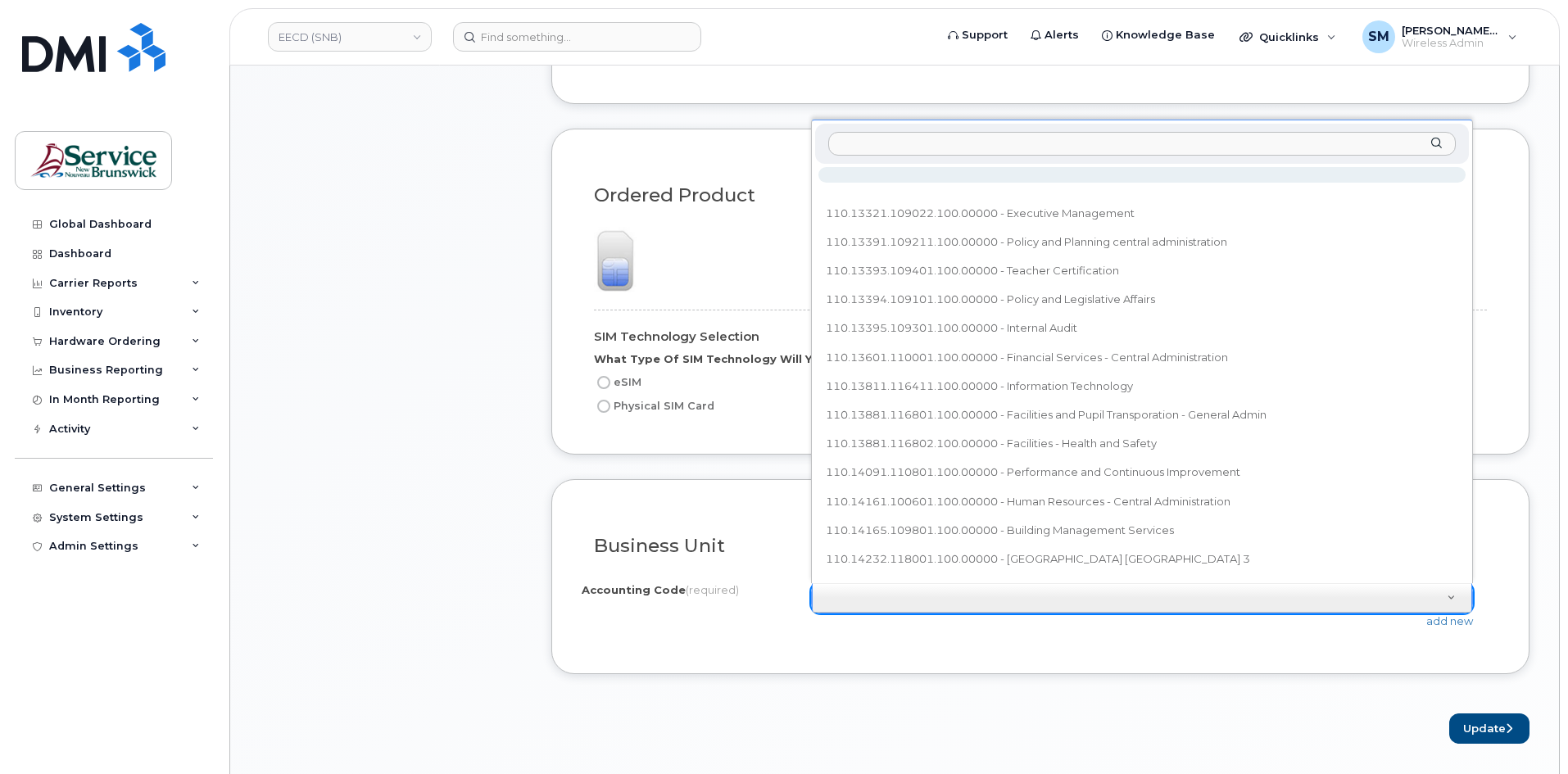
type input "20.2028.2002.4866.PPPP.0000.P23404"
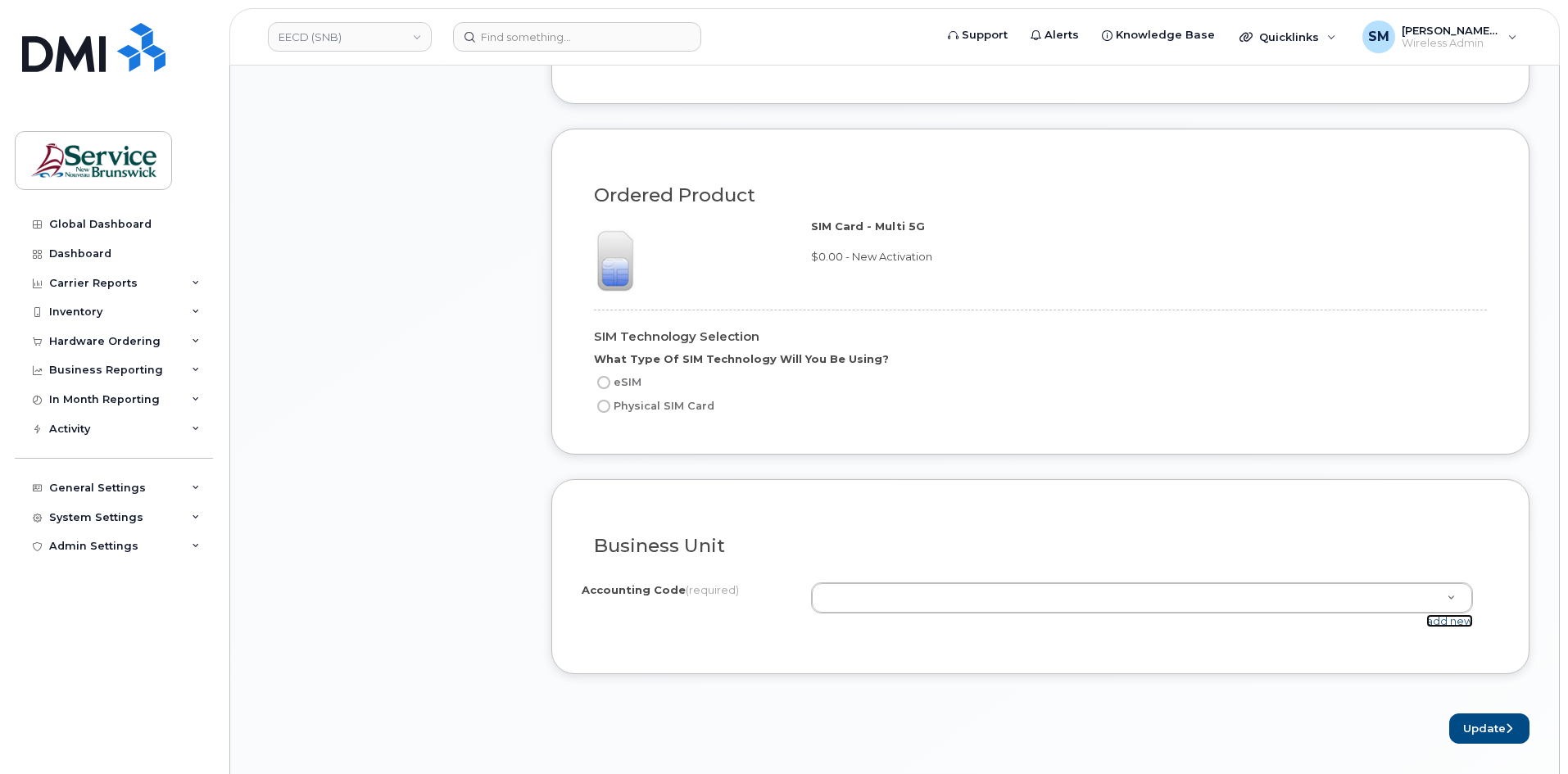
click at [1467, 622] on link "add new" at bounding box center [1450, 620] width 47 height 13
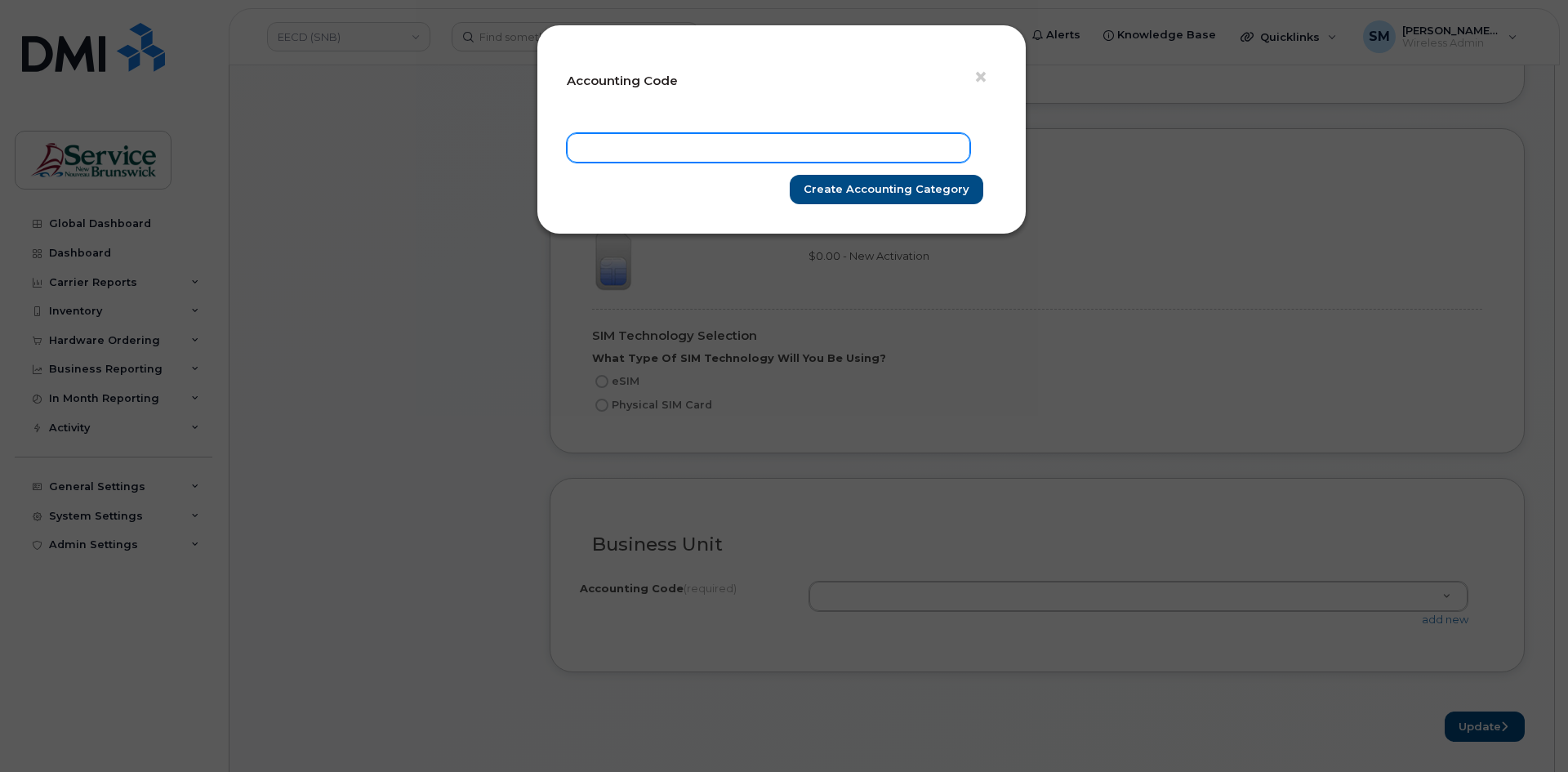
click at [765, 150] on input "text" at bounding box center [769, 147] width 403 height 29
paste input "20.2028.2002.4866.PPPP.0000.P23404"
type input "20.2028.2002.4866.PPPP.0000.P23404"
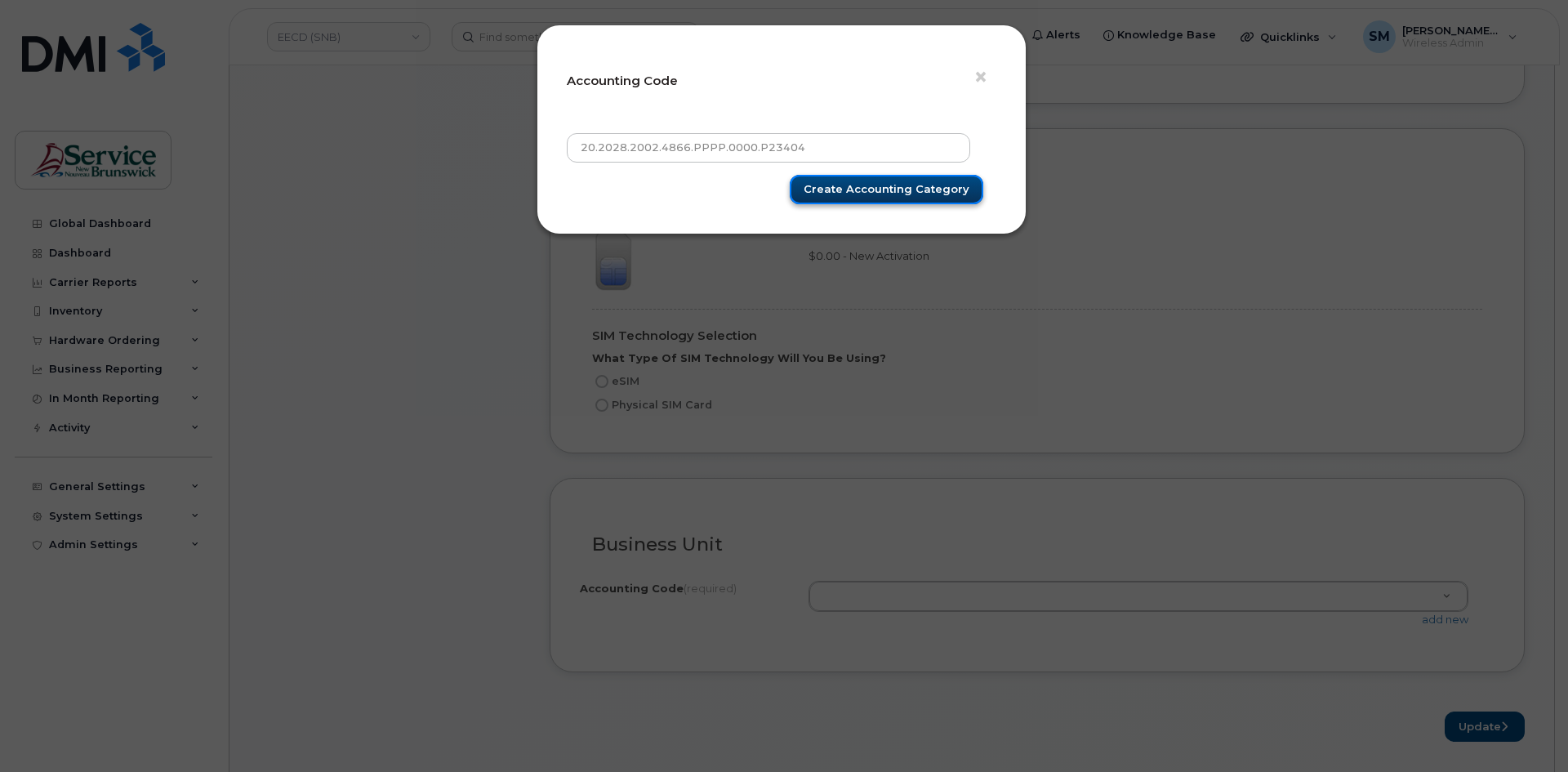
click at [850, 186] on input "Create Accounting category" at bounding box center [886, 190] width 194 height 30
type input "Create Accounting category"
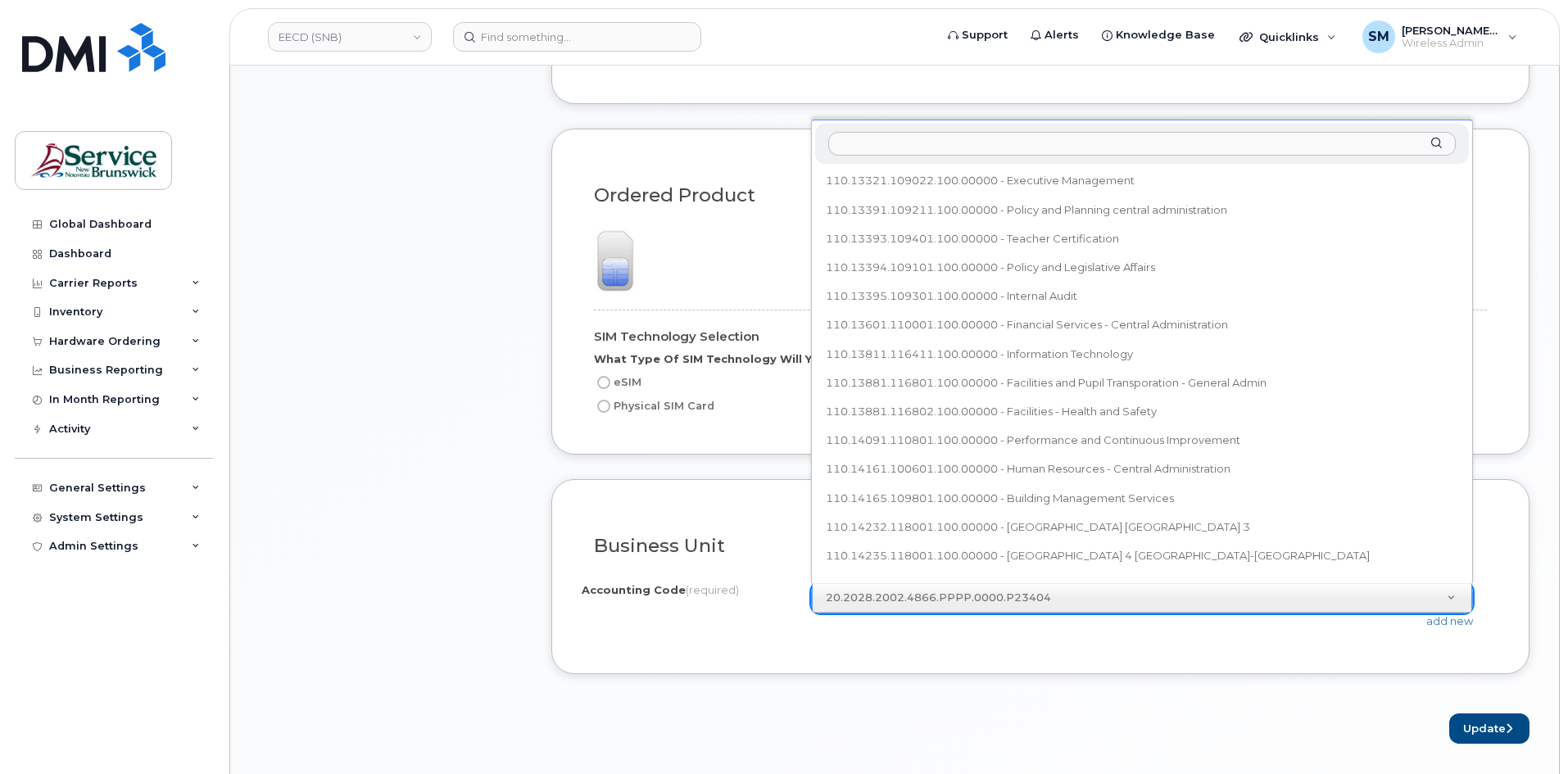
scroll to position [706, 0]
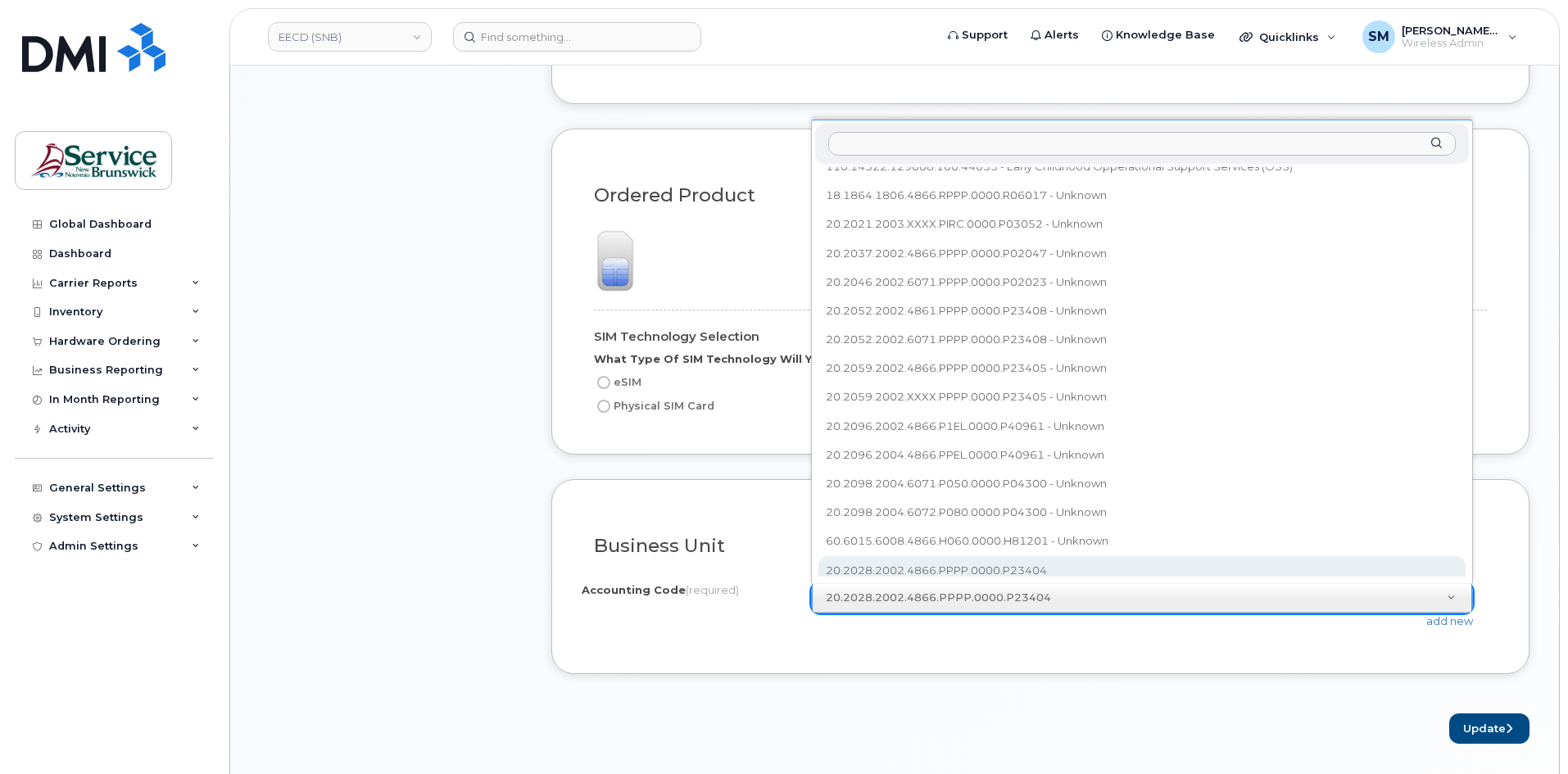
select select "20.2028.2002.4866.PPPP.0000.P23404"
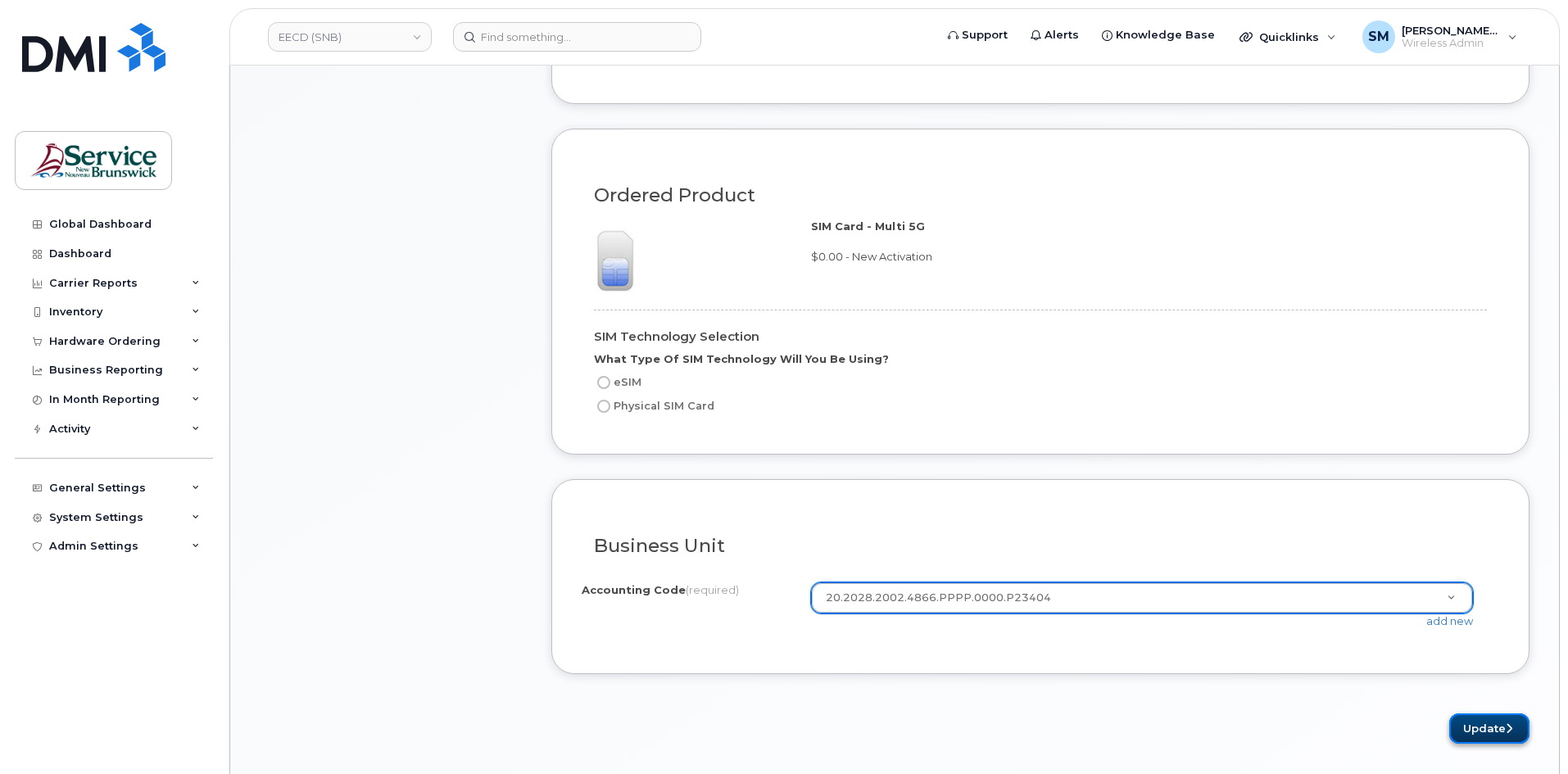
click at [1521, 717] on button "Update" at bounding box center [1488, 727] width 80 height 30
select select
click at [733, 415] on div "Physical SIM Card" at bounding box center [1034, 406] width 880 height 20
click at [637, 411] on label "Physical SIM Card" at bounding box center [653, 406] width 120 height 20
click at [610, 411] on input "Physical SIM Card" at bounding box center [603, 405] width 13 height 13
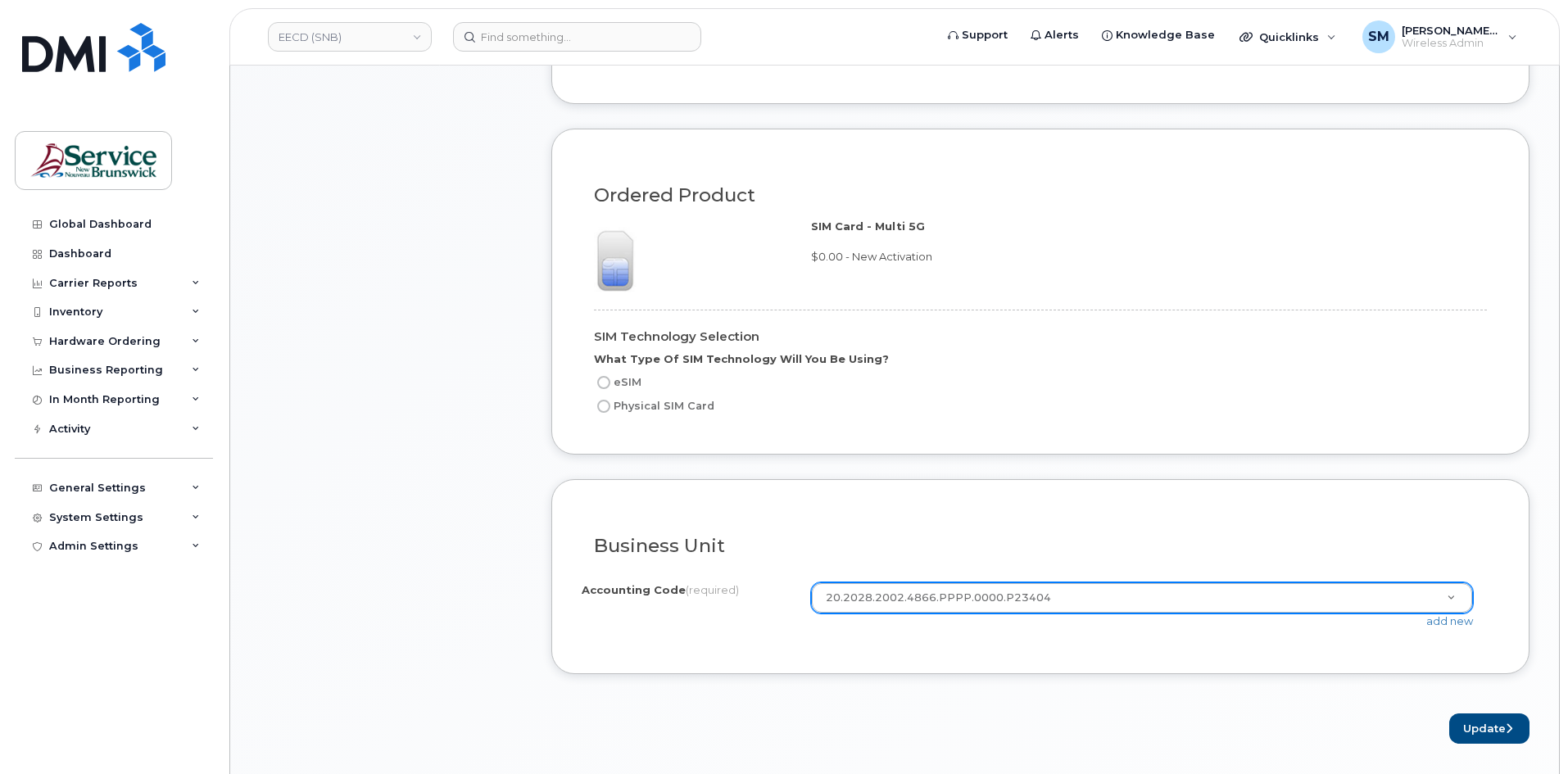
radio input "true"
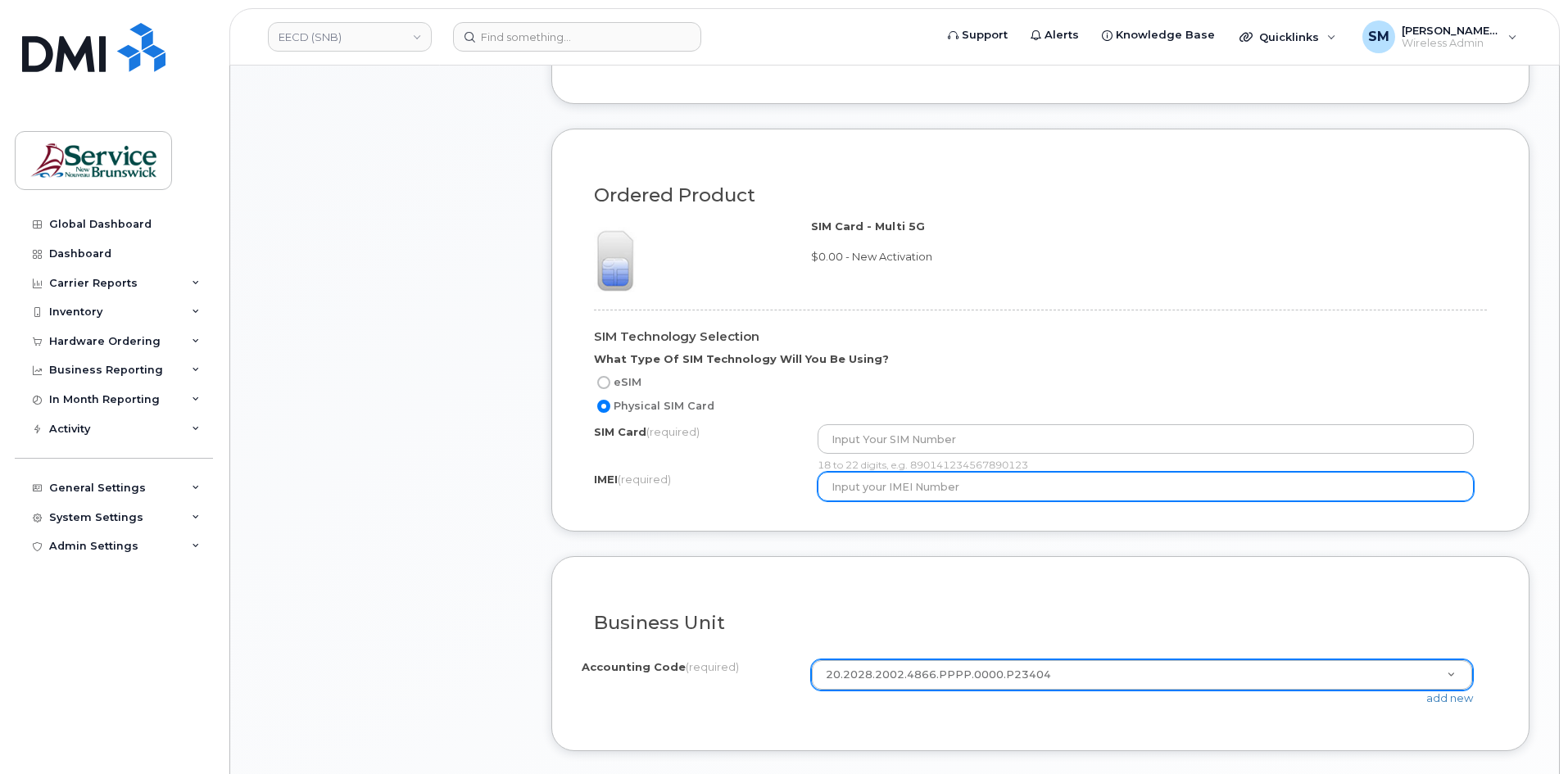
paste input "35 439868259333 0"
click at [935, 484] on input "35 439868259333 0" at bounding box center [1146, 486] width 657 height 29
click at [828, 492] on input "354398682593330" at bounding box center [1146, 486] width 657 height 29
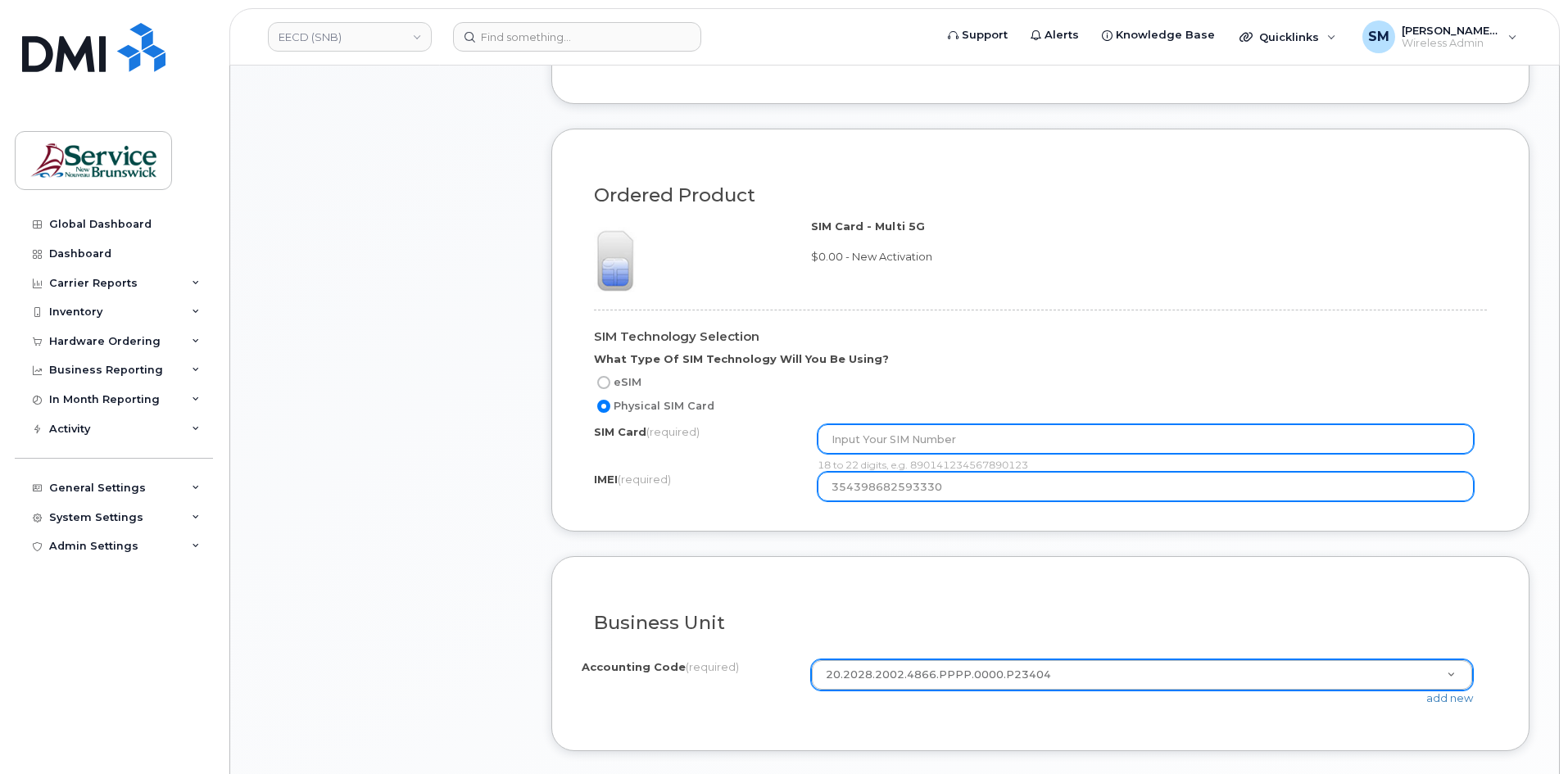
type input "354398682593330"
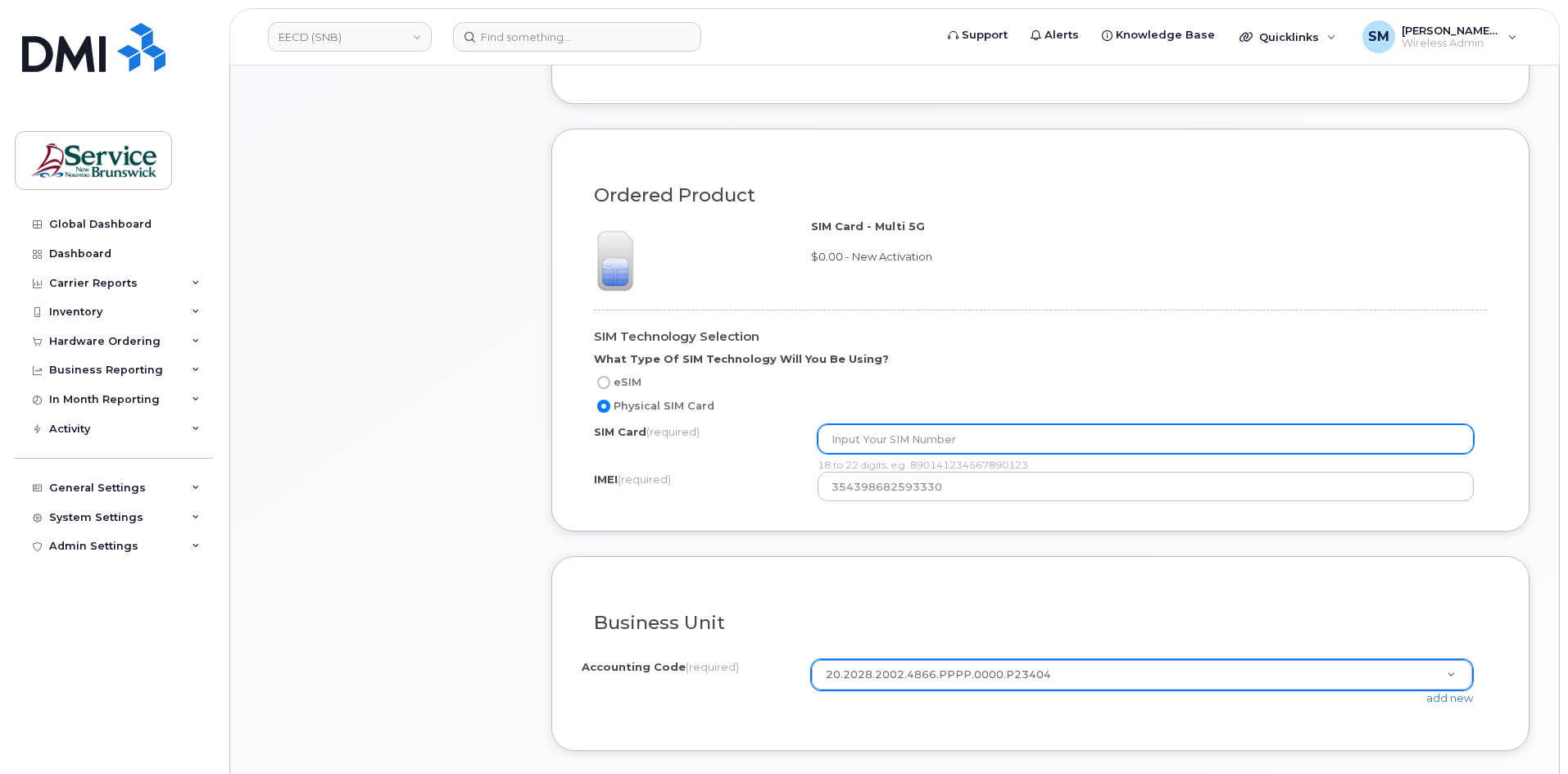
click at [888, 441] on input "text" at bounding box center [1146, 439] width 657 height 29
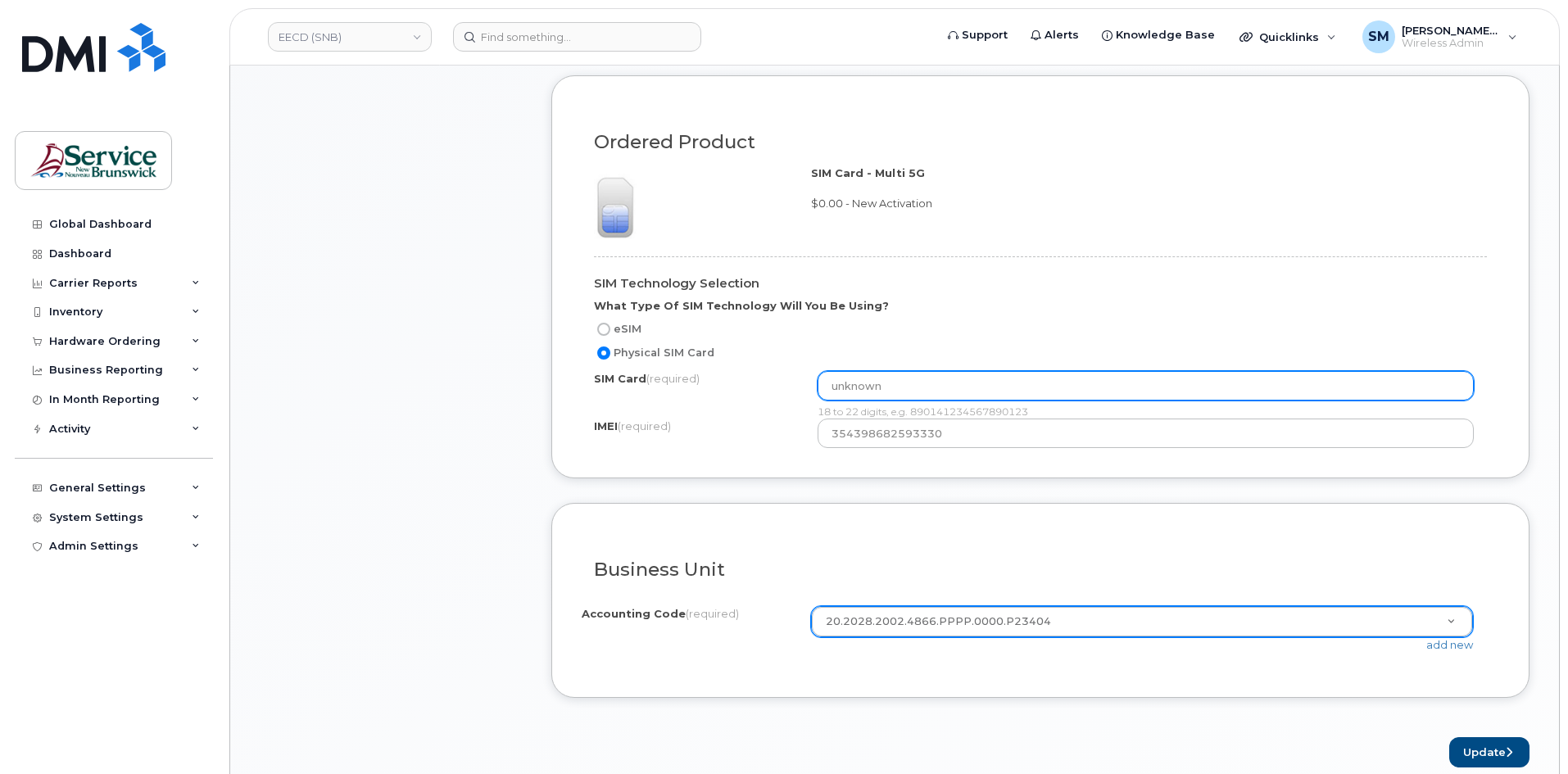
scroll to position [1146, 0]
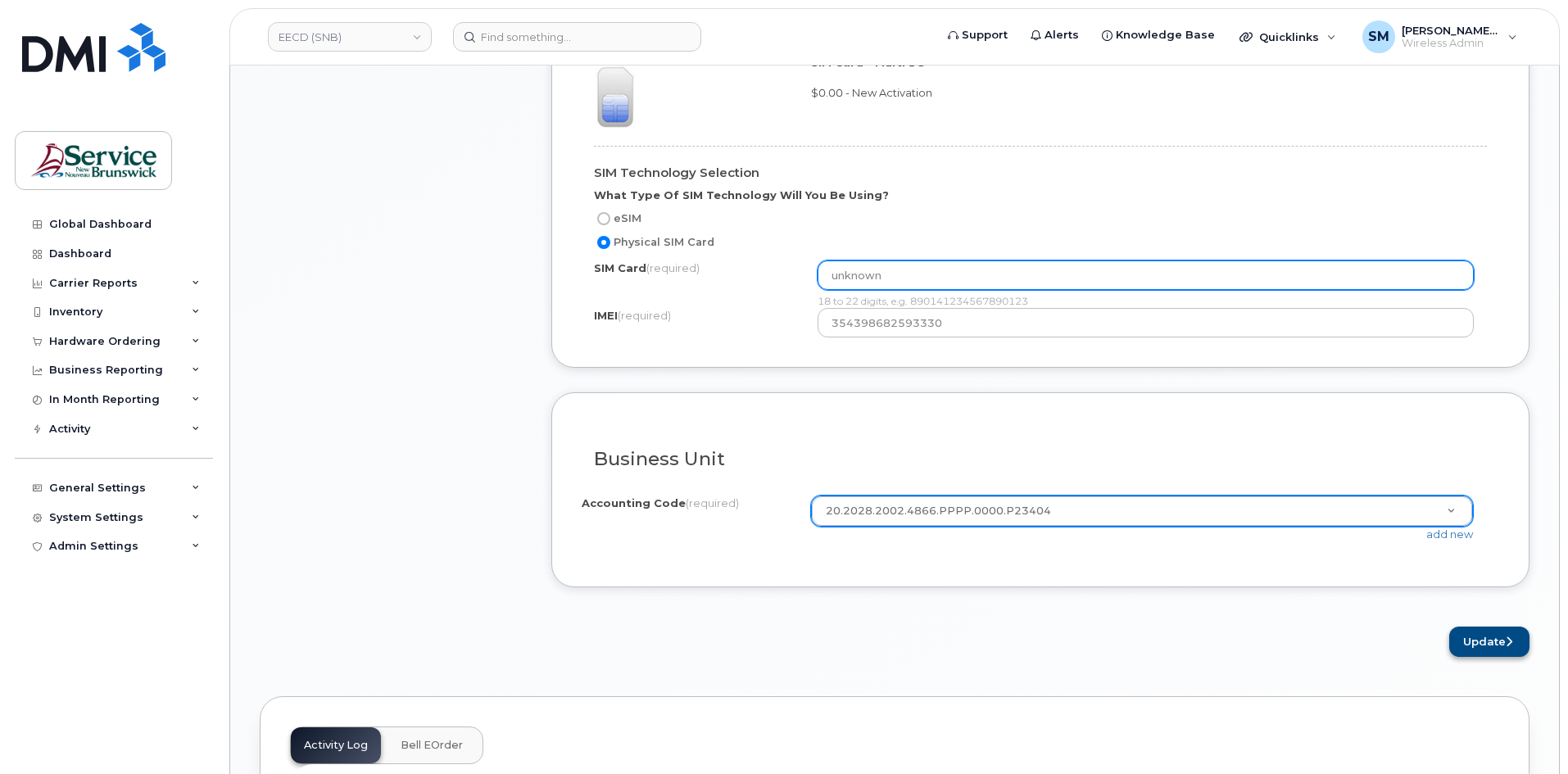
type input "unknown"
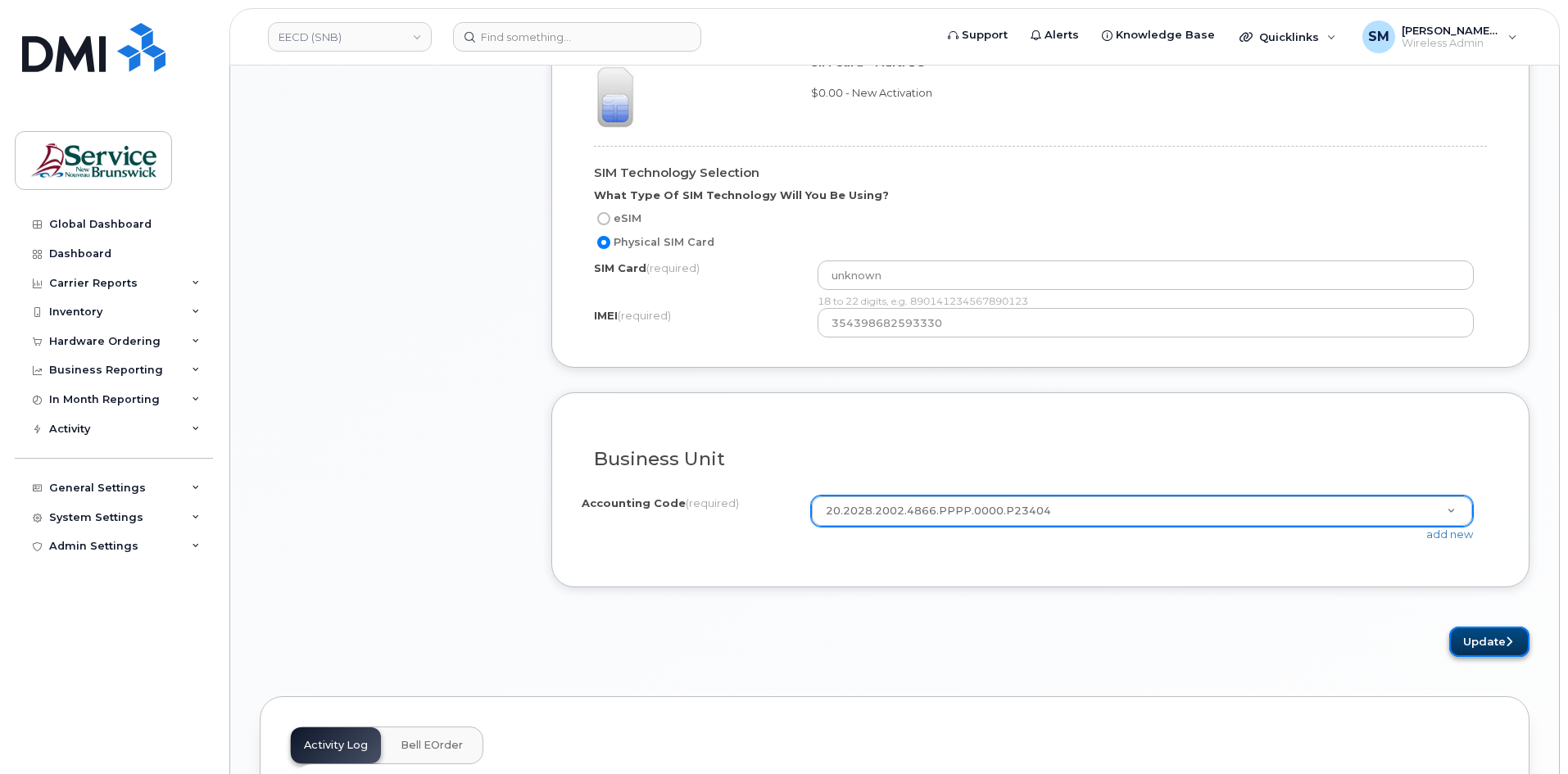
click at [1507, 644] on icon "submit" at bounding box center [1509, 641] width 7 height 10
click at [1001, 448] on h3 "Business Unit" at bounding box center [1040, 459] width 893 height 21
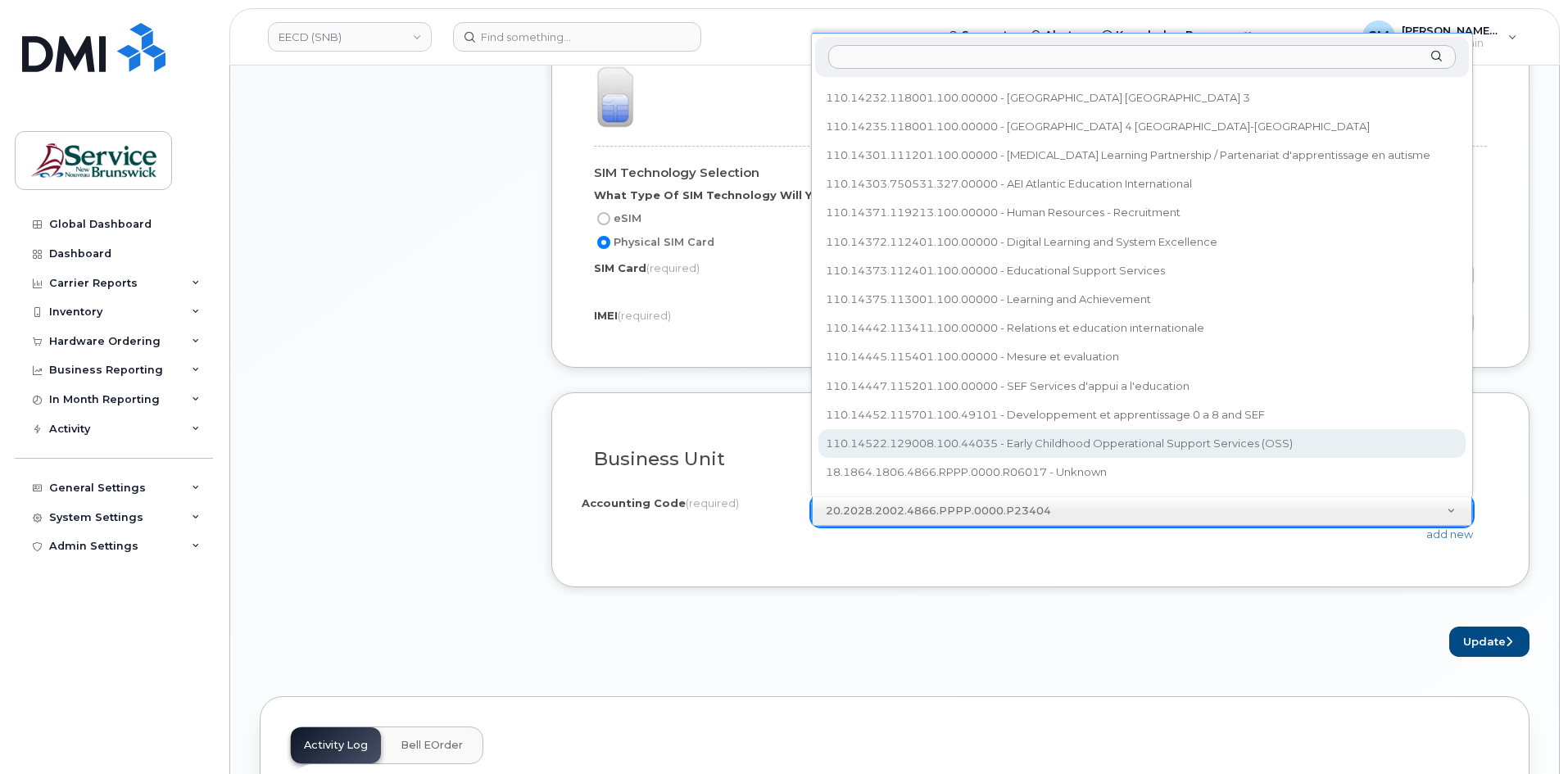
scroll to position [714, 0]
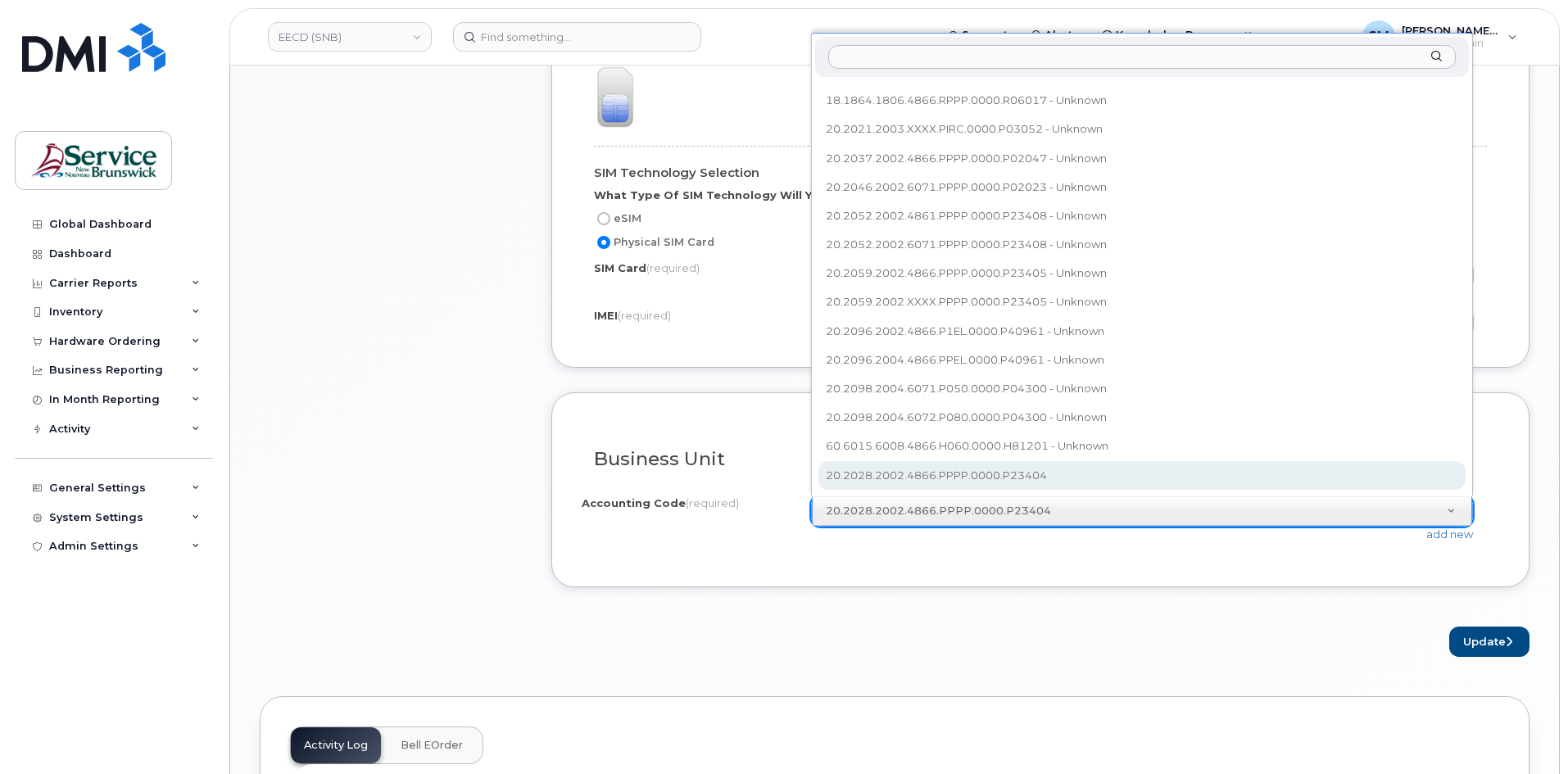
select select "20.2028.2002.4866.PPPP.0000.P23404"
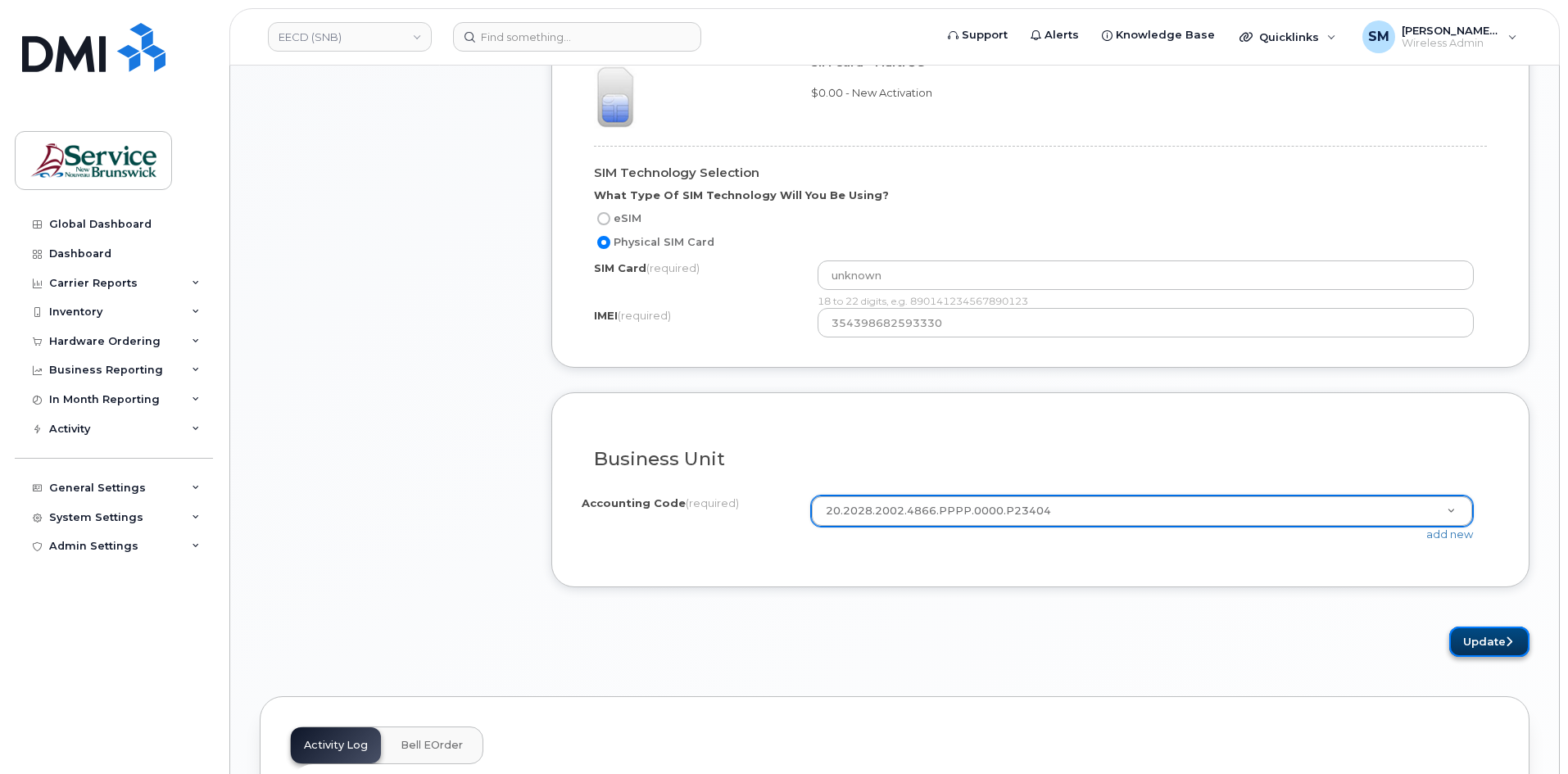
click at [1504, 647] on button "Update" at bounding box center [1488, 641] width 80 height 30
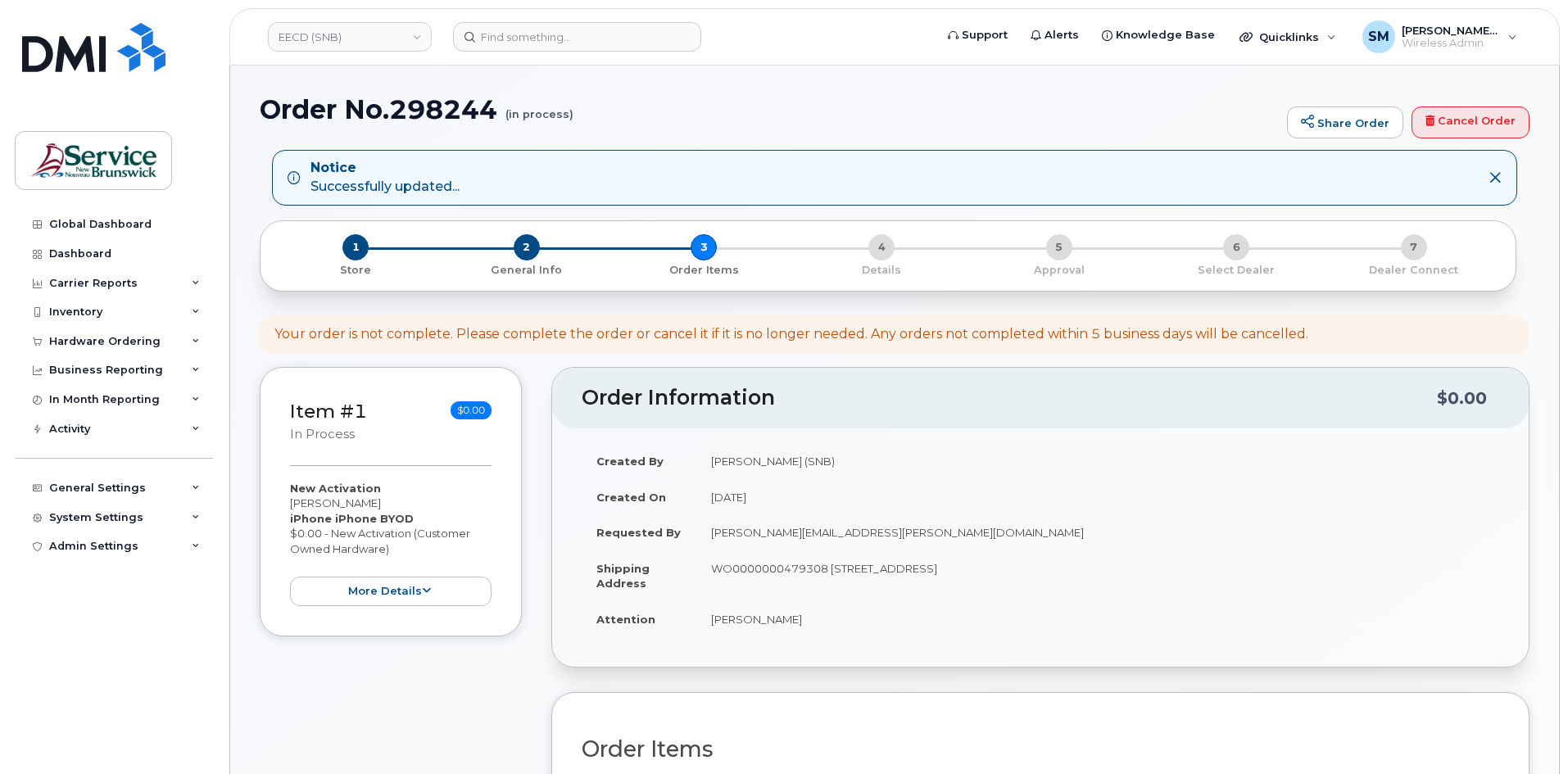
scroll to position [409, 0]
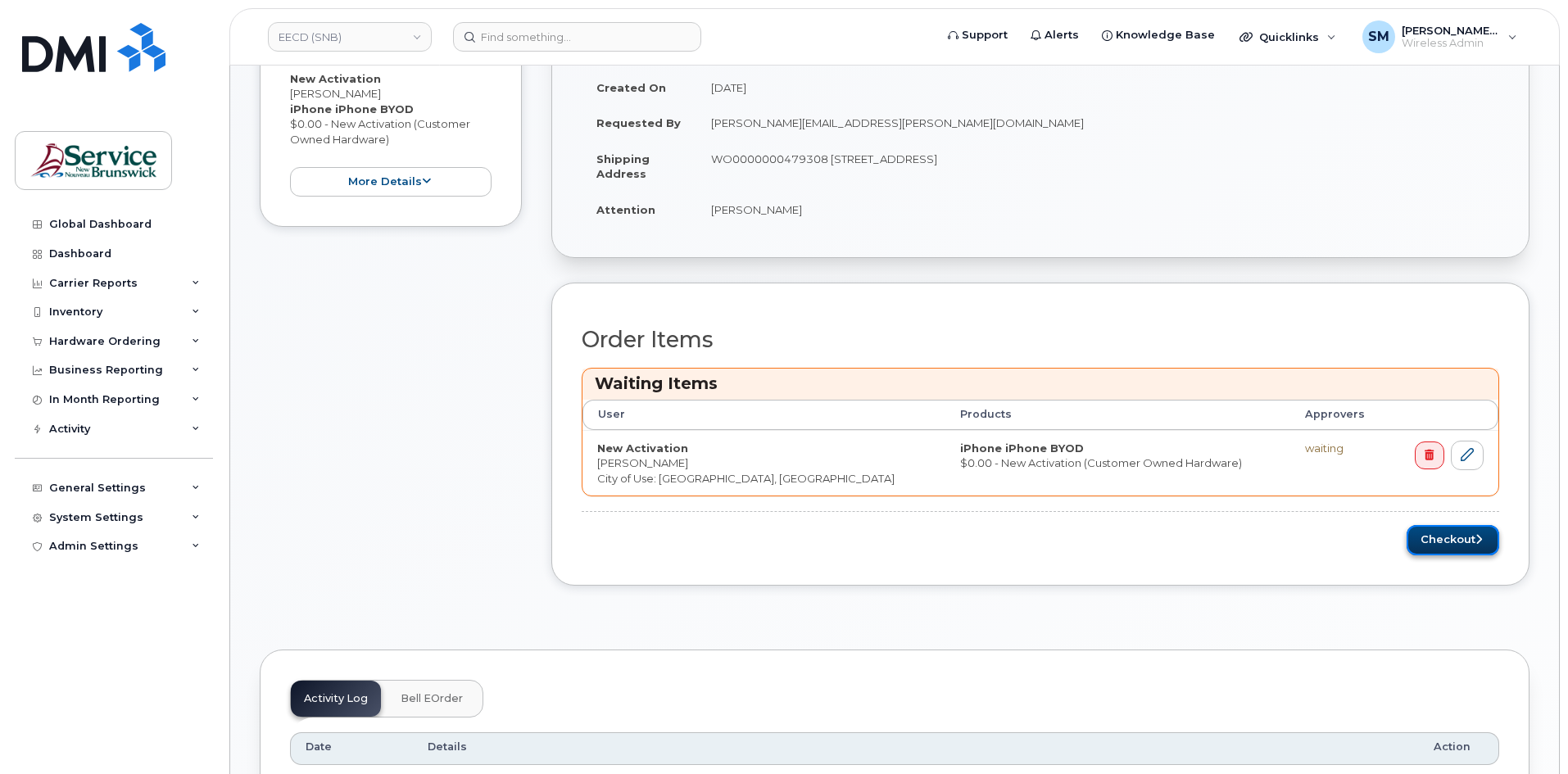
click at [1437, 544] on button "Checkout" at bounding box center [1452, 539] width 92 height 30
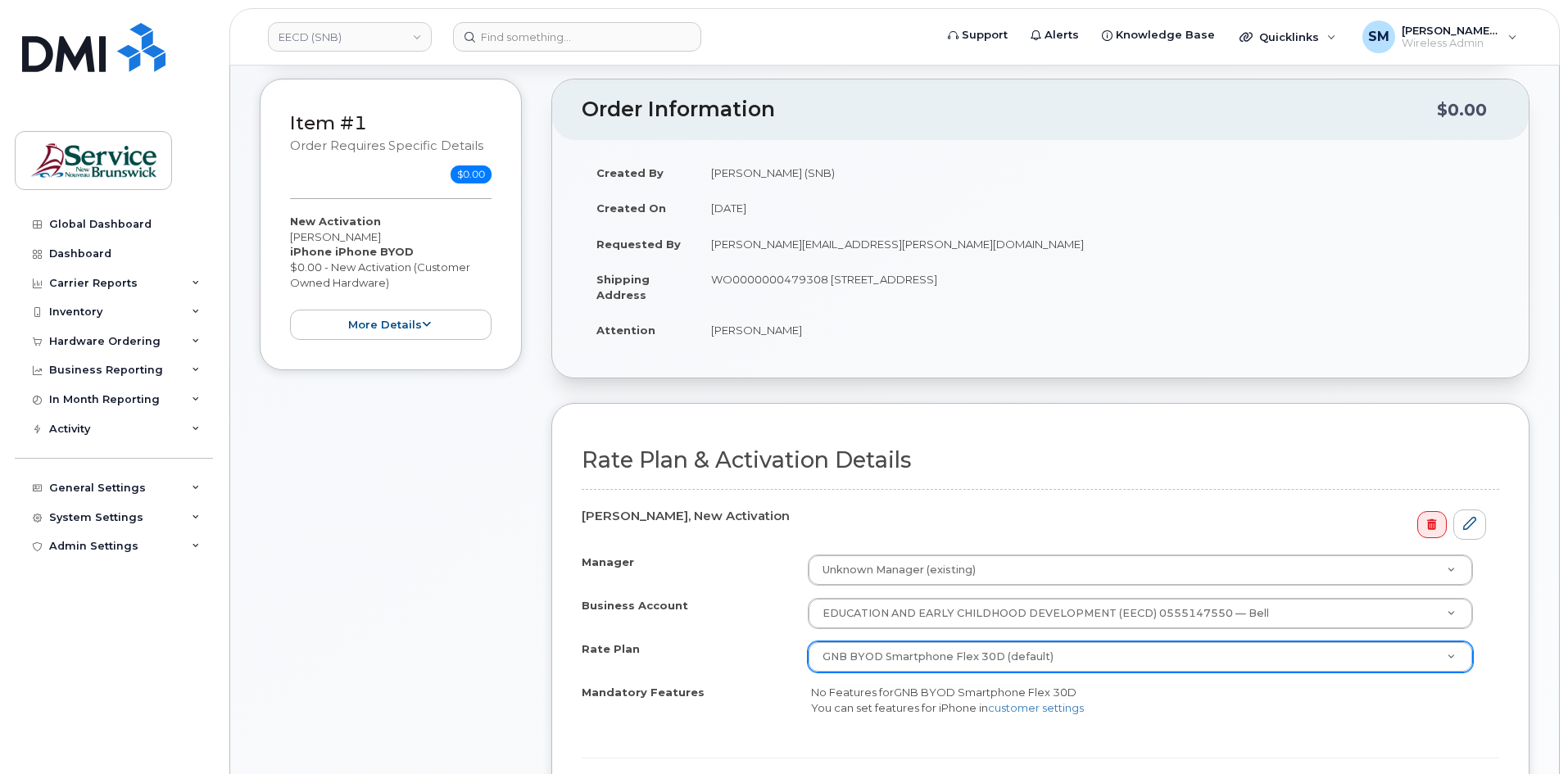
scroll to position [327, 0]
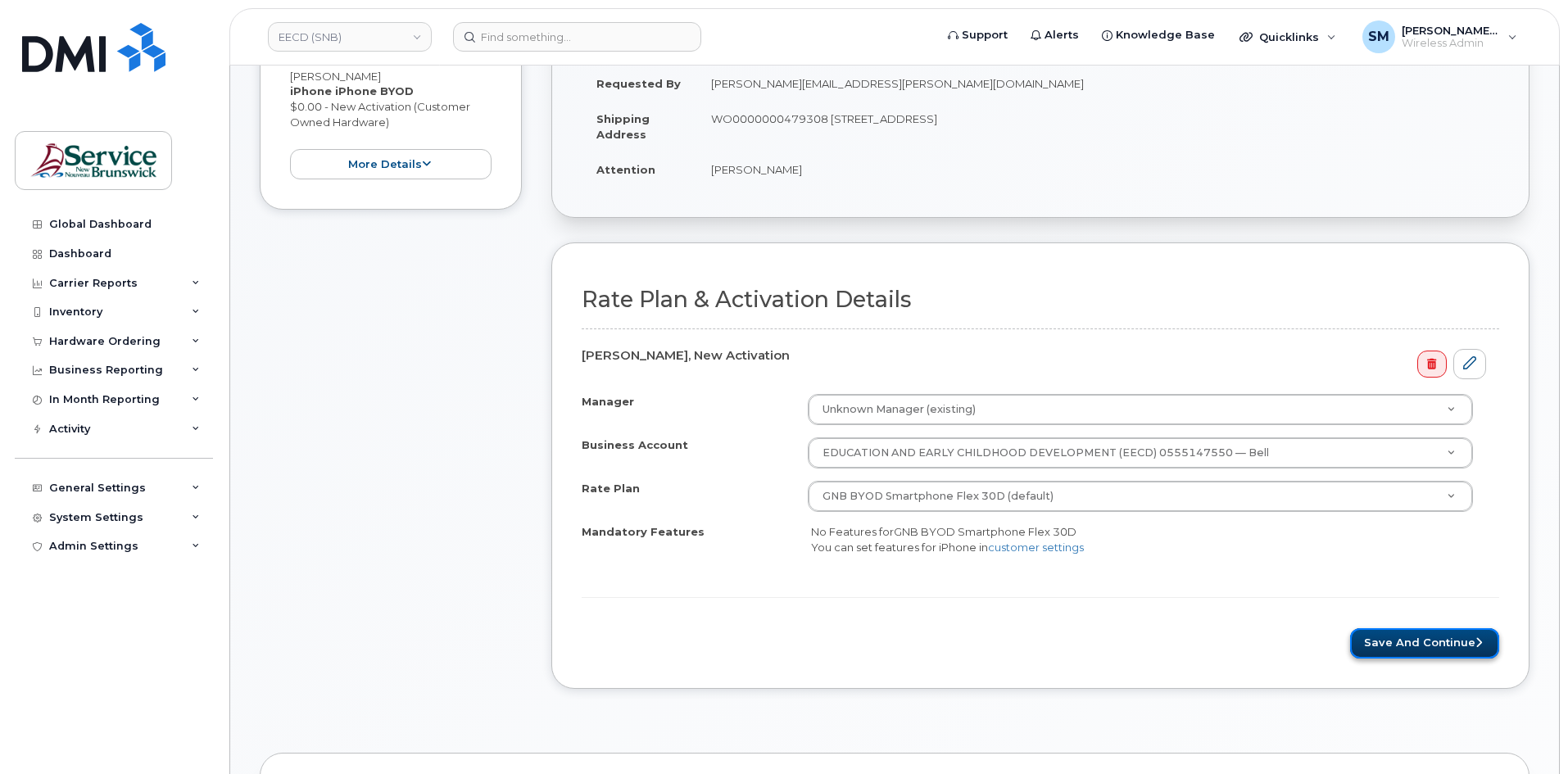
click at [1435, 648] on button "Save and Continue" at bounding box center [1425, 643] width 149 height 30
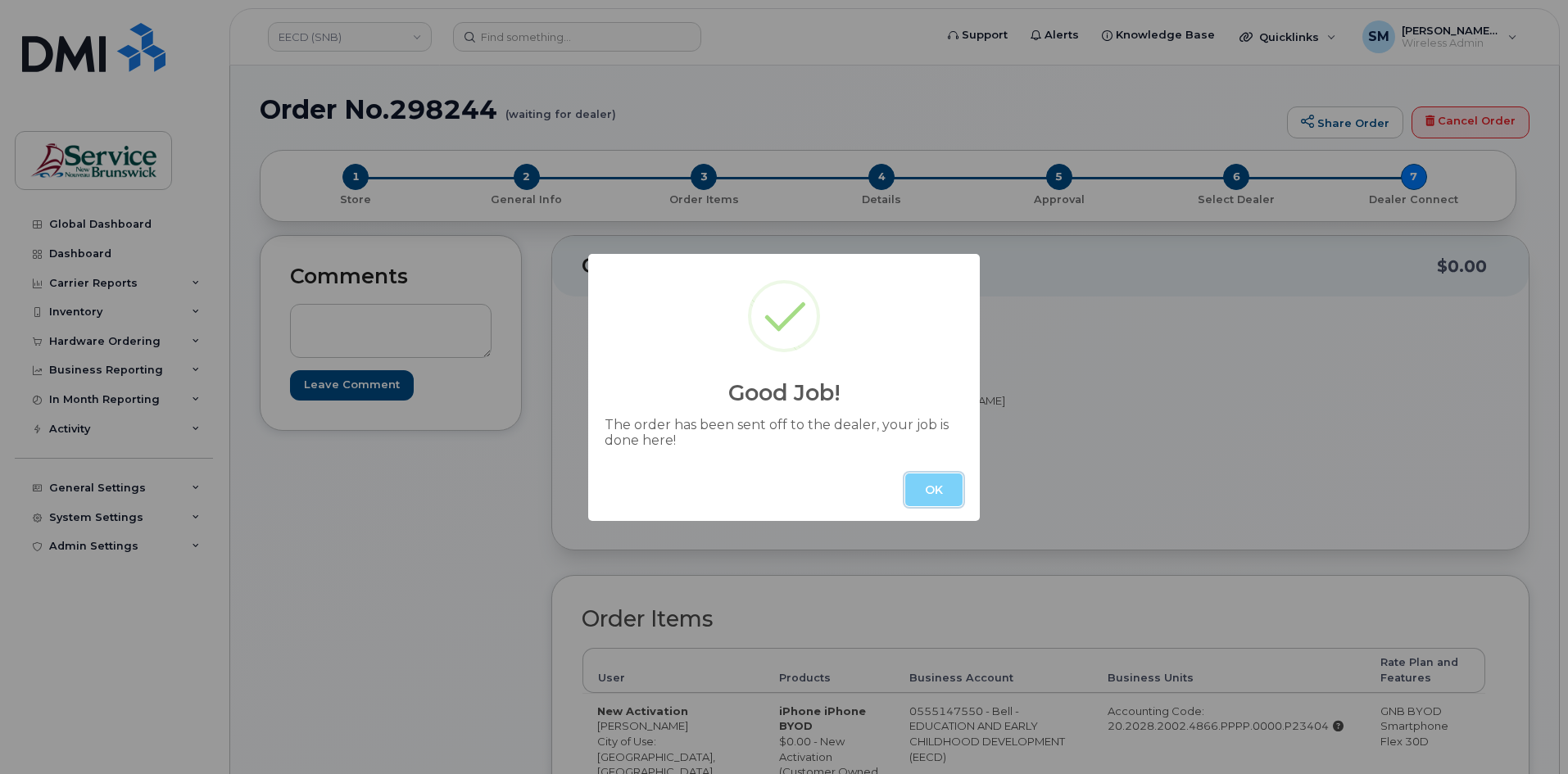
drag, startPoint x: 940, startPoint y: 481, endPoint x: 1468, endPoint y: 429, distance: 530.6
click at [940, 481] on button "OK" at bounding box center [934, 490] width 57 height 33
